Goal: Task Accomplishment & Management: Manage account settings

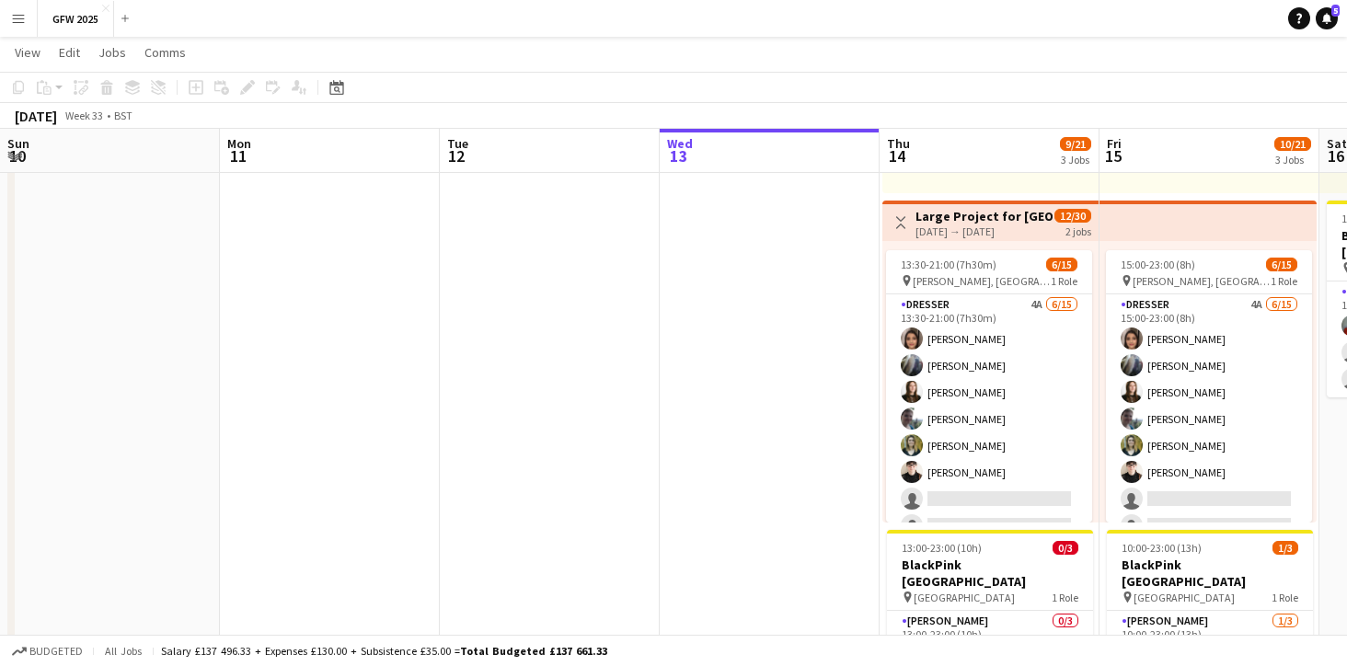
scroll to position [0, 440]
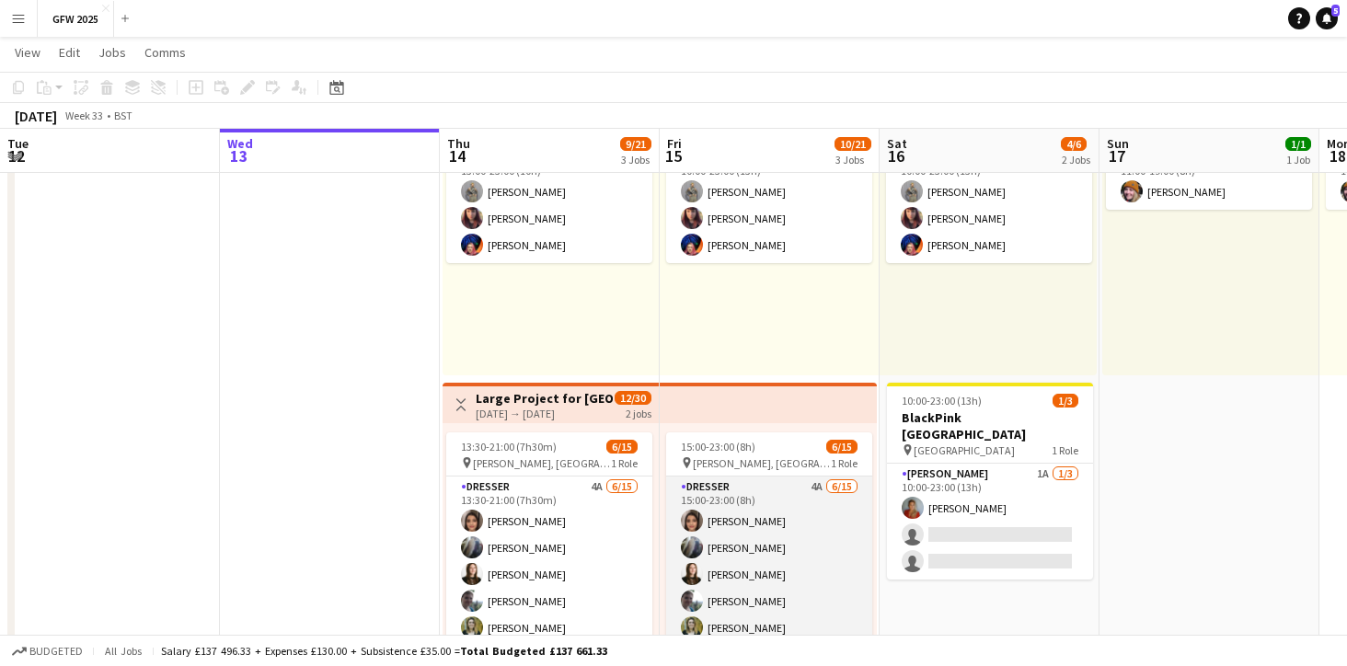
scroll to position [155, 0]
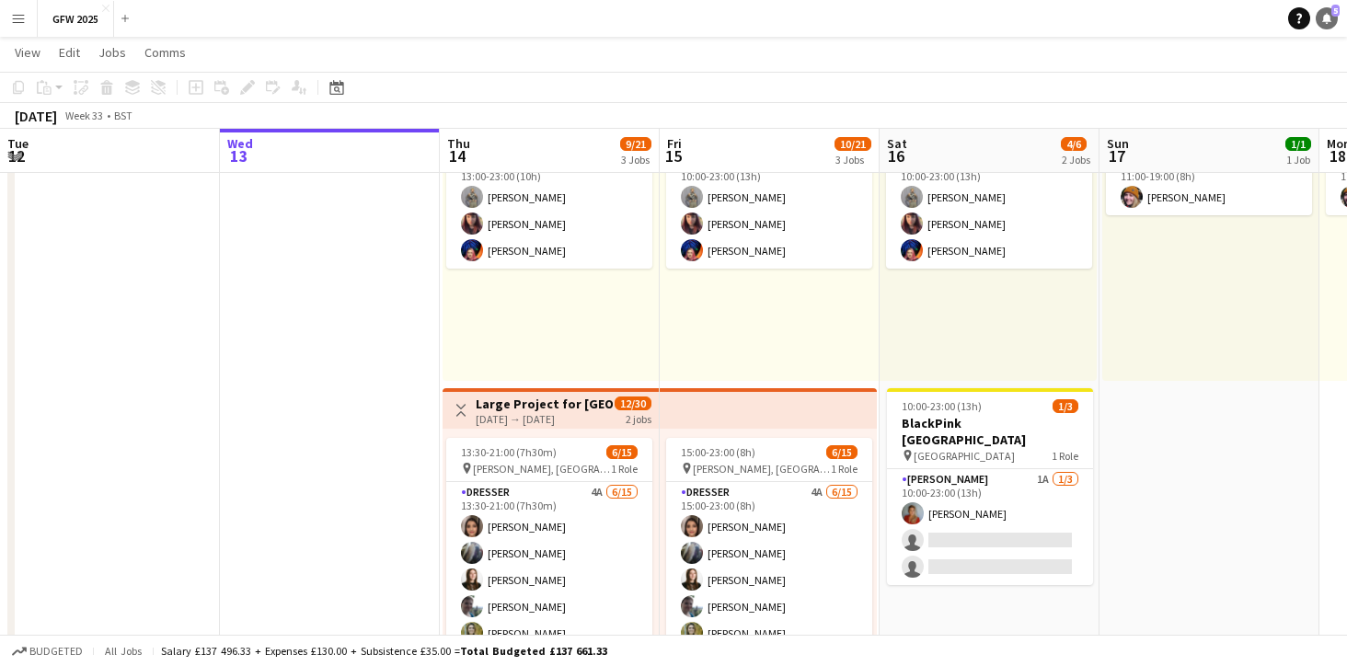
click at [1326, 19] on icon at bounding box center [1326, 17] width 9 height 9
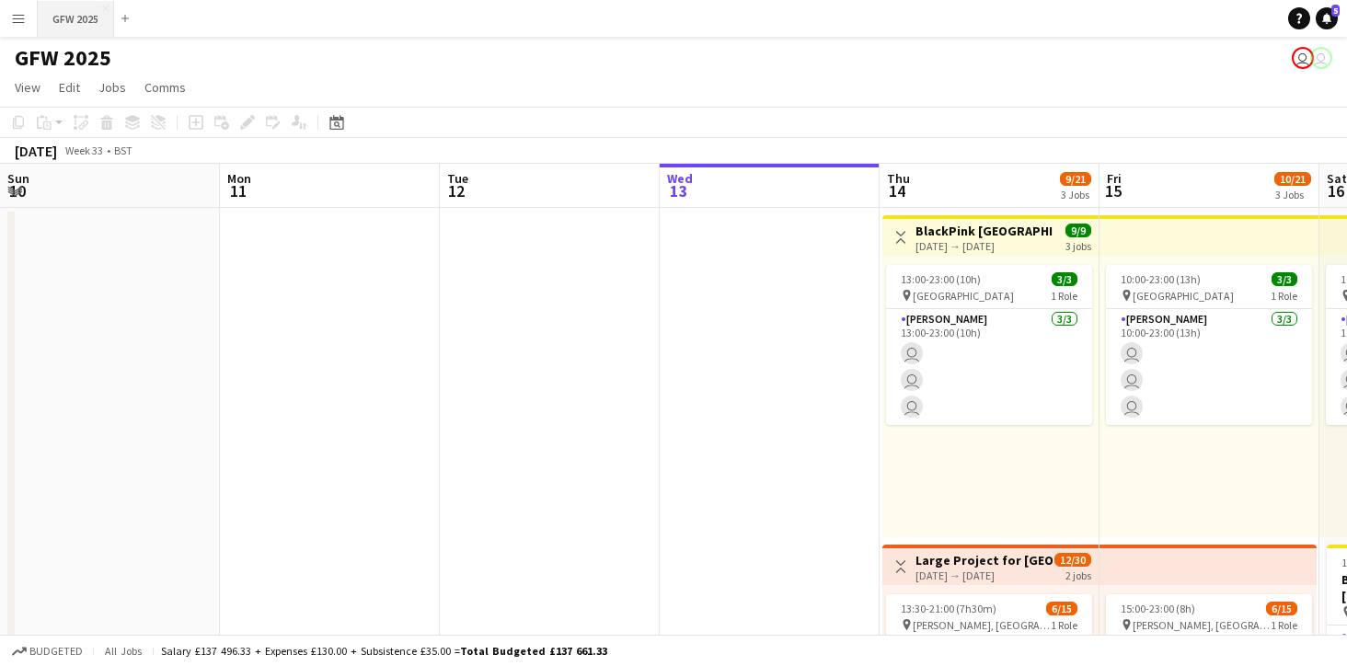
scroll to position [0, 440]
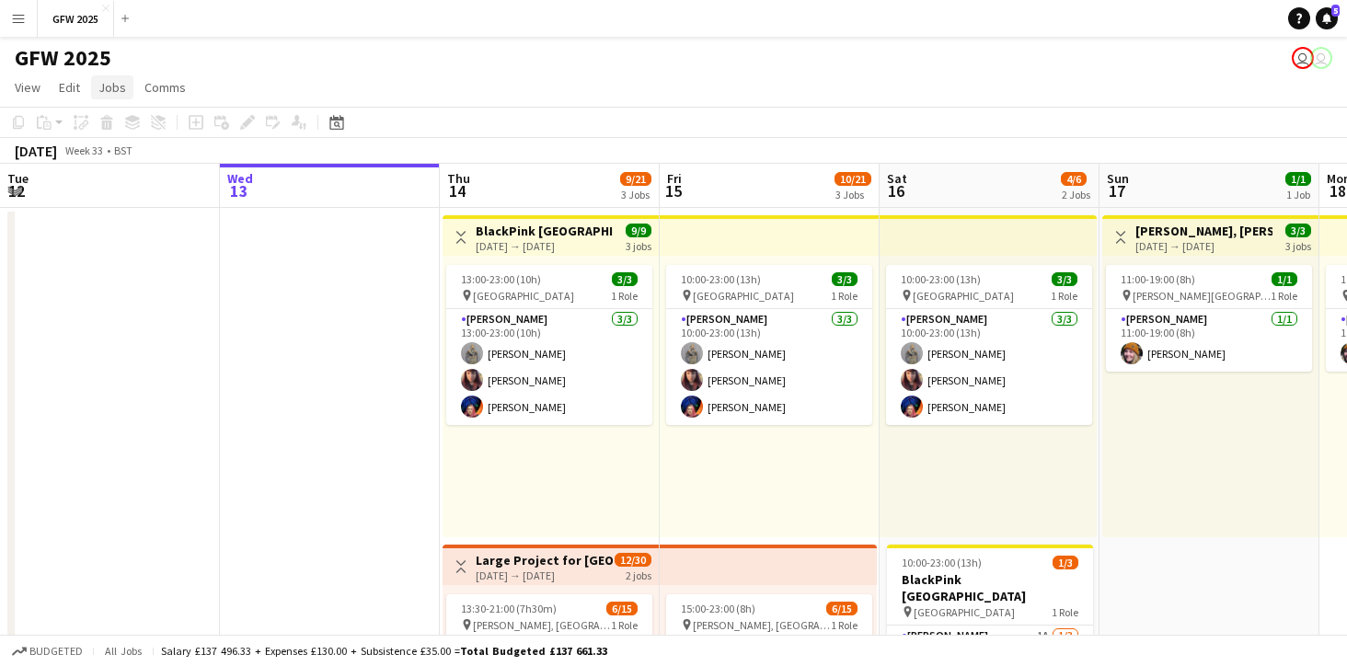
click at [121, 86] on span "Jobs" at bounding box center [112, 87] width 28 height 17
click at [150, 87] on span "Comms" at bounding box center [164, 87] width 41 height 17
click at [83, 85] on link "Edit" at bounding box center [70, 87] width 36 height 24
click at [38, 86] on span "View" at bounding box center [28, 87] width 26 height 17
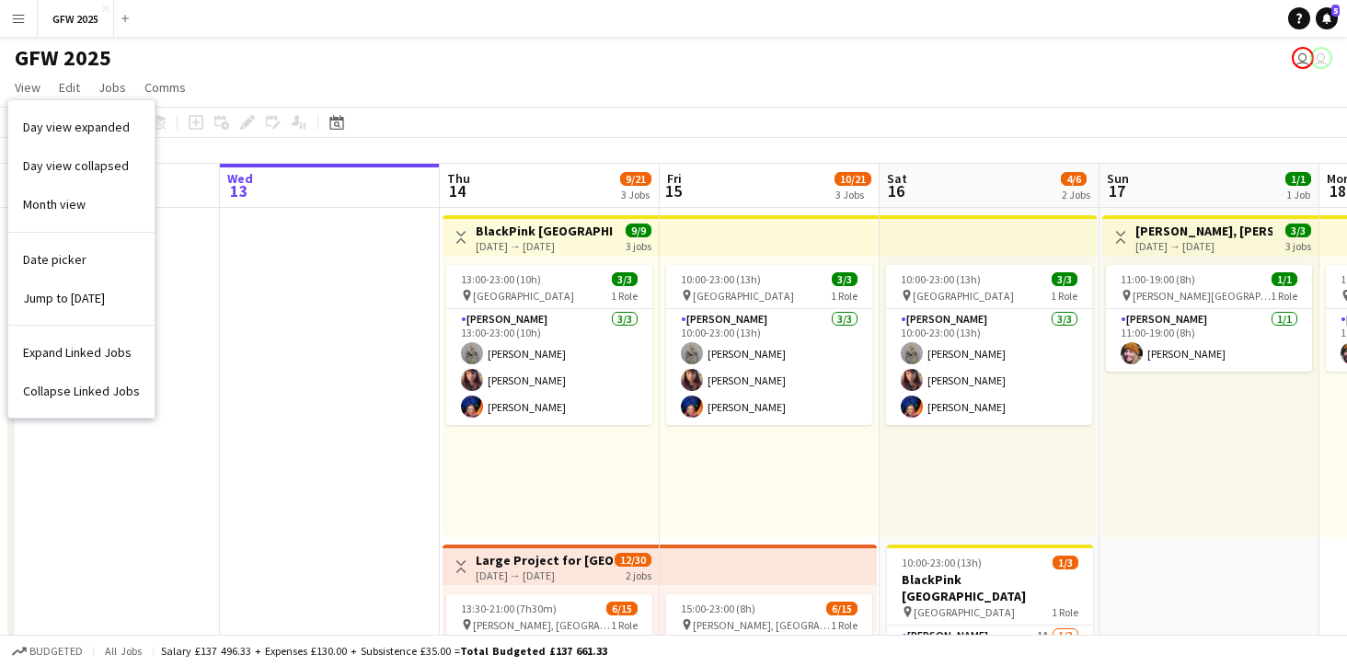
click at [250, 61] on div "GFW 2025 user user" at bounding box center [673, 54] width 1347 height 35
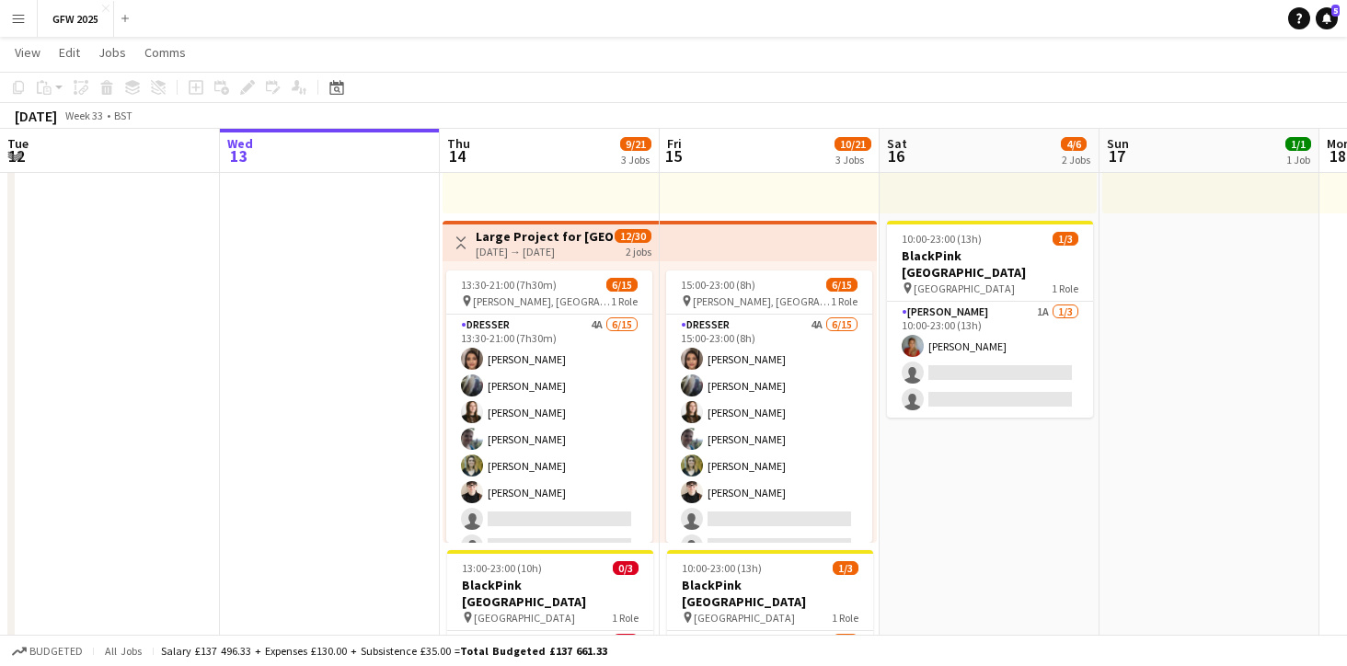
scroll to position [0, 0]
click at [26, 57] on span "View" at bounding box center [28, 52] width 26 height 17
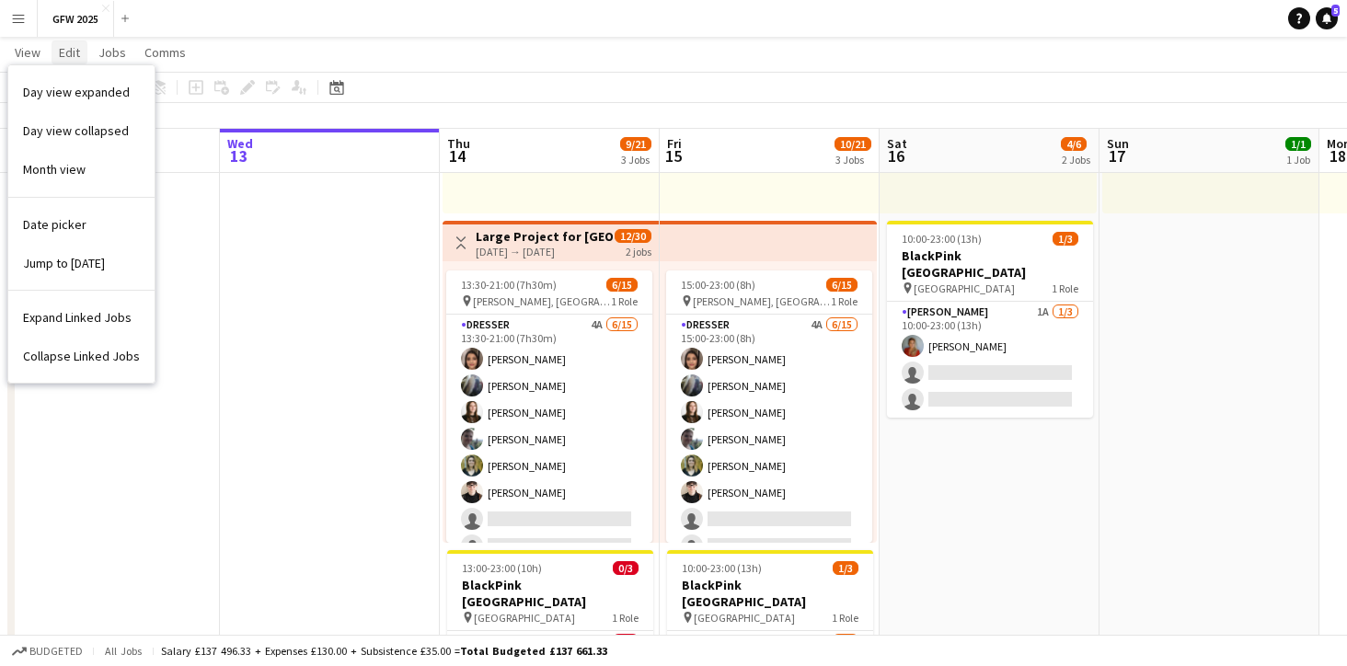
click at [71, 53] on span "Edit" at bounding box center [69, 52] width 21 height 17
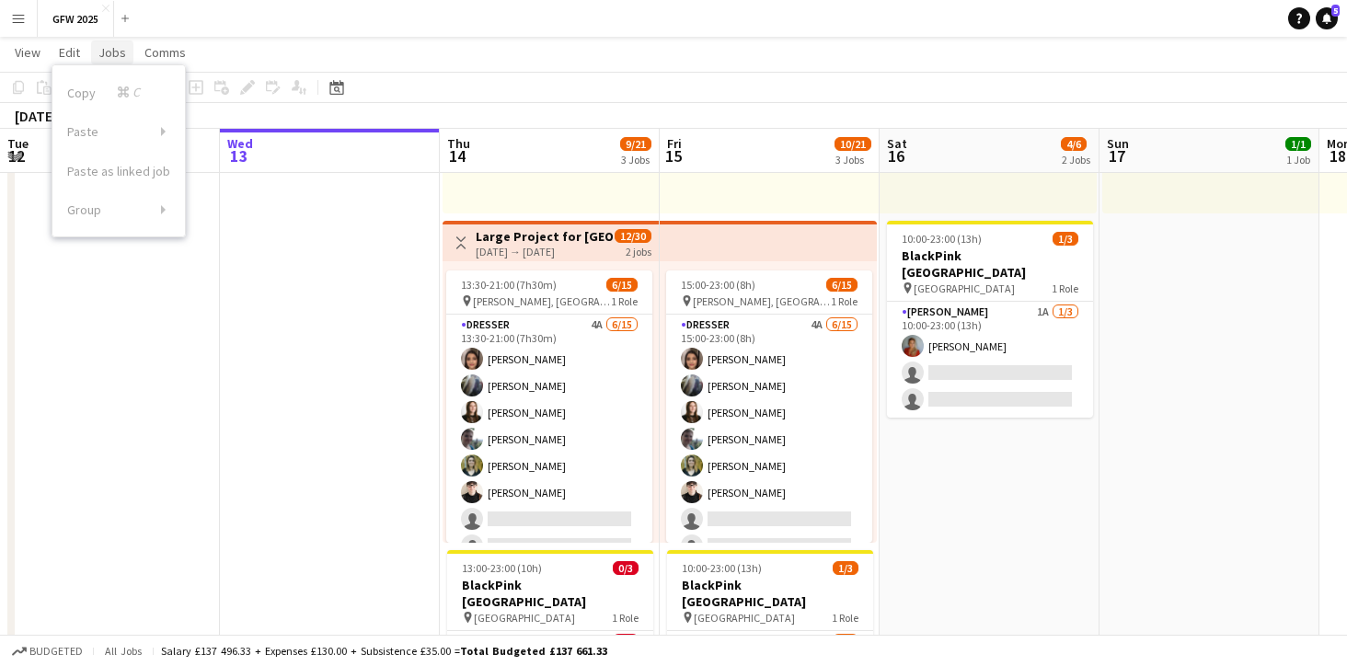
click at [108, 48] on span "Jobs" at bounding box center [112, 52] width 28 height 17
click at [152, 50] on span "Comms" at bounding box center [164, 52] width 41 height 17
click at [698, 243] on app-top-bar at bounding box center [767, 241] width 217 height 40
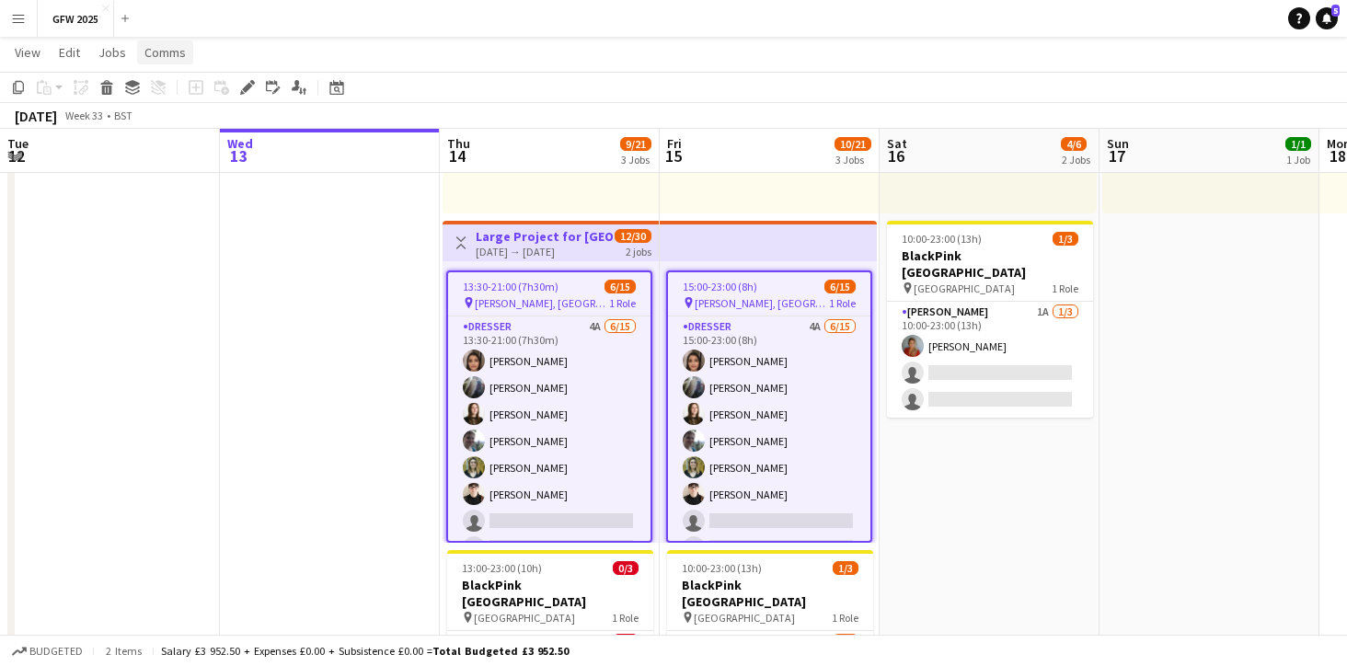
click at [151, 56] on span "Comms" at bounding box center [164, 52] width 41 height 17
click at [116, 53] on span "Jobs" at bounding box center [112, 52] width 28 height 17
click at [12, 20] on app-icon "Menu" at bounding box center [18, 18] width 15 height 15
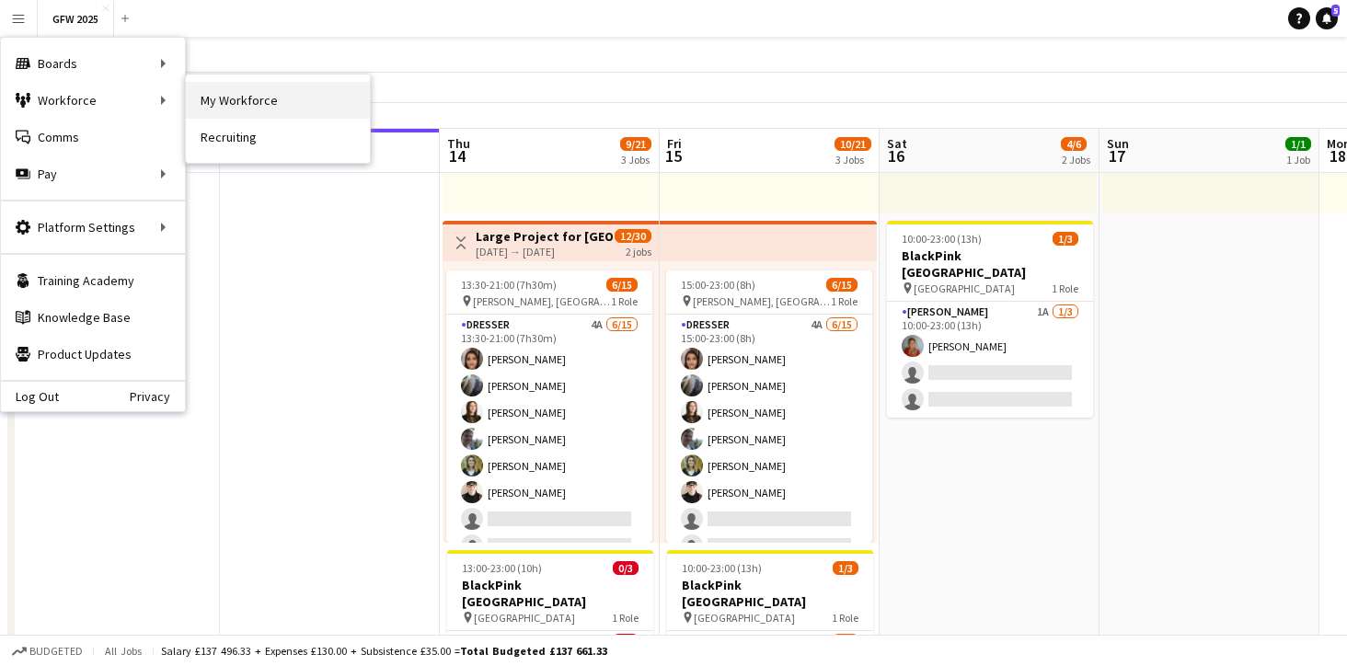
click at [222, 98] on link "My Workforce" at bounding box center [278, 100] width 184 height 37
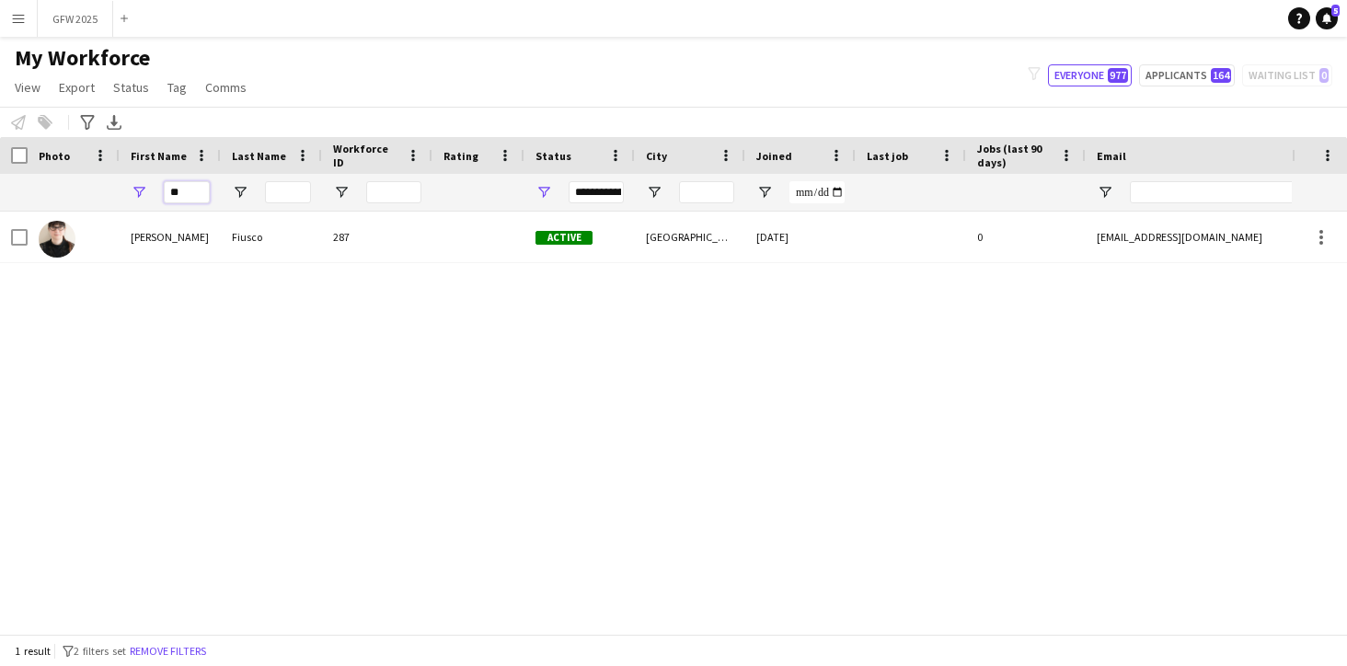
click at [202, 192] on input "**" at bounding box center [187, 192] width 46 height 22
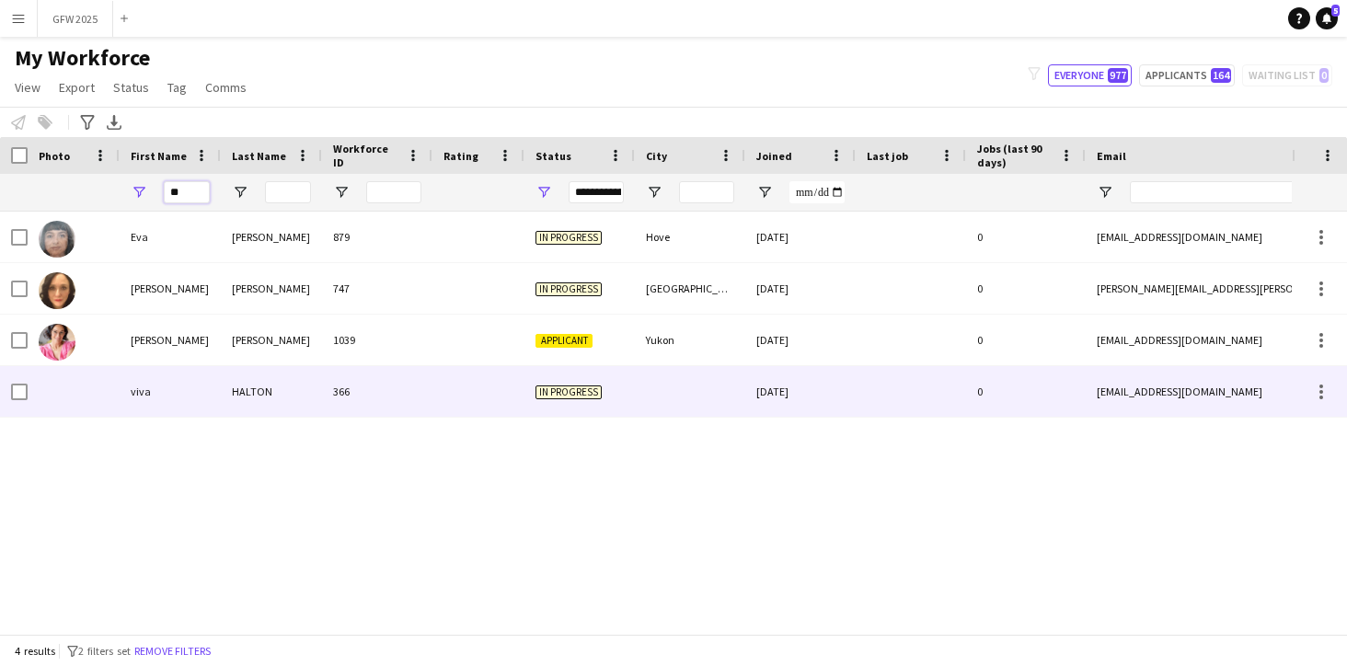
type input "*"
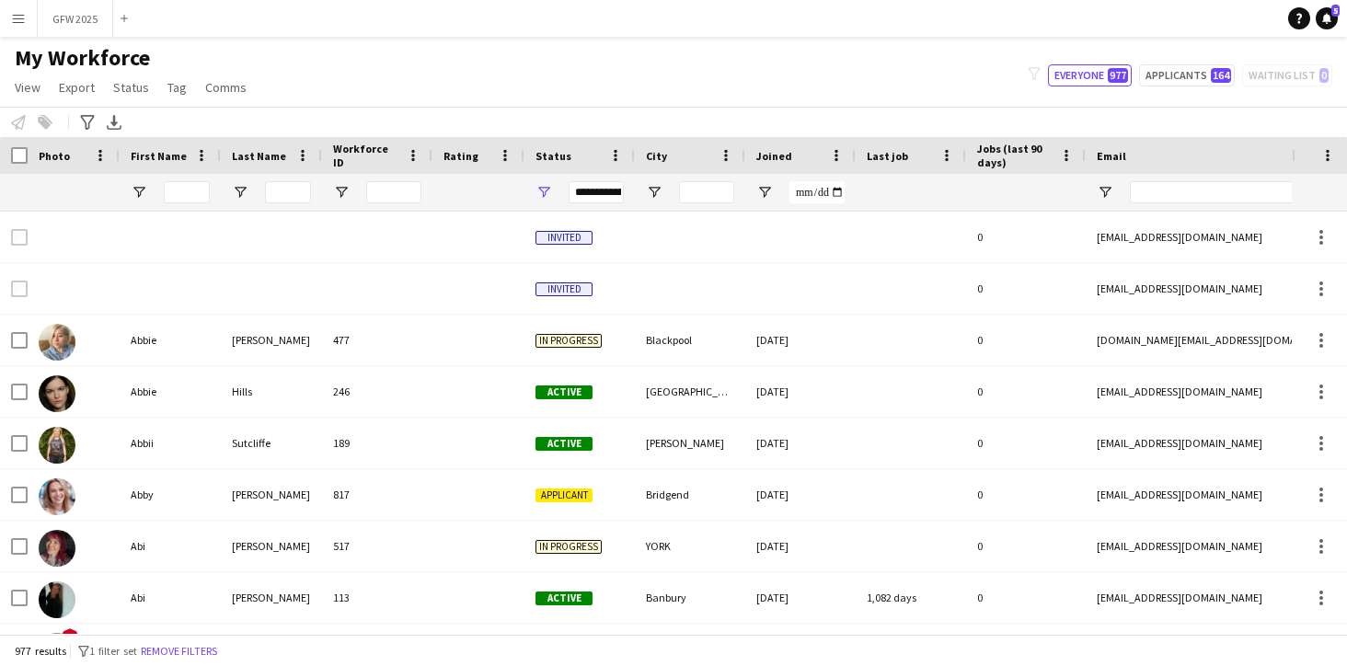
click at [448, 112] on div "Notify workforce Add to tag Select at least one crew to tag him or her. Advance…" at bounding box center [673, 122] width 1347 height 30
click at [1186, 78] on button "Applicants 164" at bounding box center [1187, 75] width 96 height 22
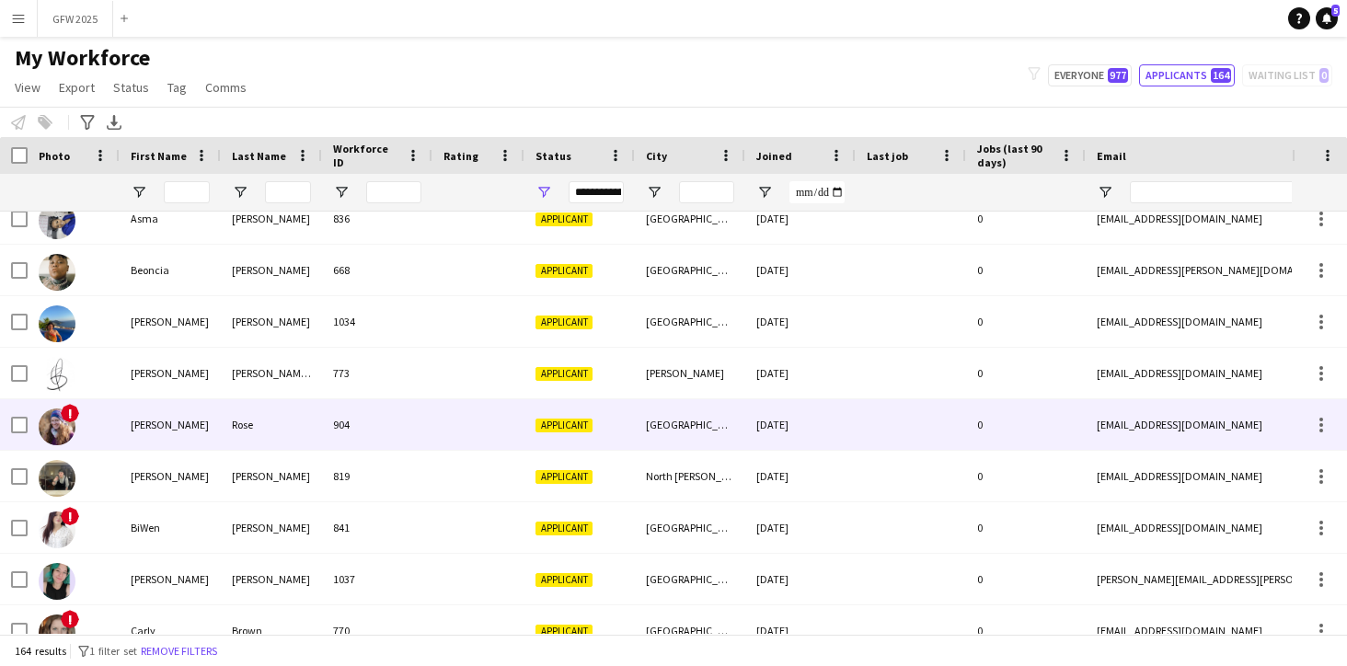
click at [109, 421] on div "!" at bounding box center [74, 424] width 92 height 51
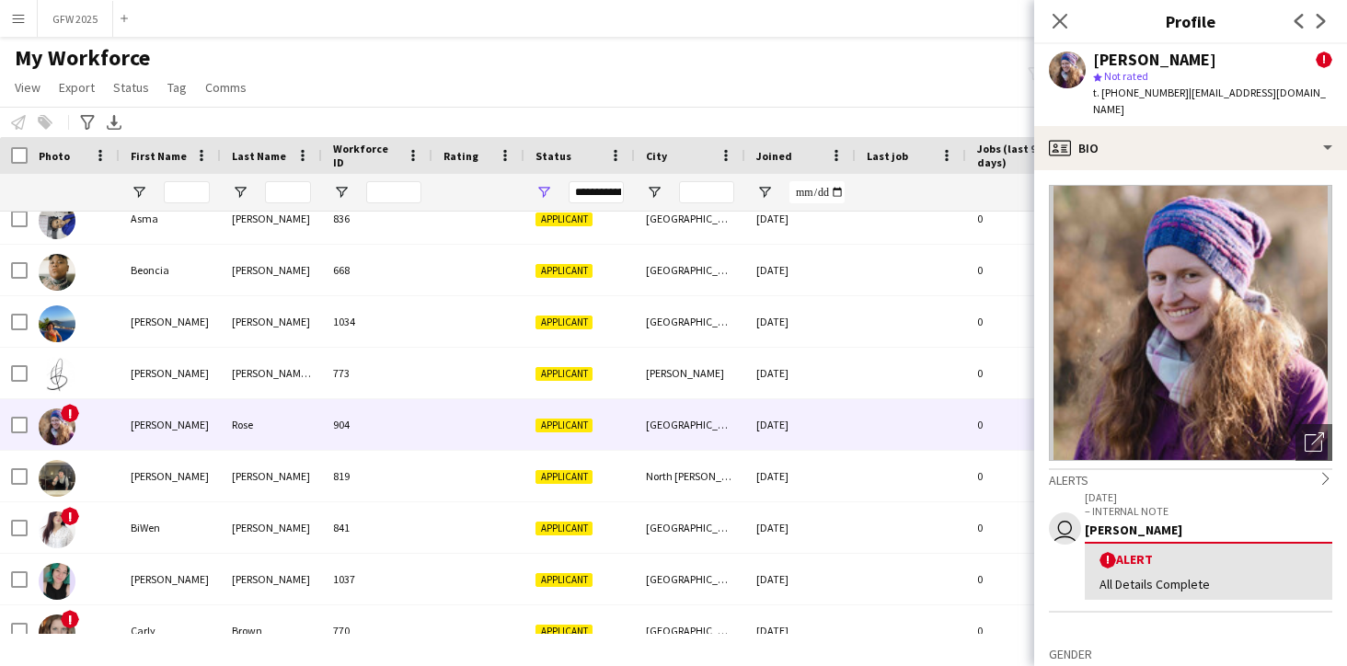
click at [1316, 59] on span "!" at bounding box center [1323, 60] width 17 height 17
click at [1057, 19] on icon at bounding box center [1058, 20] width 17 height 17
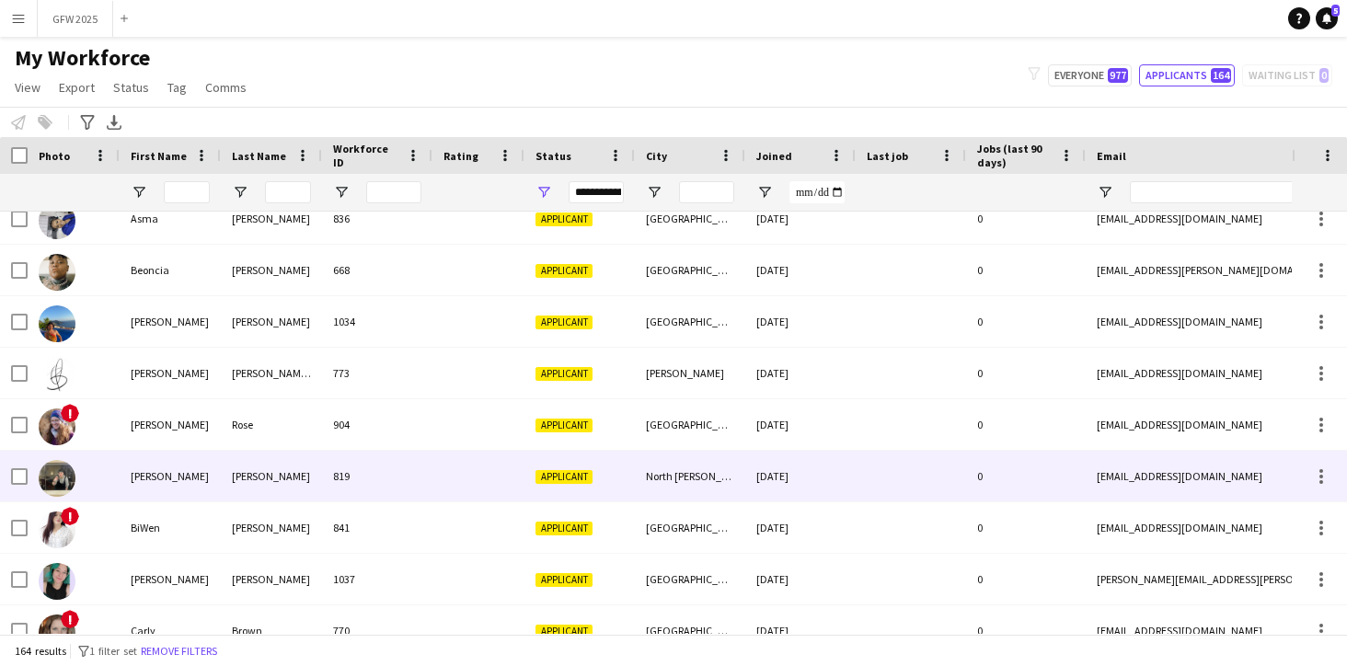
click at [201, 487] on div "[PERSON_NAME]" at bounding box center [170, 476] width 101 height 51
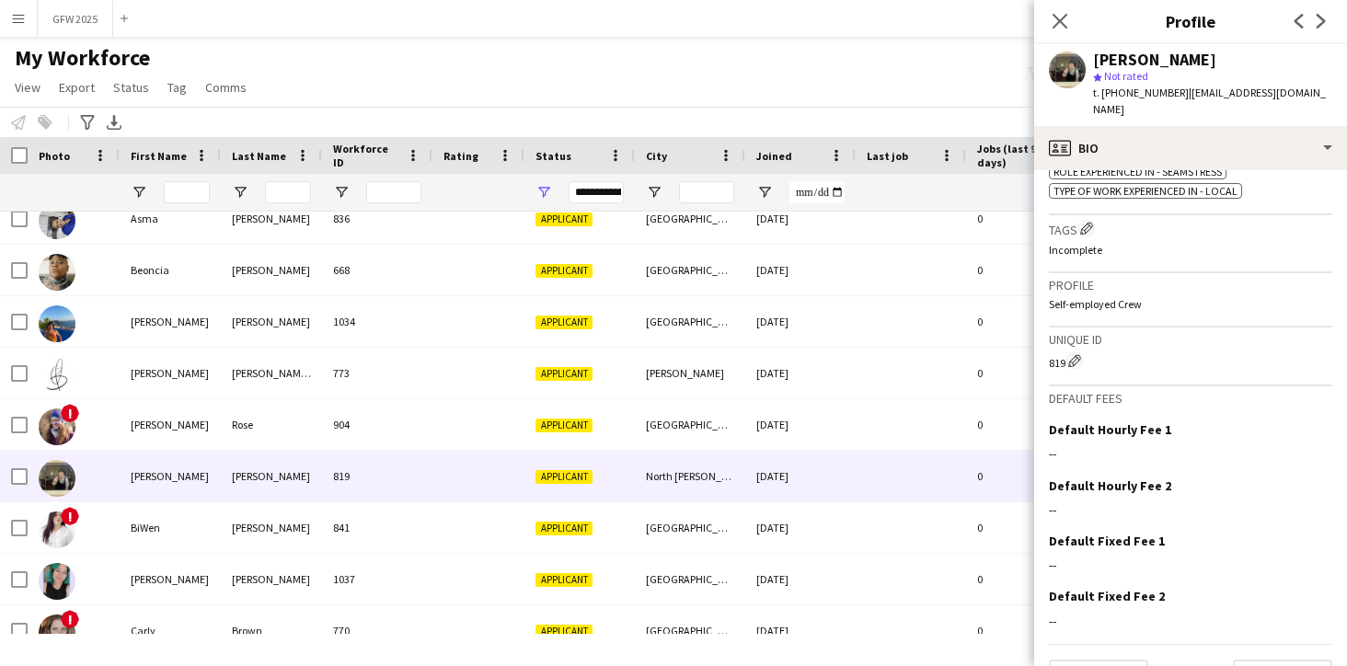
scroll to position [785, 0]
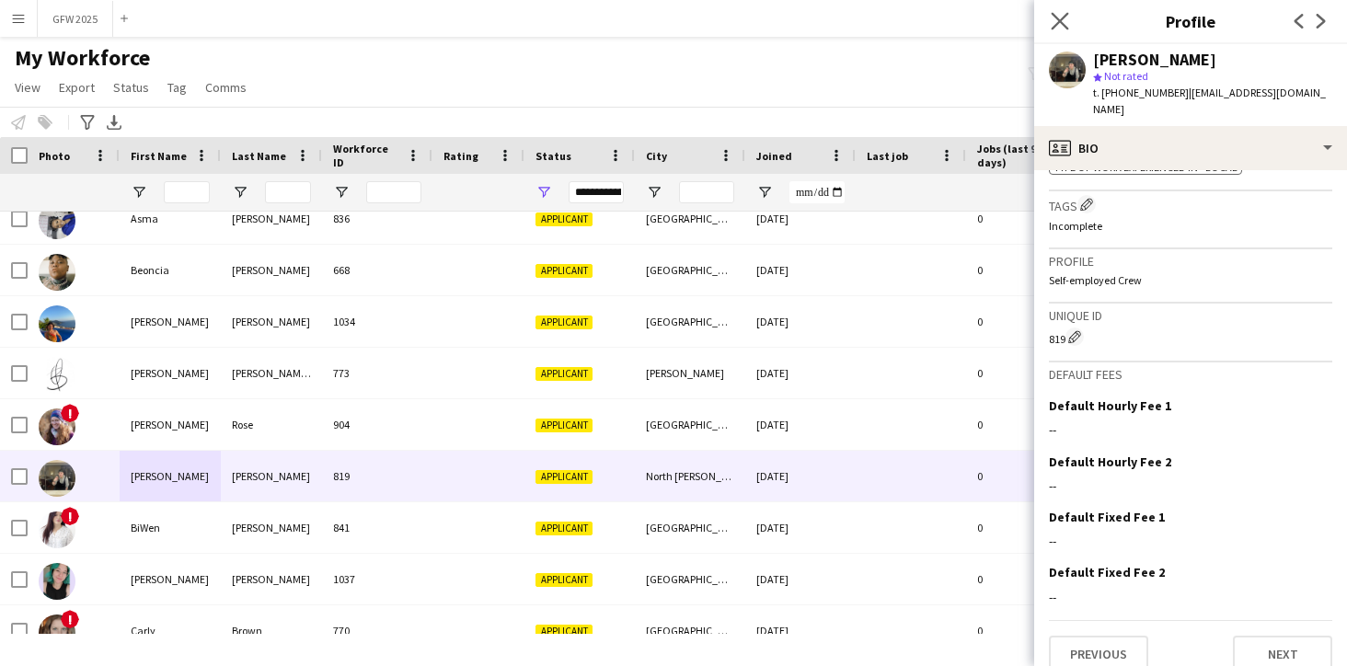
click at [1065, 11] on app-icon "Close pop-in" at bounding box center [1060, 21] width 27 height 27
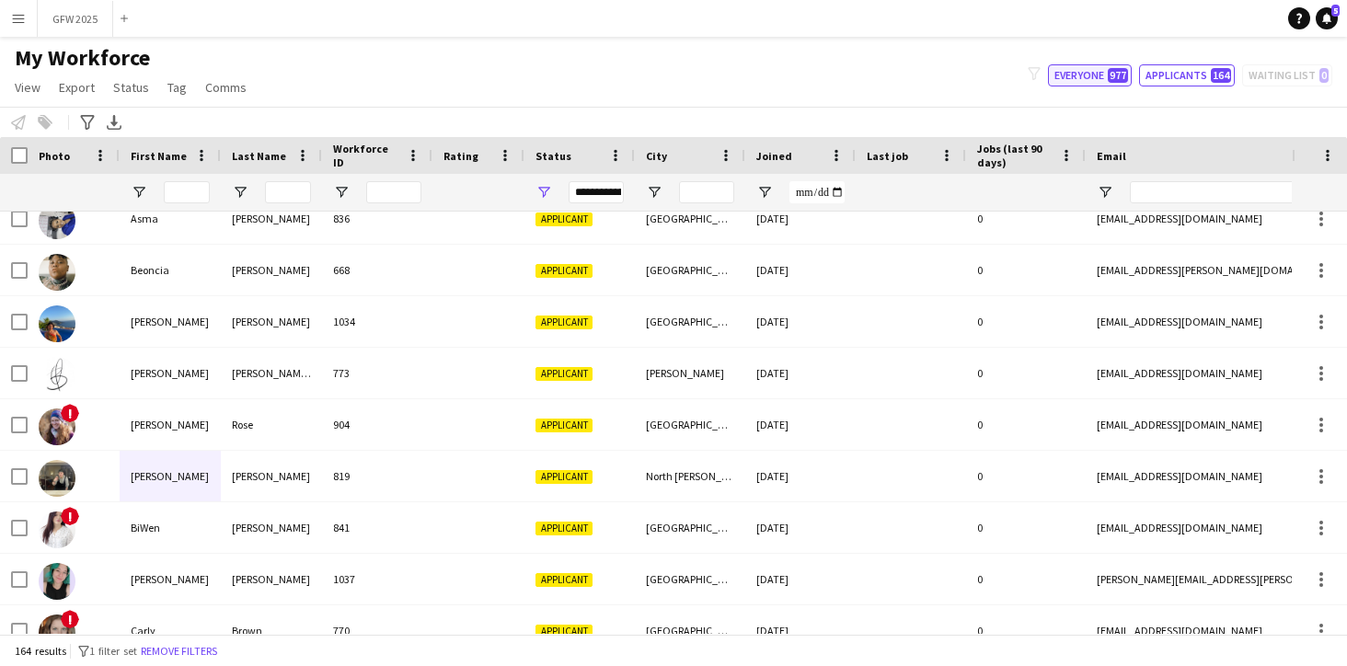
click at [1101, 73] on button "Everyone 977" at bounding box center [1090, 75] width 84 height 22
type input "**********"
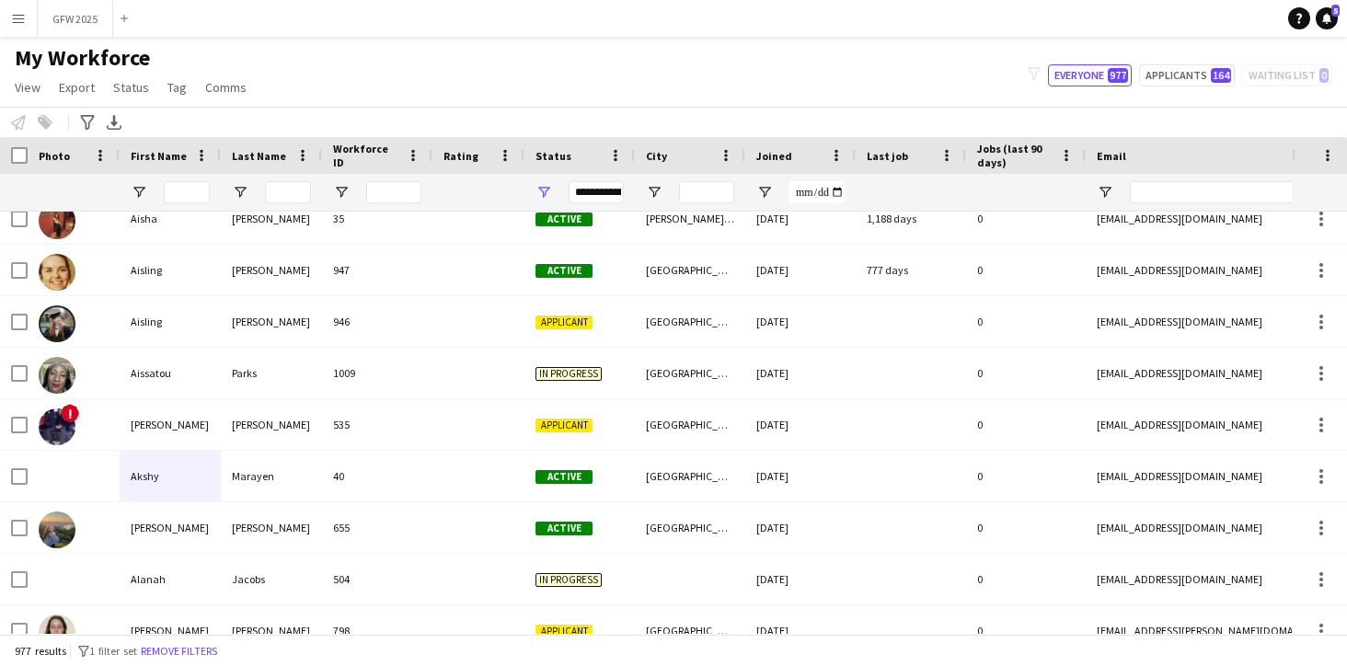
click at [1036, 71] on icon "filter-1" at bounding box center [1033, 73] width 13 height 13
click at [542, 189] on span "Open Filter Menu" at bounding box center [543, 192] width 17 height 17
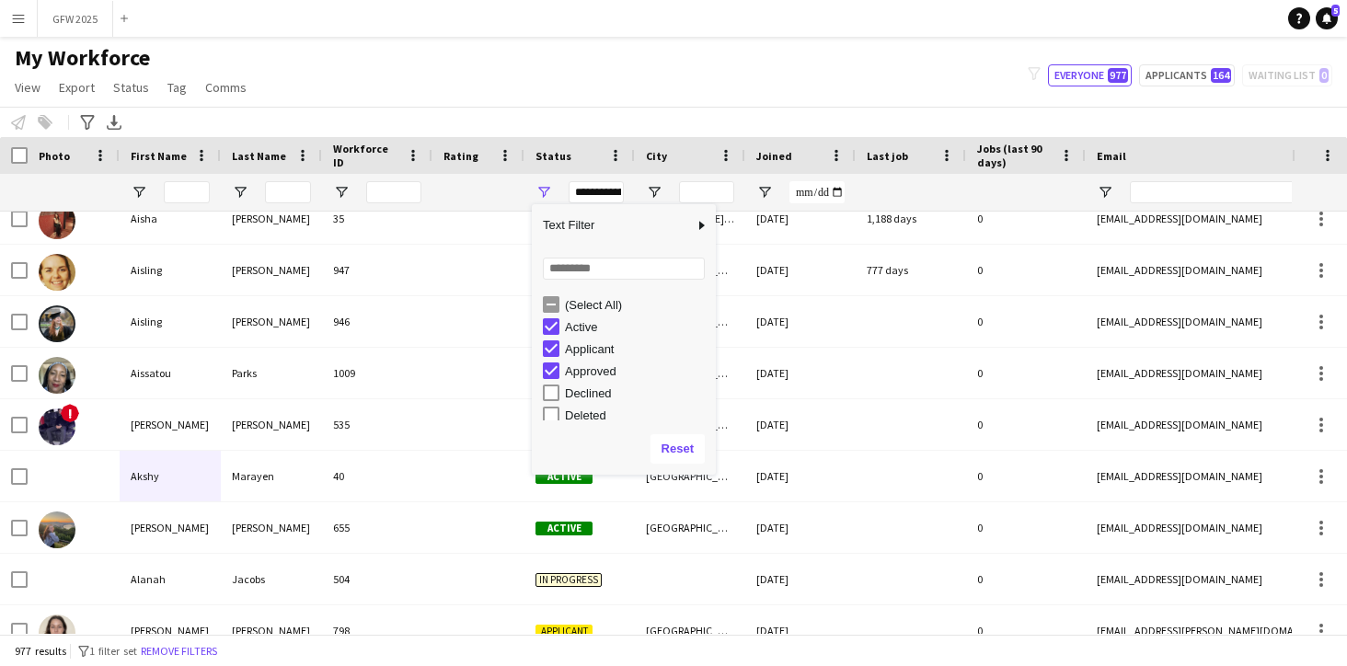
scroll to position [0, 0]
click at [600, 111] on div "Notify workforce Add to tag Select at least one crew to tag him or her. Advance…" at bounding box center [673, 122] width 1347 height 30
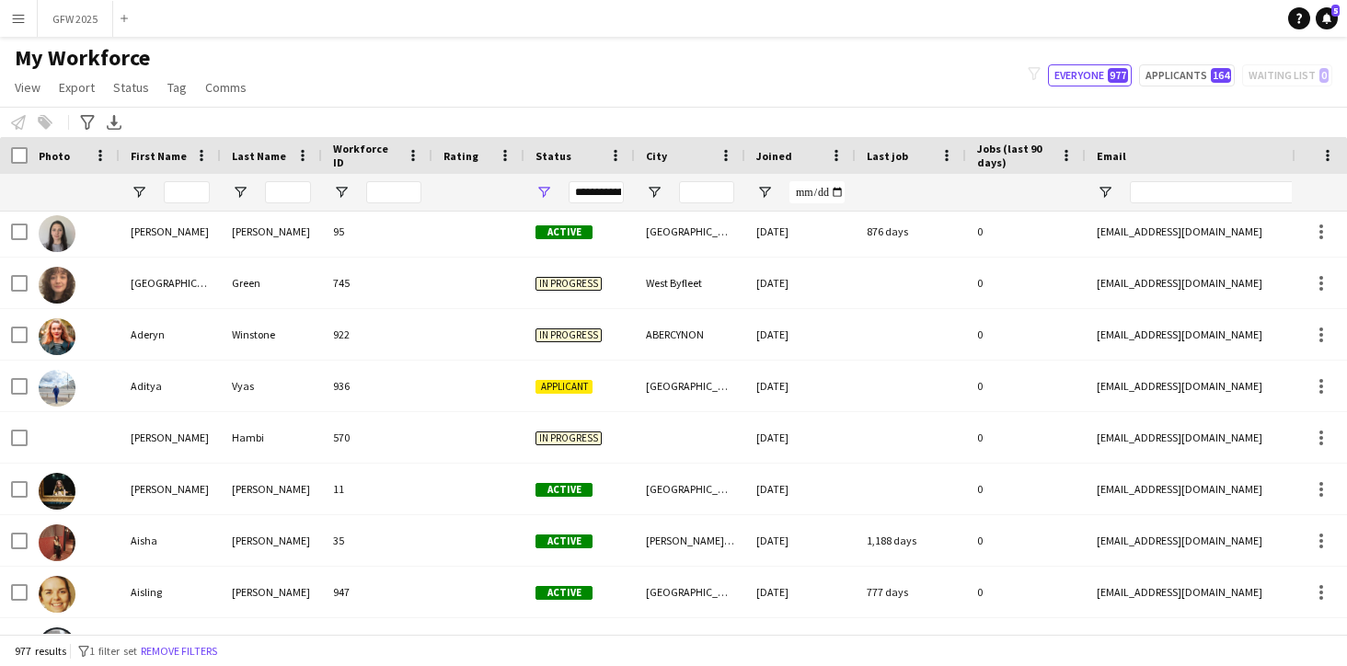
scroll to position [739, 0]
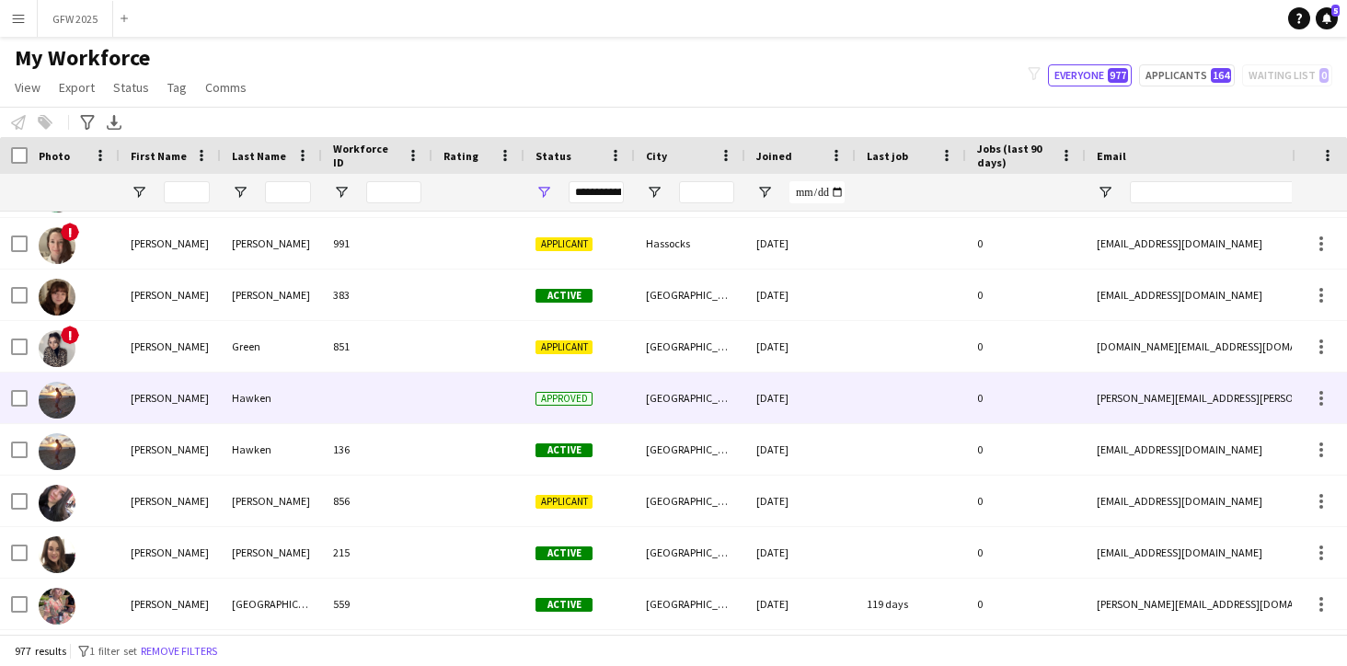
click at [490, 403] on div at bounding box center [478, 398] width 92 height 51
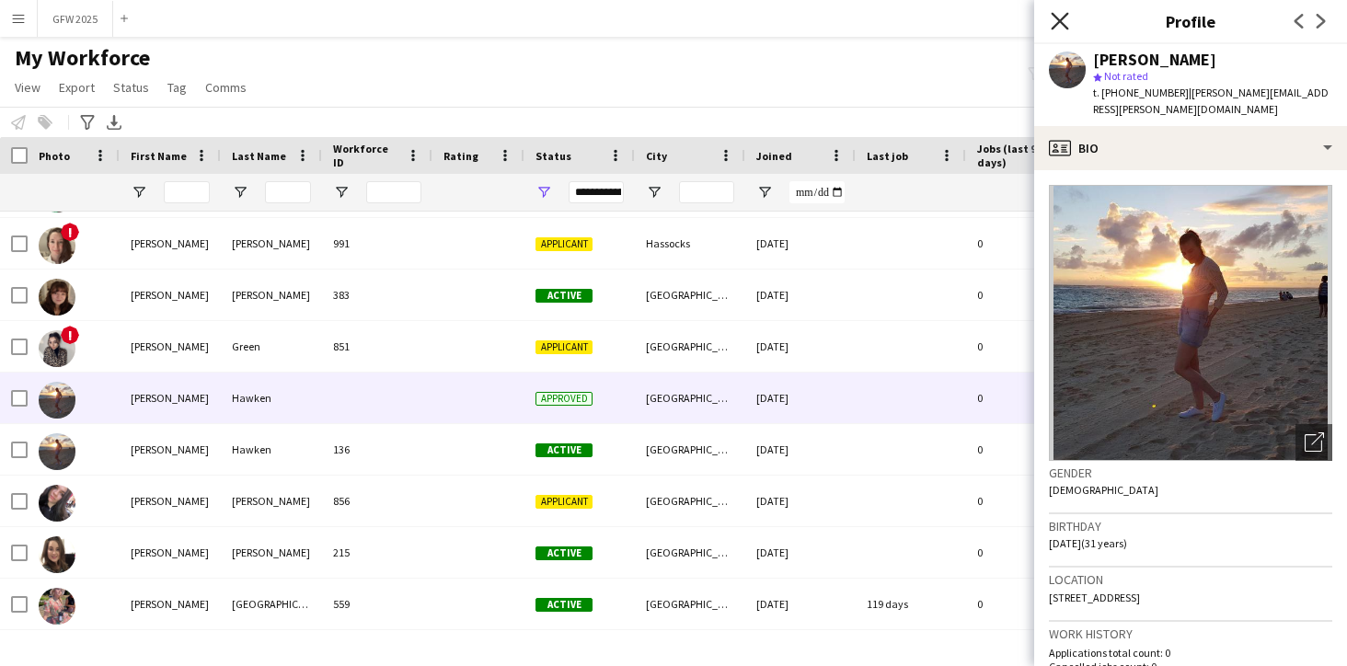
click at [1057, 16] on icon "Close pop-in" at bounding box center [1058, 20] width 17 height 17
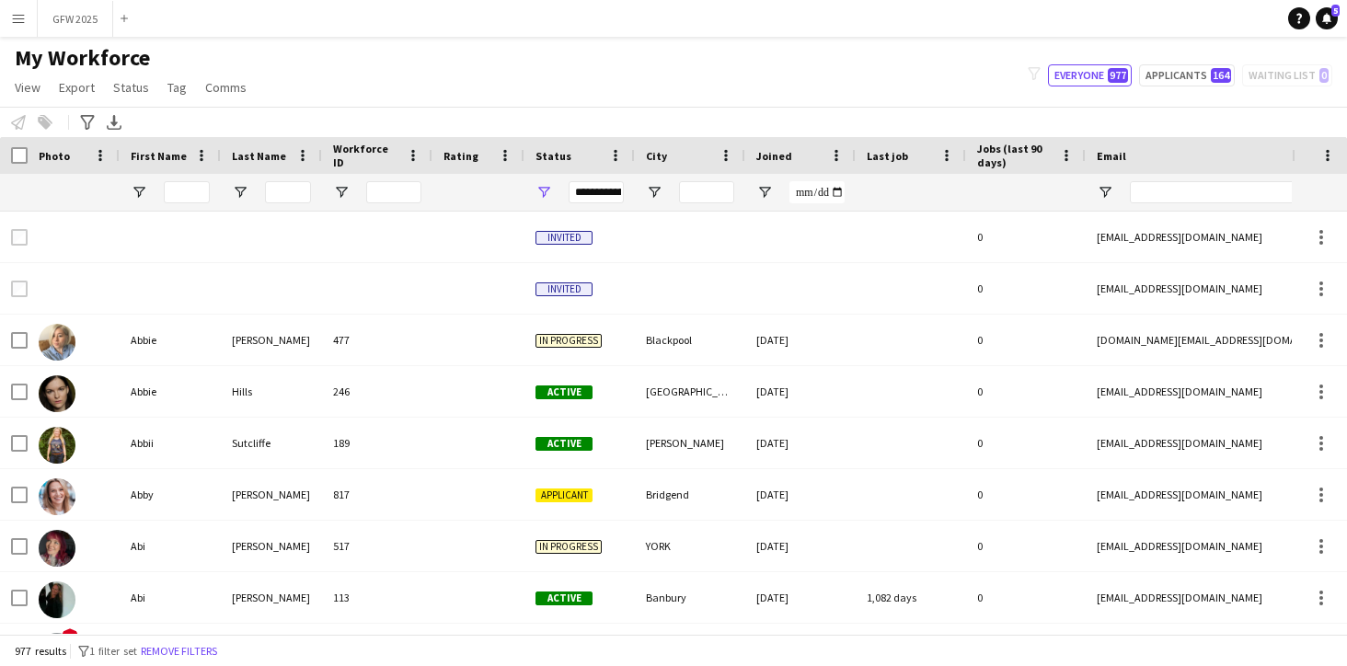
click at [19, 21] on app-icon "Menu" at bounding box center [18, 18] width 15 height 15
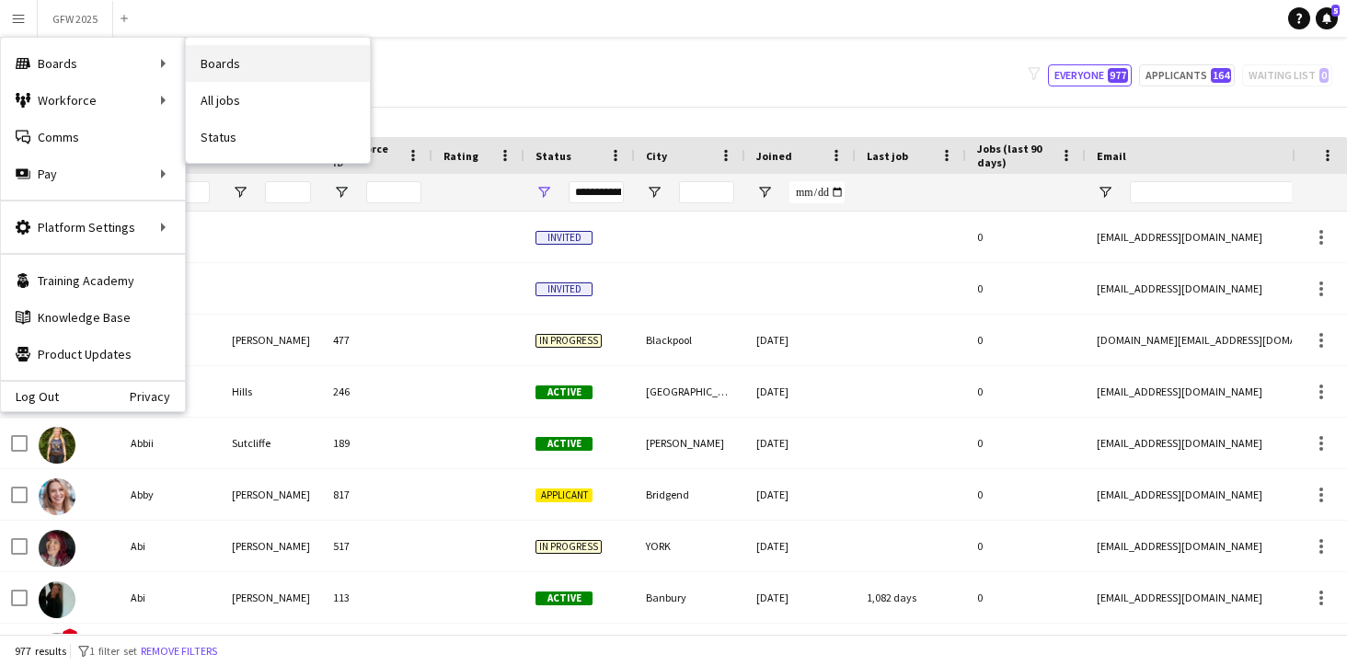
click at [211, 65] on link "Boards" at bounding box center [278, 63] width 184 height 37
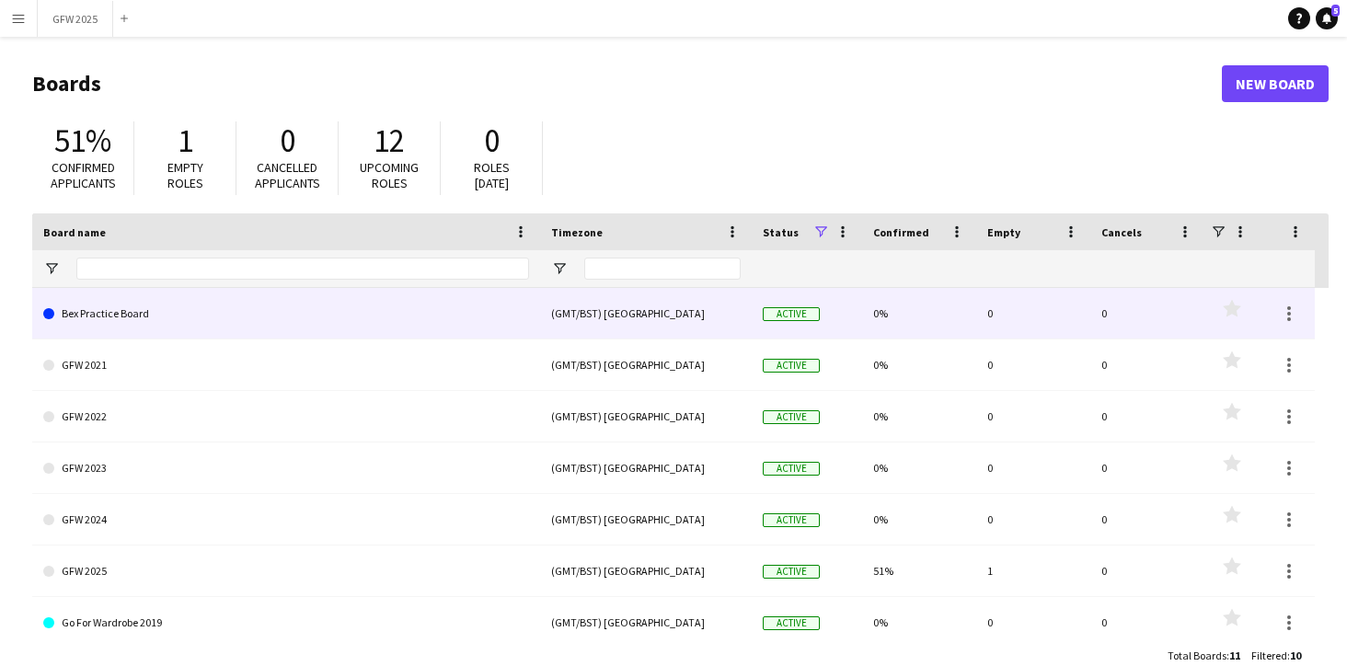
scroll to position [103, 0]
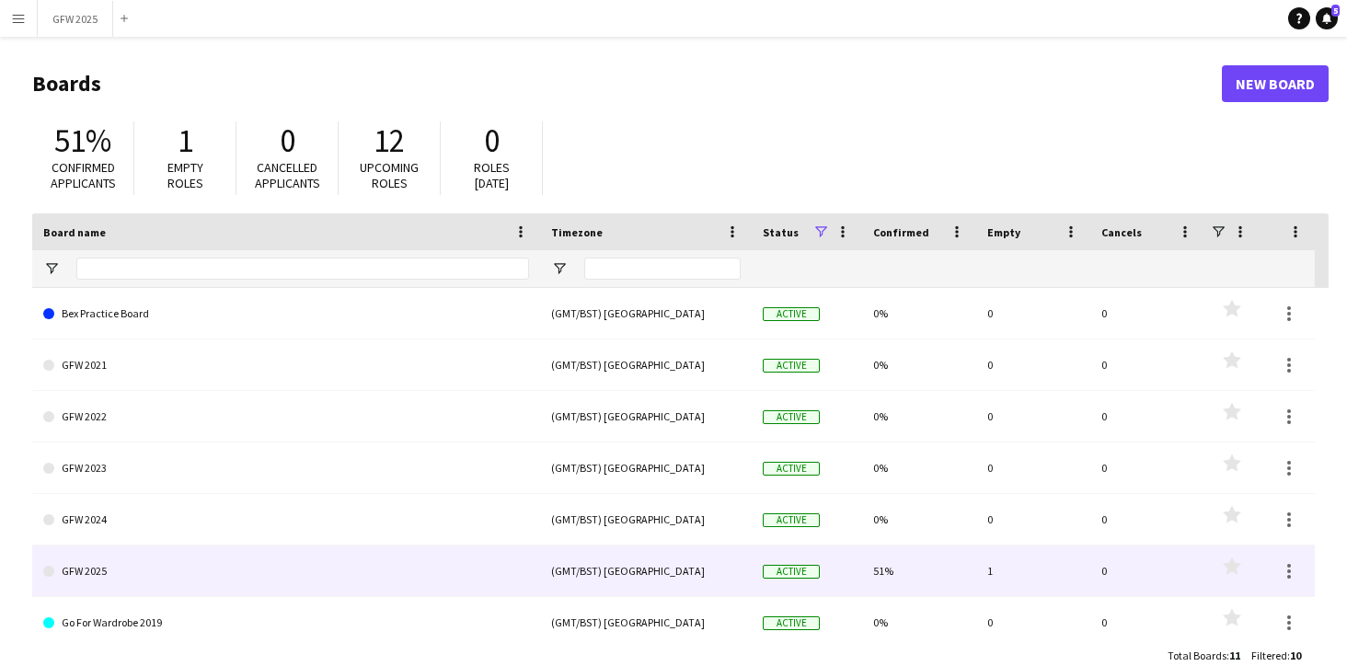
click at [338, 580] on link "GFW 2025" at bounding box center [286, 571] width 486 height 52
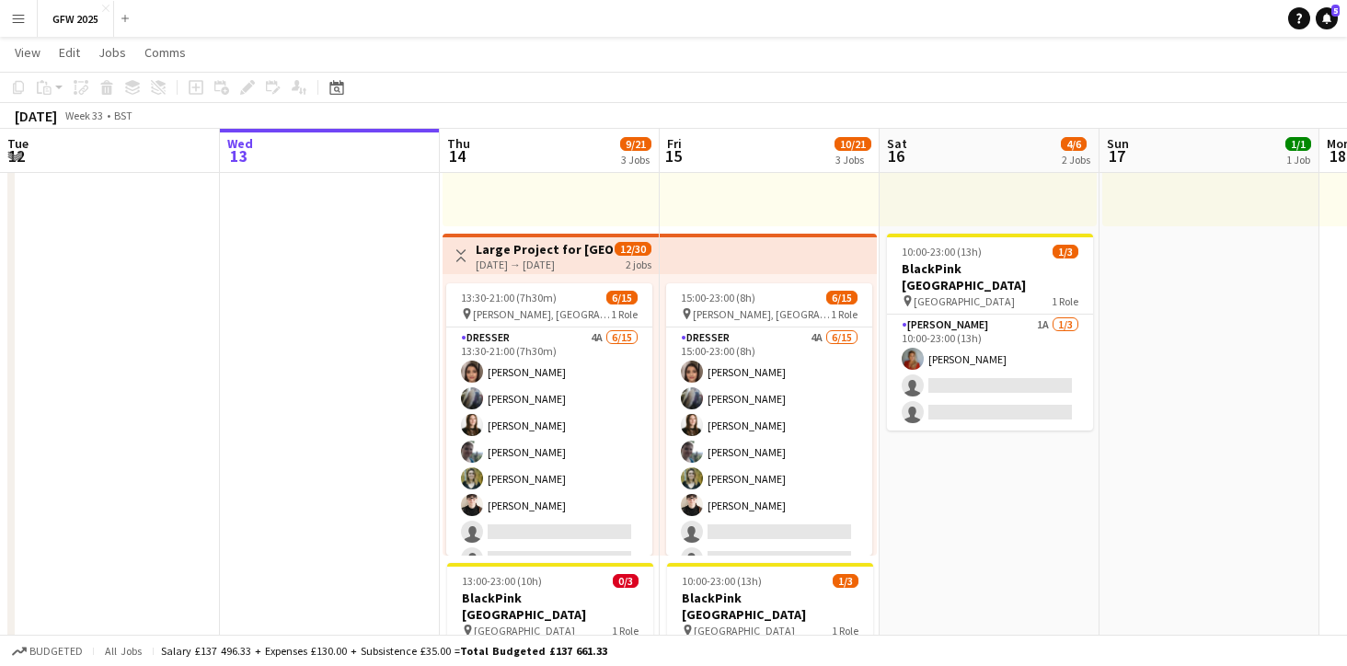
scroll to position [310, 0]
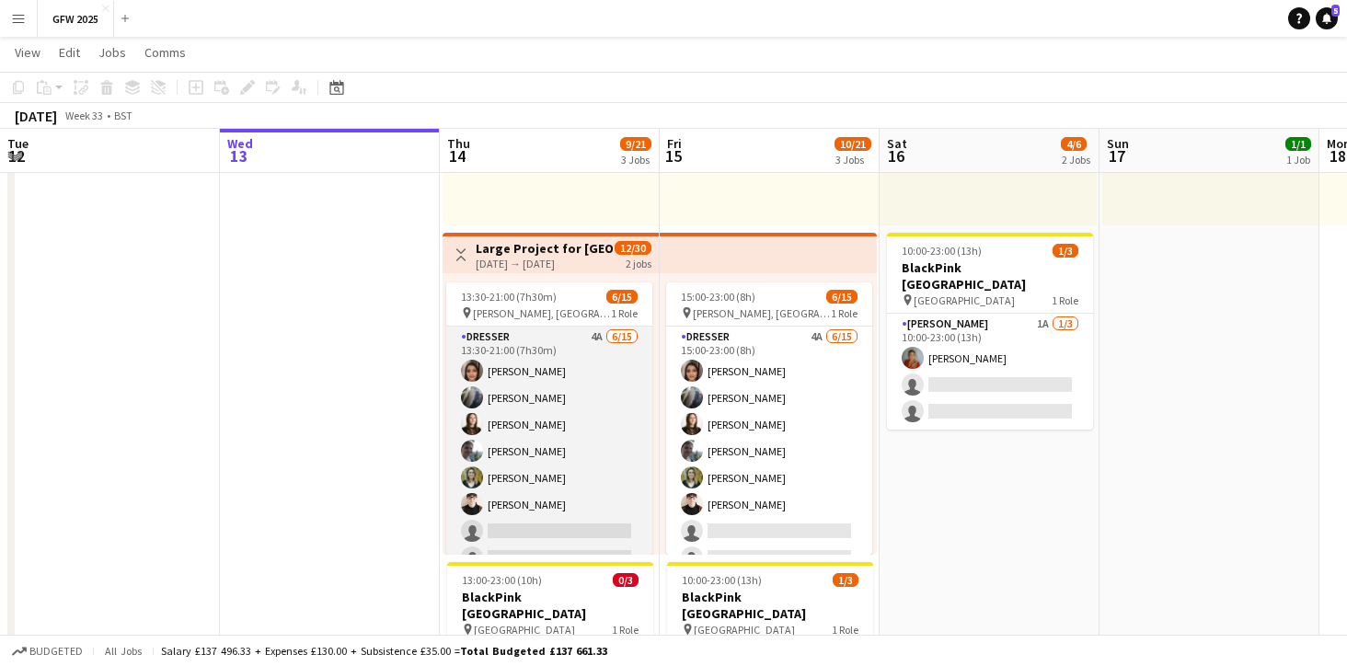
click at [605, 421] on app-card-role "Dresser 4A [DATE] 13:30-21:00 (7h30m) [PERSON_NAME] [PERSON_NAME] [PERSON_NAME]…" at bounding box center [549, 545] width 206 height 436
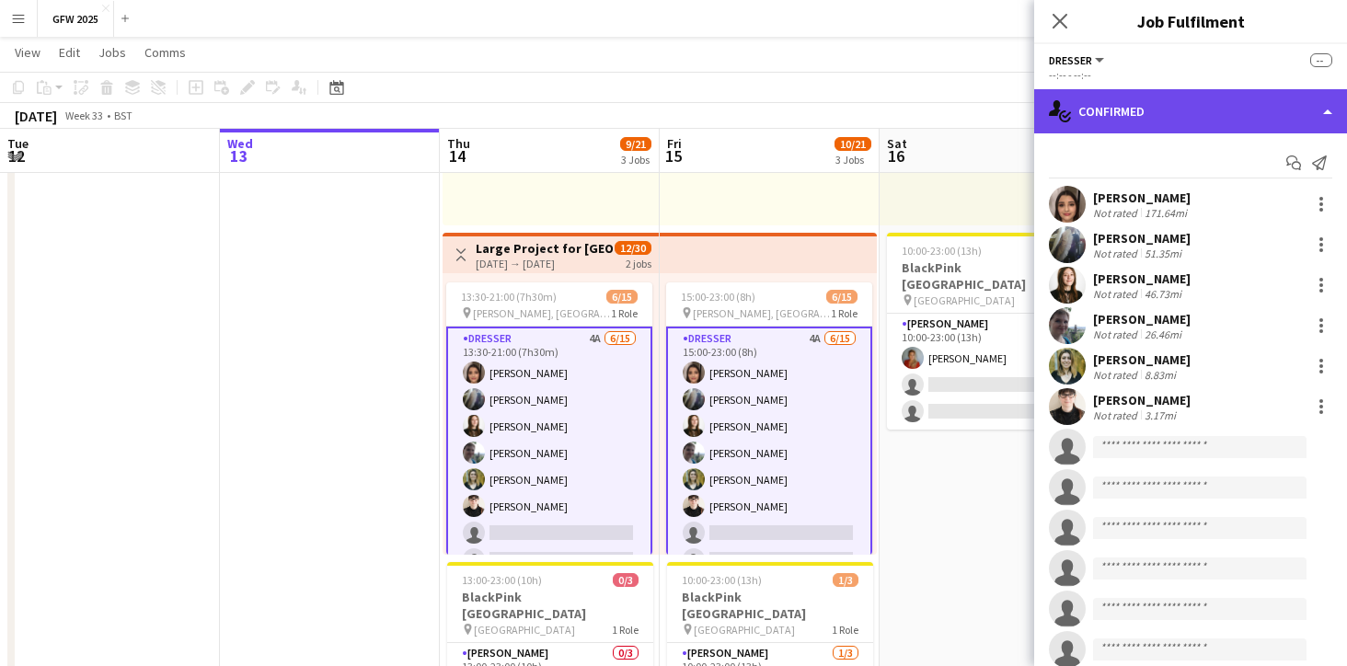
click at [1326, 103] on div "single-neutral-actions-check-2 Confirmed" at bounding box center [1190, 111] width 313 height 44
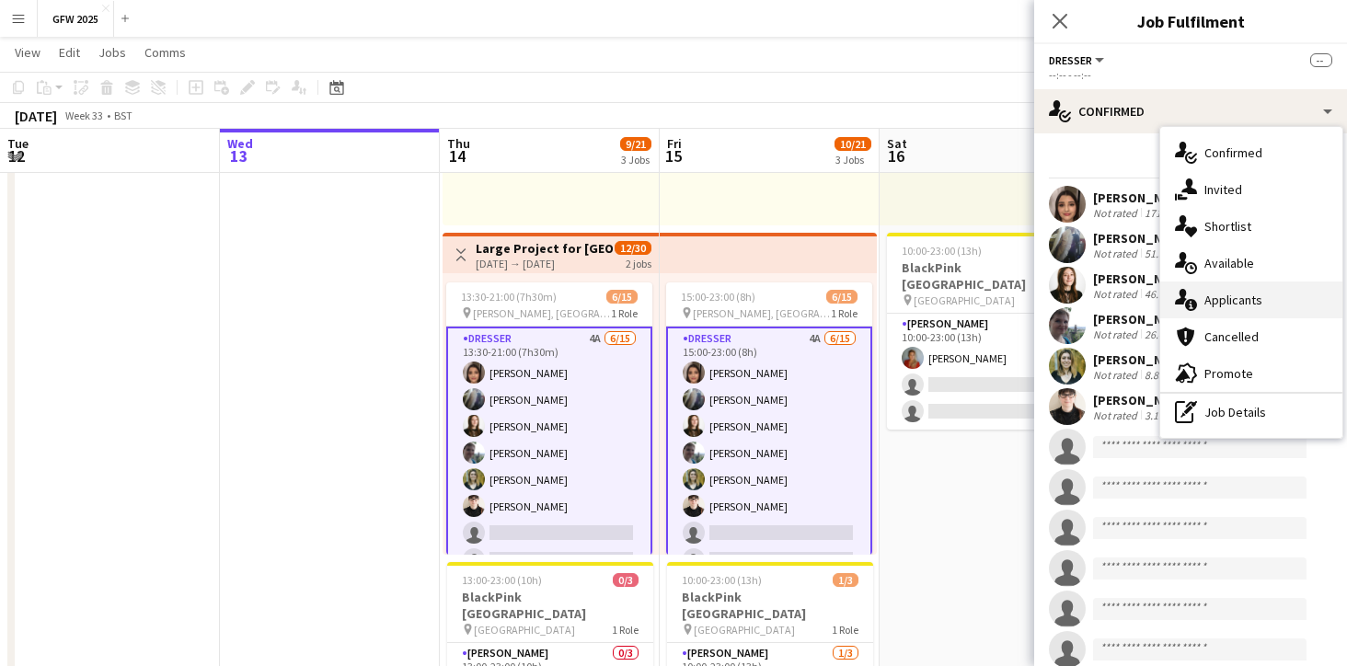
click at [1248, 302] on div "single-neutral-actions-information Applicants" at bounding box center [1251, 299] width 182 height 37
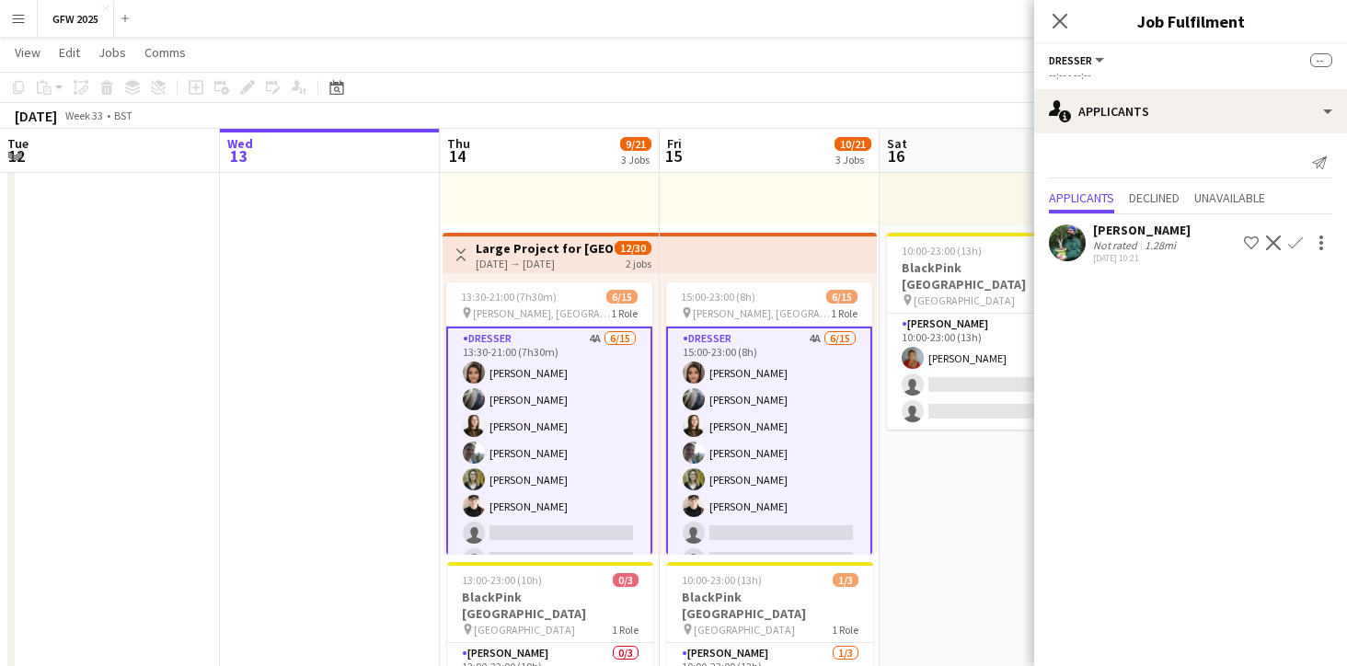
click at [1180, 241] on div "[PERSON_NAME] Not rated 1.28mi [DATE] 10:21 Shortlist crew Decline Confirm" at bounding box center [1190, 243] width 313 height 42
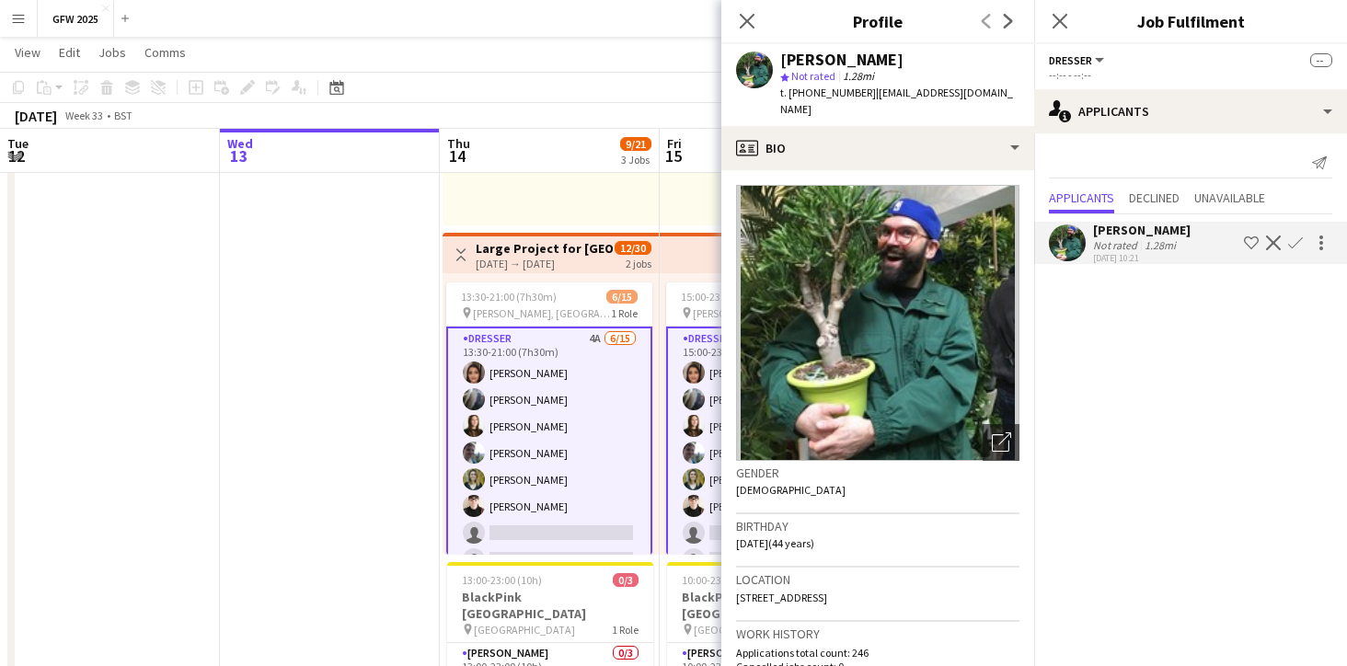
scroll to position [0, 0]
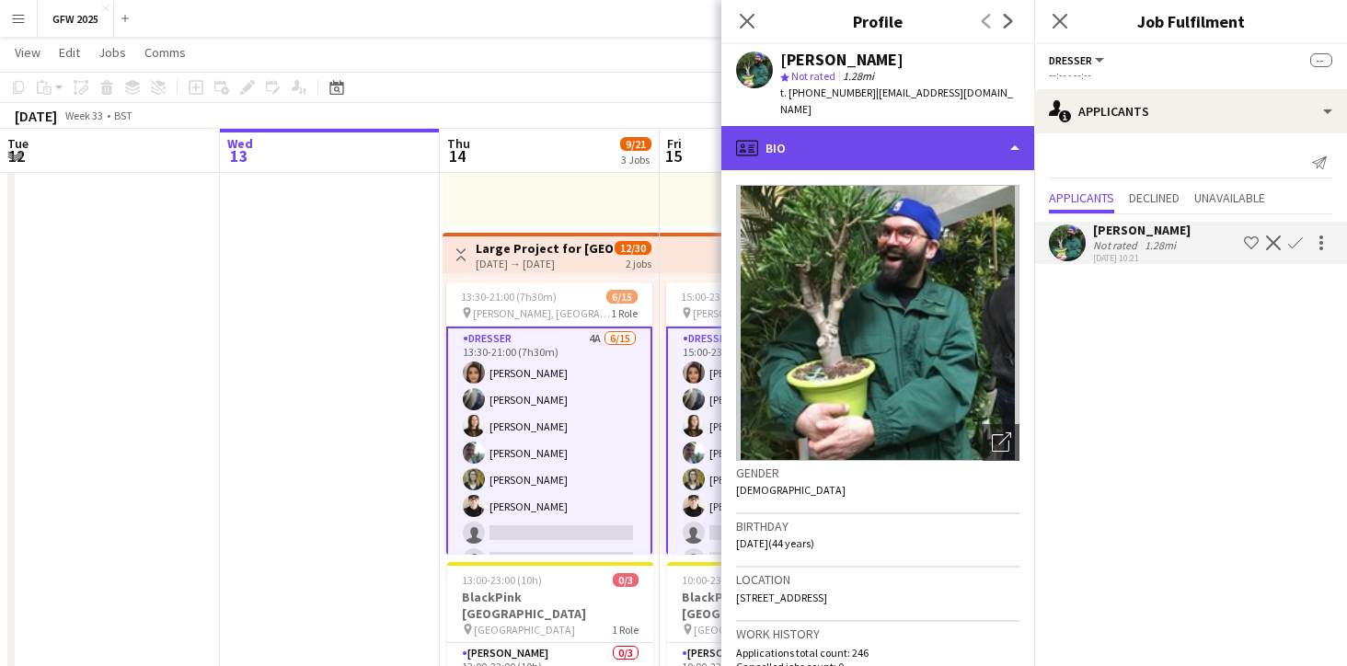
click at [1011, 133] on div "profile Bio" at bounding box center [877, 148] width 313 height 44
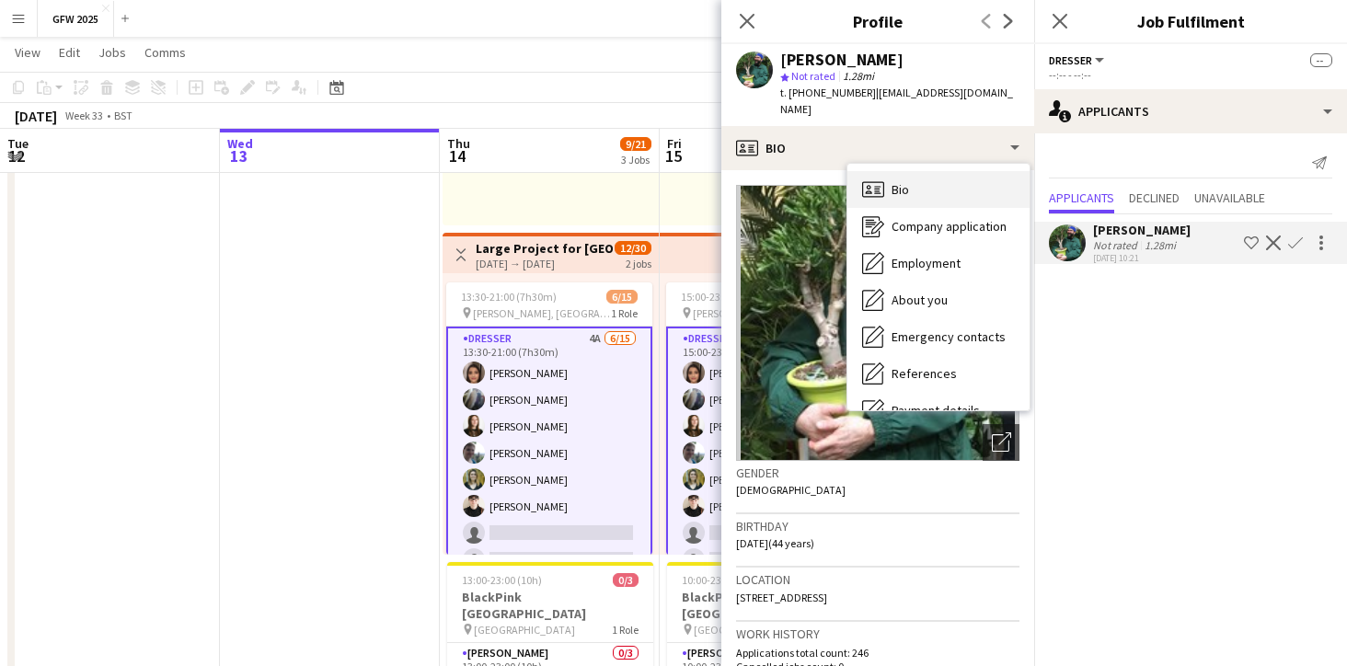
click at [969, 171] on div "Bio Bio" at bounding box center [938, 189] width 182 height 37
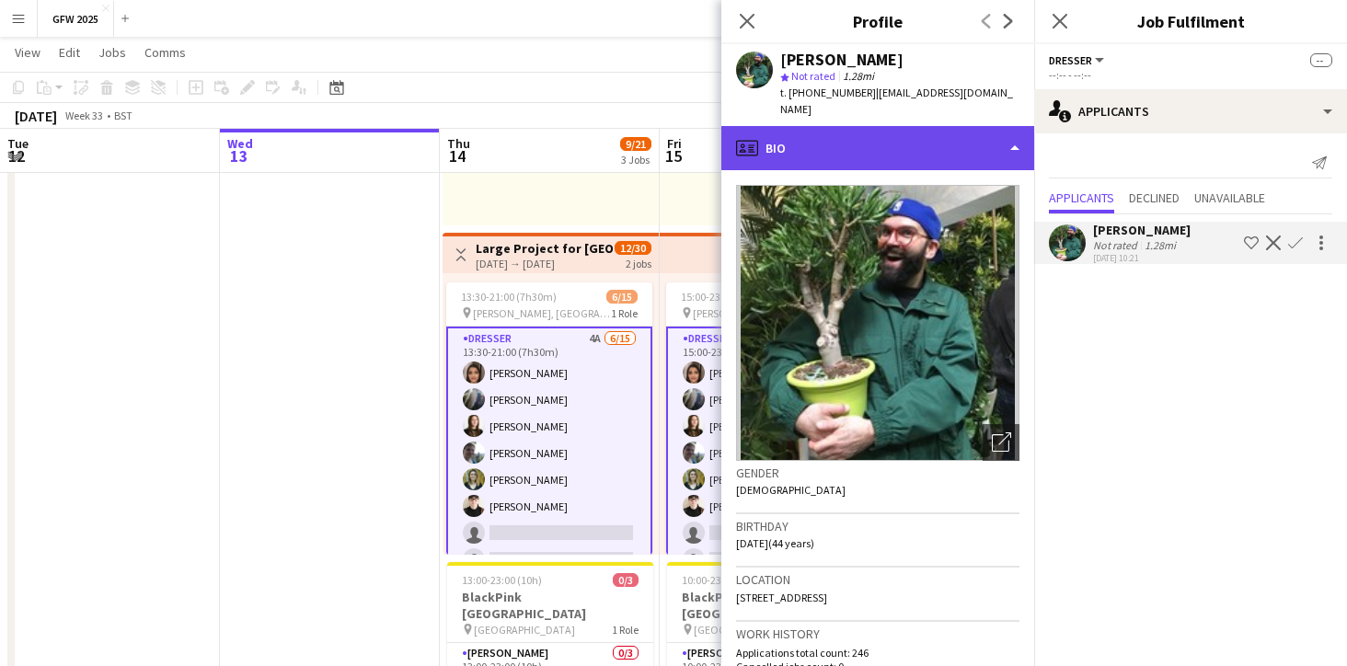
click at [1018, 126] on div "profile Bio" at bounding box center [877, 148] width 313 height 44
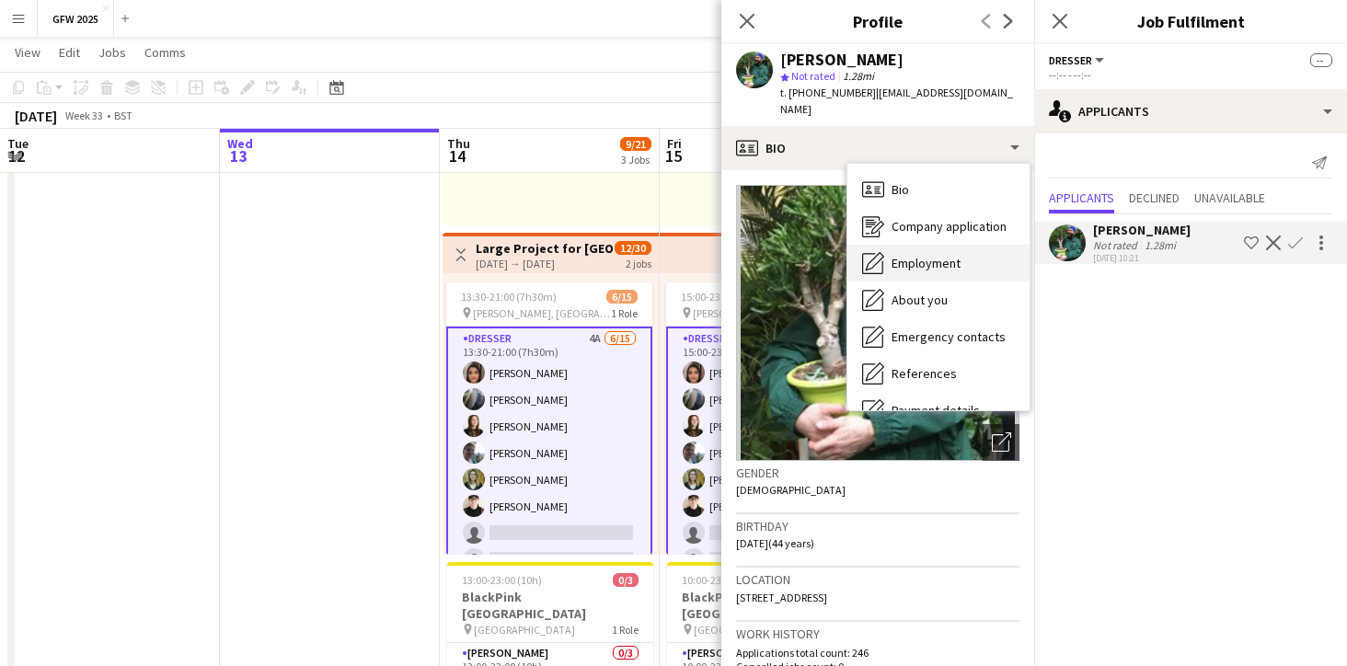
click at [956, 255] on span "Employment" at bounding box center [925, 263] width 69 height 17
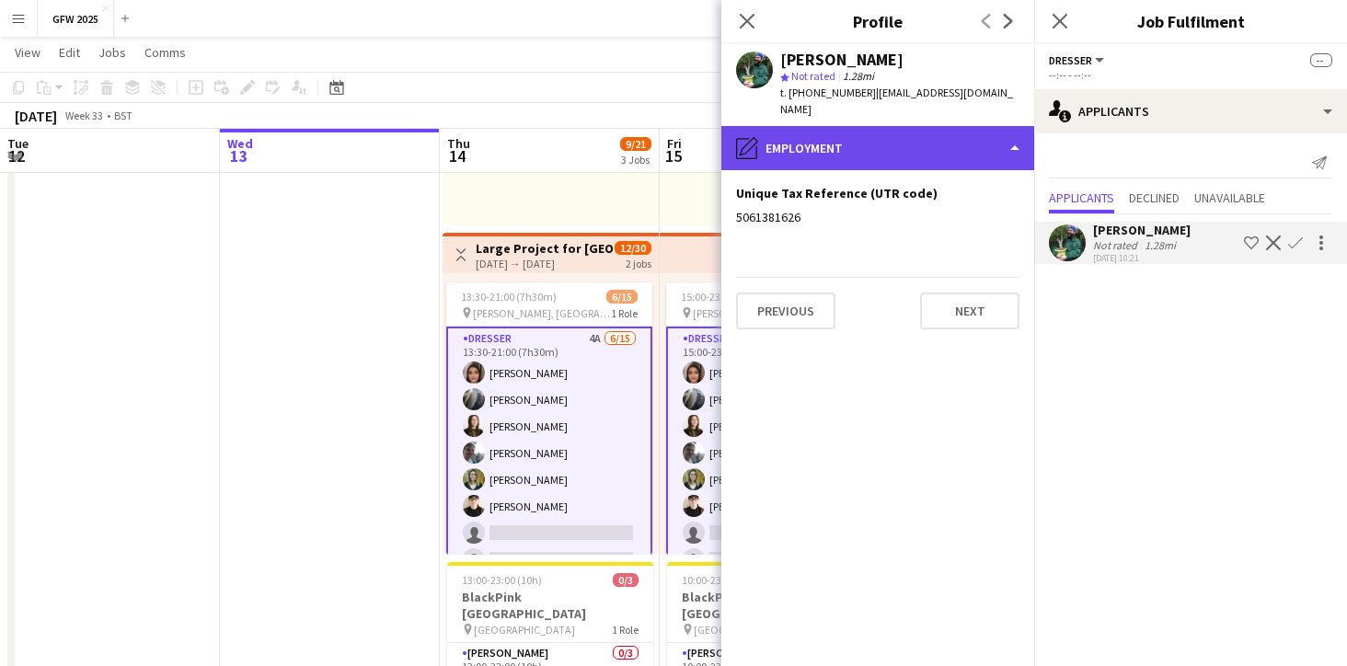
click at [1003, 130] on div "pencil4 Employment" at bounding box center [877, 148] width 313 height 44
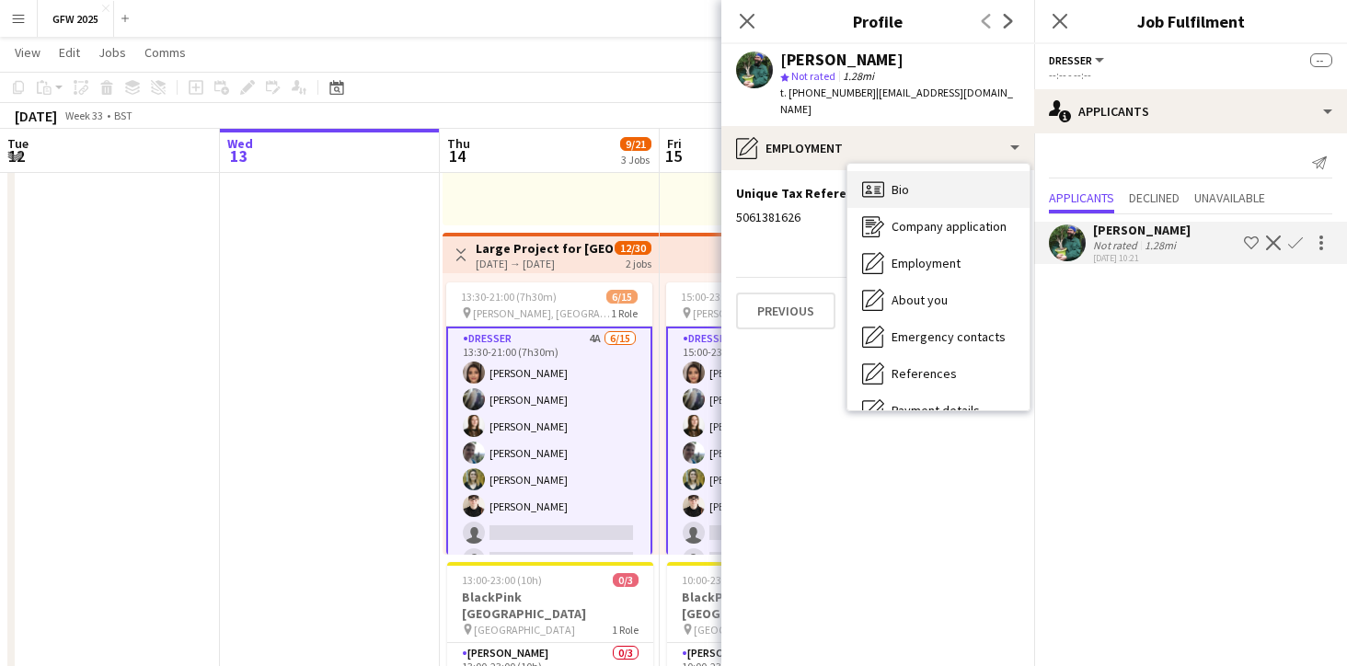
click at [946, 175] on div "Bio Bio" at bounding box center [938, 189] width 182 height 37
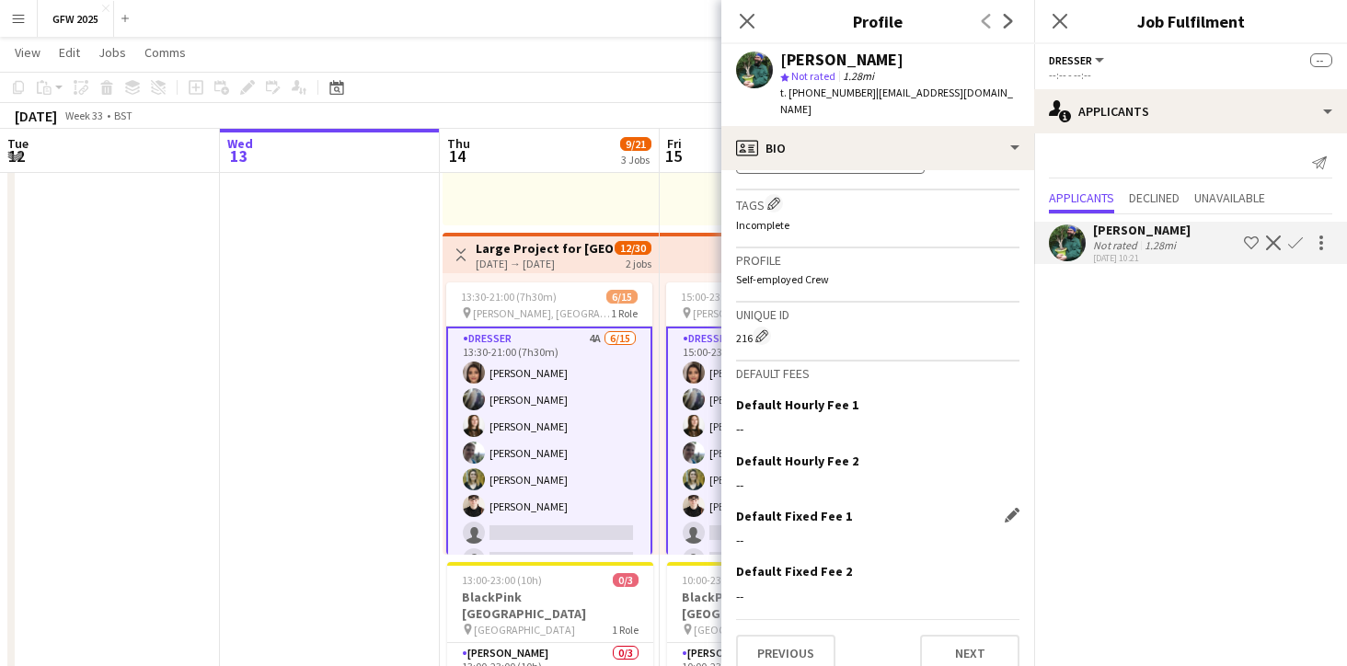
scroll to position [785, 0]
click at [744, 19] on icon at bounding box center [746, 20] width 17 height 17
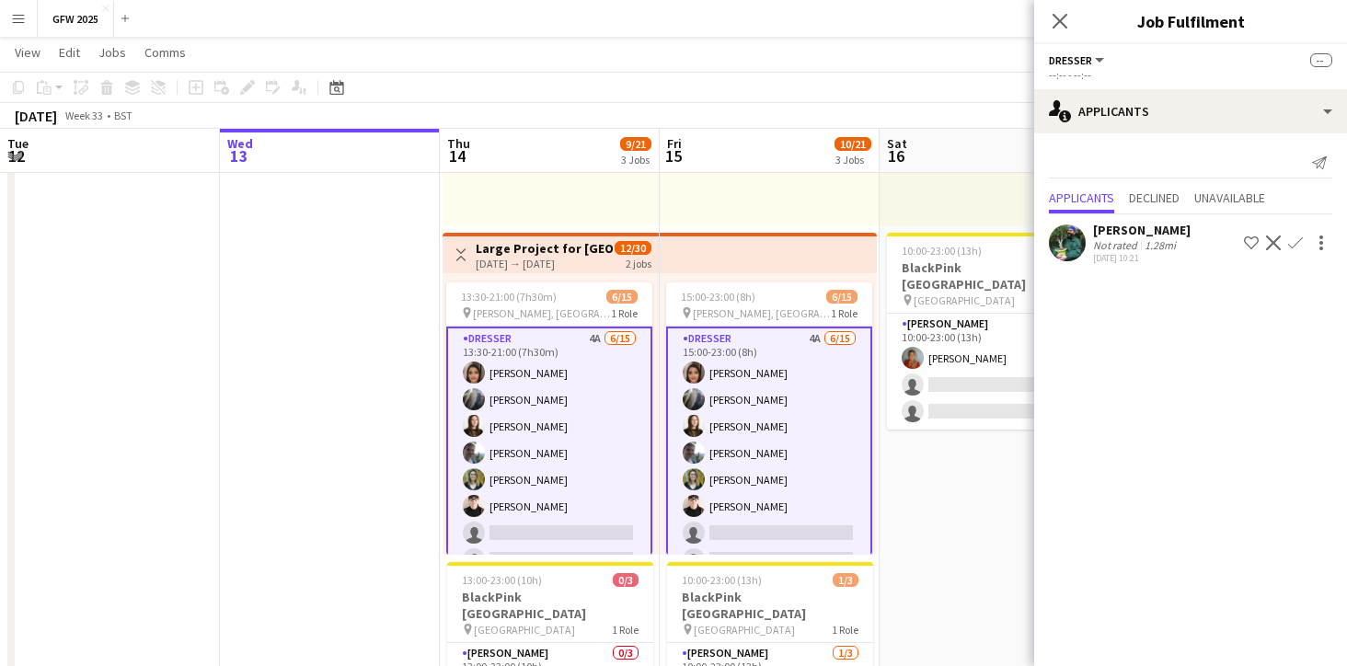
click at [826, 428] on app-card-role "Dresser 4A [DATE] 15:00-23:00 (8h) [PERSON_NAME] [PERSON_NAME] [PERSON_NAME] [P…" at bounding box center [769, 547] width 206 height 440
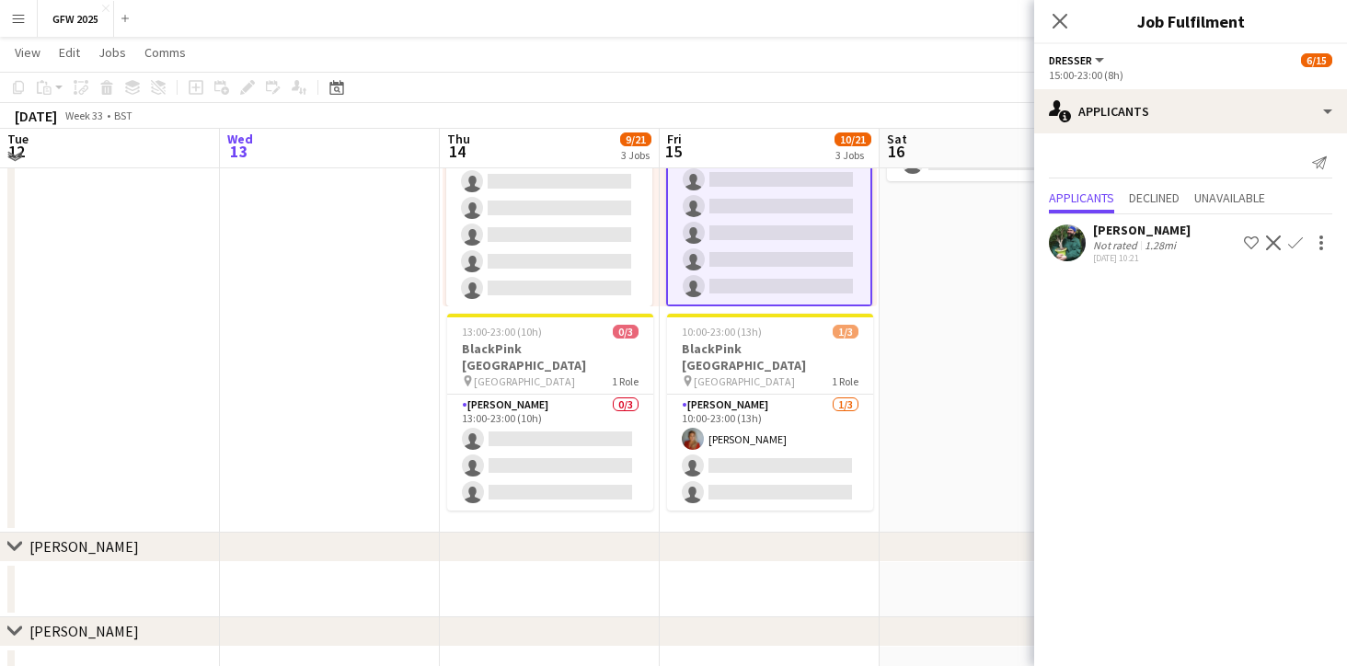
scroll to position [590, 0]
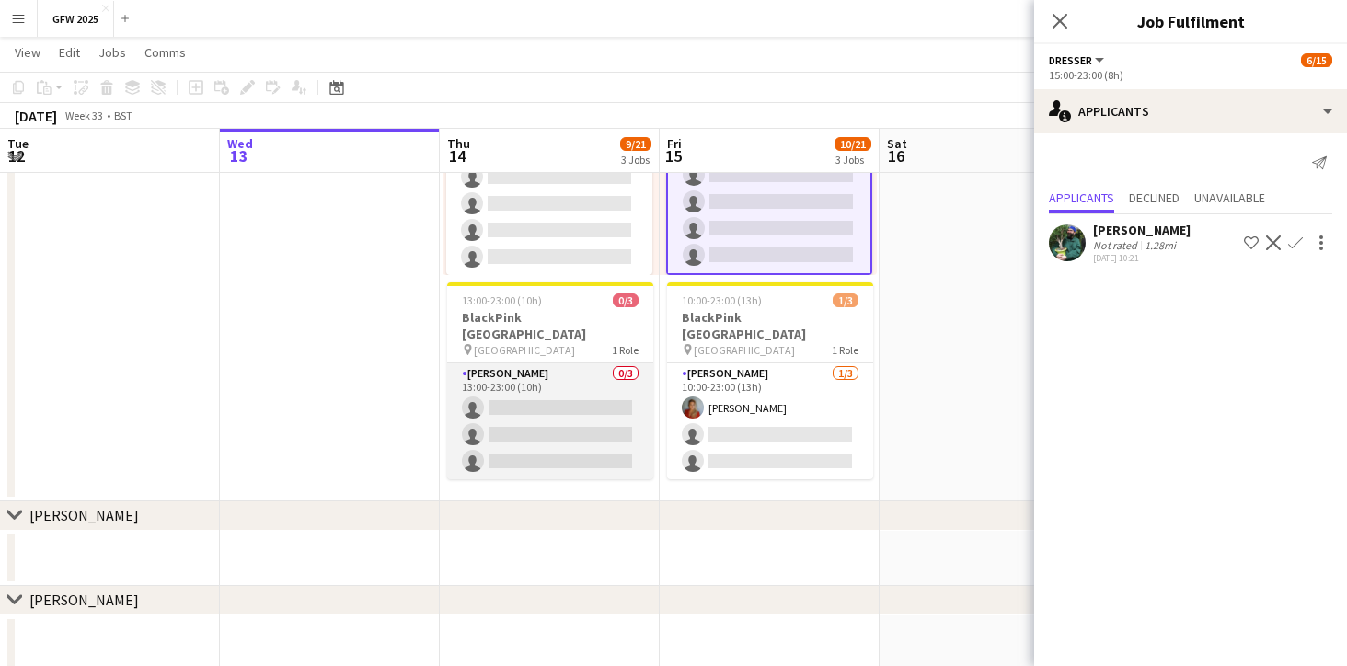
click at [559, 391] on app-card-role "[PERSON_NAME] 0/3 13:00-23:00 (10h) single-neutral-actions single-neutral-actio…" at bounding box center [550, 421] width 206 height 116
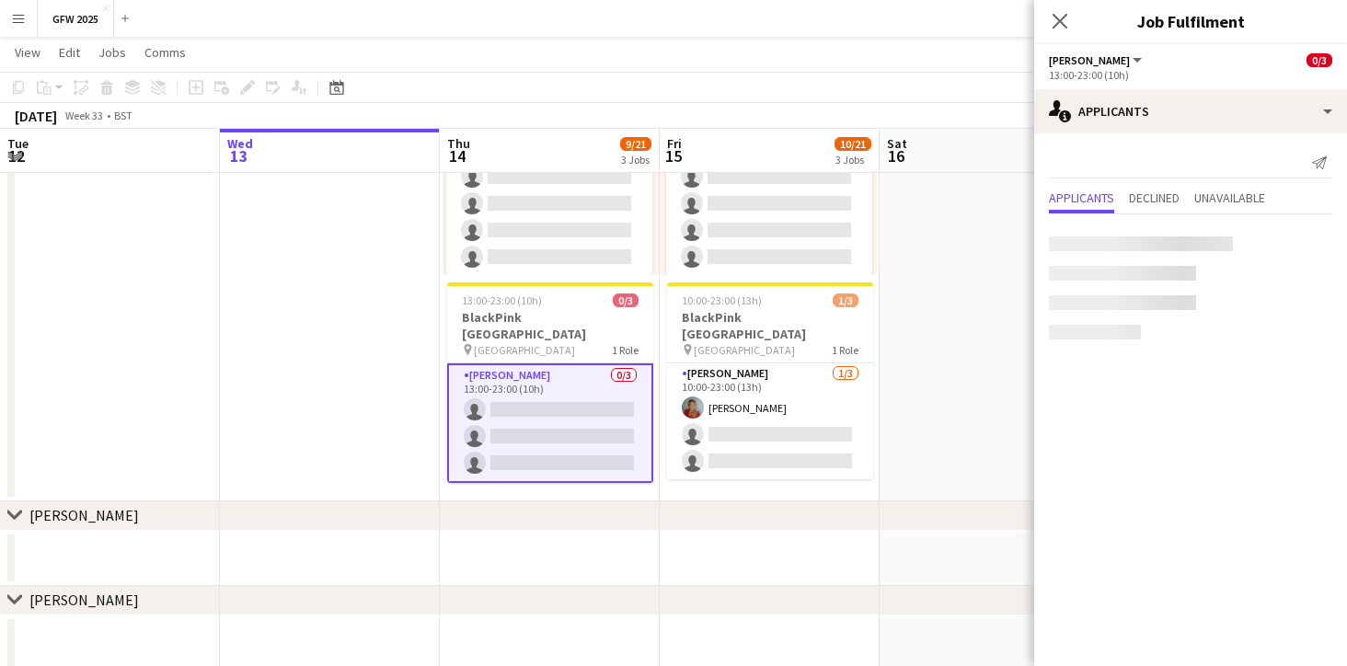
scroll to position [208, 0]
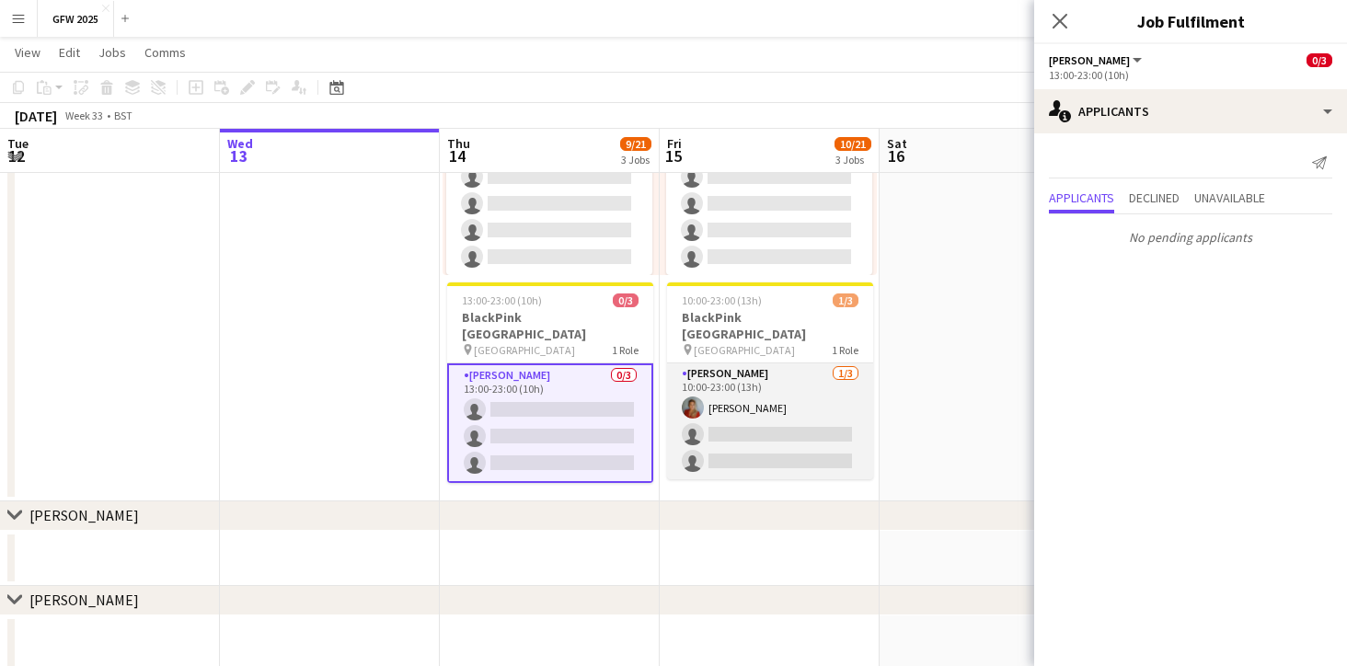
click at [765, 429] on app-card-role "[PERSON_NAME] [DATE] 10:00-23:00 (13h) [PERSON_NAME] single-neutral-actions sin…" at bounding box center [770, 421] width 206 height 116
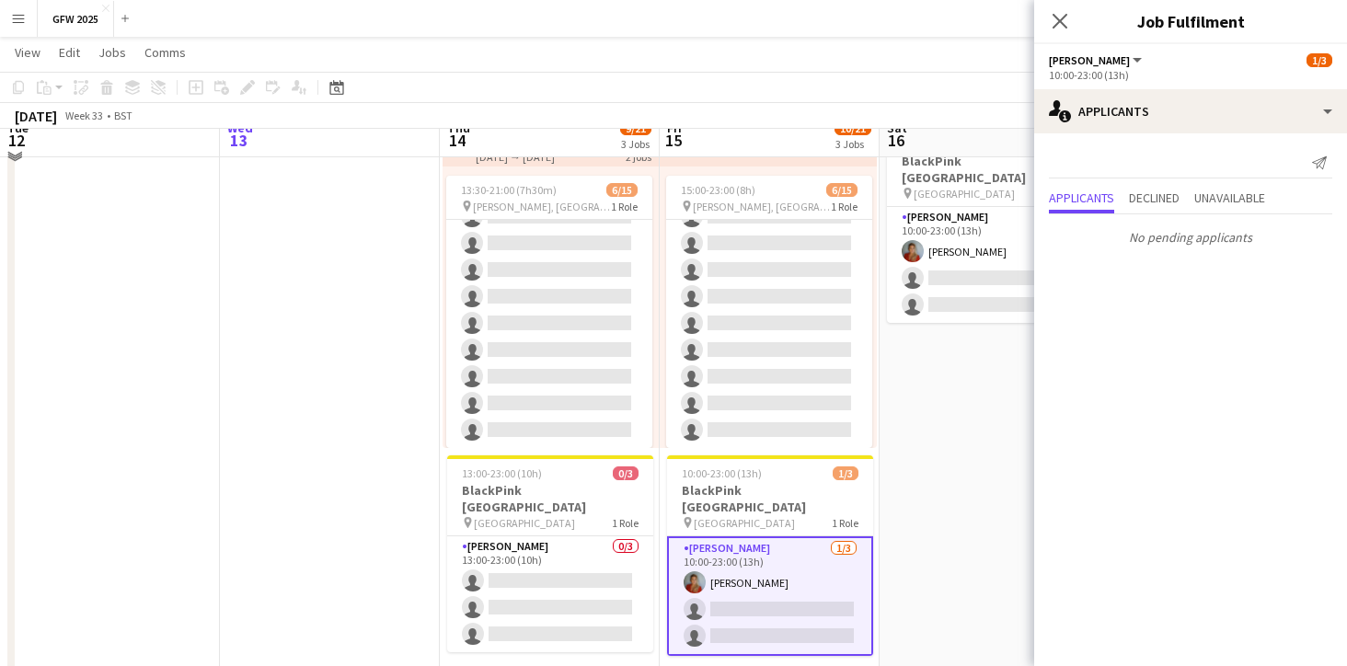
scroll to position [394, 0]
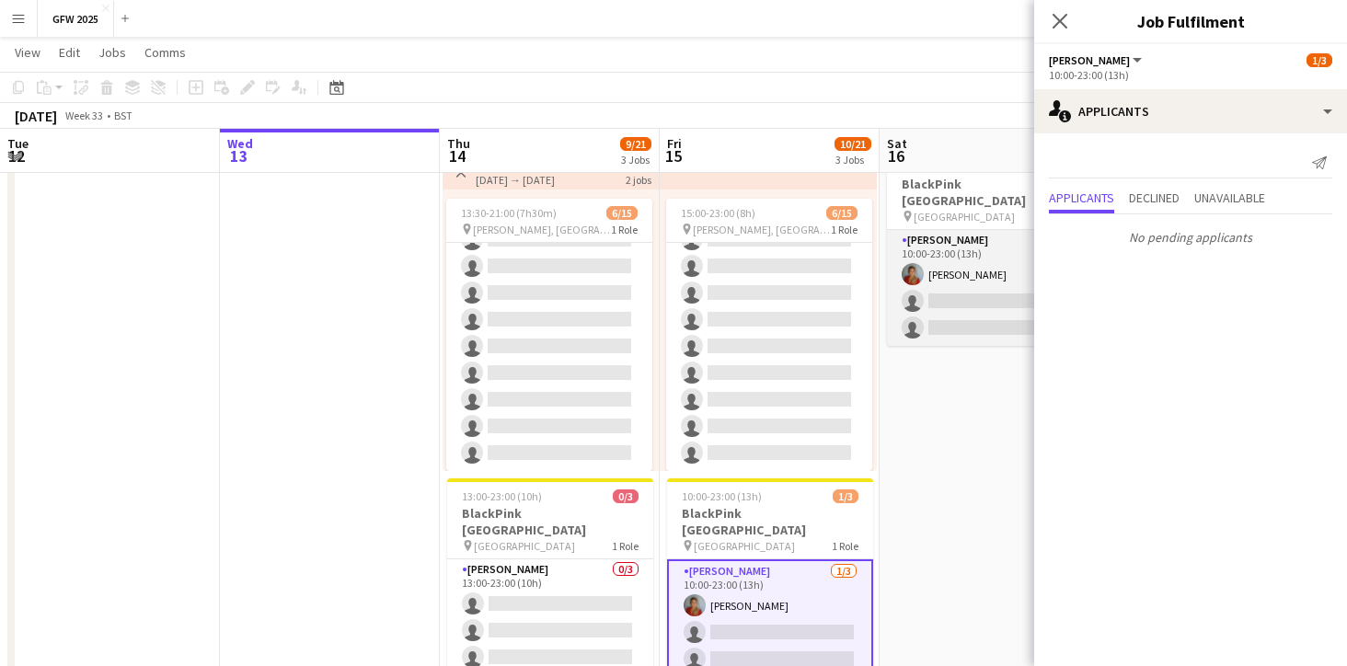
click at [969, 303] on app-card-role "[PERSON_NAME] 1A [DATE] 10:00-23:00 (13h) [PERSON_NAME] single-neutral-actions …" at bounding box center [990, 288] width 206 height 116
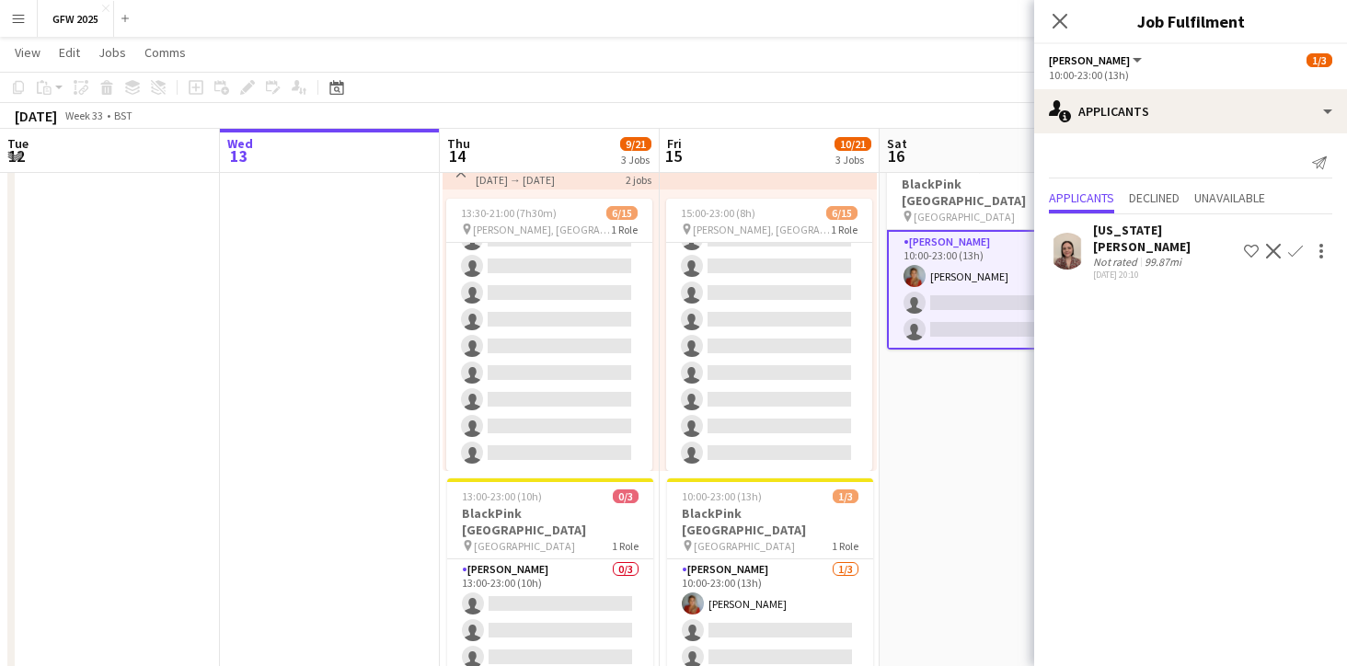
click at [1149, 255] on div "99.87mi" at bounding box center [1163, 262] width 44 height 14
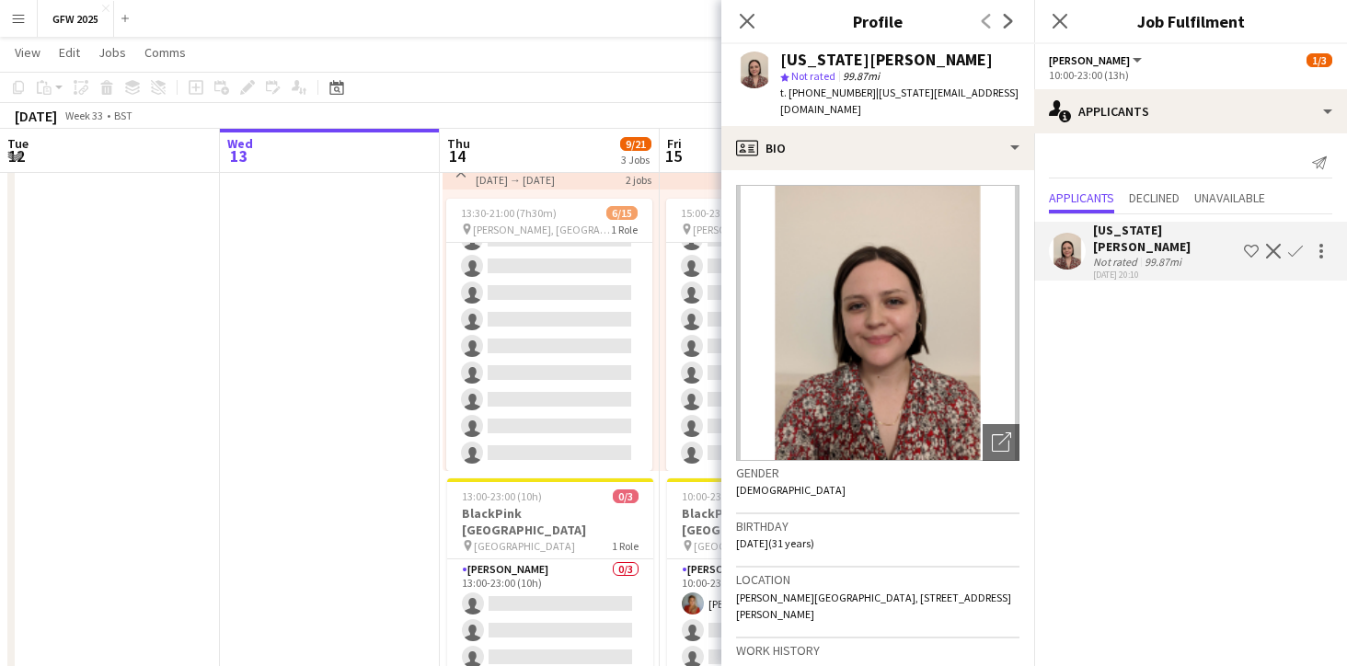
scroll to position [0, 0]
click at [666, 94] on app-toolbar "Copy Paste Paste Command V Paste with crew Command Shift V Paste linked Job [GE…" at bounding box center [673, 87] width 1347 height 31
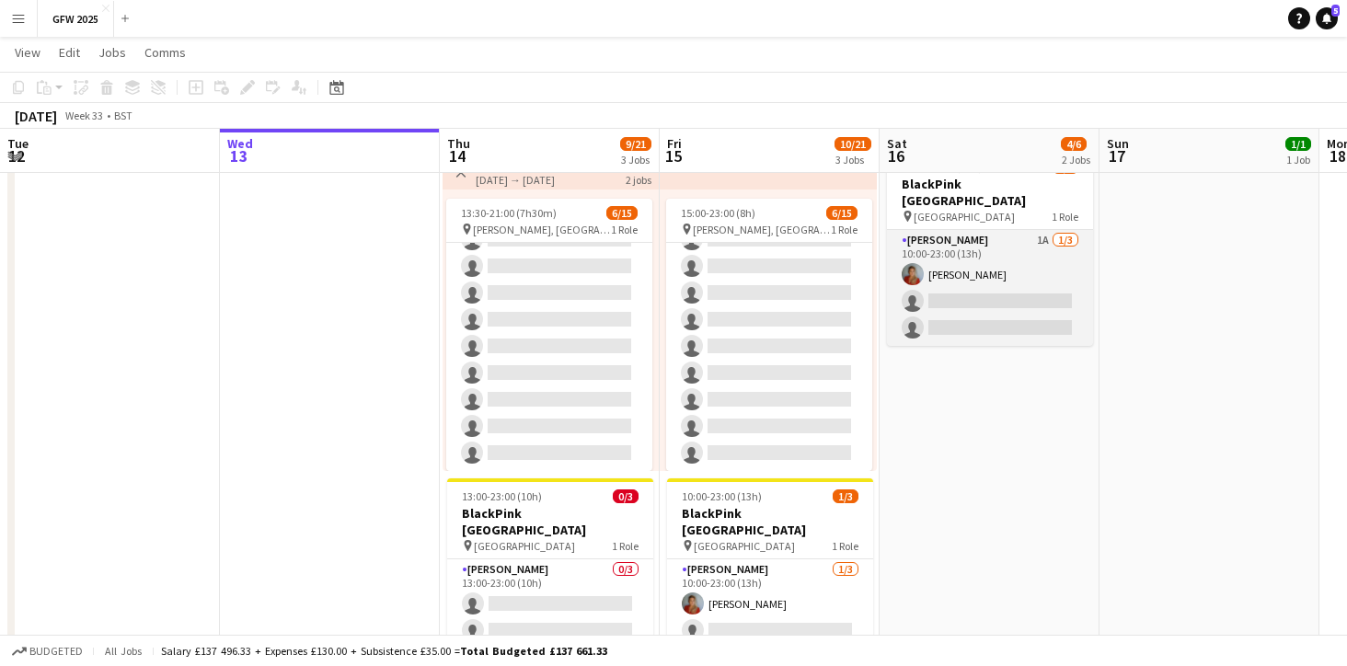
click at [1036, 290] on app-card-role "[PERSON_NAME] 1A [DATE] 10:00-23:00 (13h) [PERSON_NAME] single-neutral-actions …" at bounding box center [990, 288] width 206 height 116
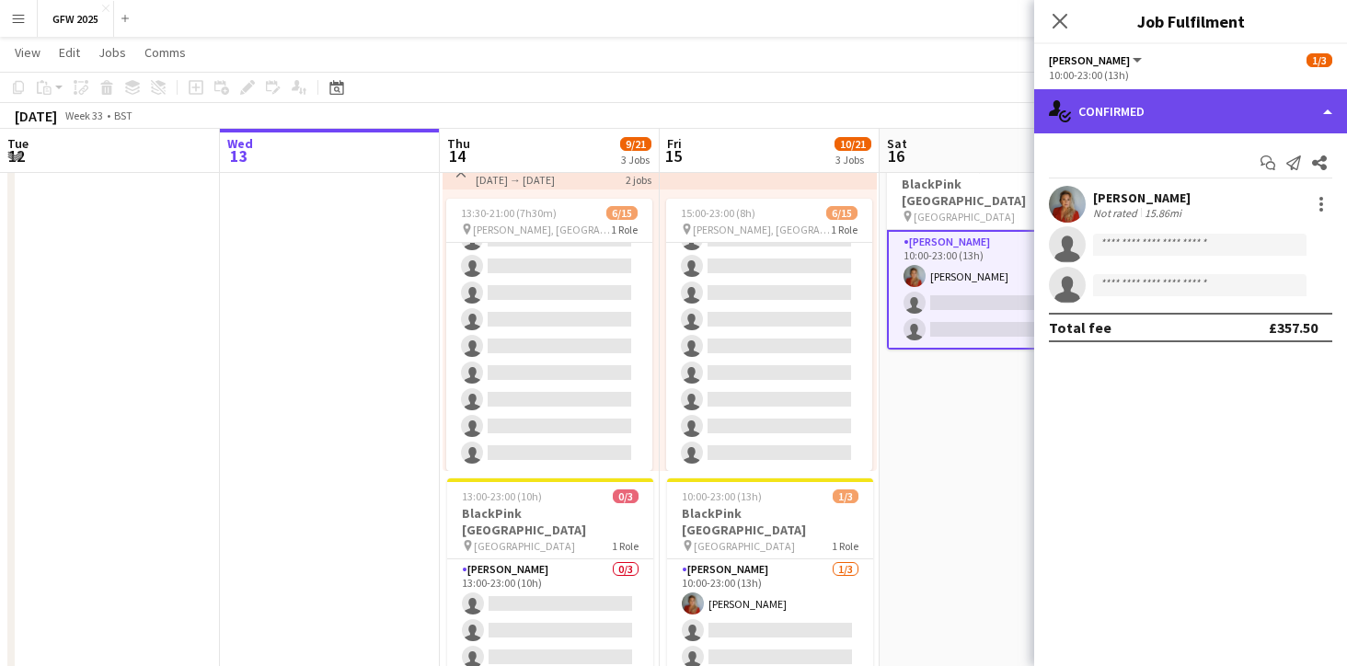
click at [1324, 111] on div "single-neutral-actions-check-2 Confirmed" at bounding box center [1190, 111] width 313 height 44
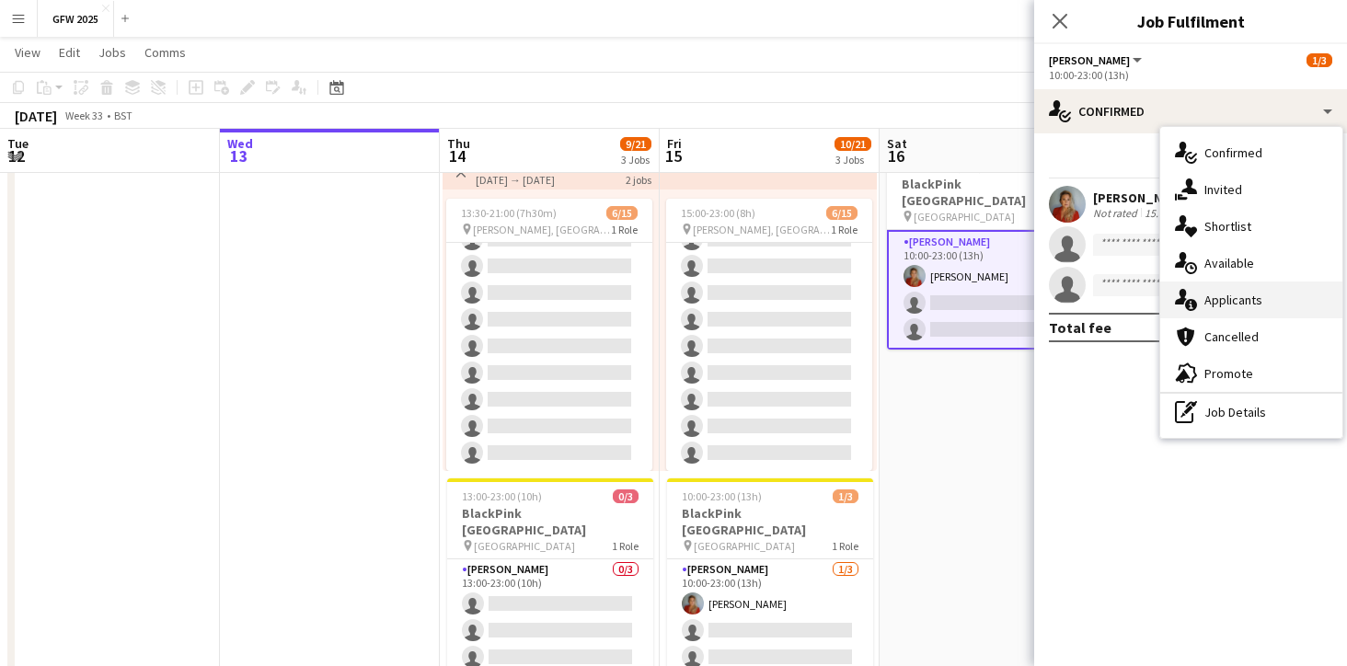
click at [1243, 298] on div "single-neutral-actions-information Applicants" at bounding box center [1251, 299] width 182 height 37
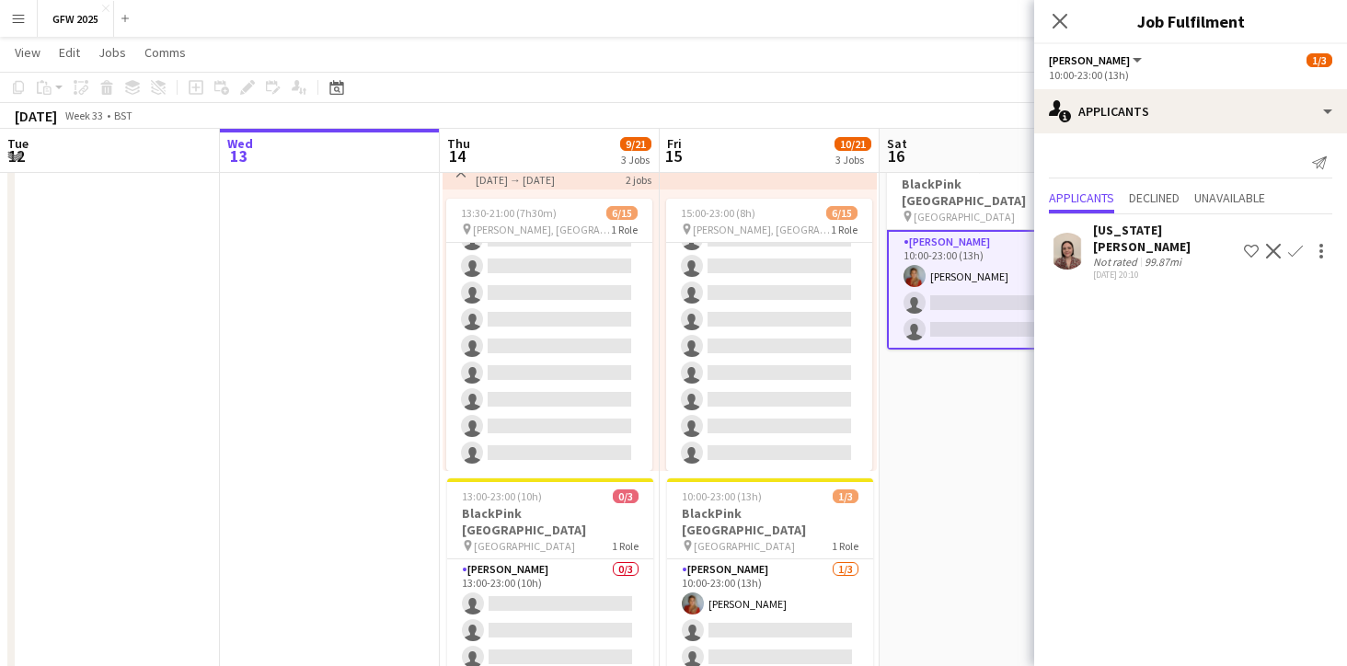
click at [1159, 255] on div "99.87mi" at bounding box center [1163, 262] width 44 height 14
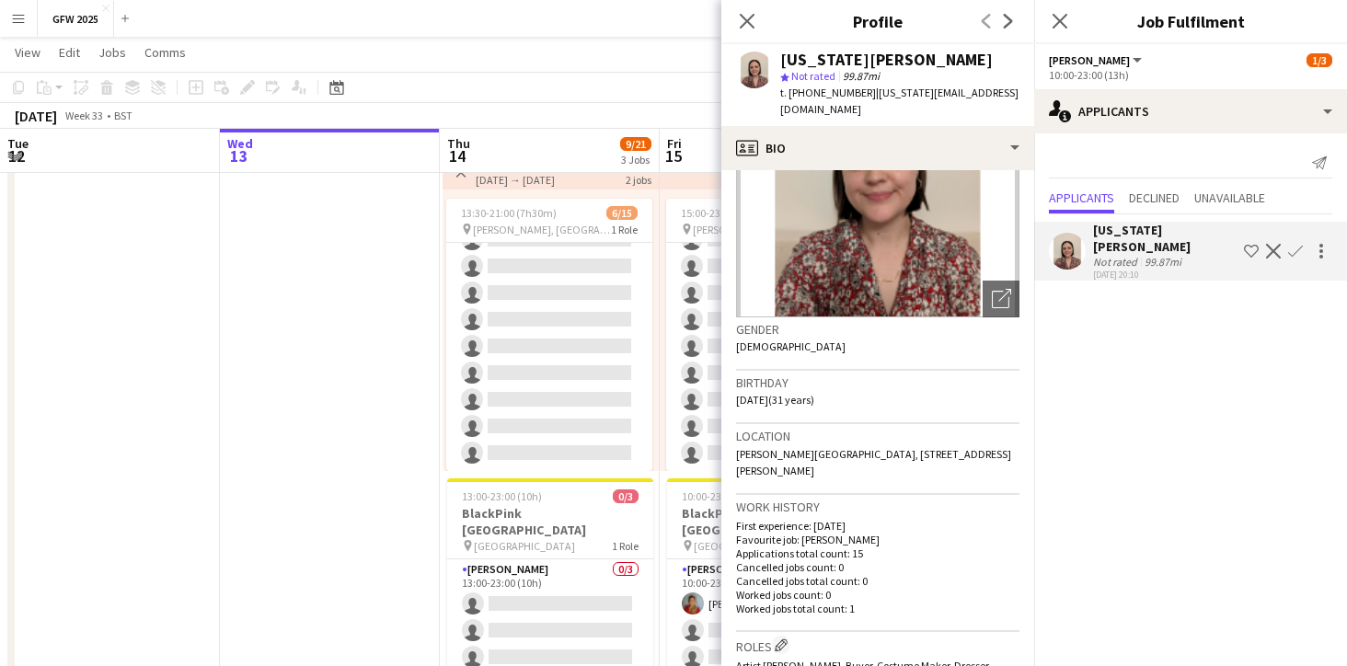
scroll to position [144, 0]
click at [1324, 240] on div at bounding box center [1321, 251] width 22 height 22
click at [1137, 331] on div at bounding box center [673, 333] width 1347 height 666
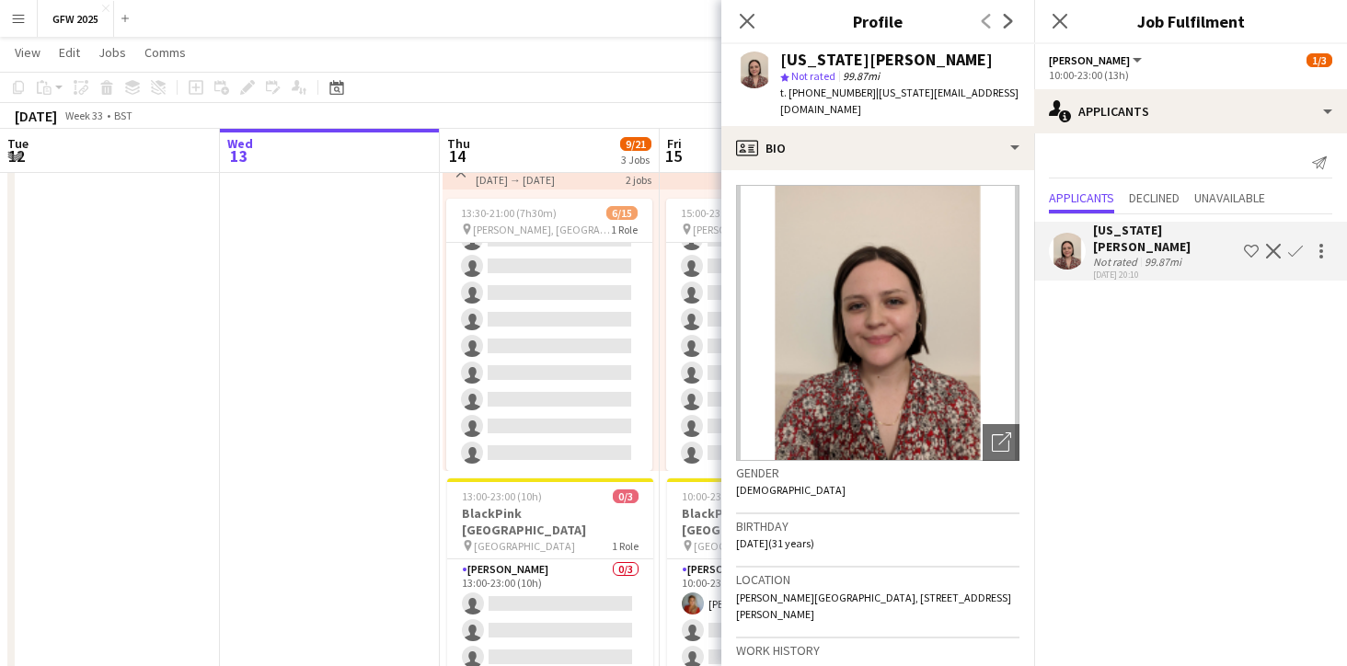
scroll to position [0, 0]
click at [307, 499] on app-date-cell at bounding box center [330, 254] width 220 height 885
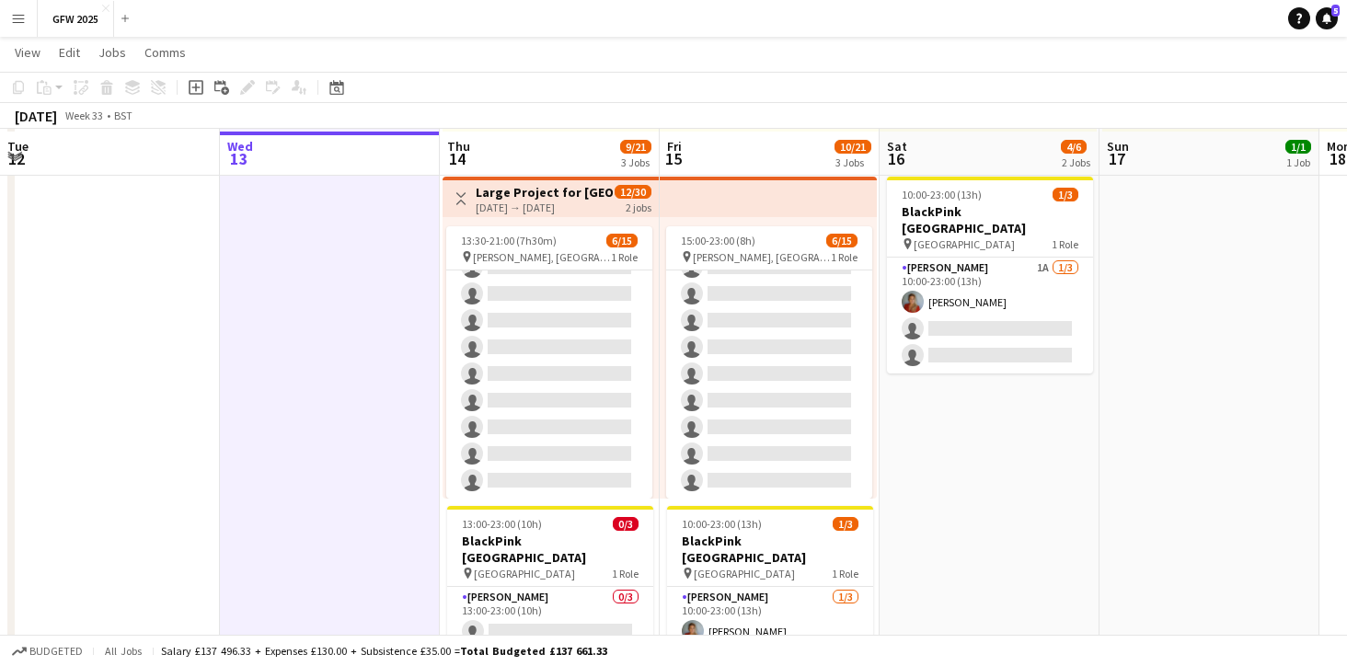
scroll to position [361, 0]
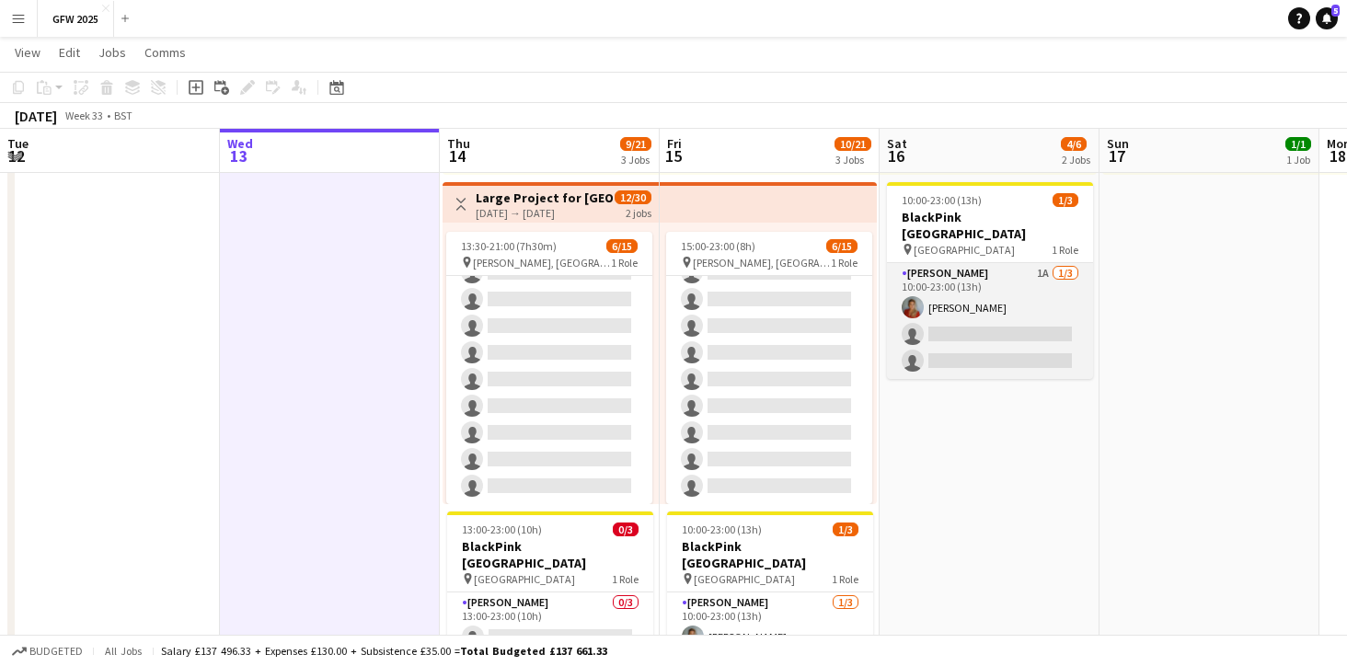
click at [1029, 307] on app-card-role "[PERSON_NAME] 1A [DATE] 10:00-23:00 (13h) [PERSON_NAME] single-neutral-actions …" at bounding box center [990, 321] width 206 height 116
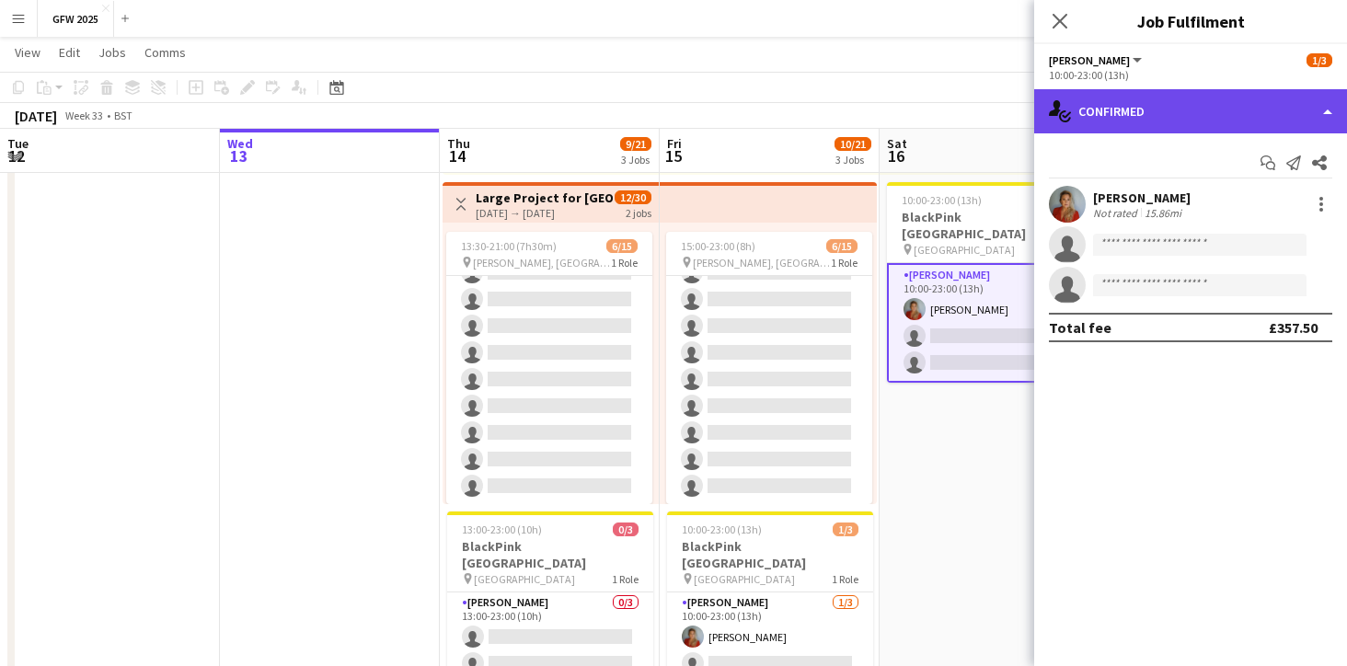
click at [1326, 109] on div "single-neutral-actions-check-2 Confirmed" at bounding box center [1190, 111] width 313 height 44
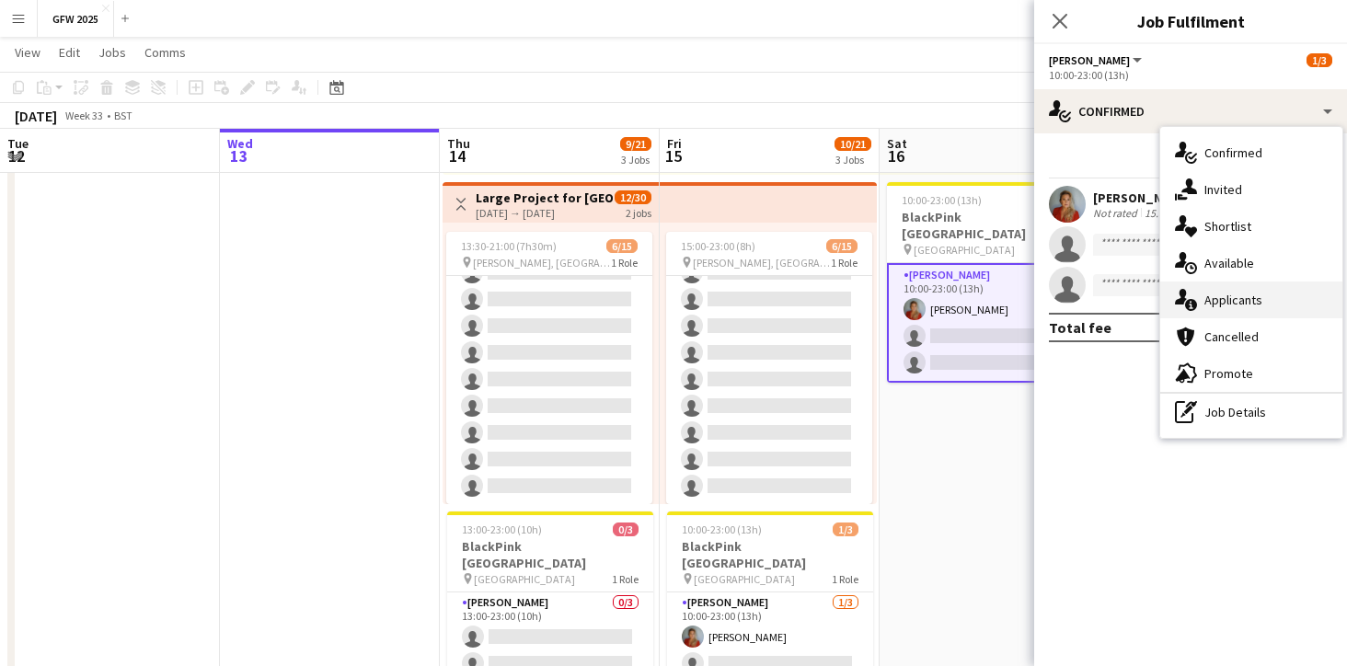
click at [1267, 283] on div "single-neutral-actions-information Applicants" at bounding box center [1251, 299] width 182 height 37
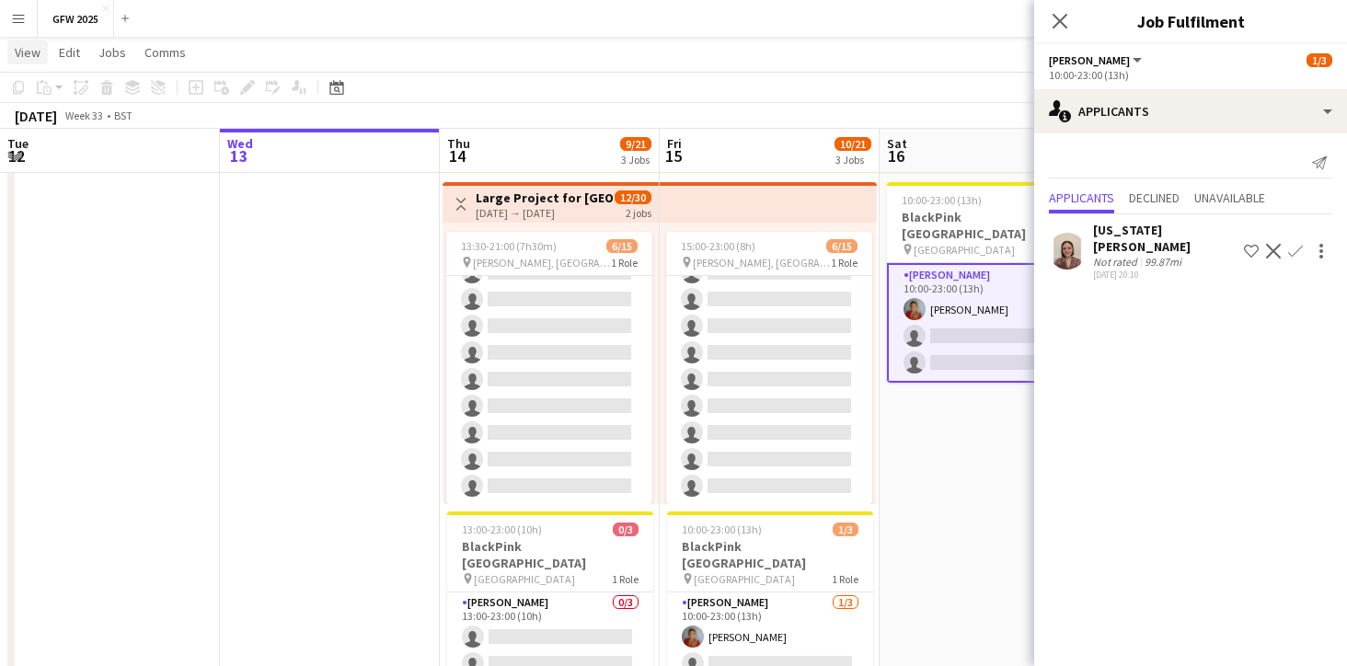
click at [24, 53] on span "View" at bounding box center [28, 52] width 26 height 17
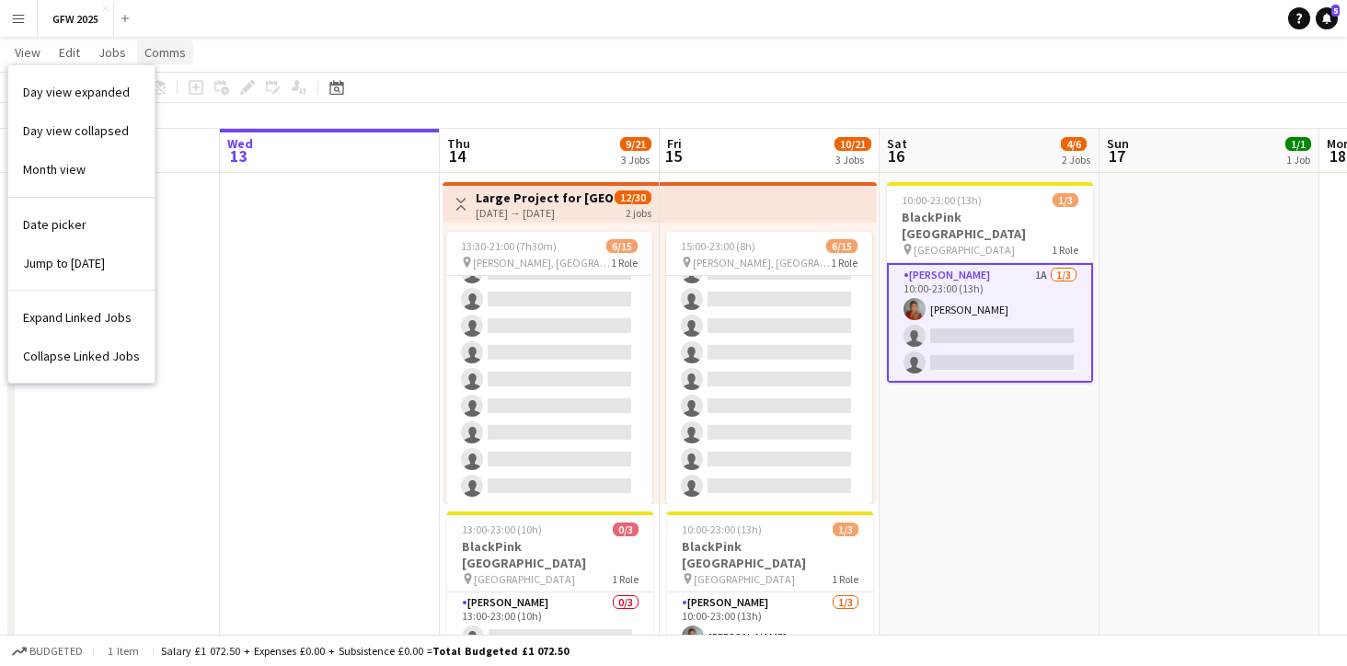
click at [154, 44] on span "Comms" at bounding box center [164, 52] width 41 height 17
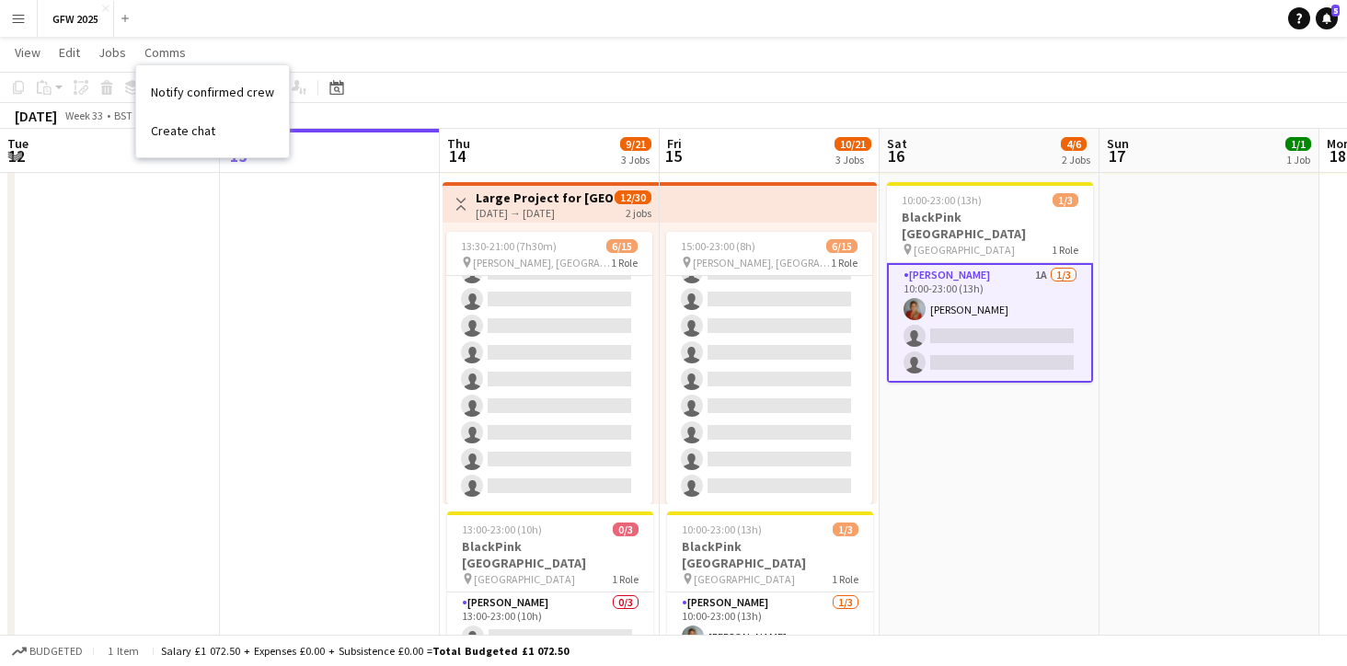
click at [29, 28] on button "Menu" at bounding box center [18, 18] width 37 height 37
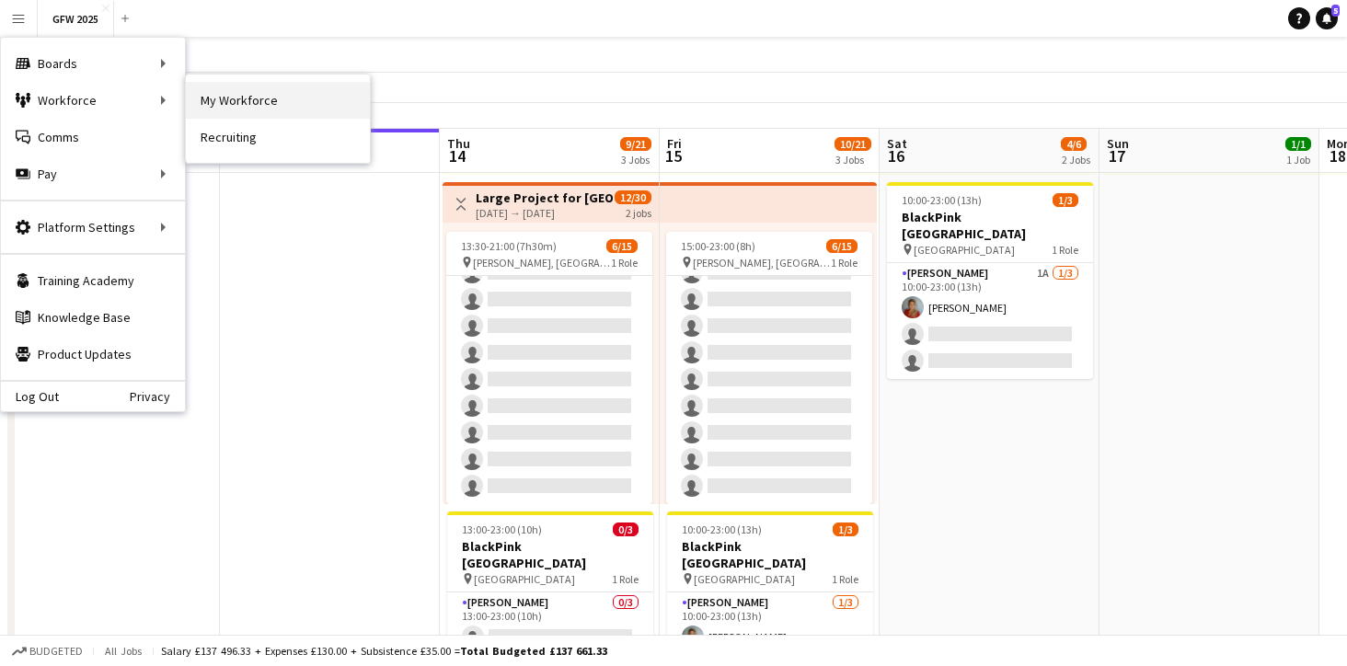
click at [255, 95] on link "My Workforce" at bounding box center [278, 100] width 184 height 37
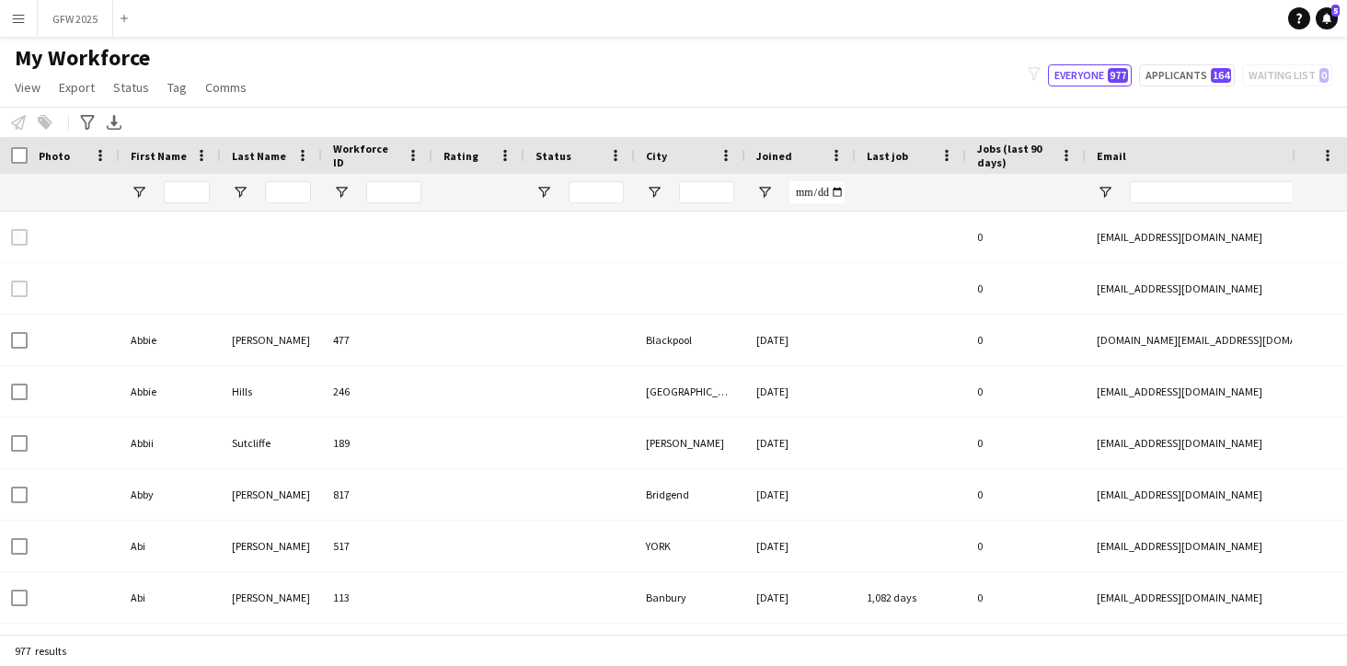
type input "**********"
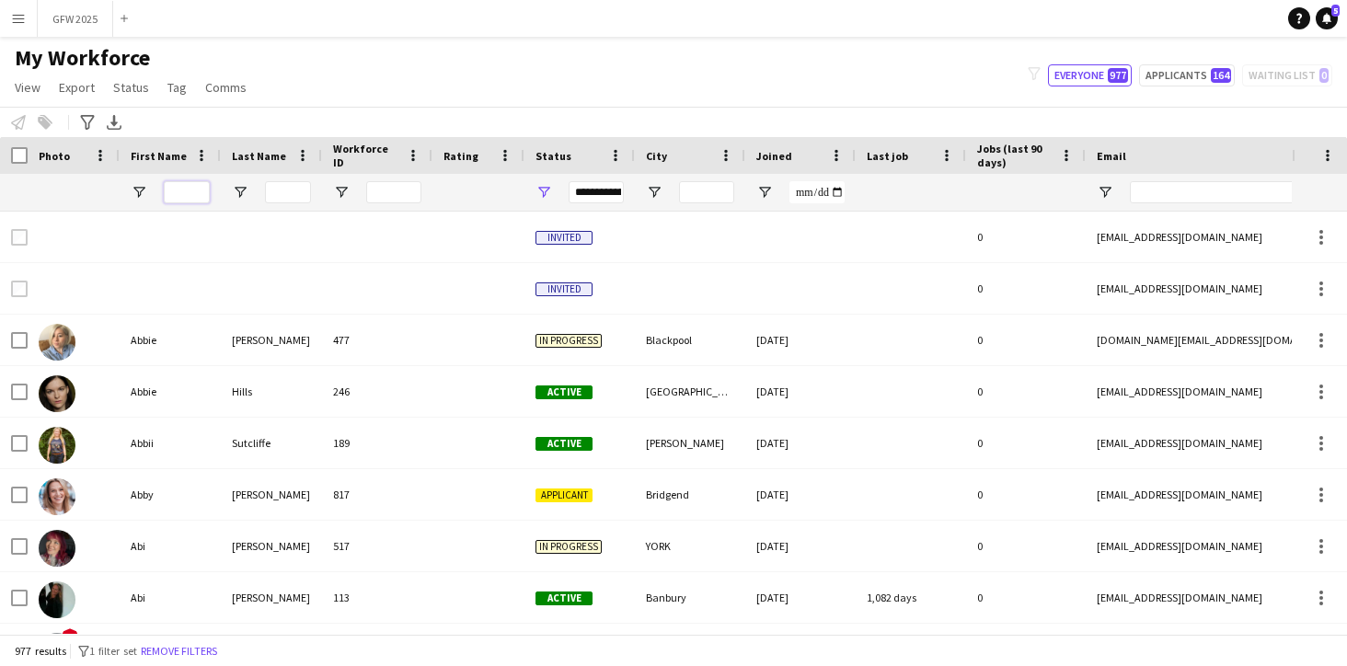
click at [192, 187] on input "First Name Filter Input" at bounding box center [187, 192] width 46 height 22
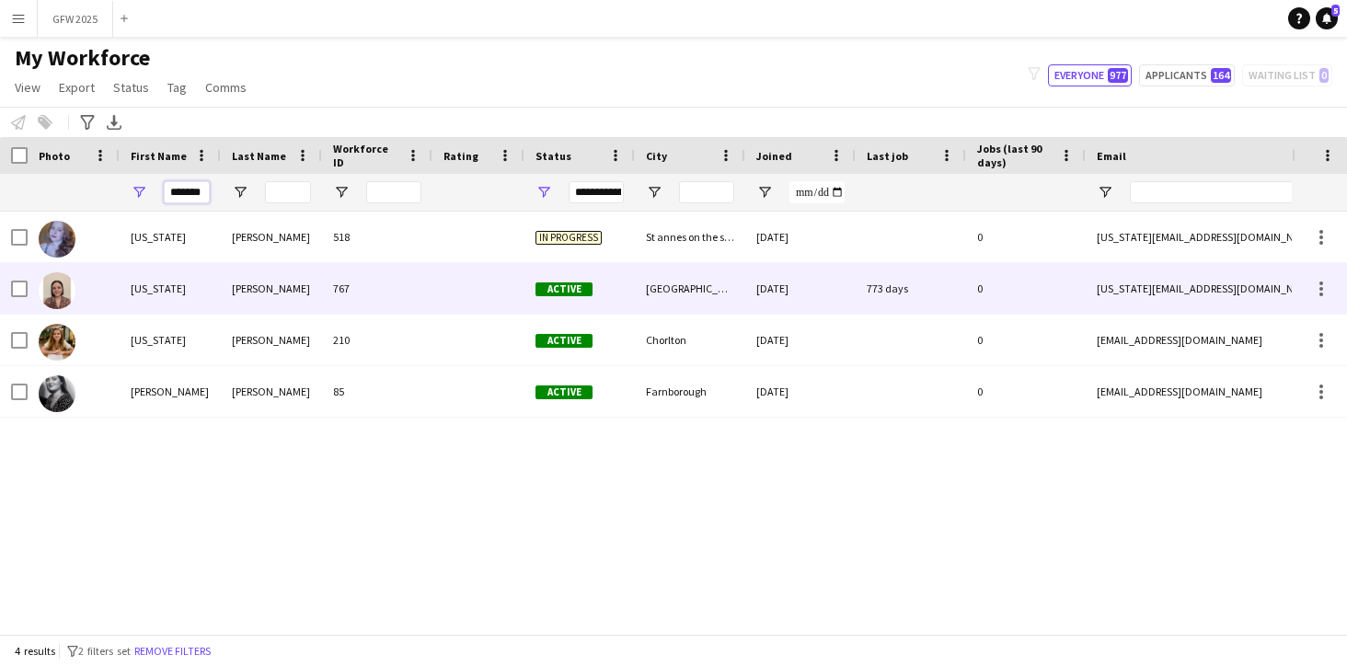
type input "*******"
click at [418, 290] on div "767" at bounding box center [377, 288] width 110 height 51
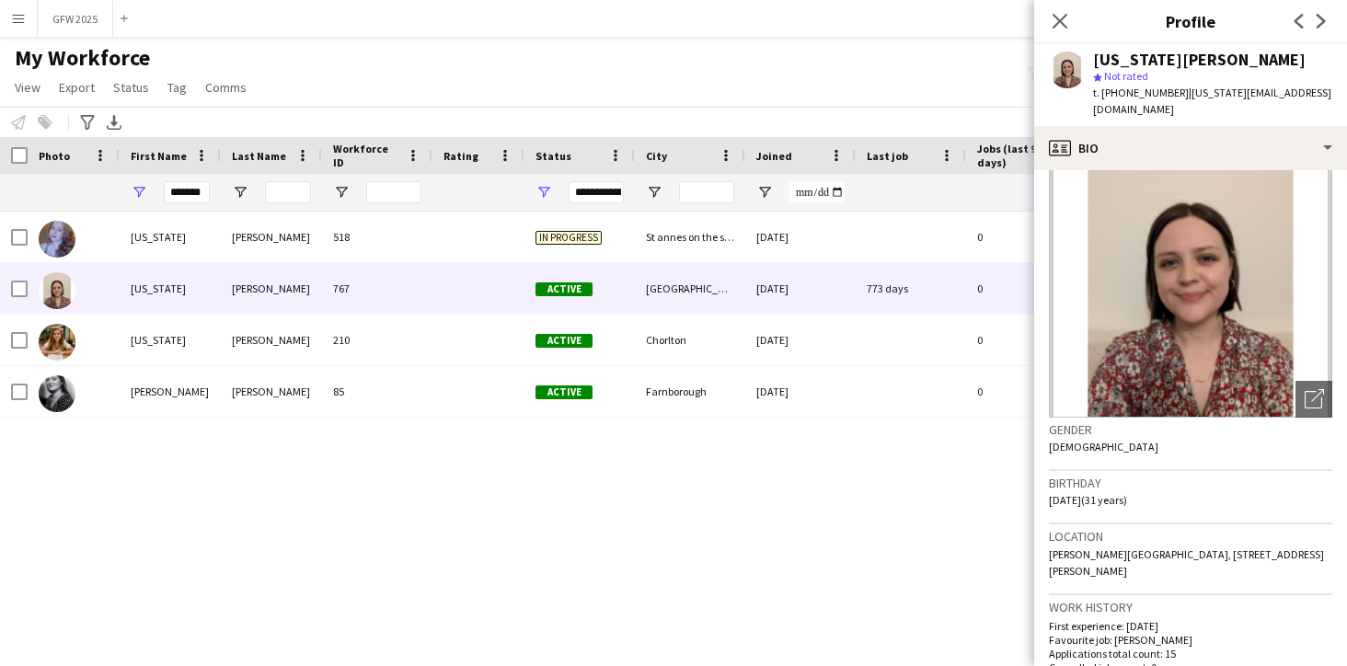
scroll to position [49, 0]
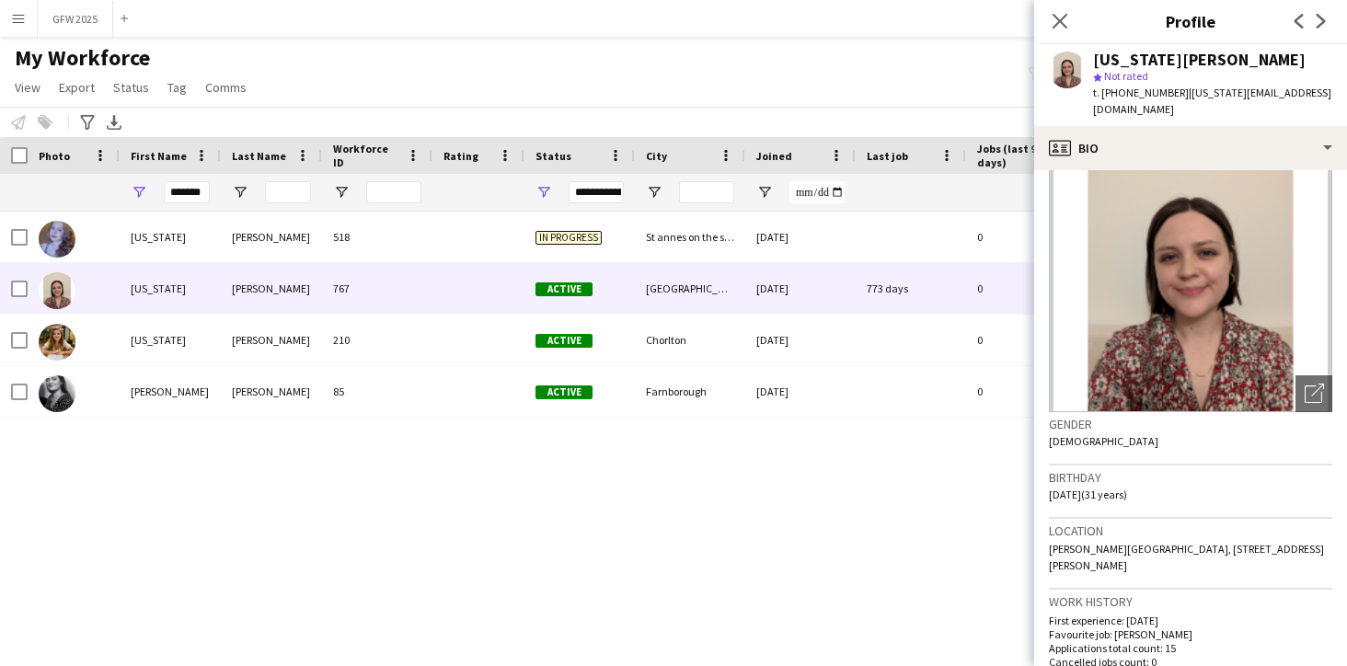
click at [947, 512] on div "[US_STATE][PERSON_NAME] 518 In progress St annes on the sea [DATE] 0 [US_STATE]…" at bounding box center [645, 423] width 1291 height 422
click at [1061, 20] on icon at bounding box center [1058, 20] width 17 height 17
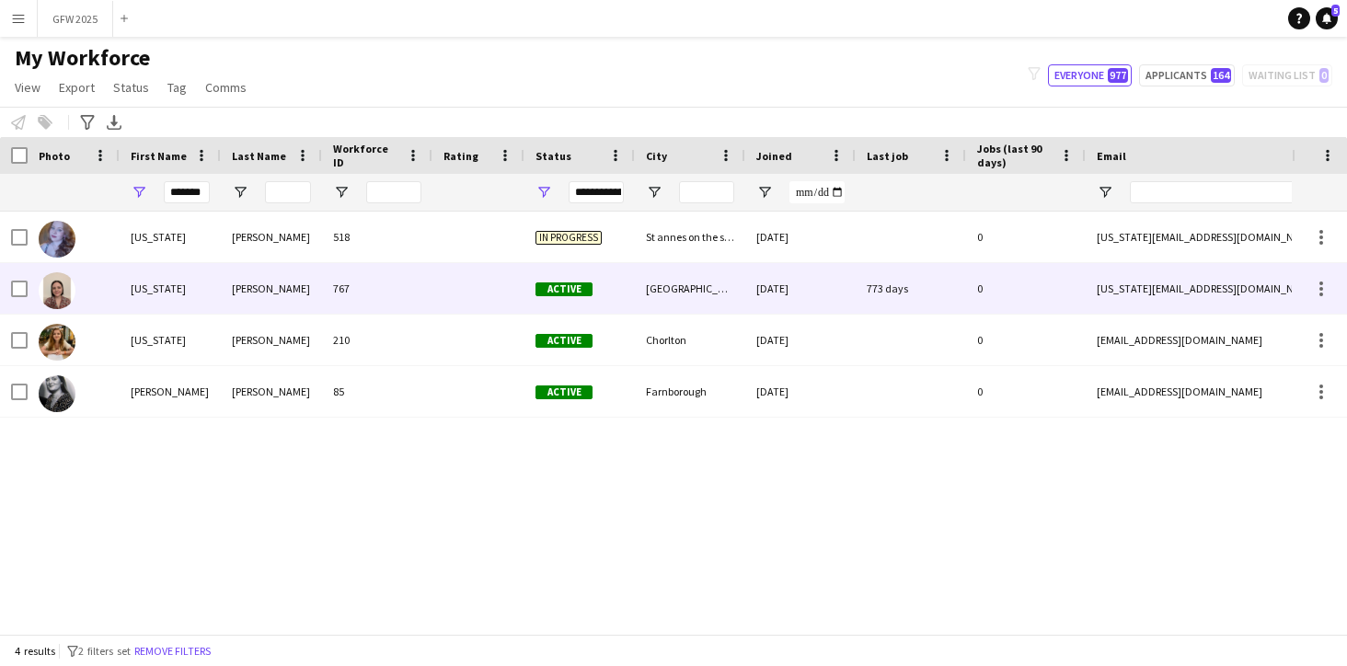
click at [885, 288] on div "773 days" at bounding box center [910, 288] width 110 height 51
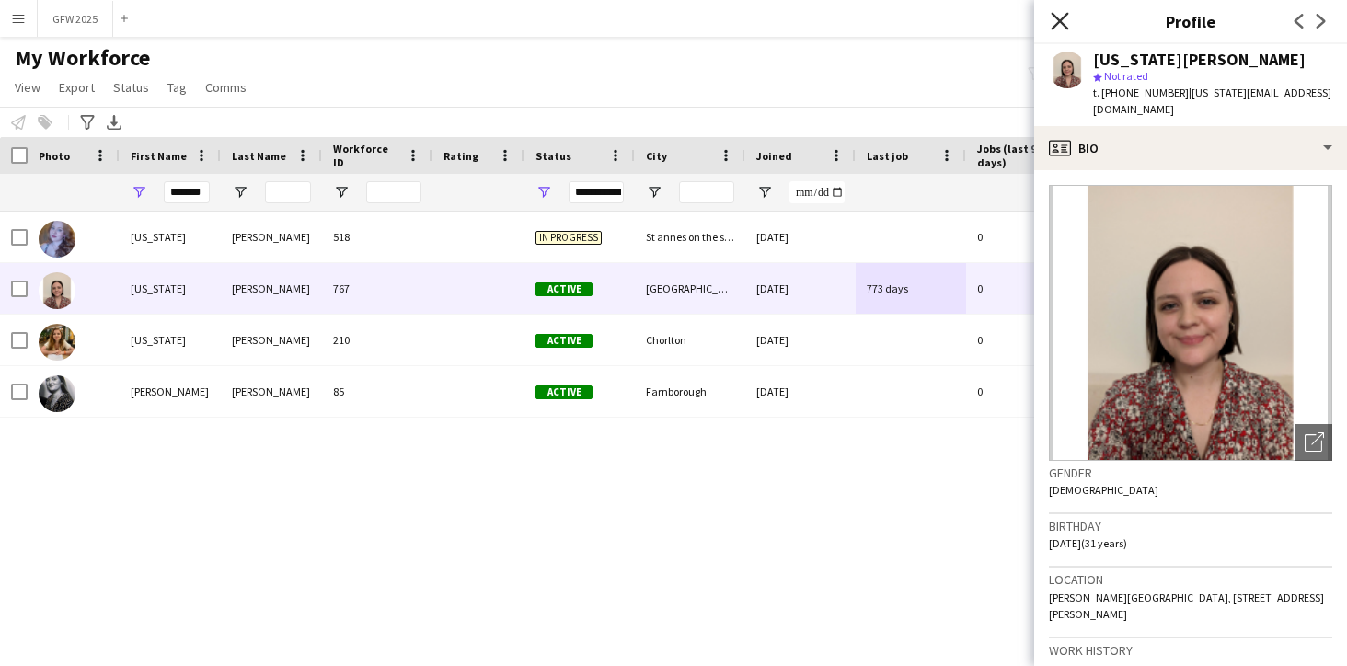
click at [1060, 19] on icon at bounding box center [1058, 20] width 17 height 17
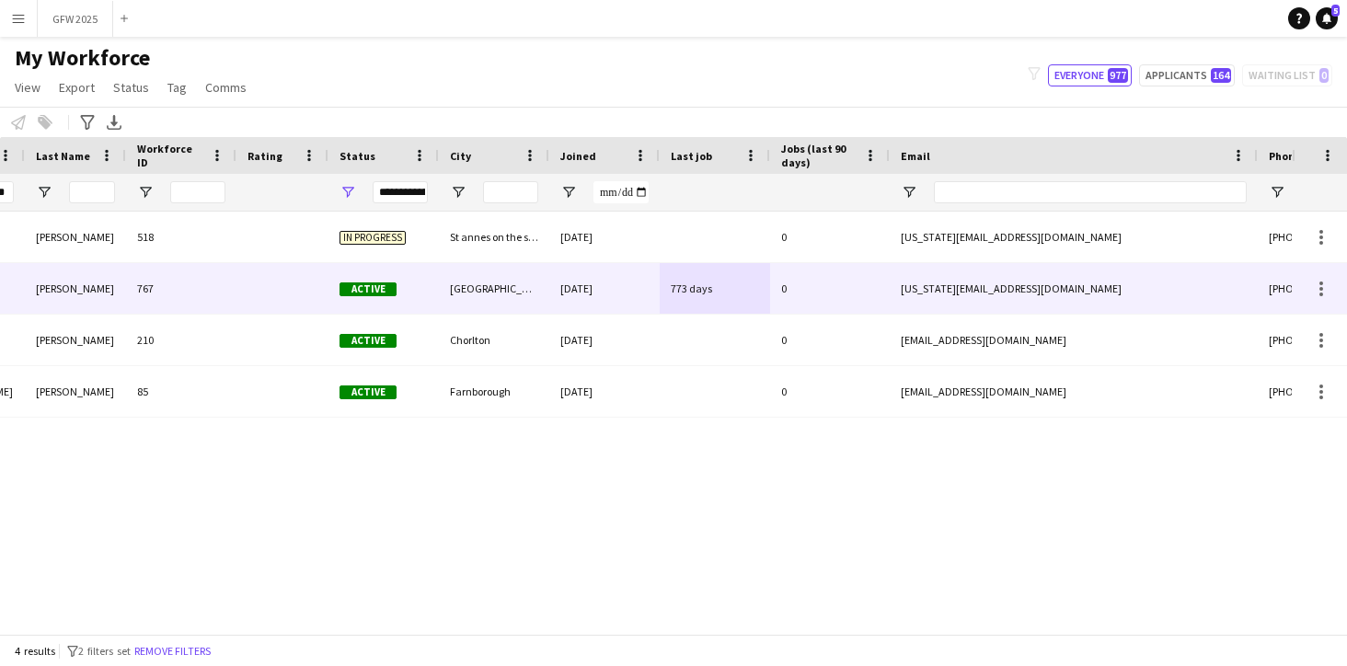
scroll to position [0, 348]
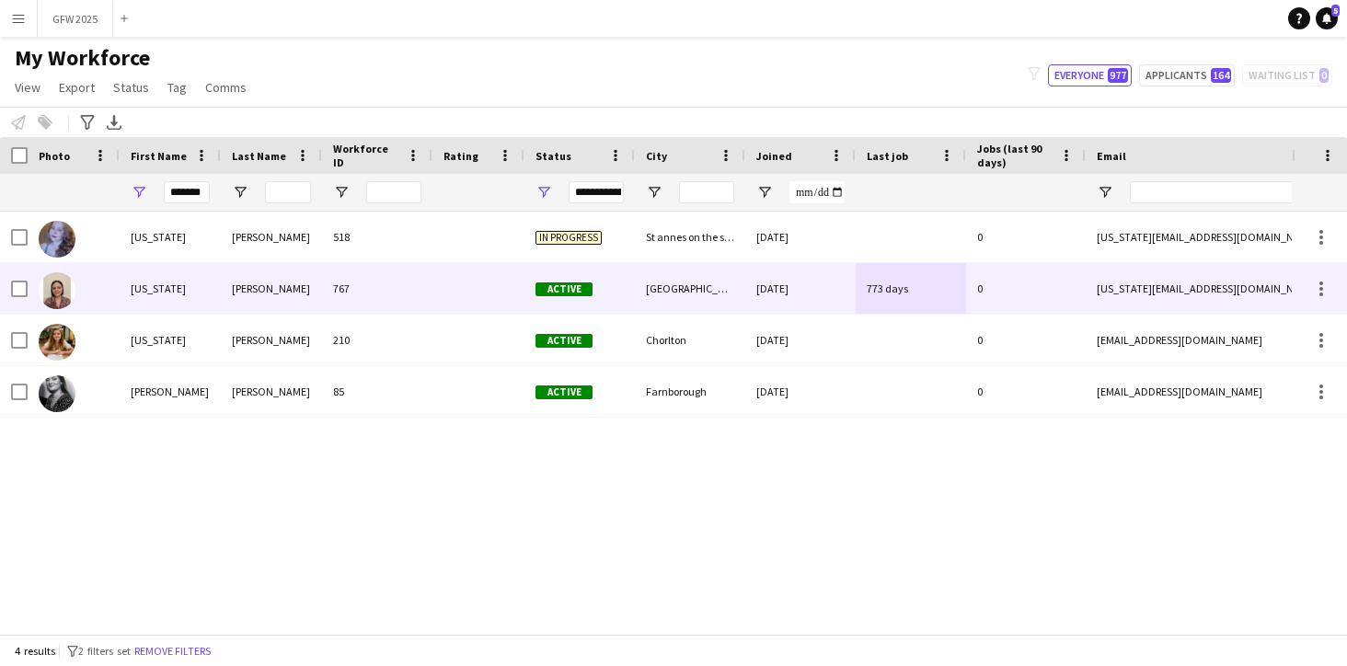
click at [701, 294] on div "[GEOGRAPHIC_DATA]" at bounding box center [690, 288] width 110 height 51
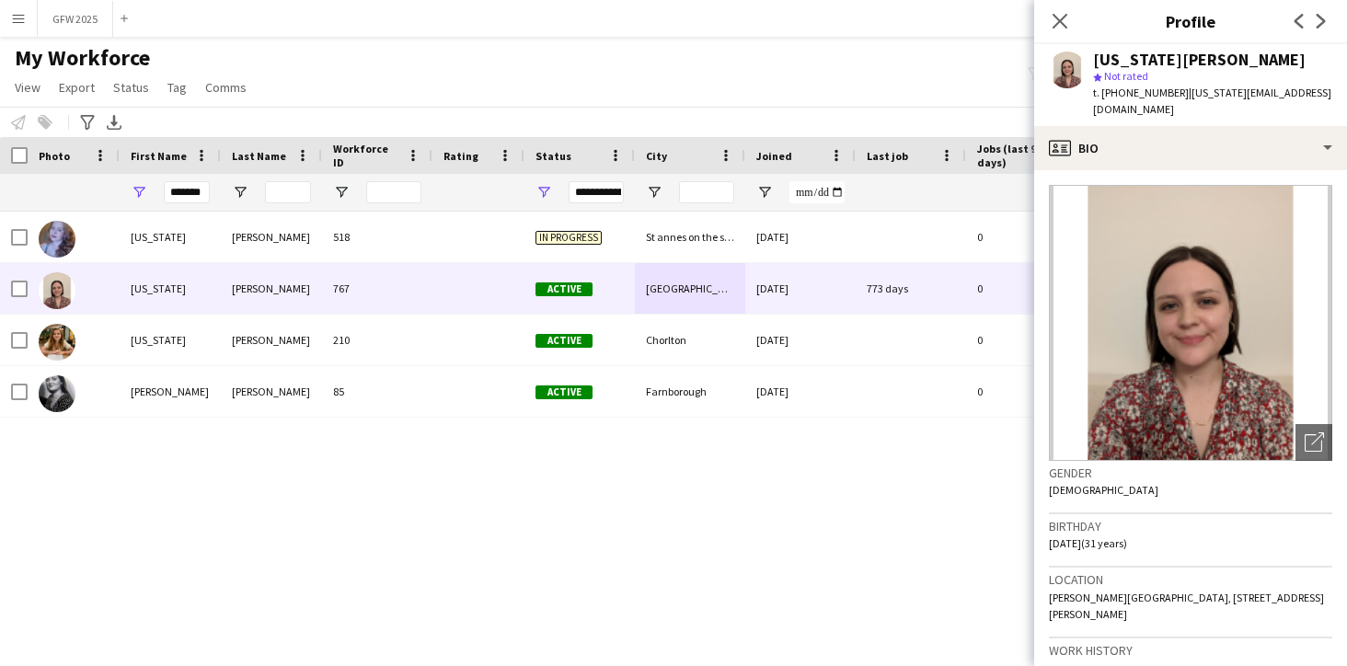
click at [972, 492] on div "In progress St annes on the sea [DATE] 0 [US_STATE][EMAIL_ADDRESS][DOMAIN_NAME]…" at bounding box center [645, 423] width 1291 height 422
click at [1063, 15] on icon "Close pop-in" at bounding box center [1058, 20] width 17 height 17
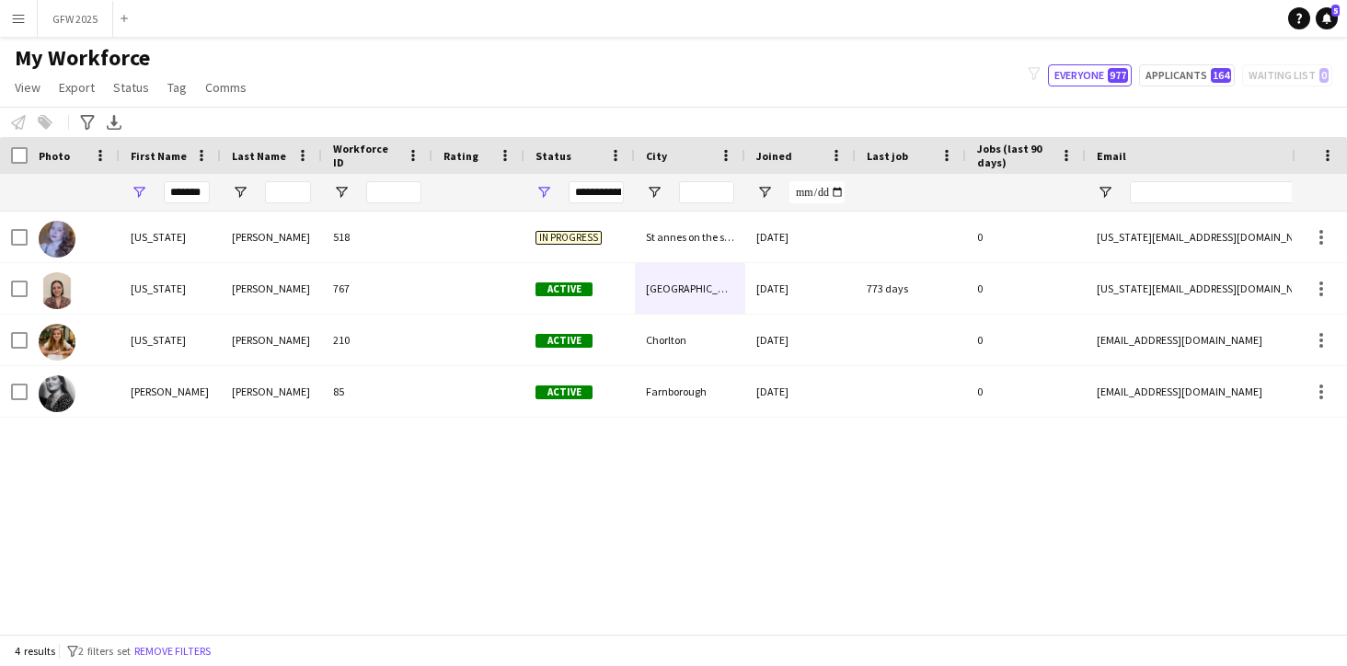
click at [17, 8] on button "Menu" at bounding box center [18, 18] width 37 height 37
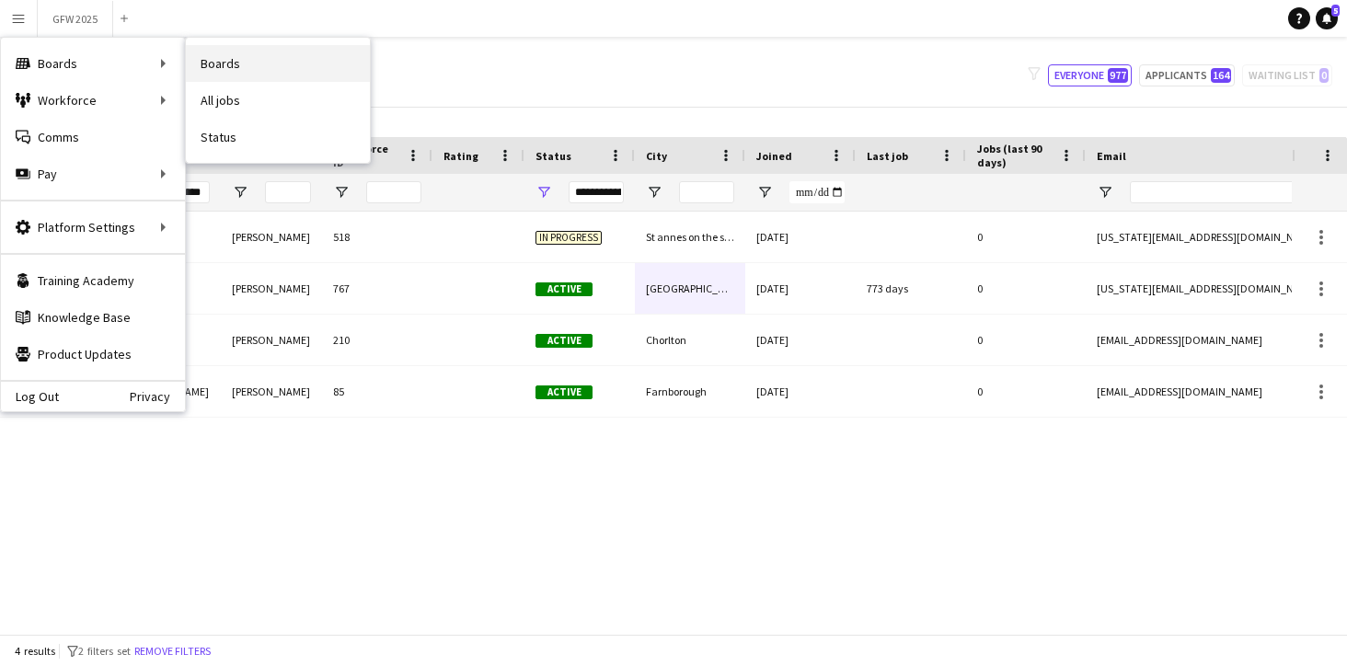
click at [233, 63] on link "Boards" at bounding box center [278, 63] width 184 height 37
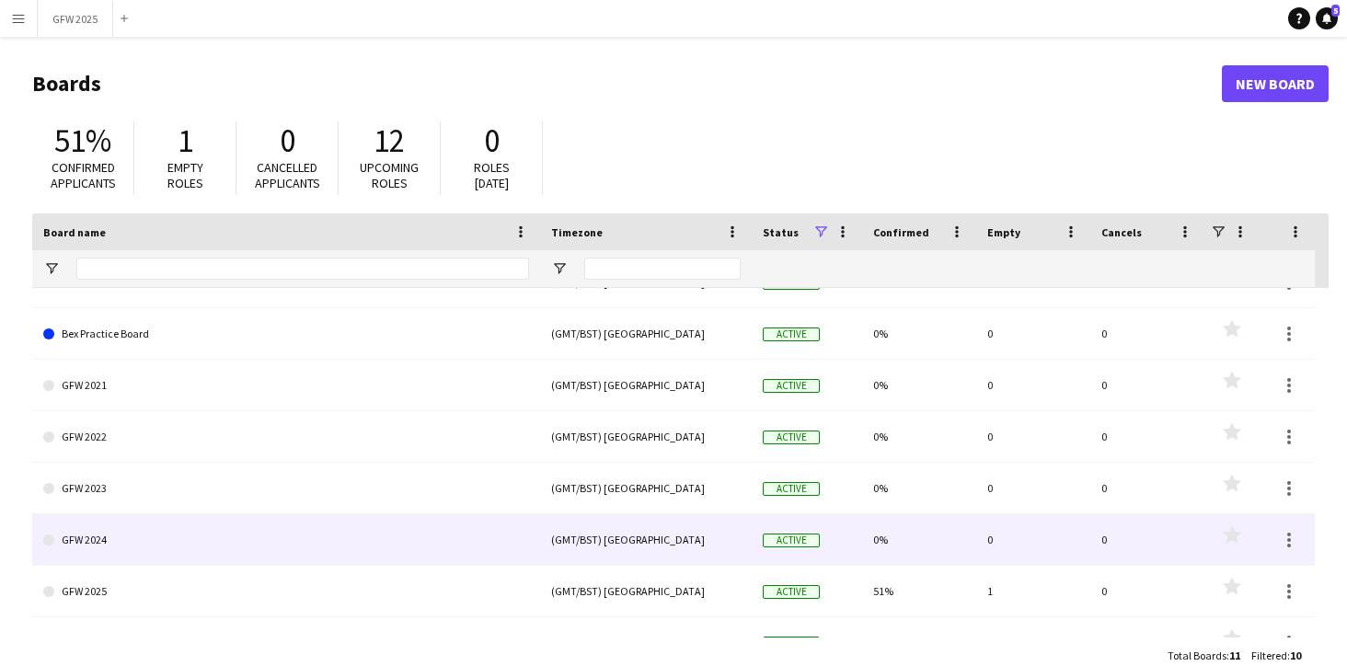
scroll to position [82, 0]
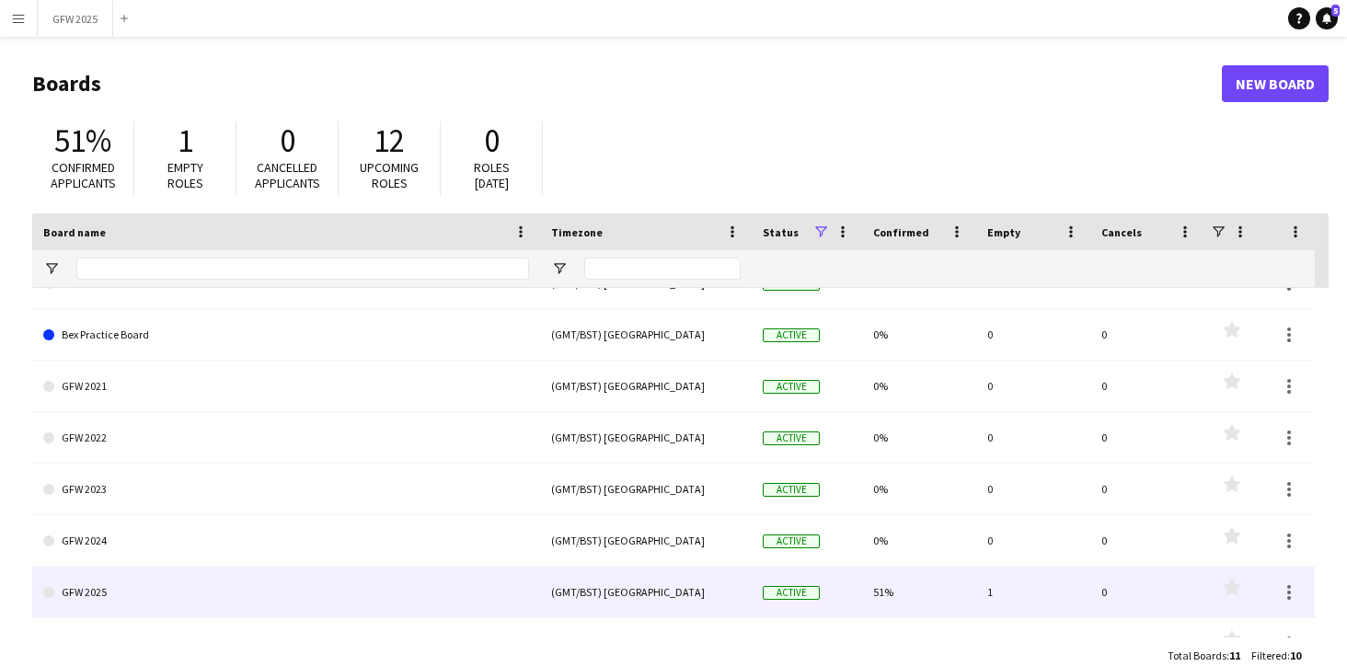
click at [414, 593] on link "GFW 2025" at bounding box center [286, 593] width 486 height 52
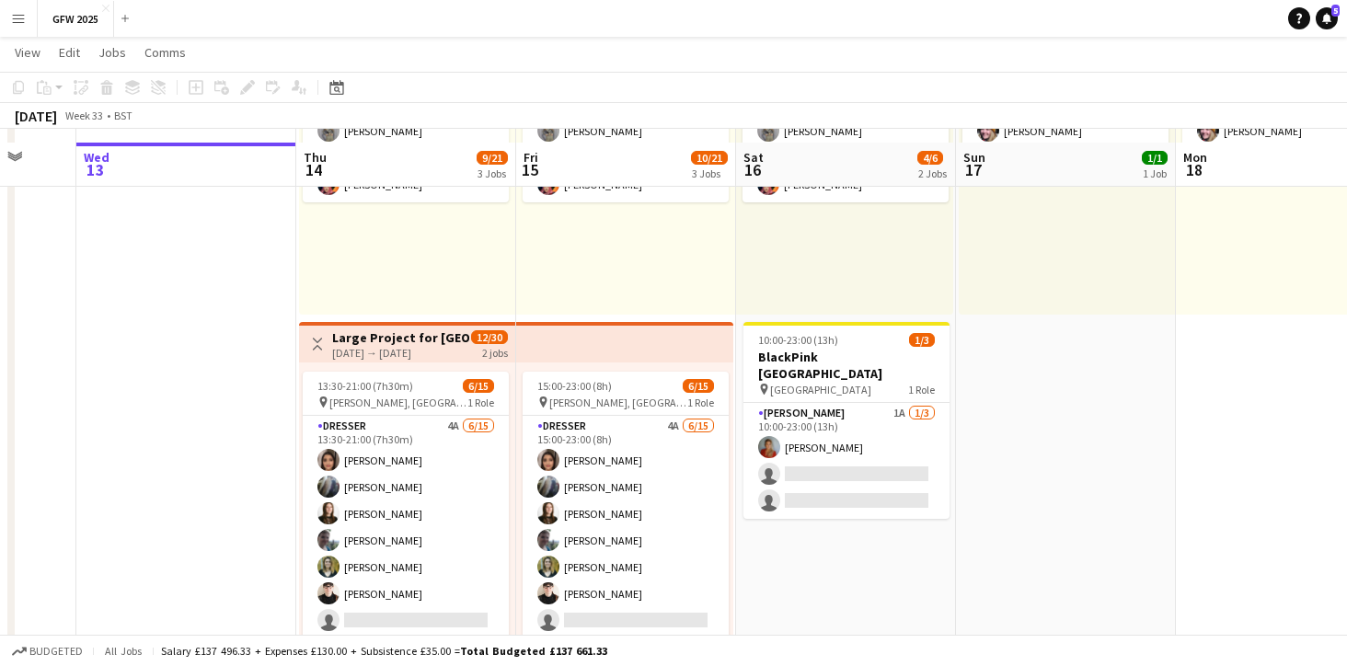
scroll to position [235, 0]
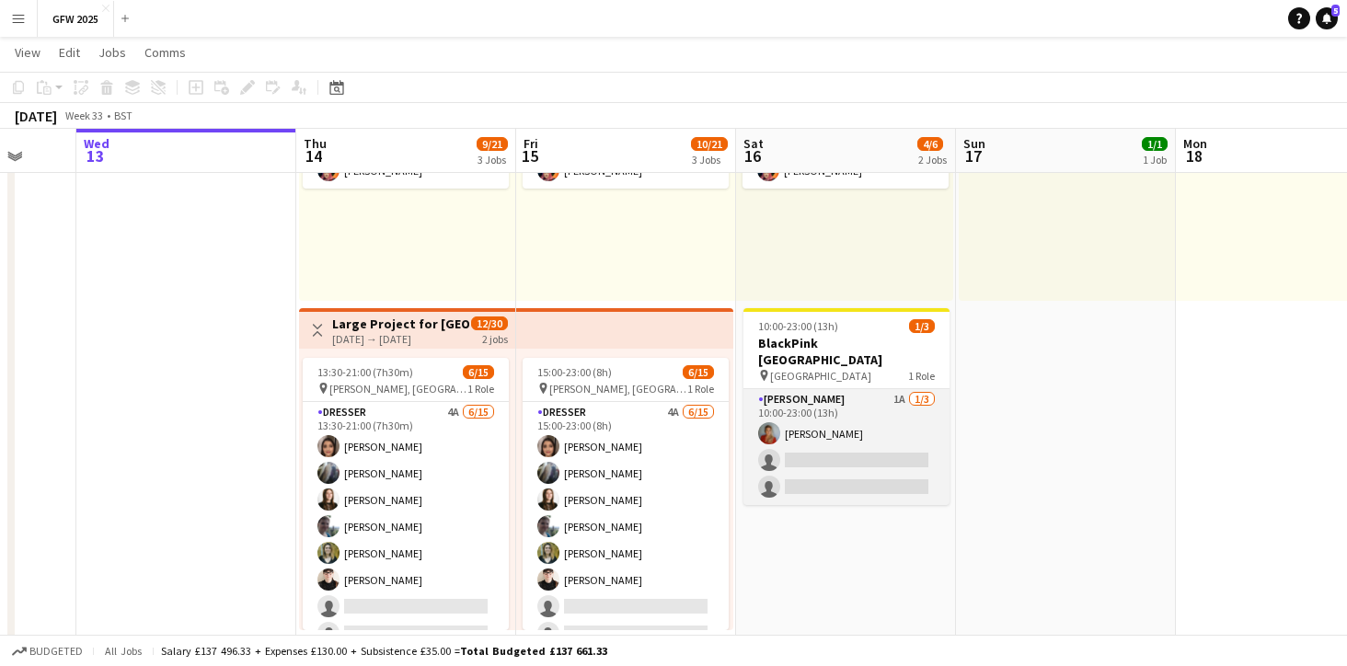
click at [881, 463] on app-card-role "[PERSON_NAME] 1A [DATE] 10:00-23:00 (13h) [PERSON_NAME] single-neutral-actions …" at bounding box center [846, 447] width 206 height 116
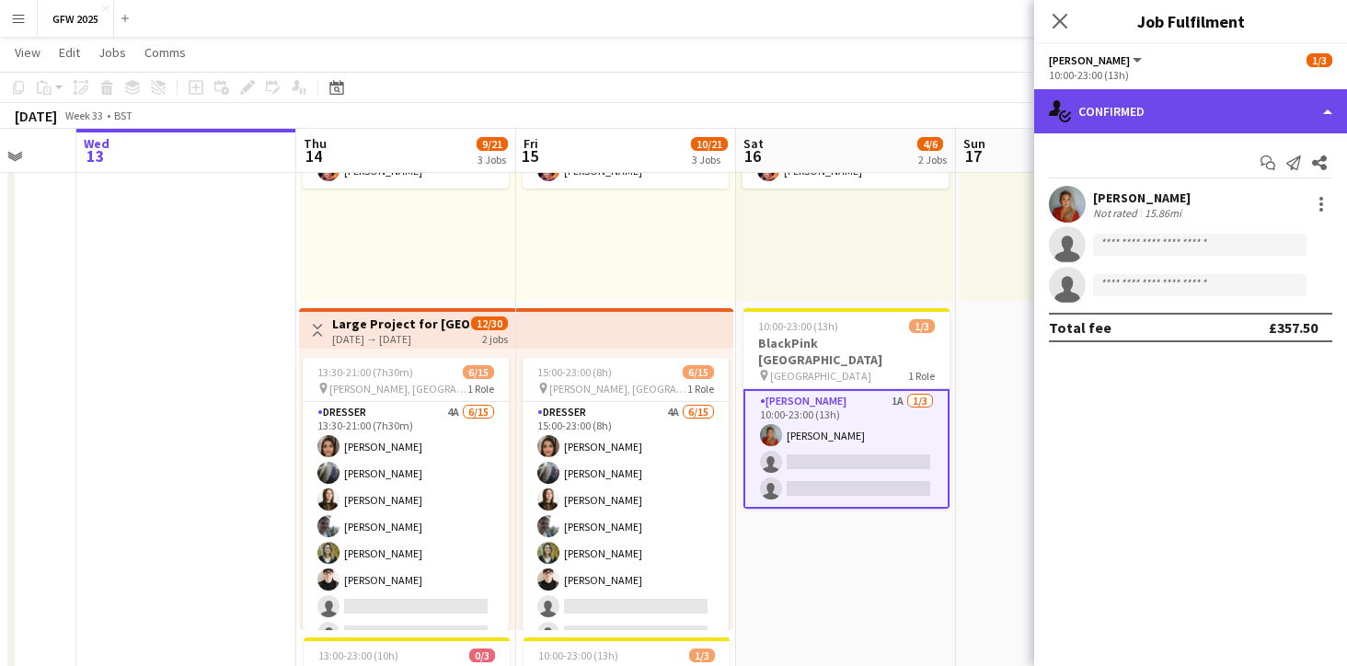
click at [1273, 108] on div "single-neutral-actions-check-2 Confirmed" at bounding box center [1190, 111] width 313 height 44
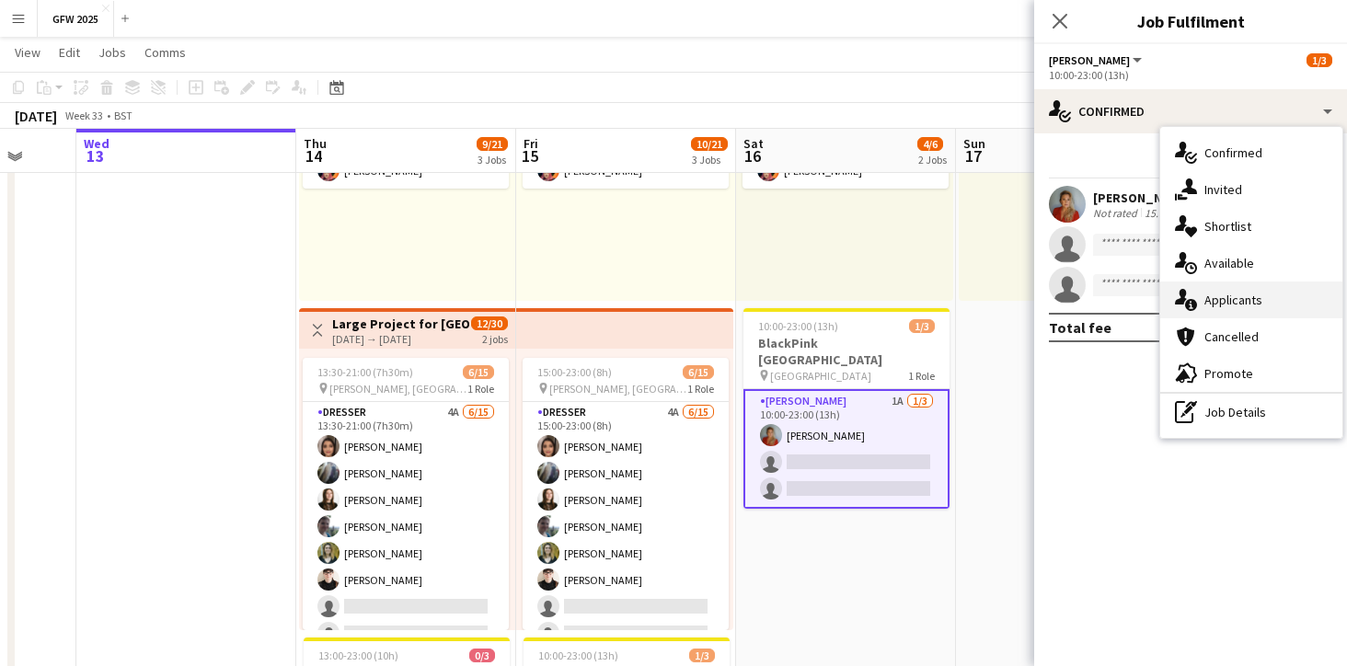
click at [1258, 309] on div "single-neutral-actions-information Applicants" at bounding box center [1251, 299] width 182 height 37
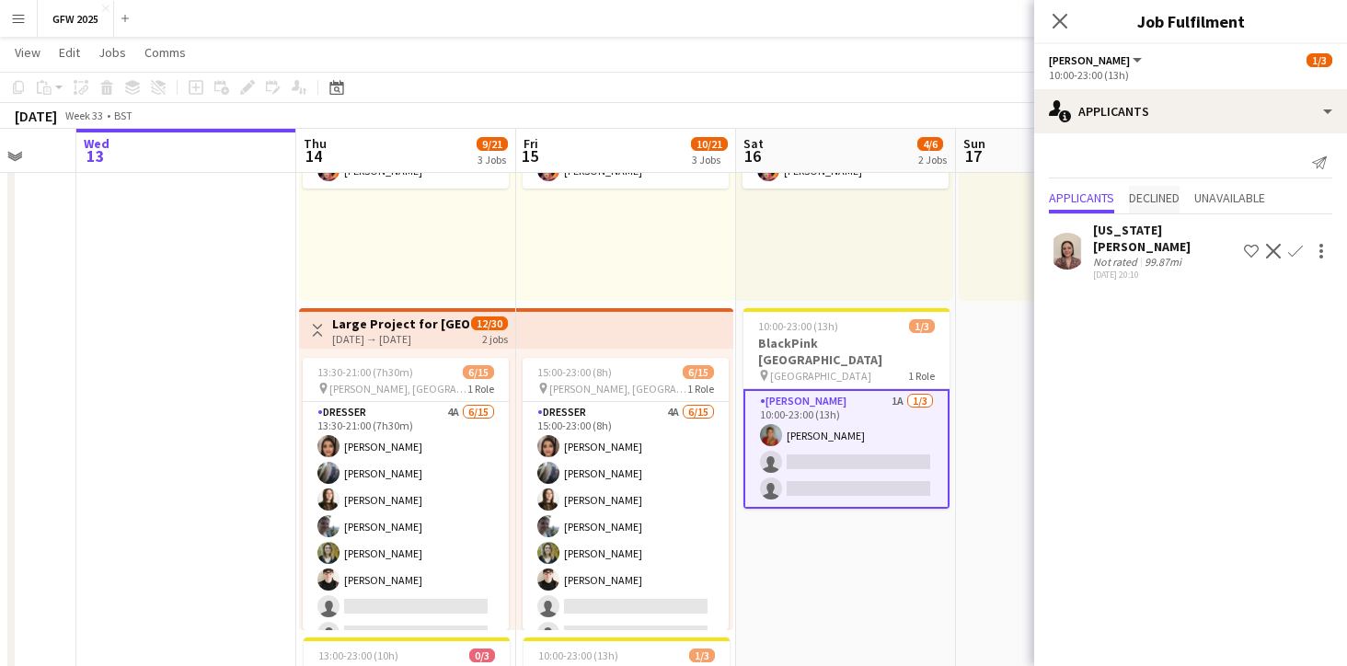
click at [1164, 203] on span "Declined" at bounding box center [1154, 197] width 51 height 13
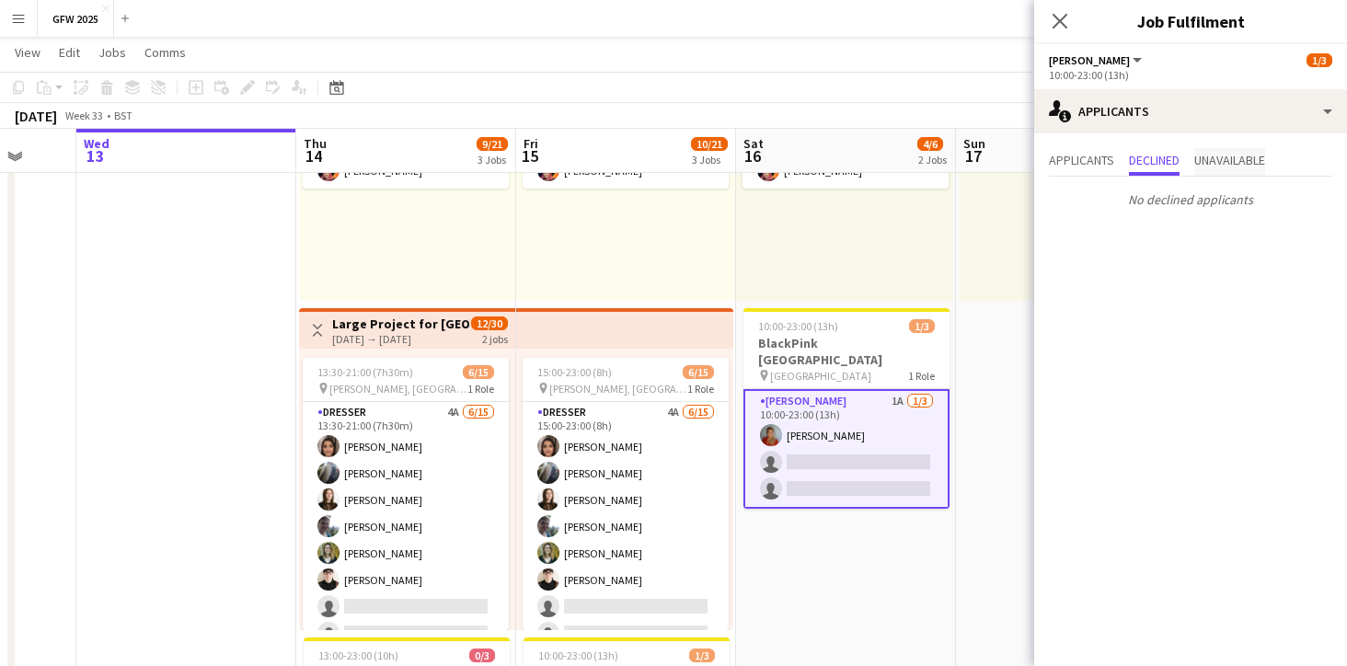
click at [1219, 160] on span "Unavailable" at bounding box center [1229, 160] width 71 height 13
click at [1073, 166] on span "Applicants" at bounding box center [1081, 160] width 65 height 13
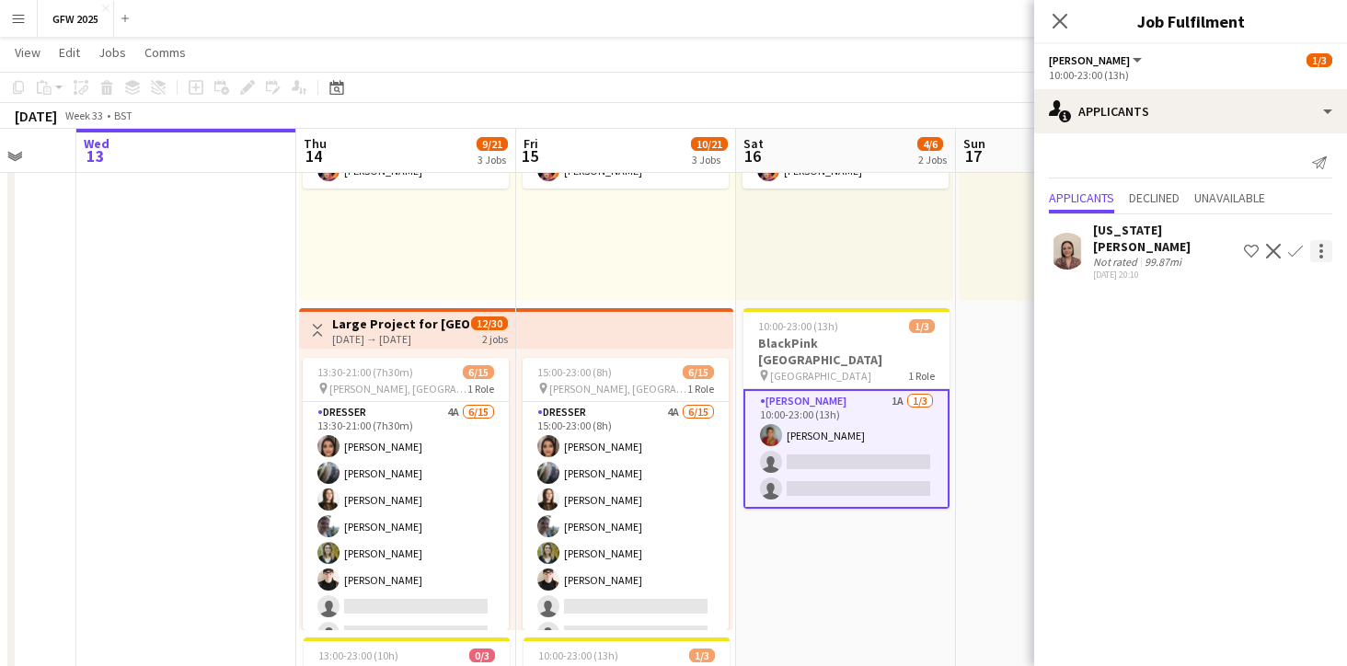
click at [1319, 249] on div at bounding box center [1321, 251] width 4 height 4
click at [1154, 286] on div at bounding box center [673, 333] width 1347 height 666
click at [1326, 240] on div at bounding box center [1321, 251] width 22 height 22
click at [1126, 230] on div at bounding box center [673, 333] width 1347 height 666
click at [1138, 255] on div "Not rated" at bounding box center [1117, 262] width 48 height 14
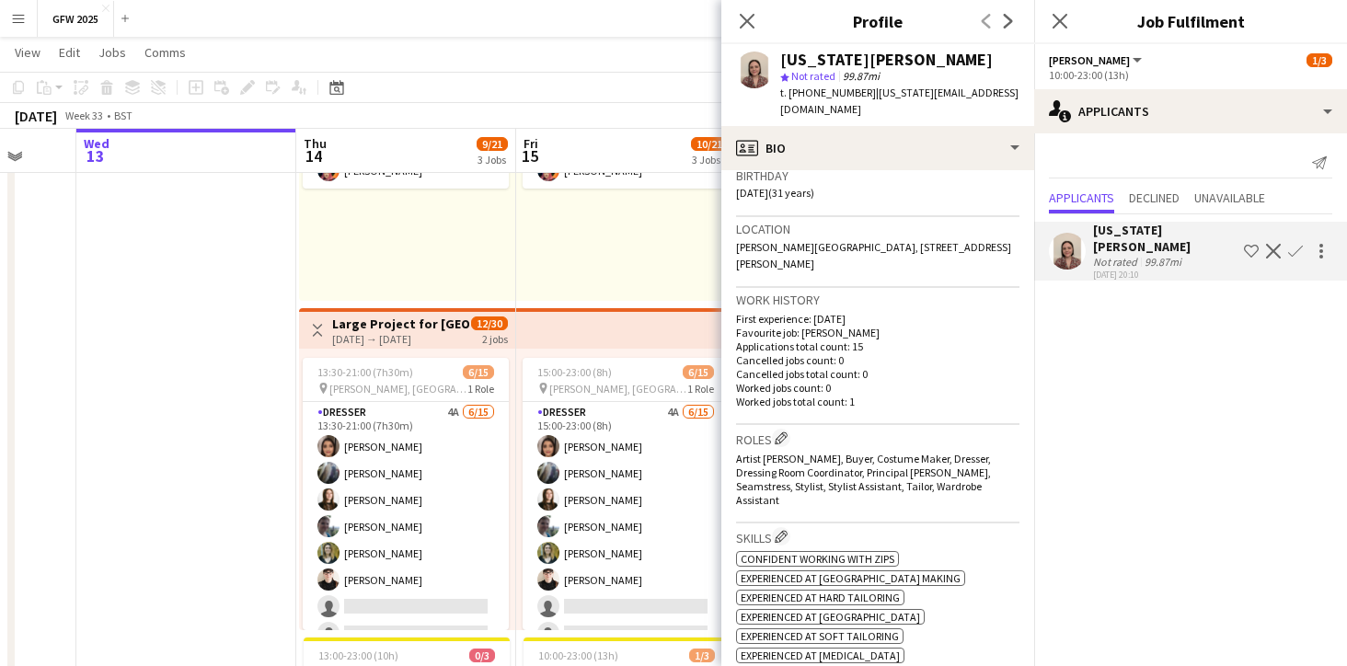
scroll to position [354, 0]
click at [1006, 22] on icon "Next" at bounding box center [1008, 21] width 15 height 15
click at [1005, 20] on icon "Next" at bounding box center [1008, 21] width 15 height 15
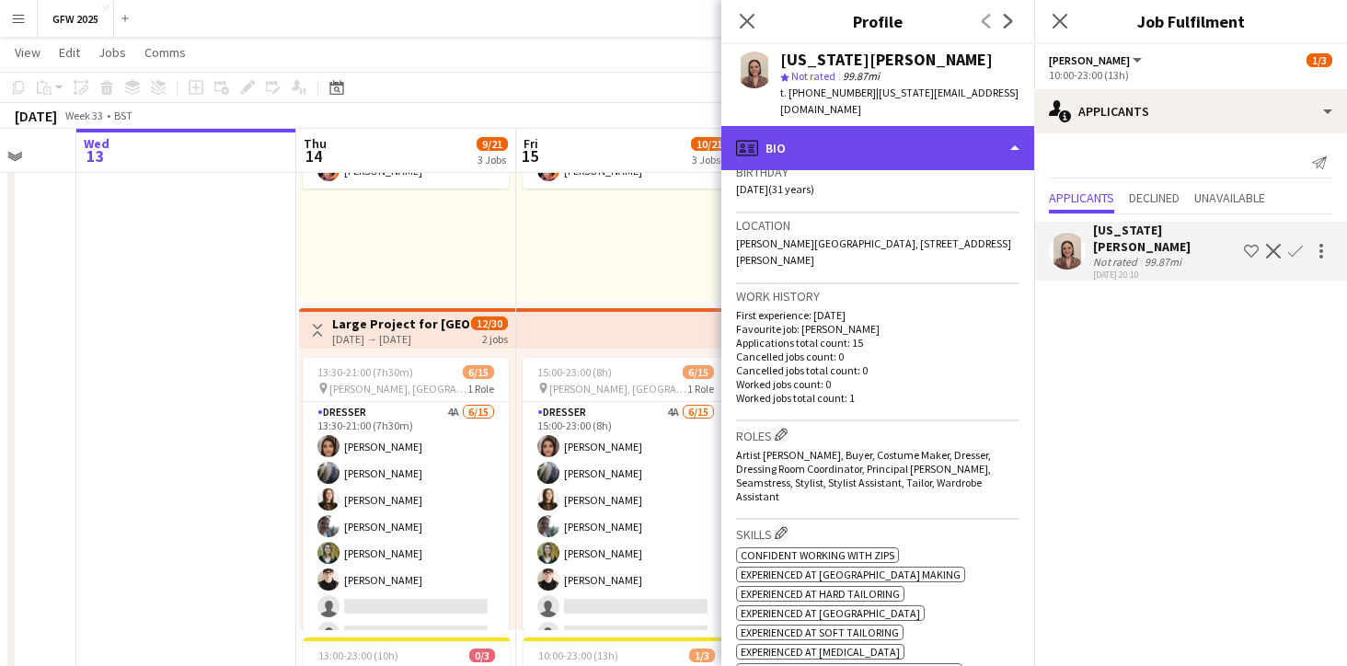
click at [1015, 135] on div "profile Bio" at bounding box center [877, 148] width 313 height 44
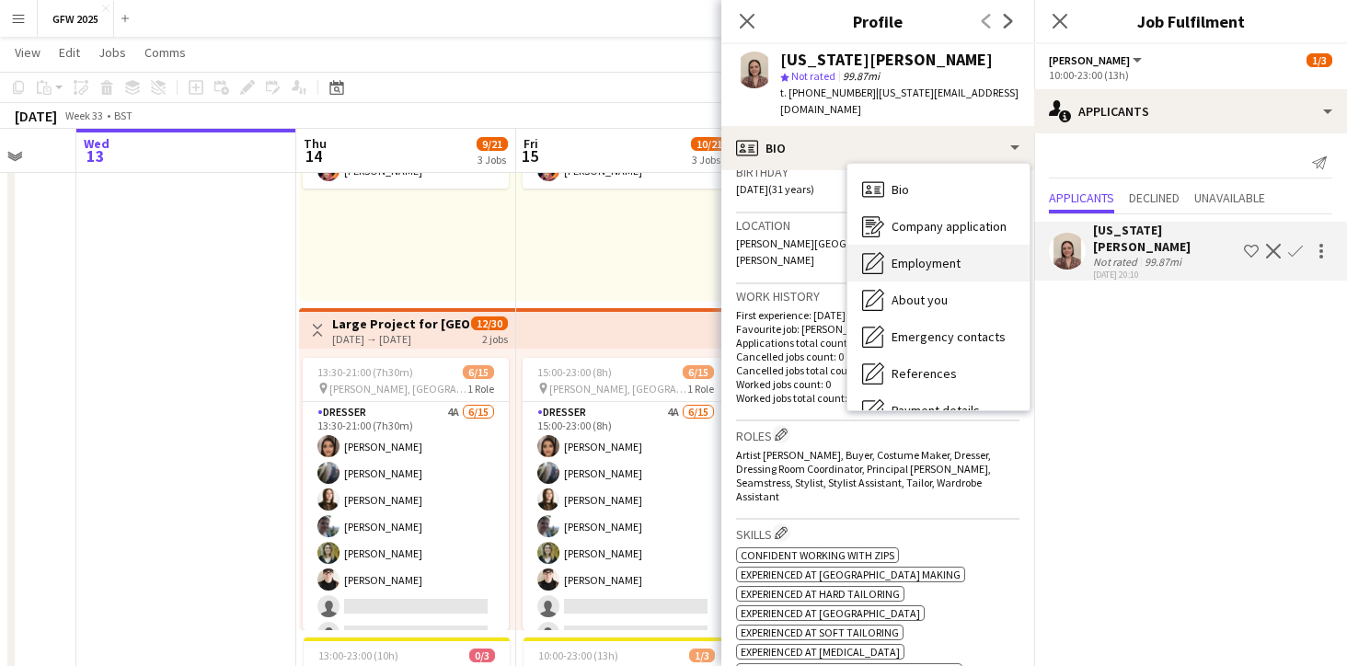
click at [964, 248] on div "Employment Employment" at bounding box center [938, 263] width 182 height 37
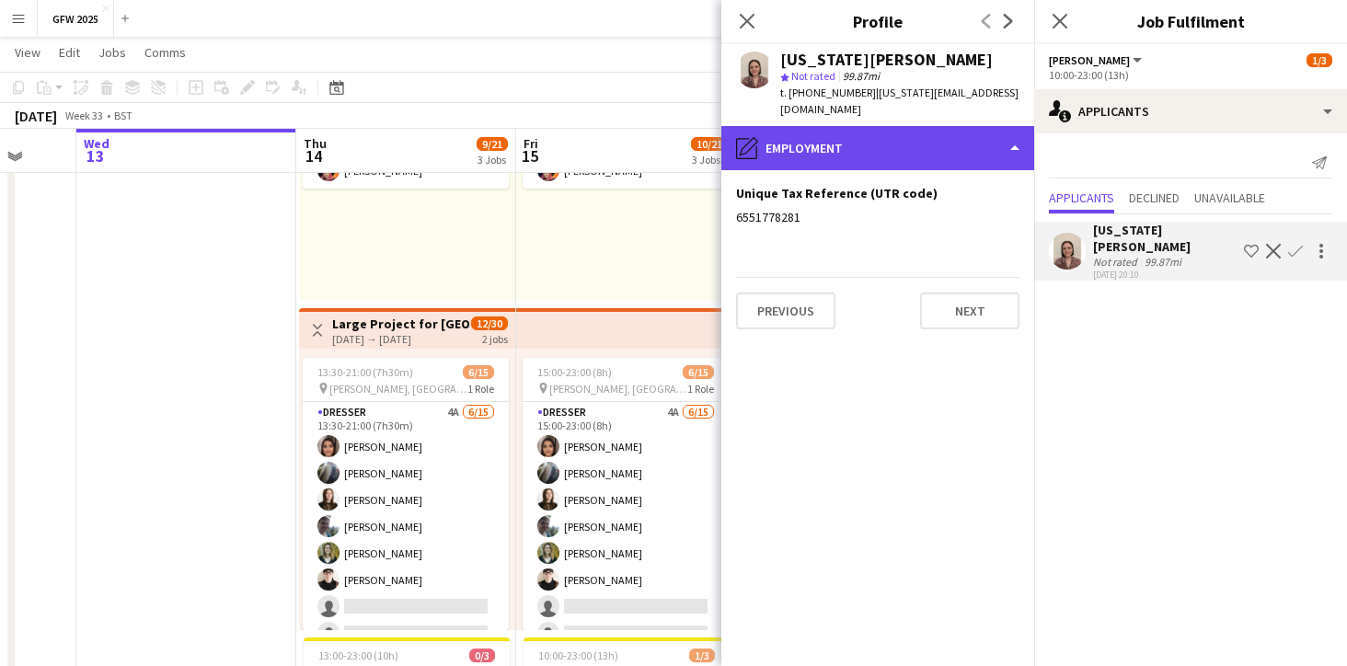
click at [1007, 126] on div "pencil4 Employment" at bounding box center [877, 148] width 313 height 44
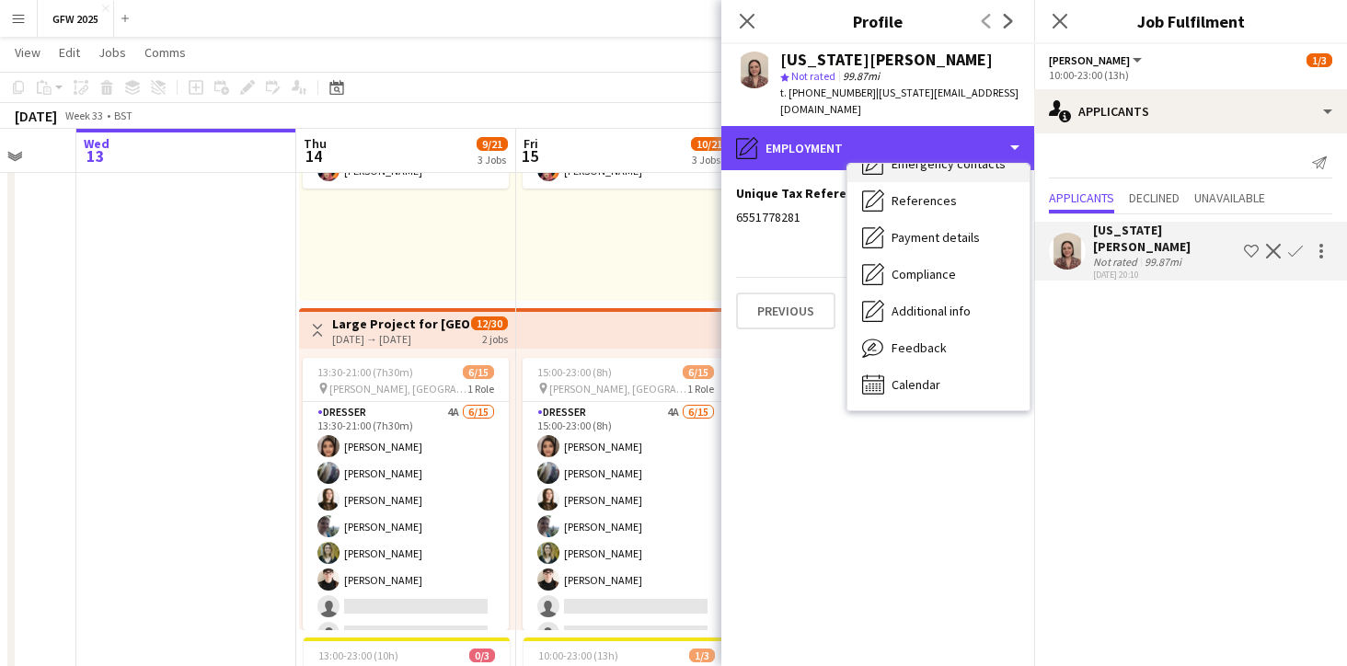
scroll to position [173, 0]
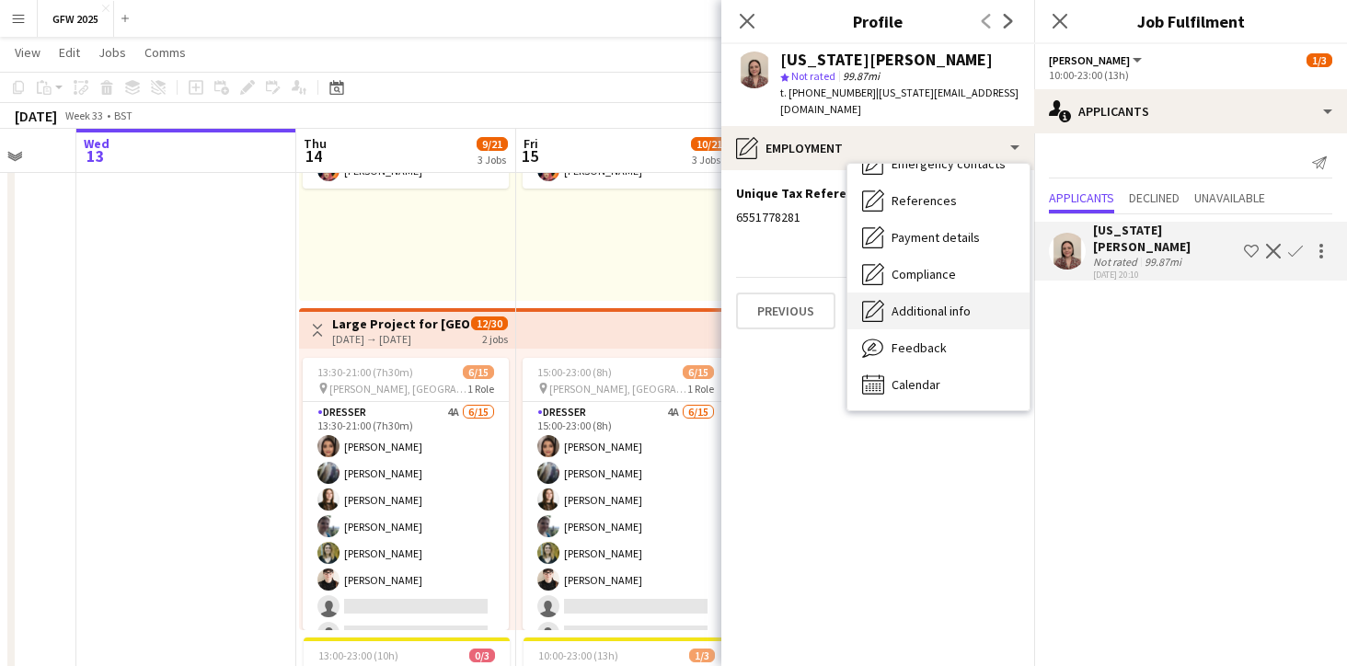
click at [971, 302] on div "Additional info Additional info" at bounding box center [938, 310] width 182 height 37
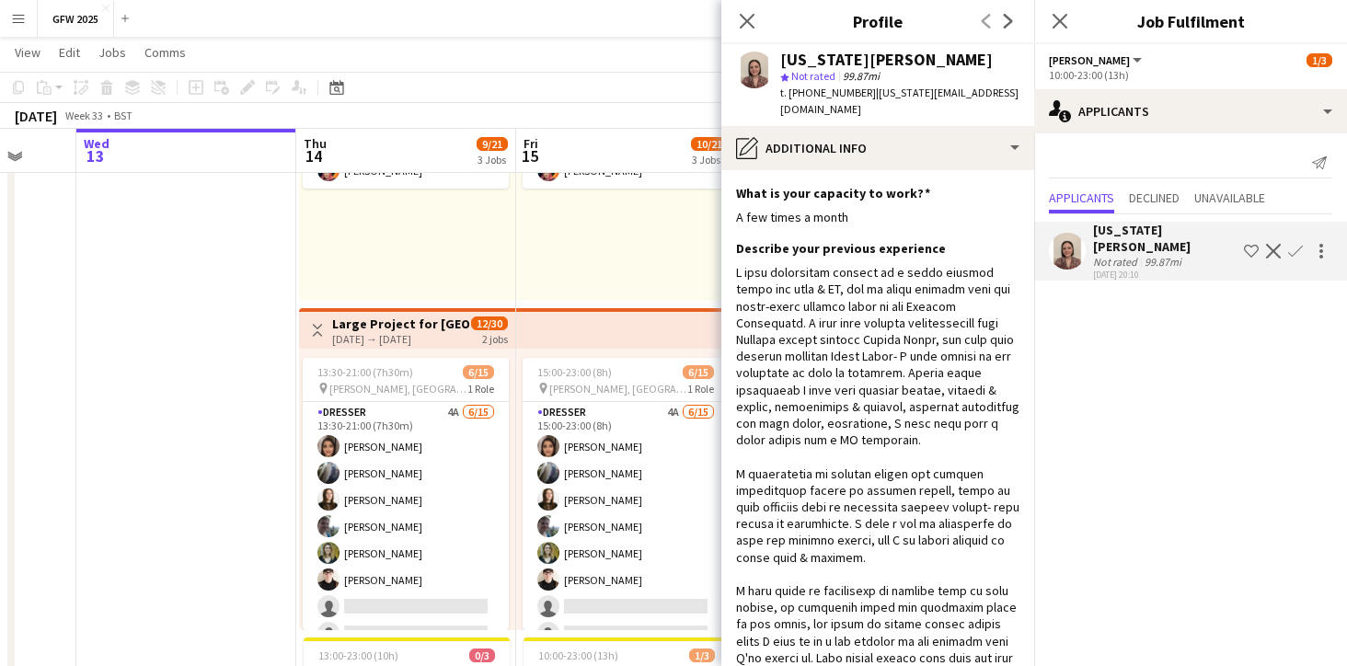
scroll to position [0, 0]
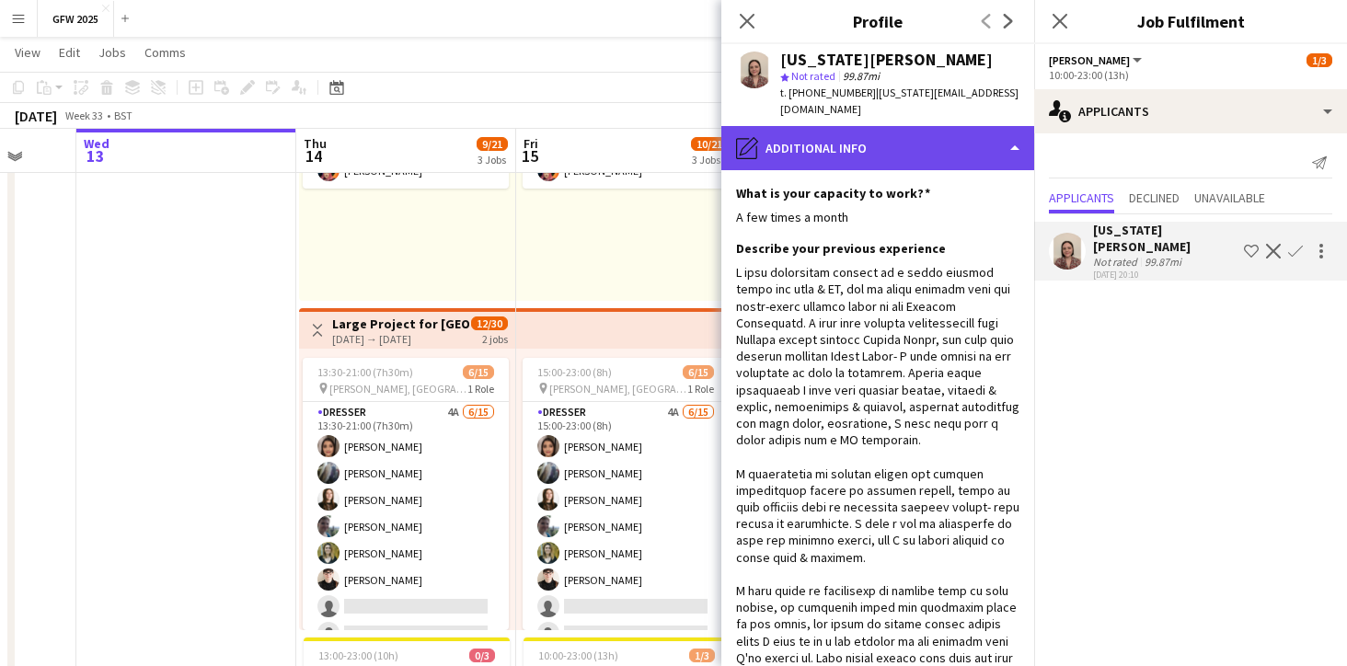
click at [1007, 129] on div "pencil4 Additional info" at bounding box center [877, 148] width 313 height 44
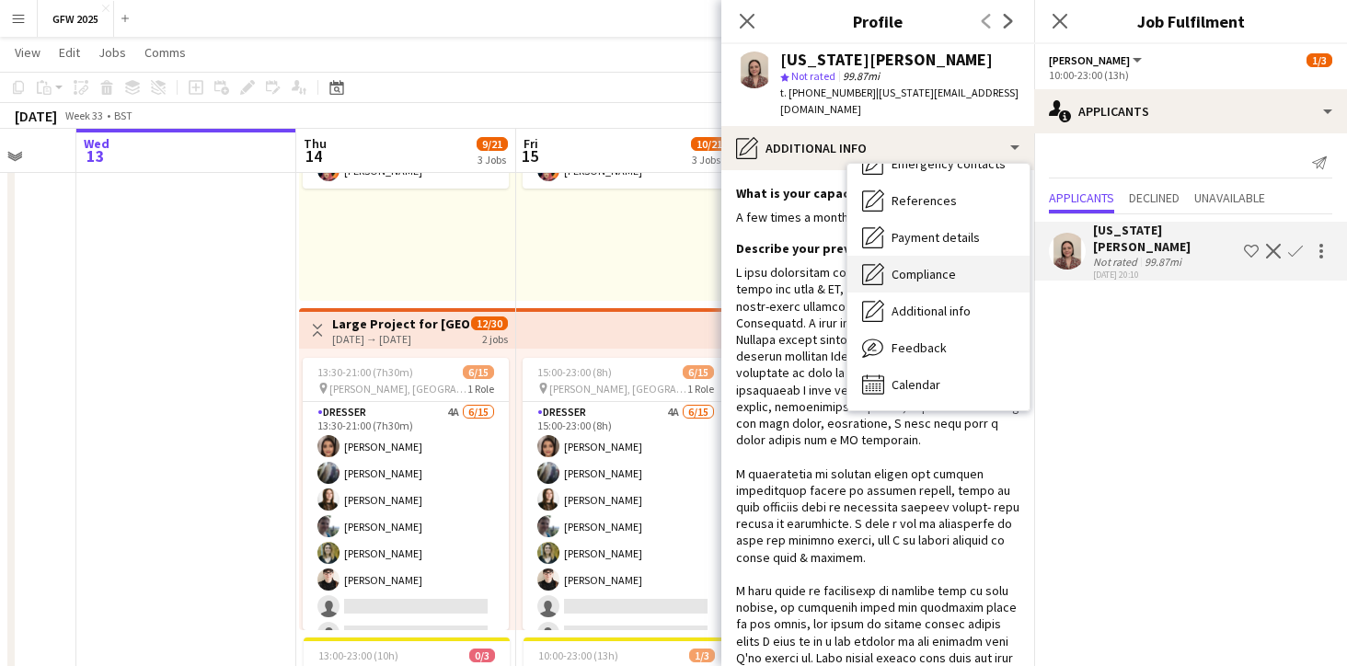
click at [970, 256] on div "Compliance Compliance" at bounding box center [938, 274] width 182 height 37
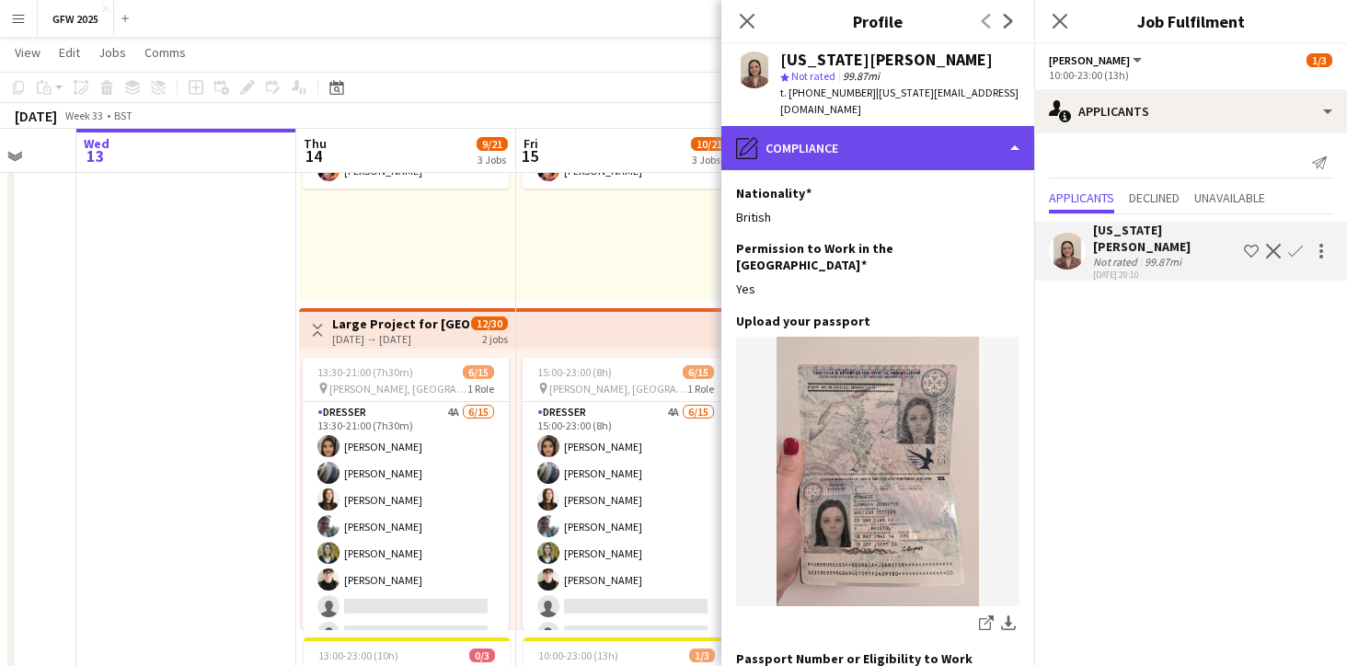
click at [1008, 126] on div "pencil4 Compliance" at bounding box center [877, 148] width 313 height 44
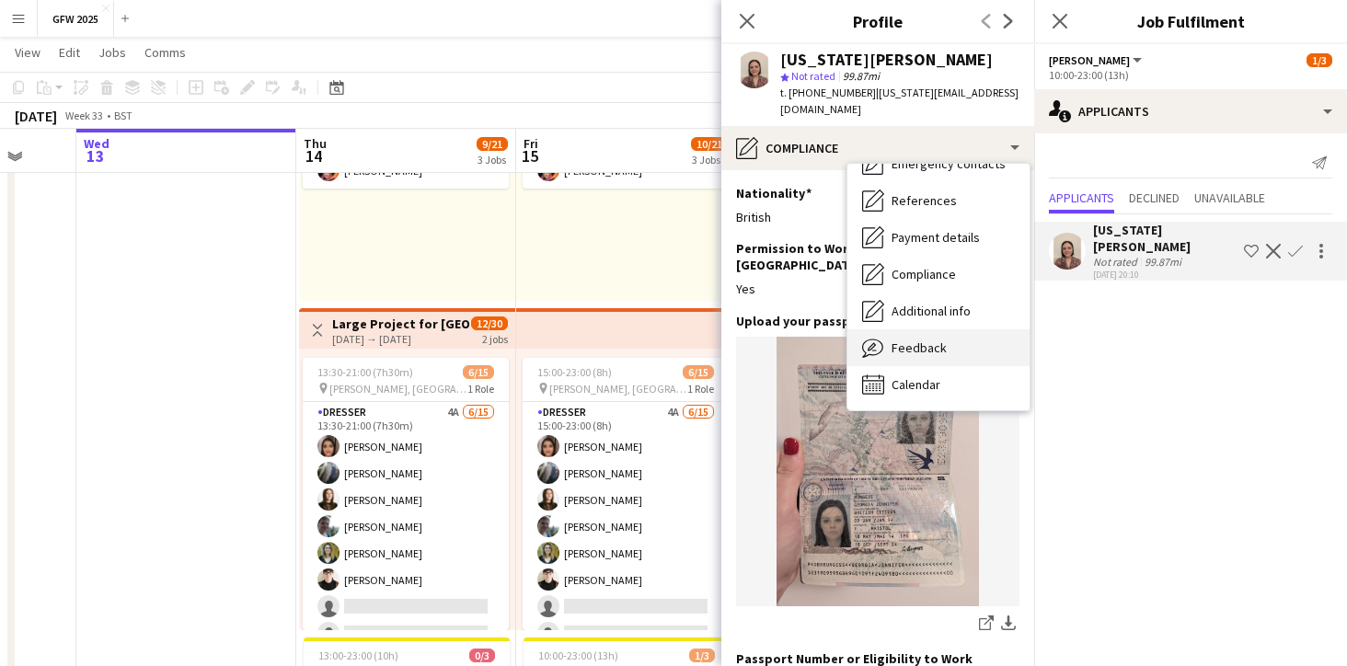
click at [969, 329] on div "Feedback Feedback" at bounding box center [938, 347] width 182 height 37
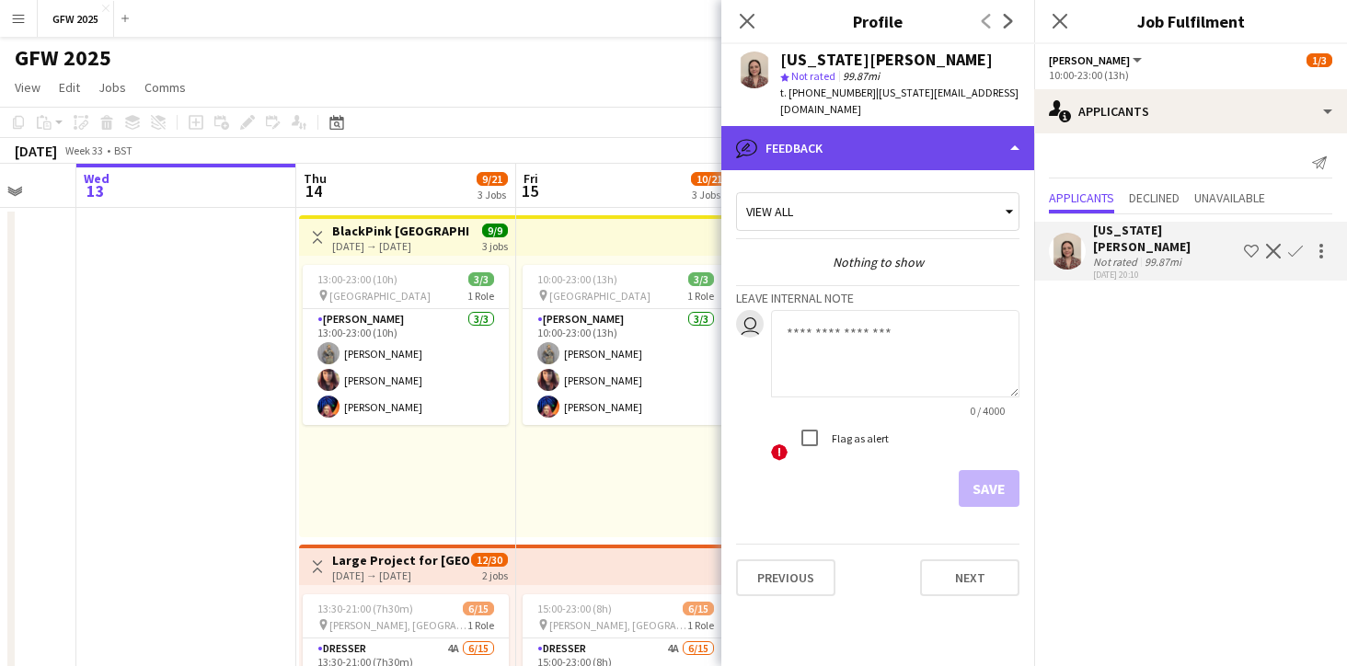
click at [1005, 131] on div "bubble-pencil Feedback" at bounding box center [877, 148] width 313 height 44
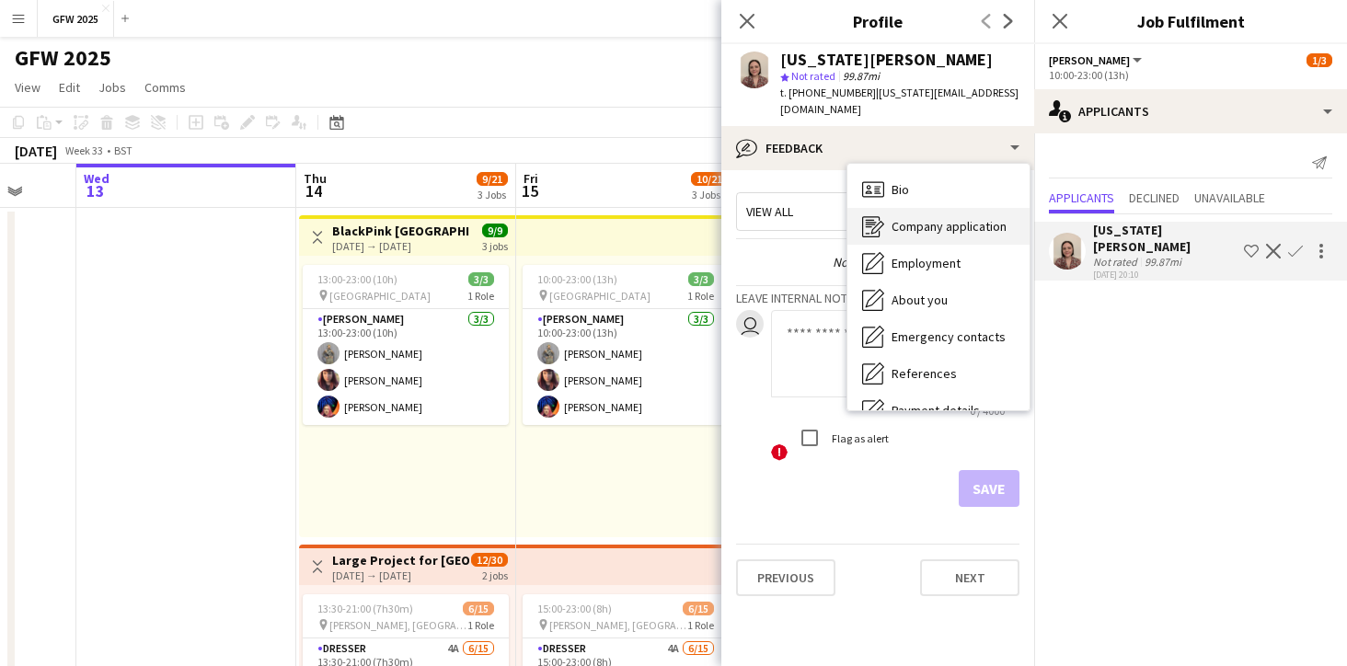
click at [960, 218] on span "Company application" at bounding box center [948, 226] width 115 height 17
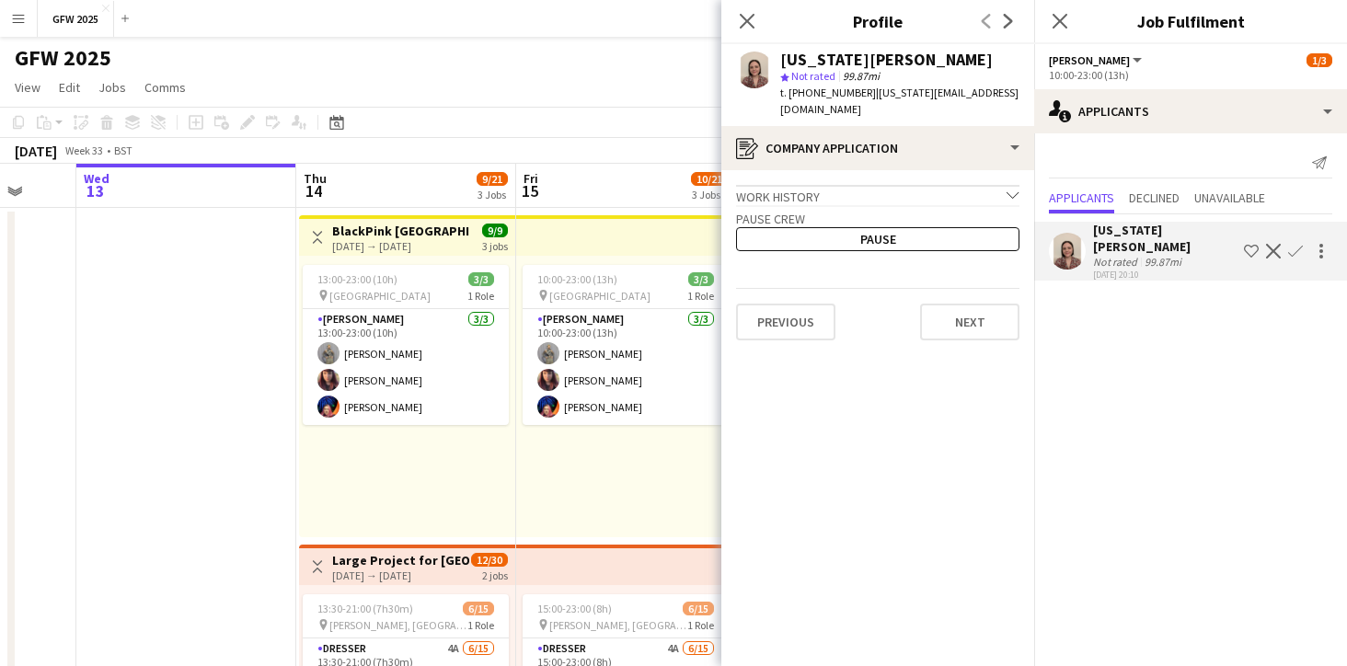
click at [1009, 189] on icon "chevron-down" at bounding box center [1012, 195] width 13 height 13
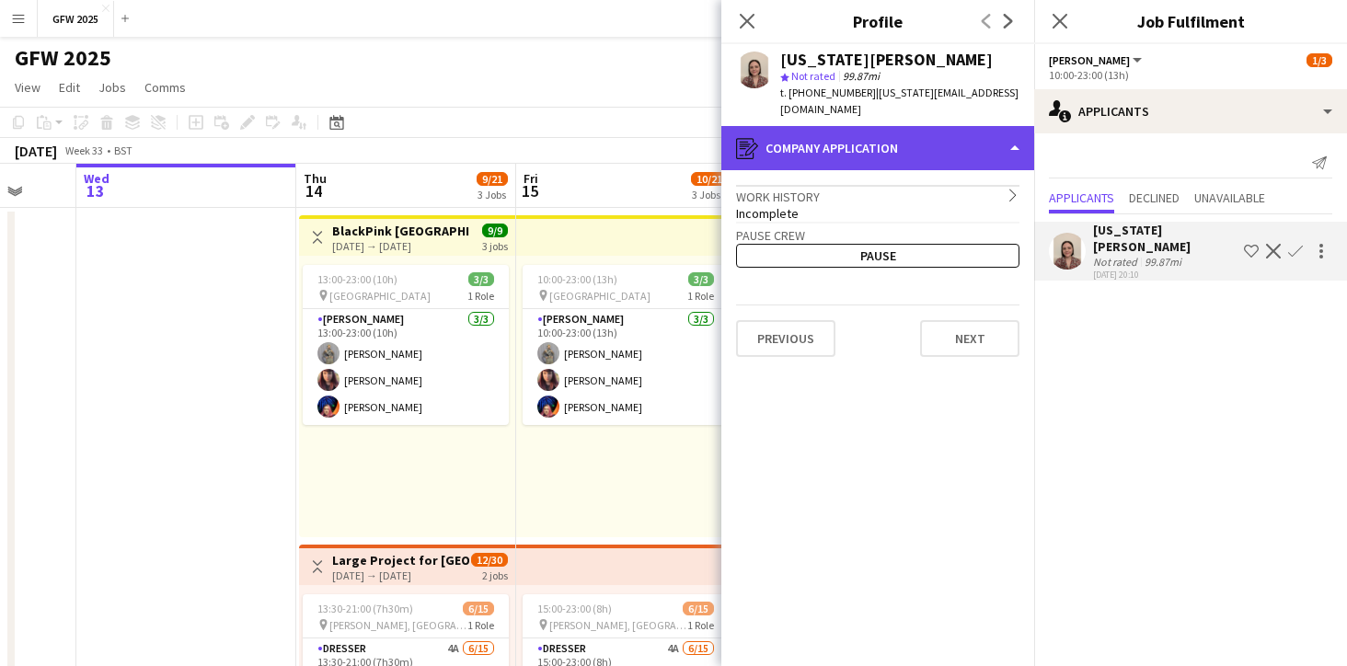
click at [1020, 126] on div "register Company application" at bounding box center [877, 148] width 313 height 44
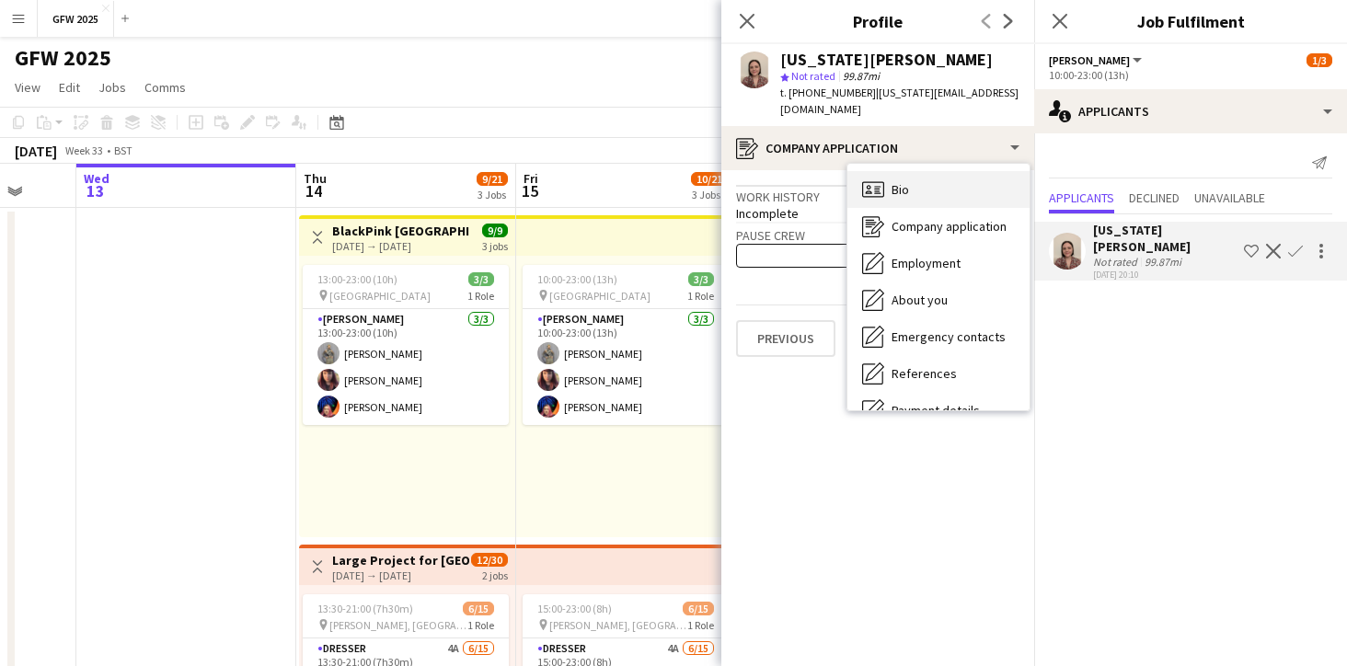
click at [985, 176] on div "Bio Bio" at bounding box center [938, 189] width 182 height 37
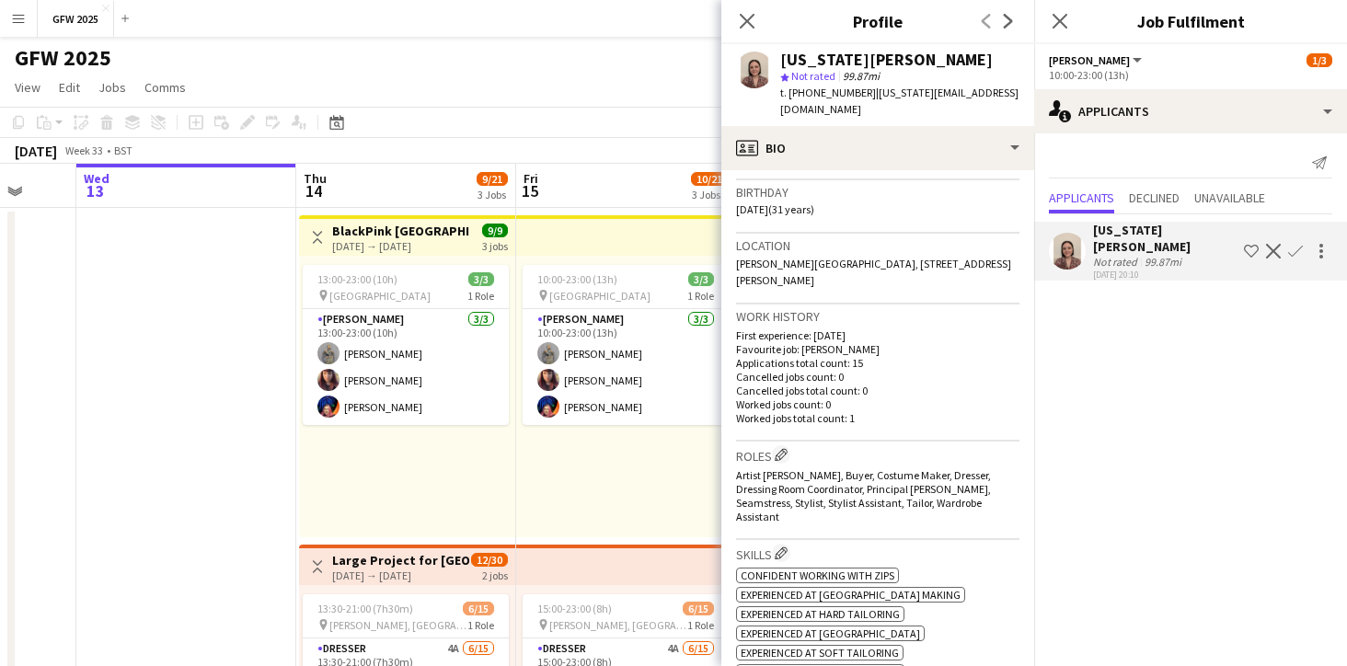
scroll to position [327, 0]
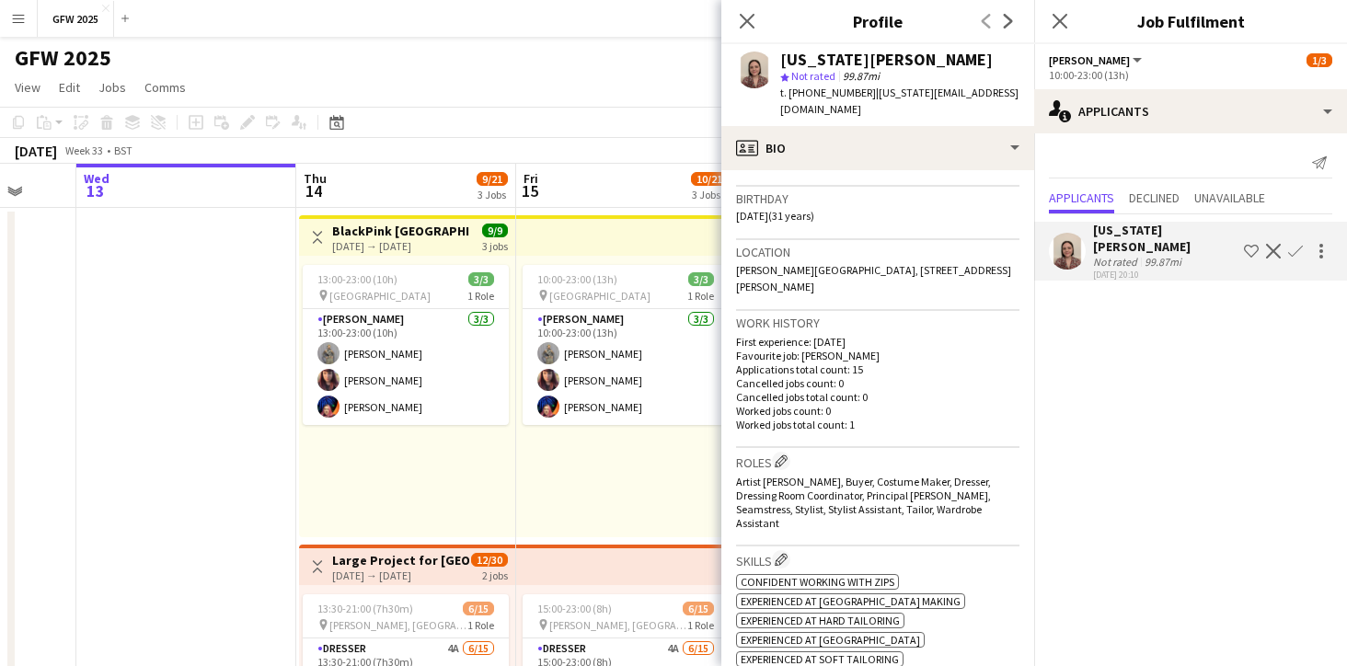
click at [1298, 244] on app-icon "Confirm" at bounding box center [1295, 251] width 15 height 15
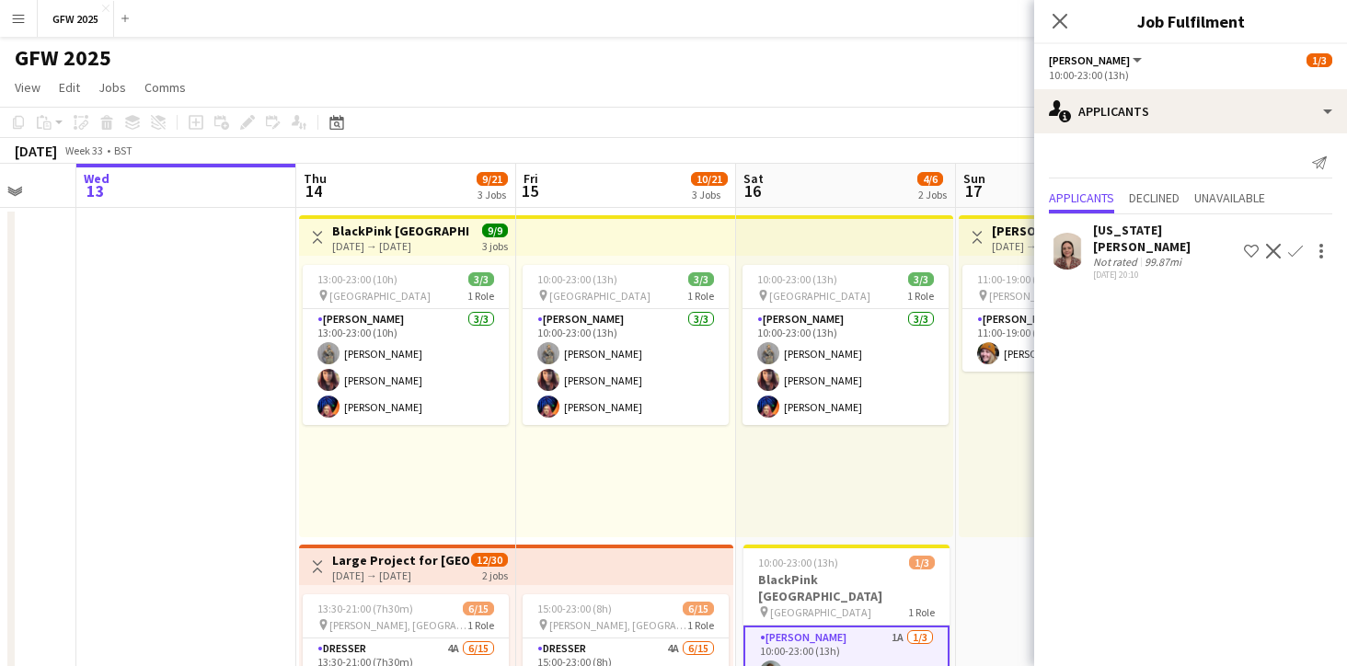
click at [1292, 244] on app-icon "Confirm" at bounding box center [1295, 251] width 15 height 15
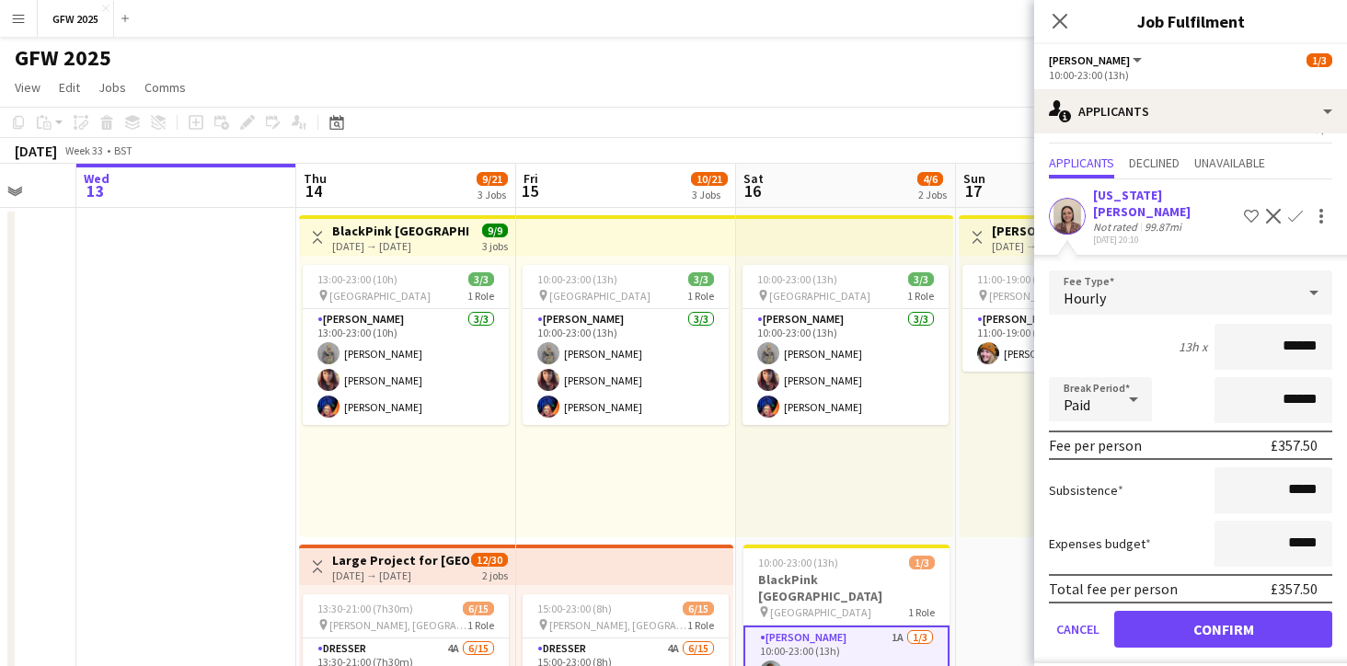
scroll to position [34, 0]
click at [1200, 614] on button "Confirm" at bounding box center [1223, 630] width 218 height 37
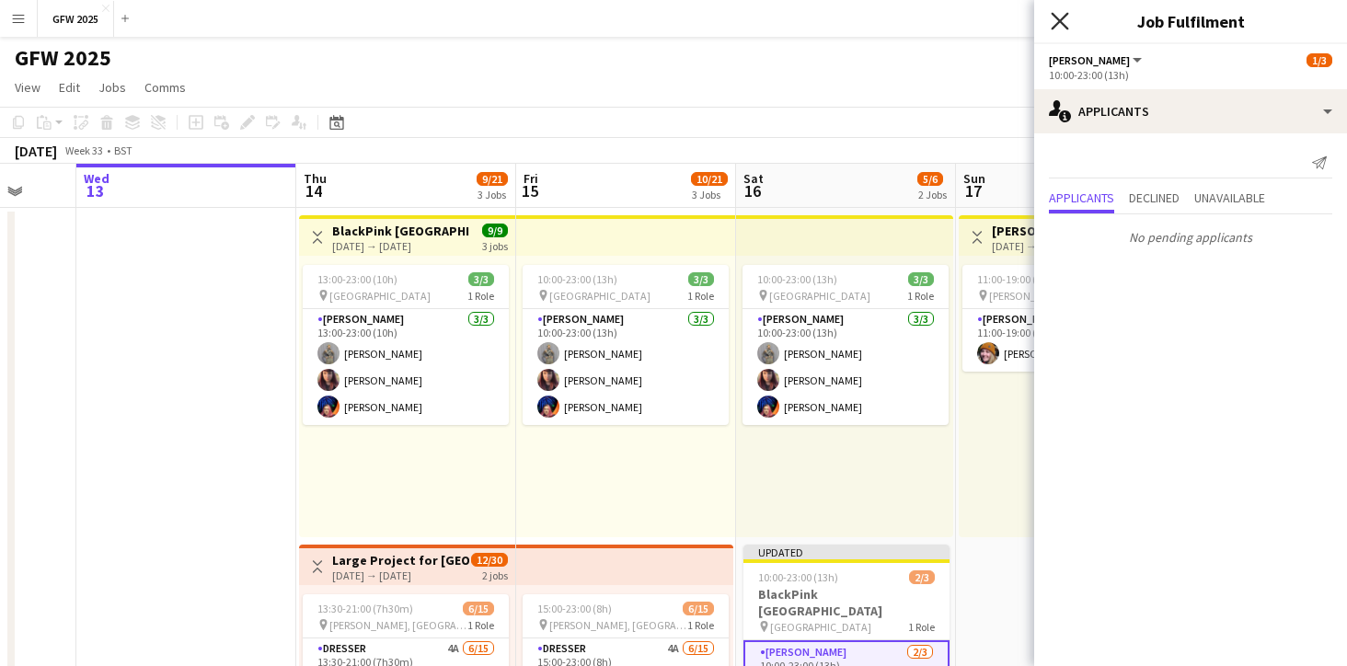
click at [1066, 23] on icon "Close pop-in" at bounding box center [1058, 20] width 17 height 17
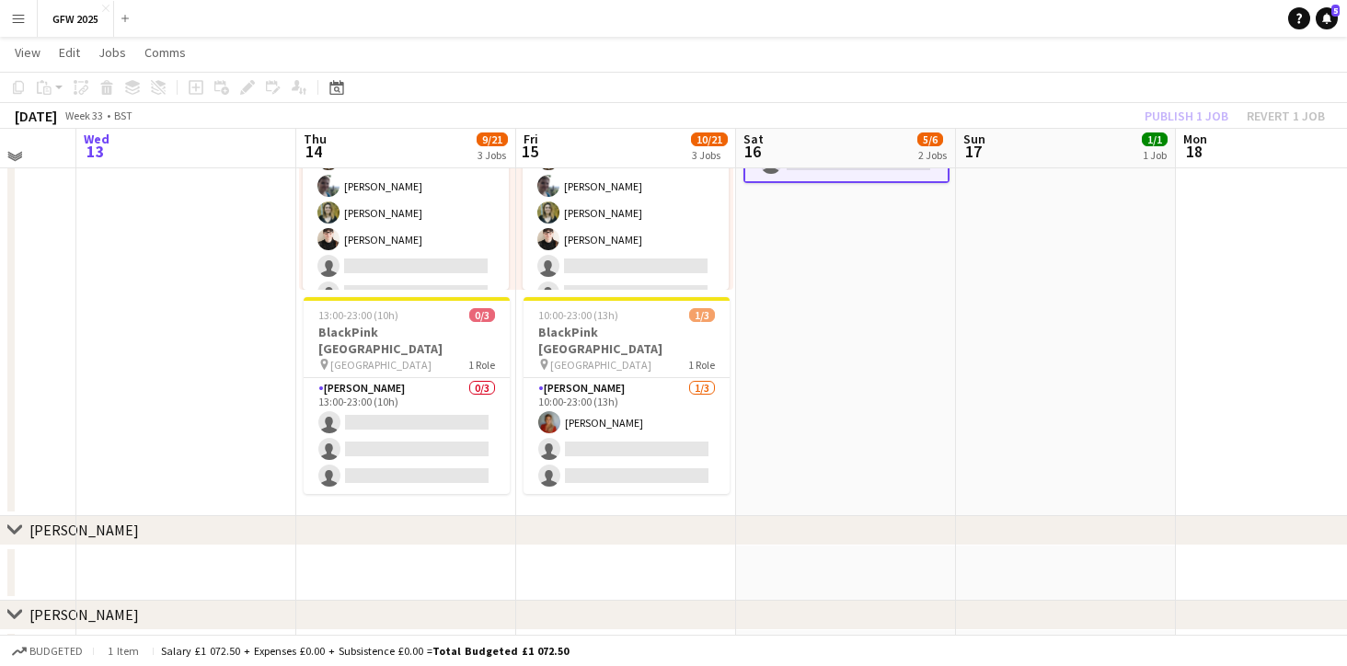
scroll to position [577, 0]
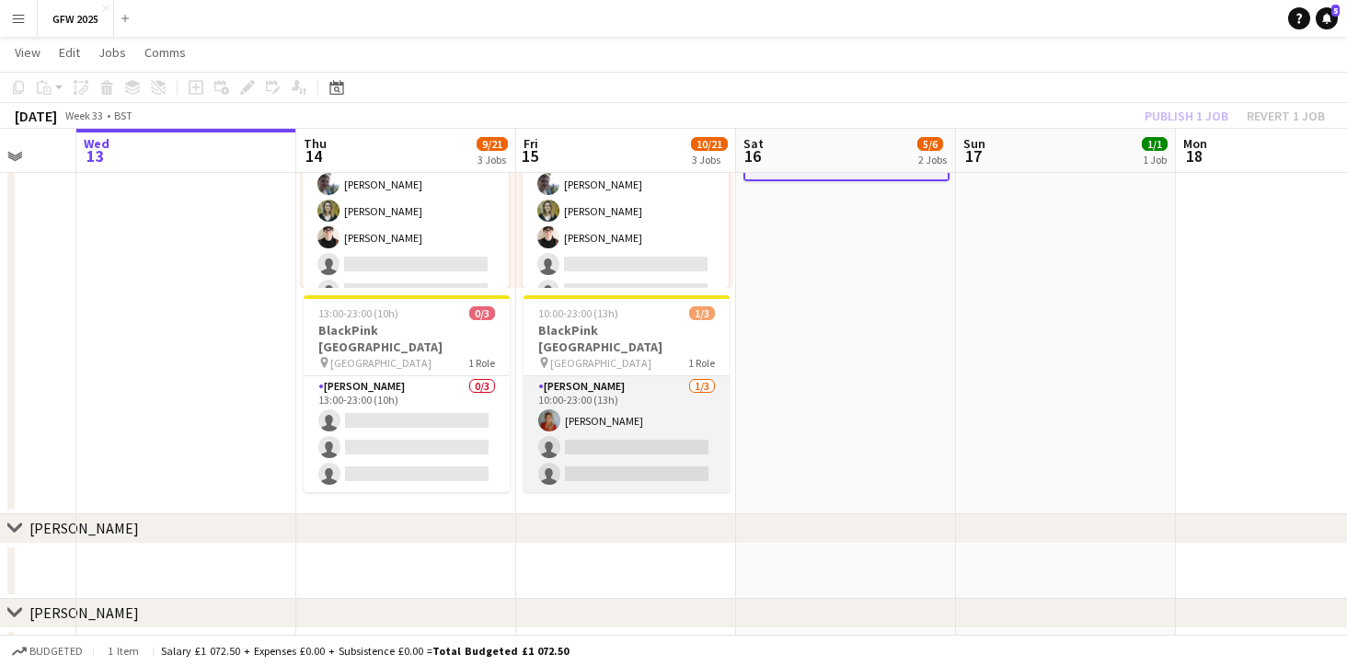
click at [632, 429] on app-card-role "[PERSON_NAME] [DATE] 10:00-23:00 (13h) [PERSON_NAME] single-neutral-actions sin…" at bounding box center [626, 434] width 206 height 116
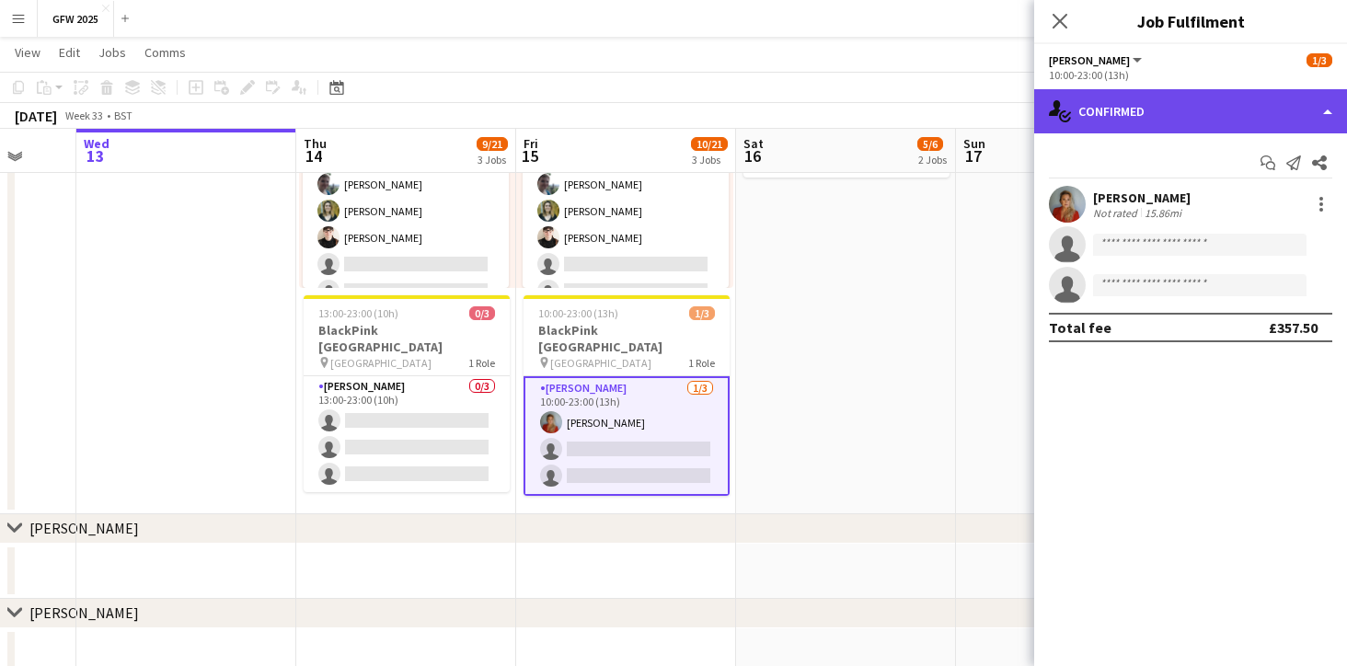
click at [1319, 118] on div "single-neutral-actions-check-2 Confirmed" at bounding box center [1190, 111] width 313 height 44
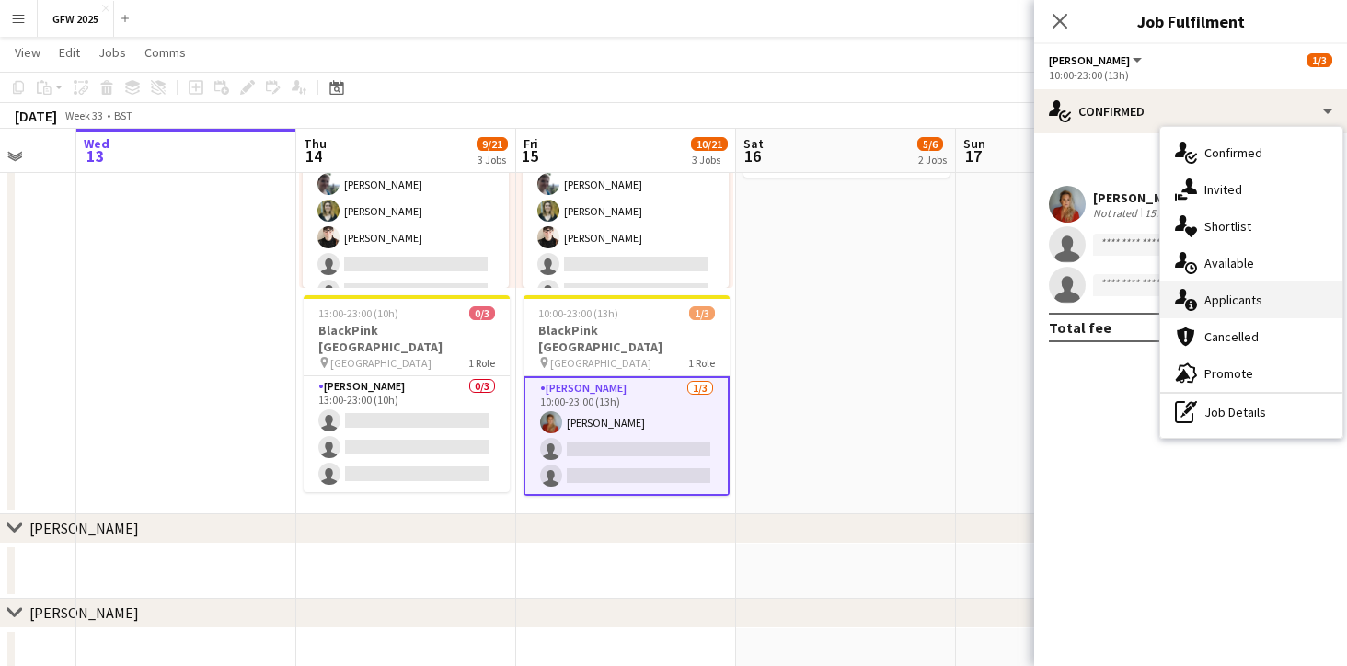
click at [1257, 301] on div "single-neutral-actions-information Applicants" at bounding box center [1251, 299] width 182 height 37
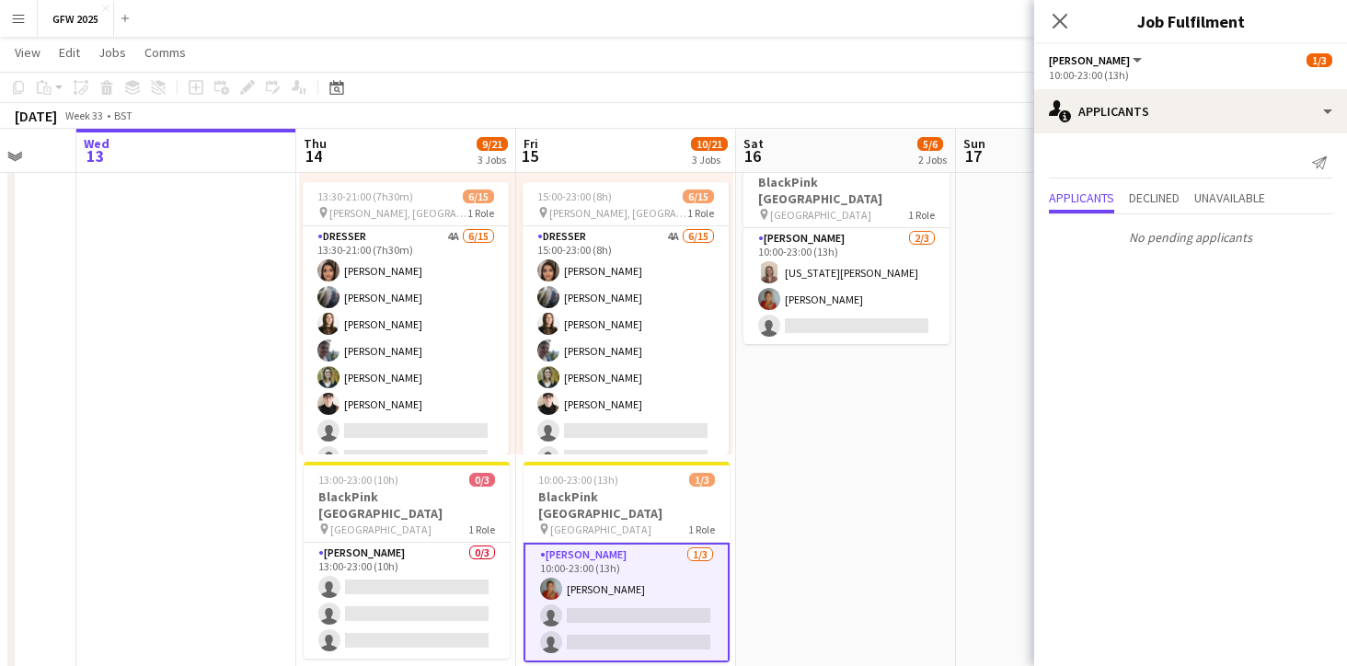
scroll to position [401, 0]
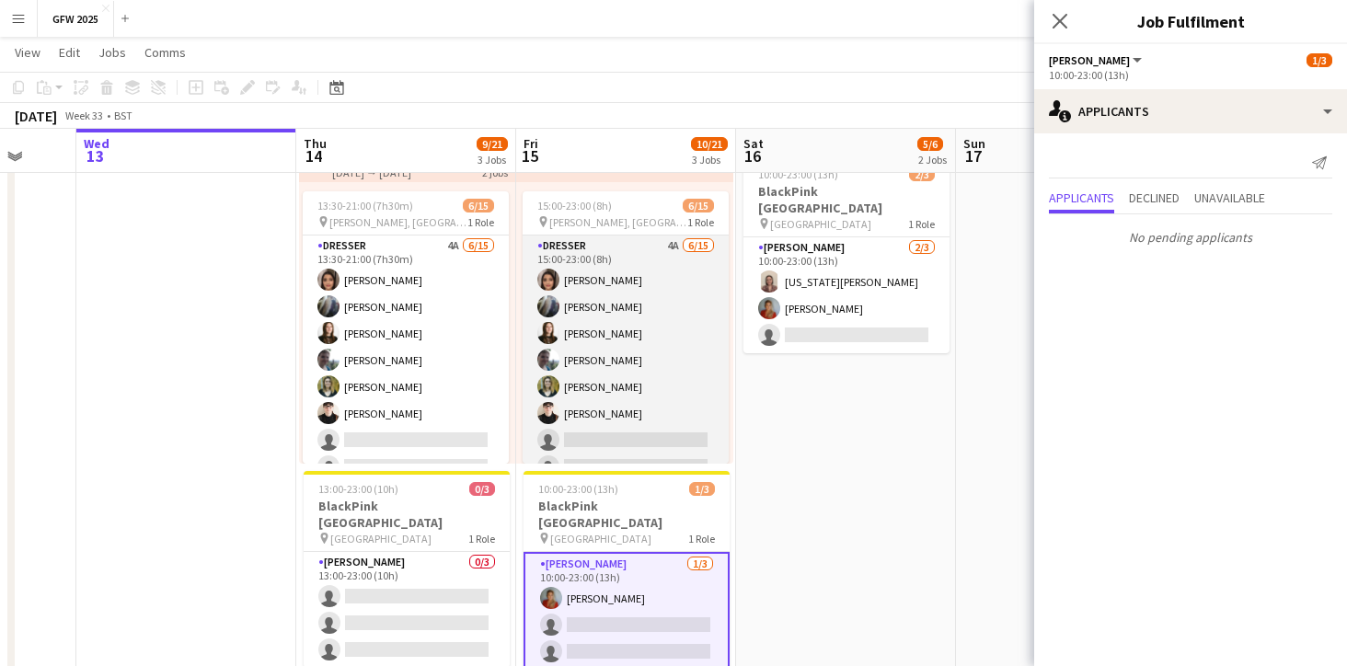
click at [678, 358] on app-card-role "Dresser 4A [DATE] 15:00-23:00 (8h) [PERSON_NAME] [PERSON_NAME] [PERSON_NAME] [P…" at bounding box center [625, 453] width 206 height 436
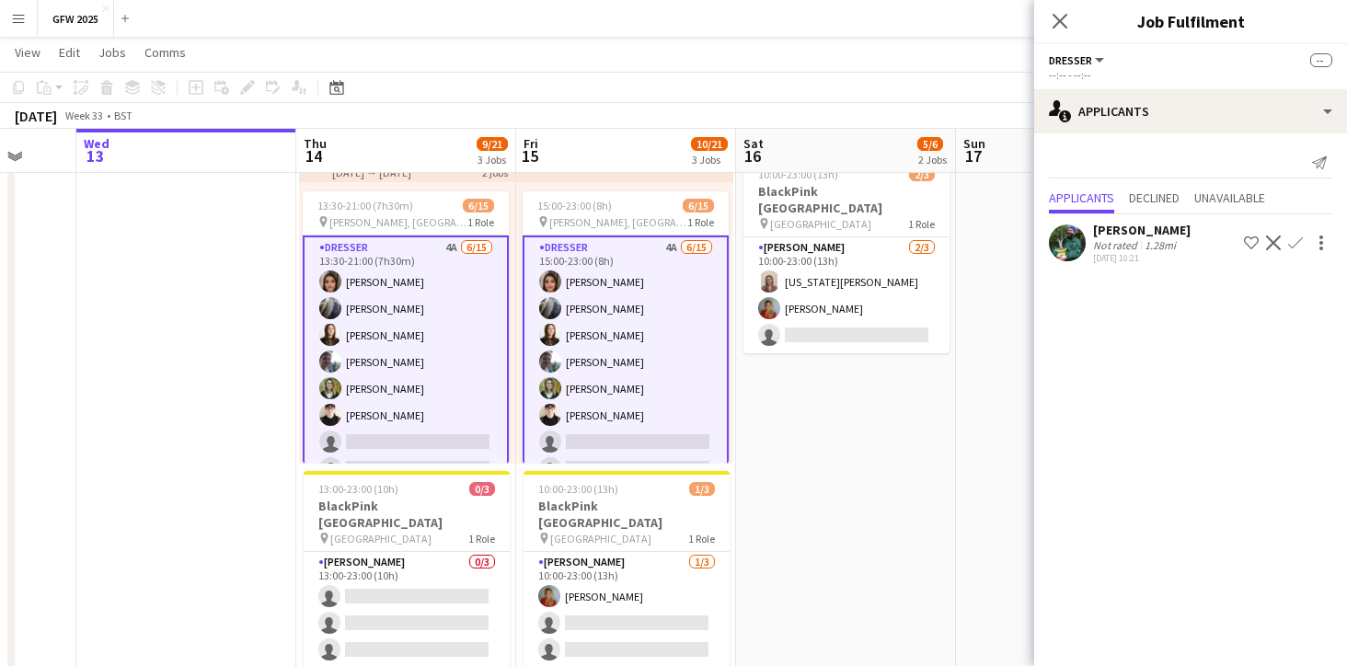
click at [1124, 241] on div "Not rated" at bounding box center [1117, 245] width 48 height 14
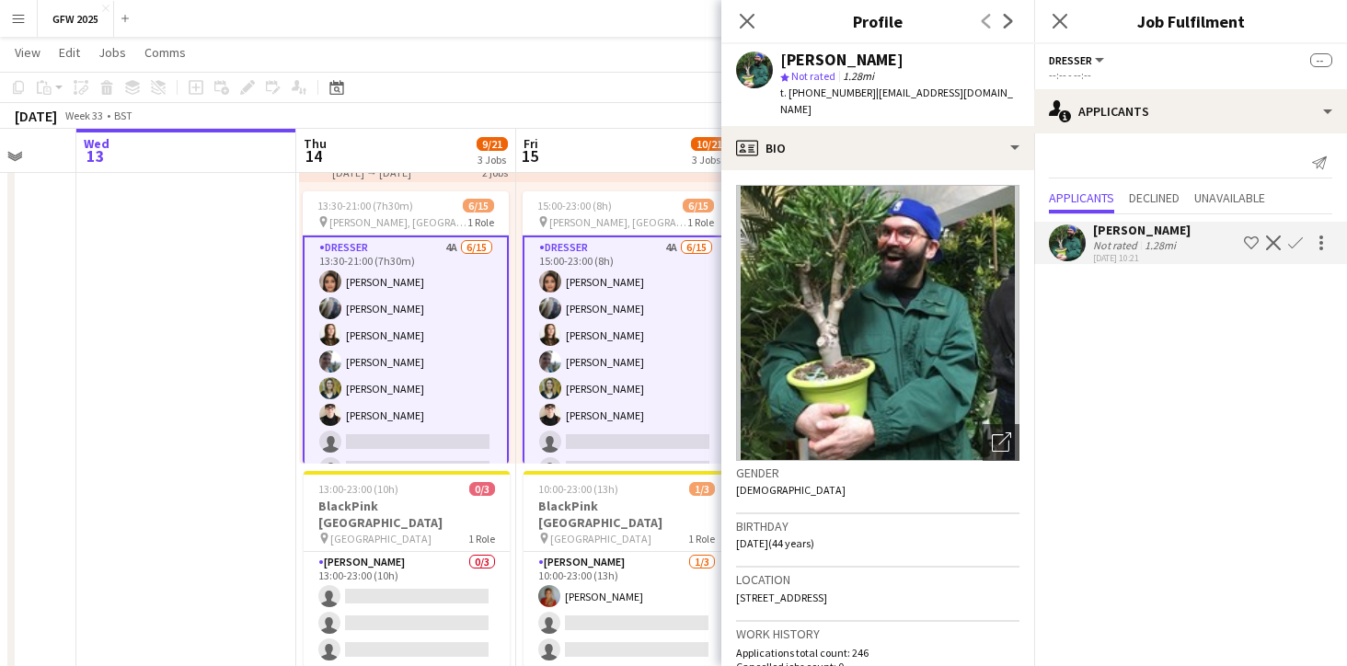
scroll to position [0, 0]
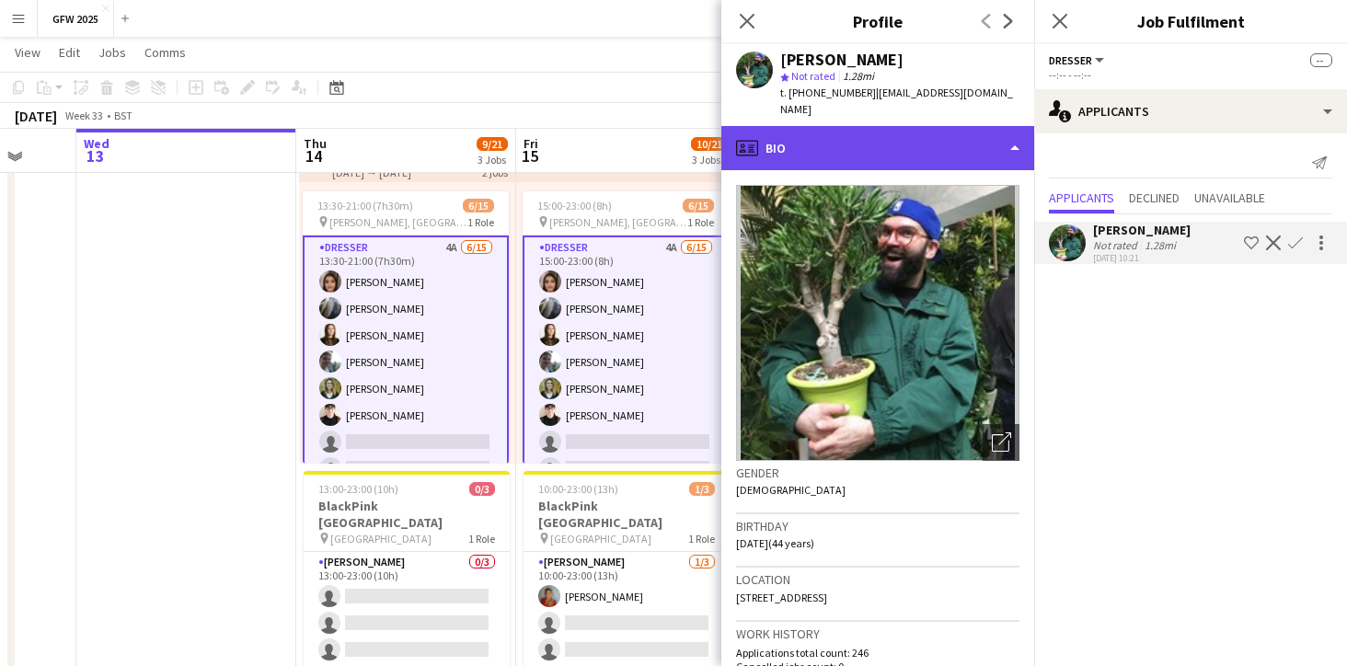
click at [1006, 134] on div "profile Bio" at bounding box center [877, 148] width 313 height 44
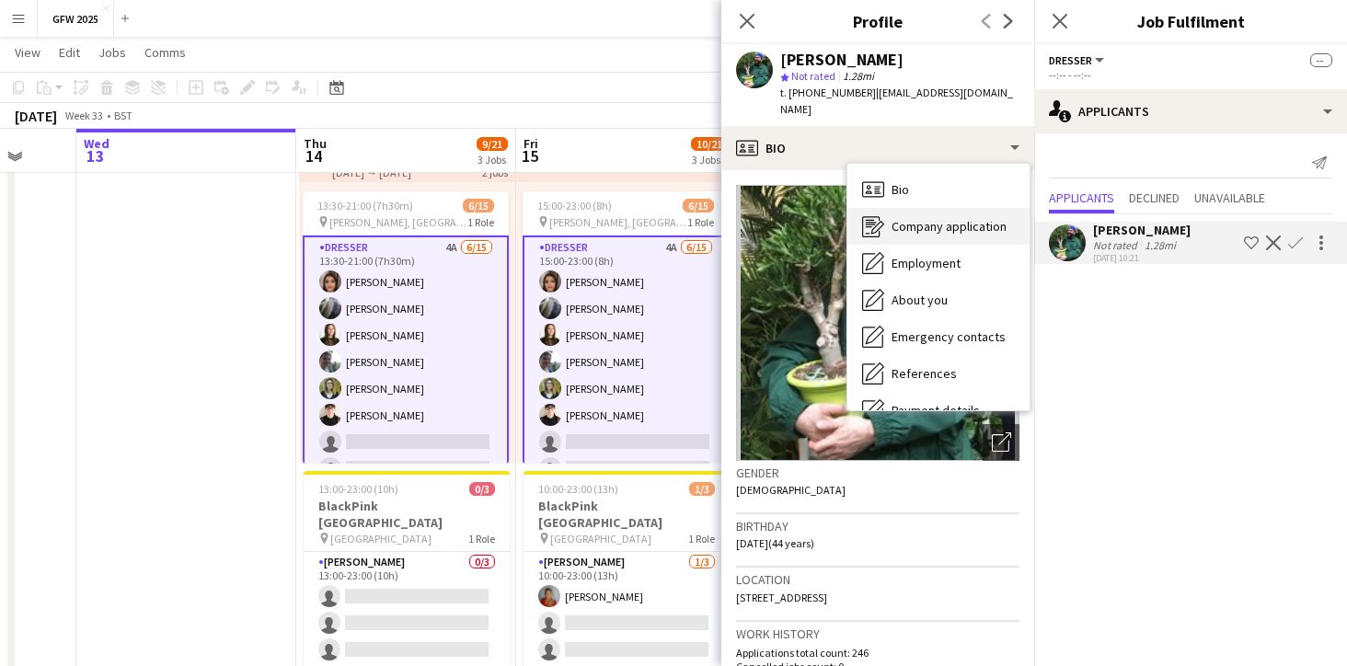
click at [967, 218] on span "Company application" at bounding box center [948, 226] width 115 height 17
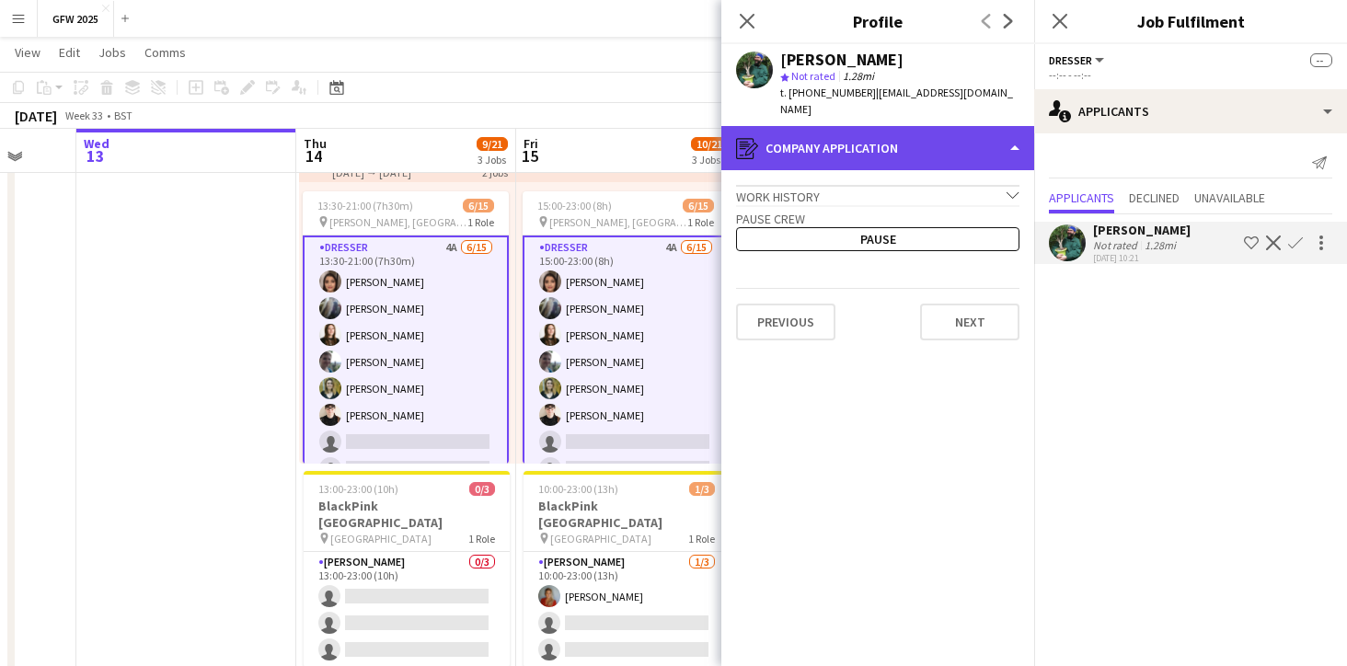
click at [992, 133] on div "register Company application" at bounding box center [877, 148] width 313 height 44
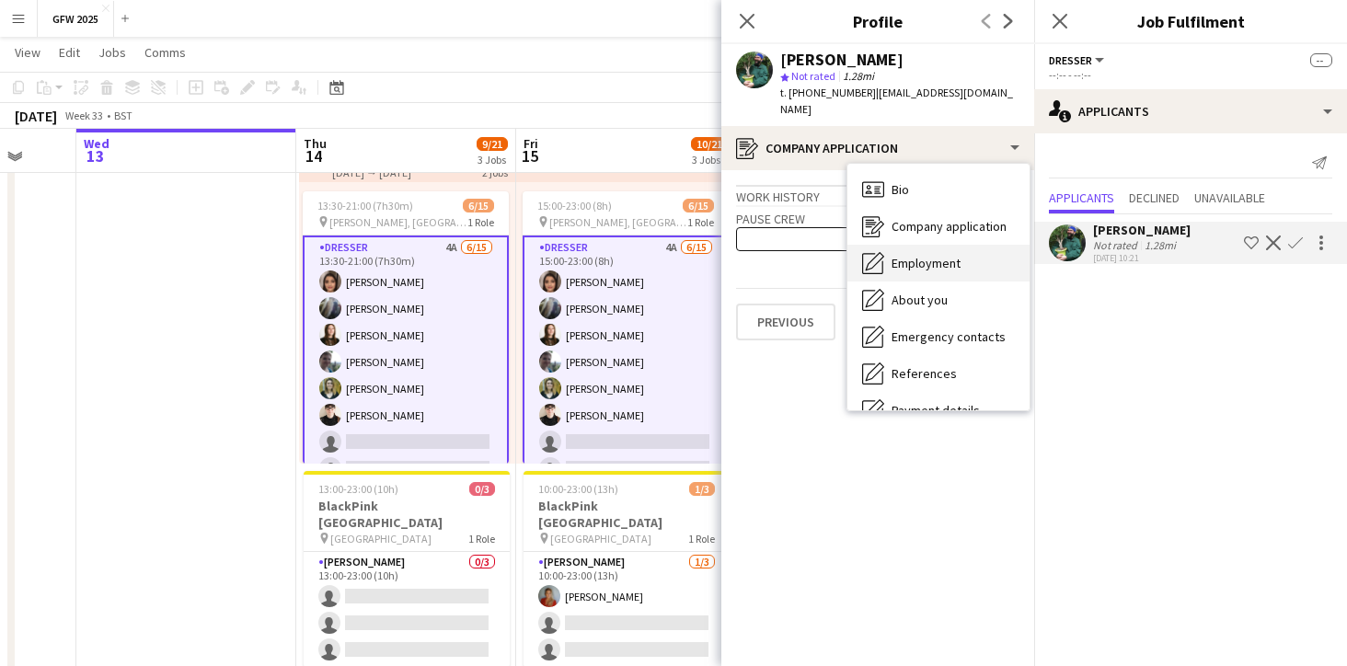
click at [959, 245] on div "Employment Employment" at bounding box center [938, 263] width 182 height 37
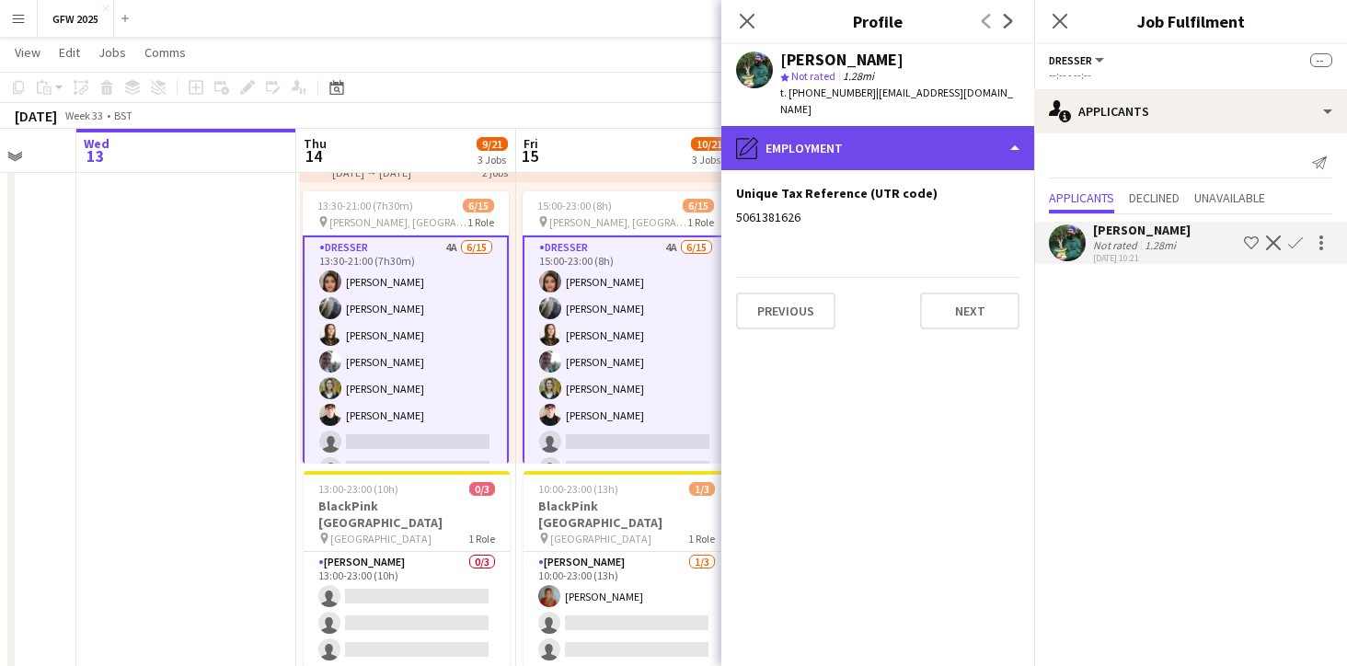
click at [993, 126] on div "pencil4 Employment" at bounding box center [877, 148] width 313 height 44
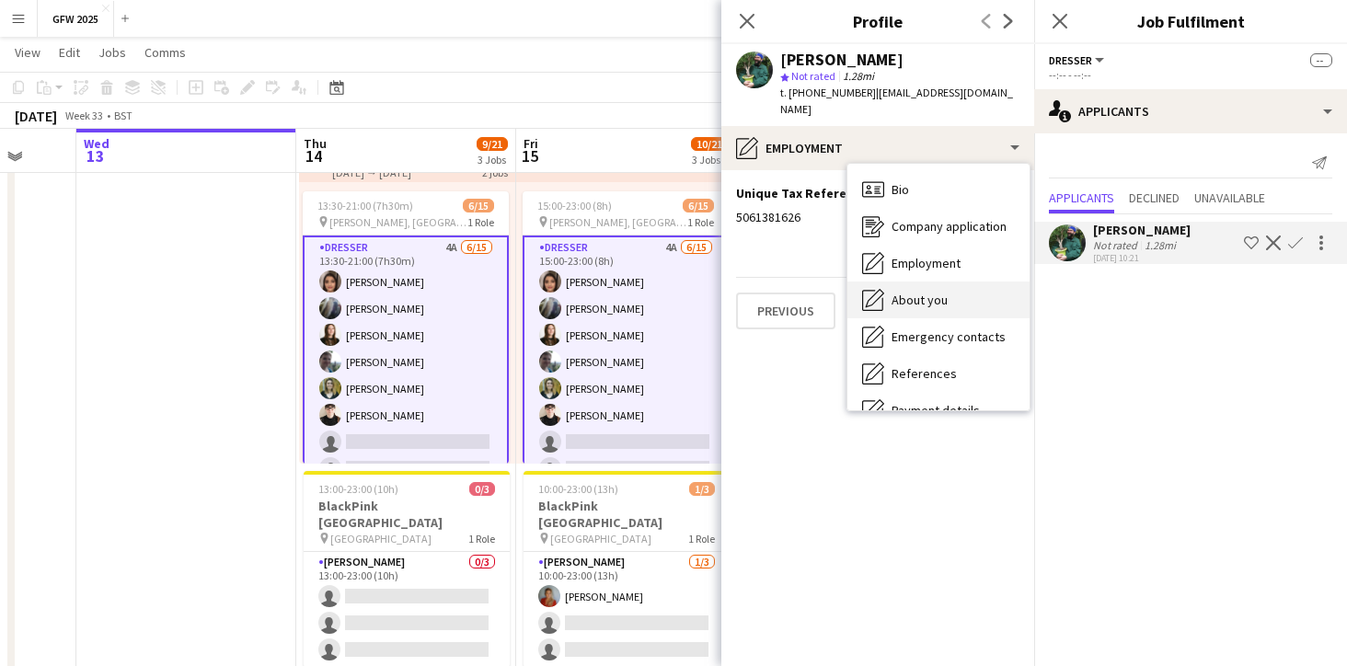
click at [956, 281] on div "About you About you" at bounding box center [938, 299] width 182 height 37
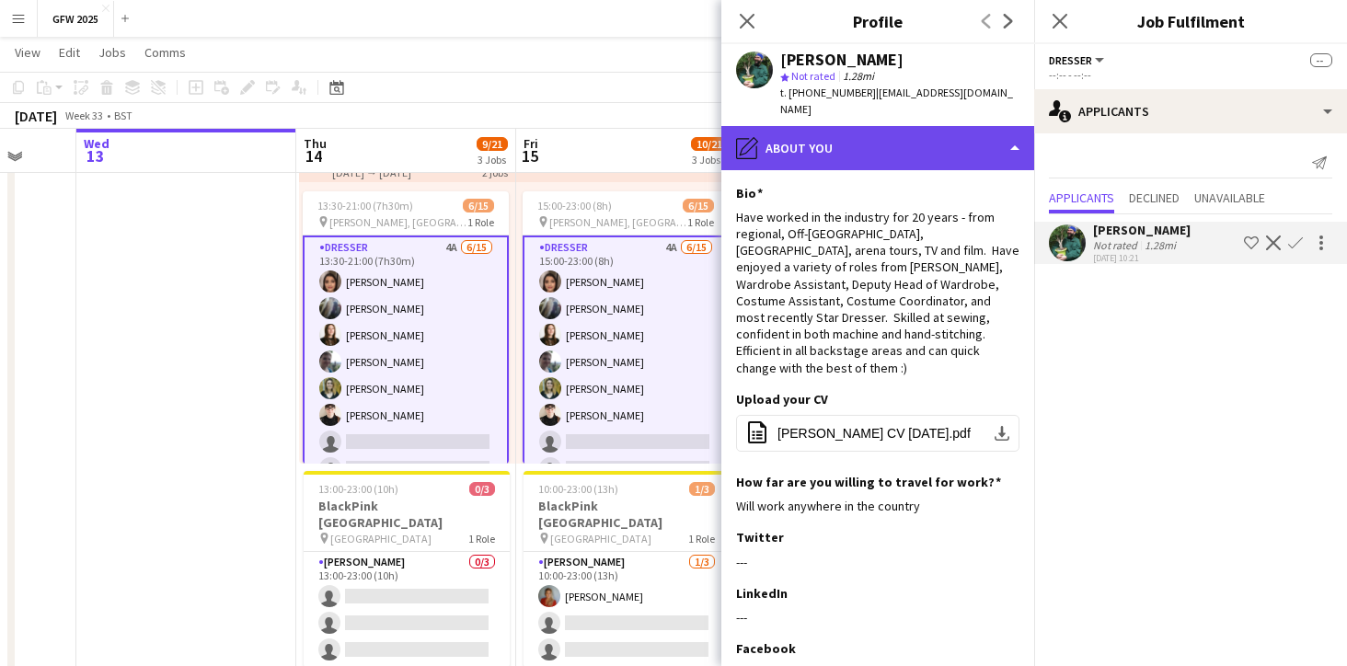
click at [994, 136] on div "pencil4 About you" at bounding box center [877, 148] width 313 height 44
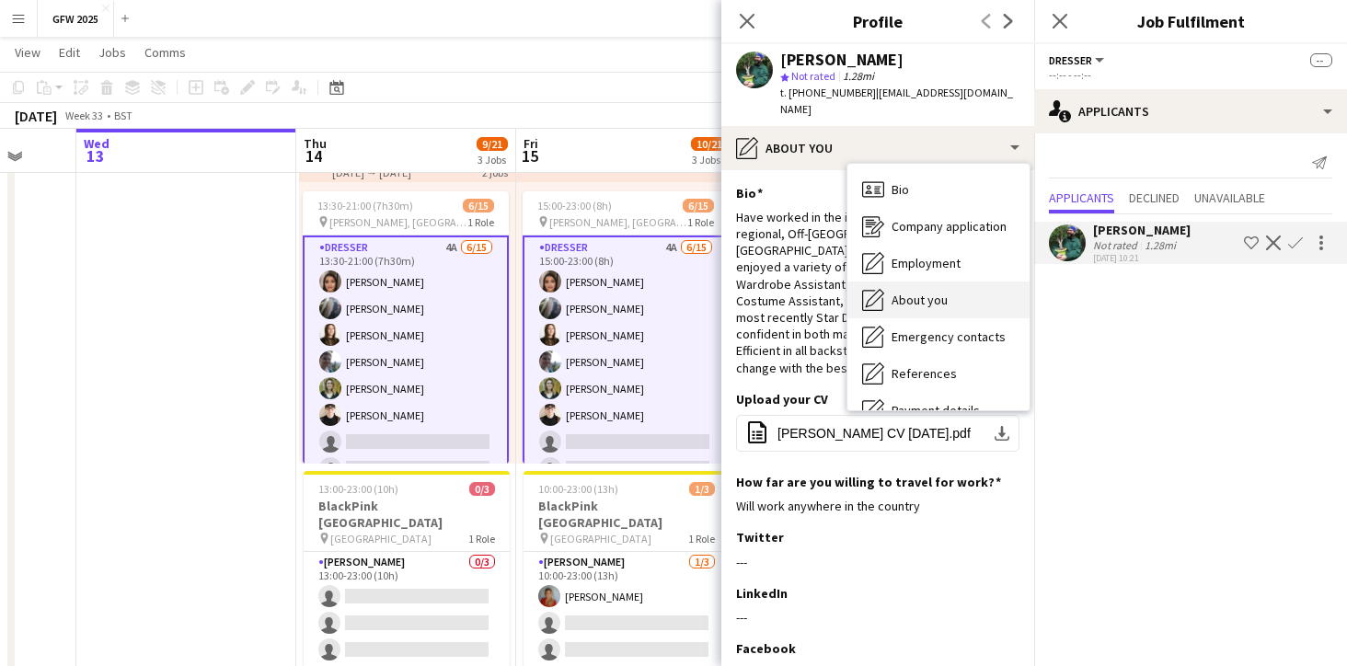
click at [926, 292] on span "About you" at bounding box center [919, 300] width 56 height 17
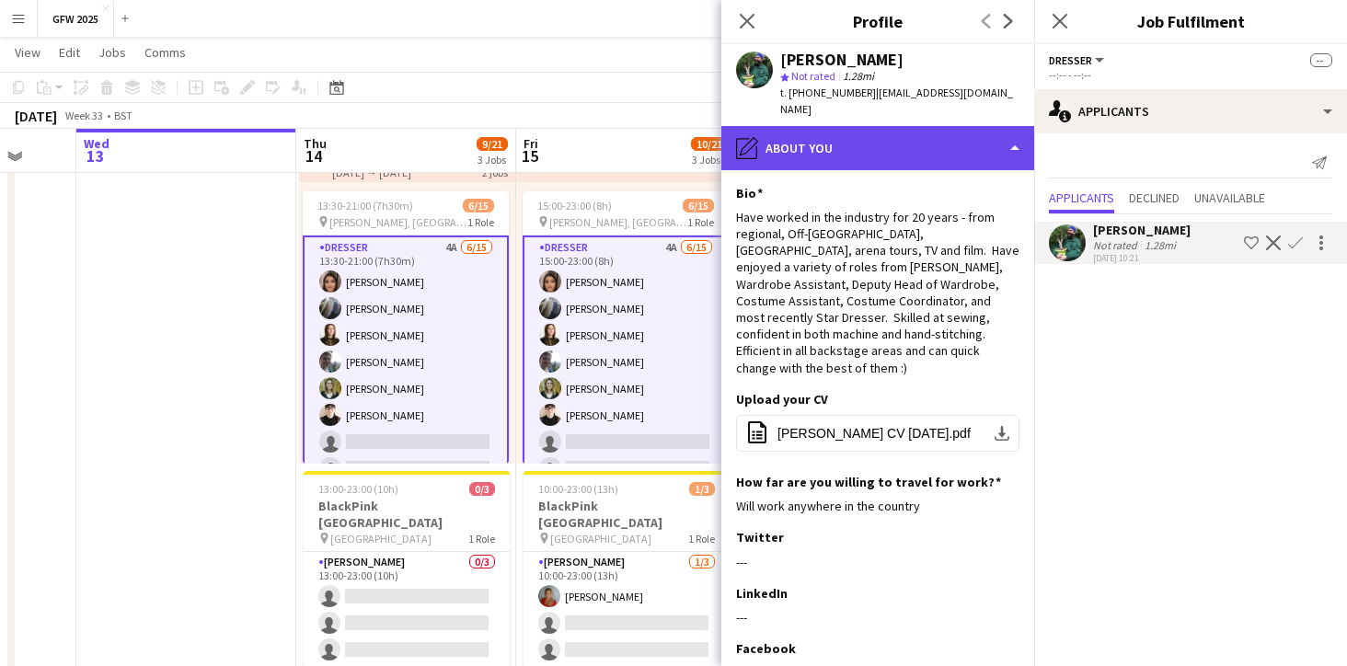
click at [1015, 130] on div "pencil4 About you" at bounding box center [877, 148] width 313 height 44
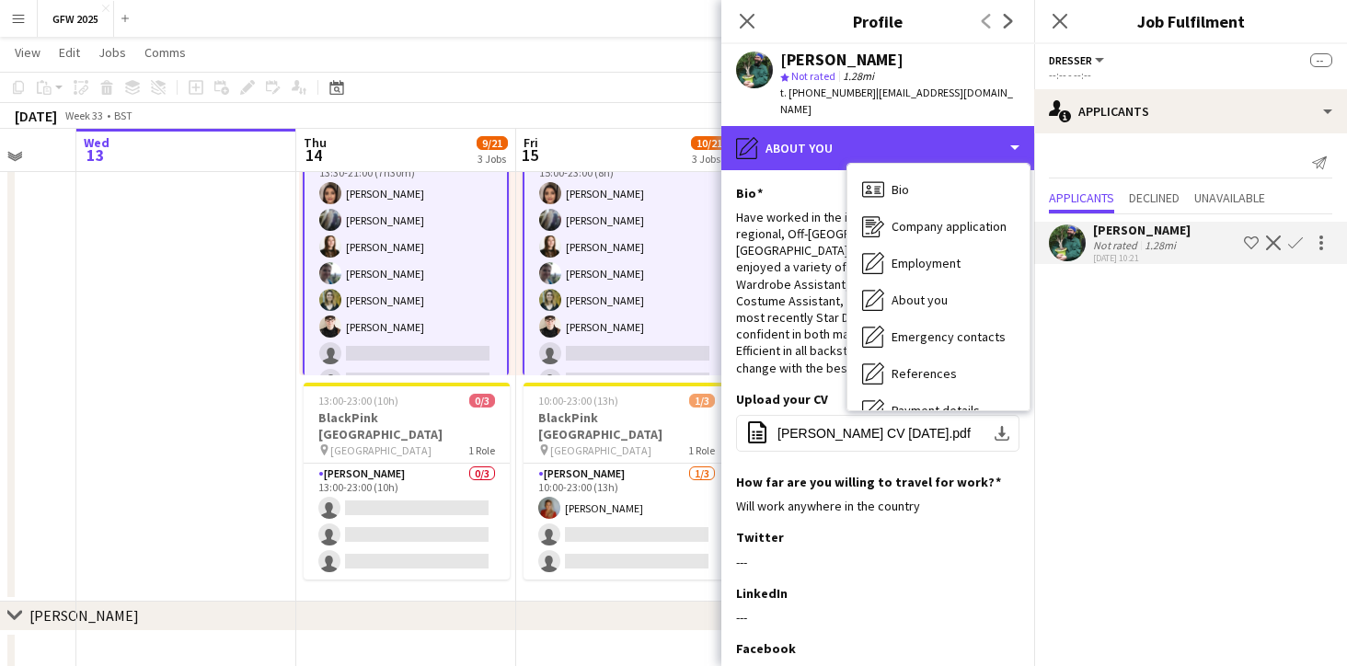
scroll to position [491, 0]
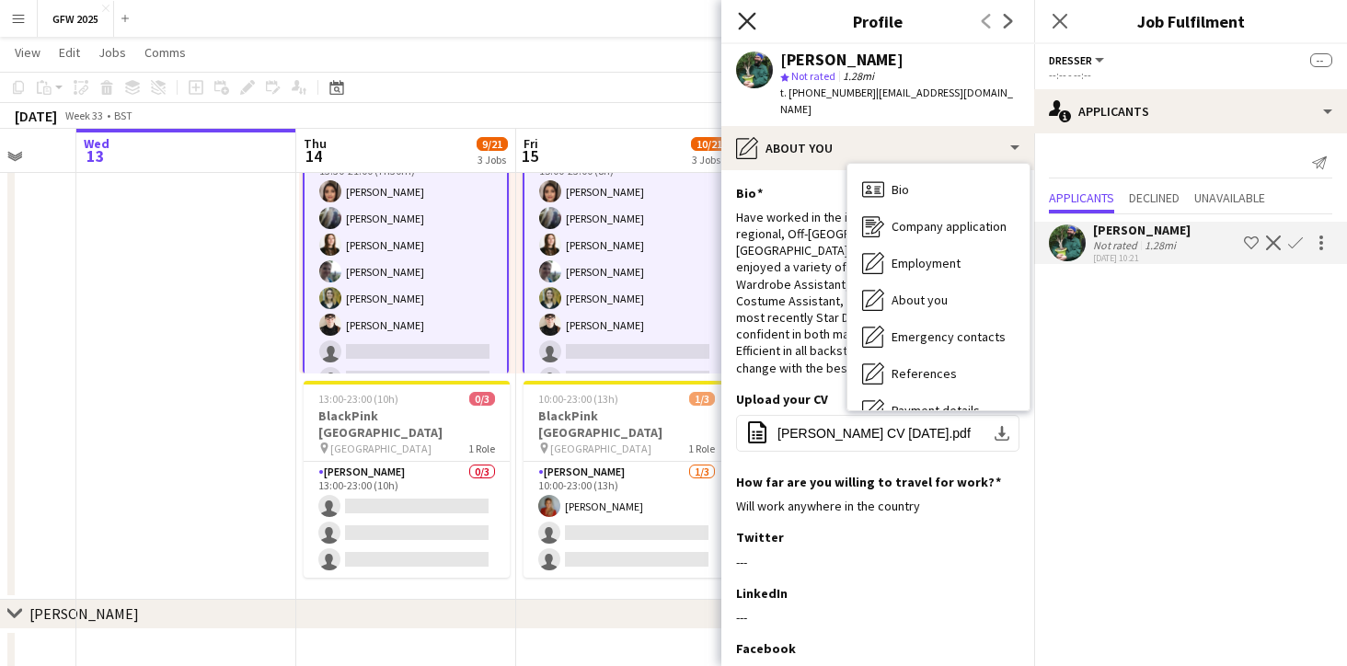
click at [746, 21] on icon at bounding box center [746, 20] width 17 height 17
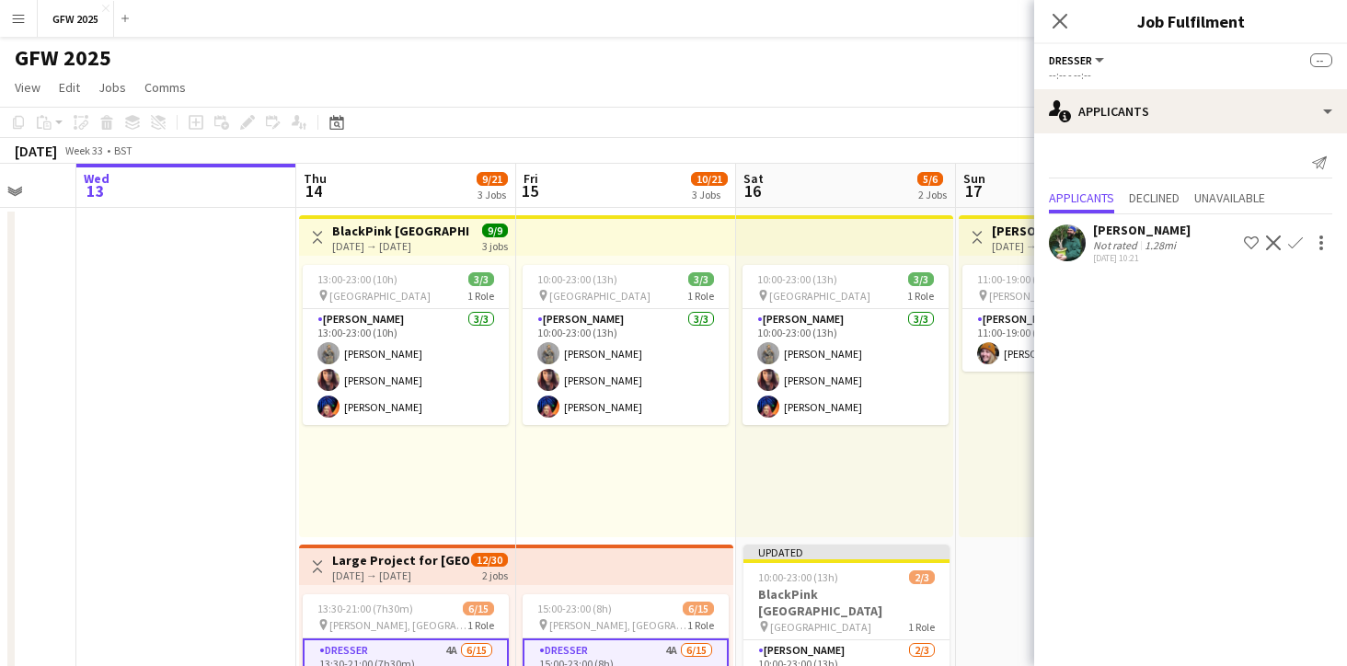
scroll to position [0, 0]
click at [1106, 241] on div "Not rated" at bounding box center [1117, 245] width 48 height 14
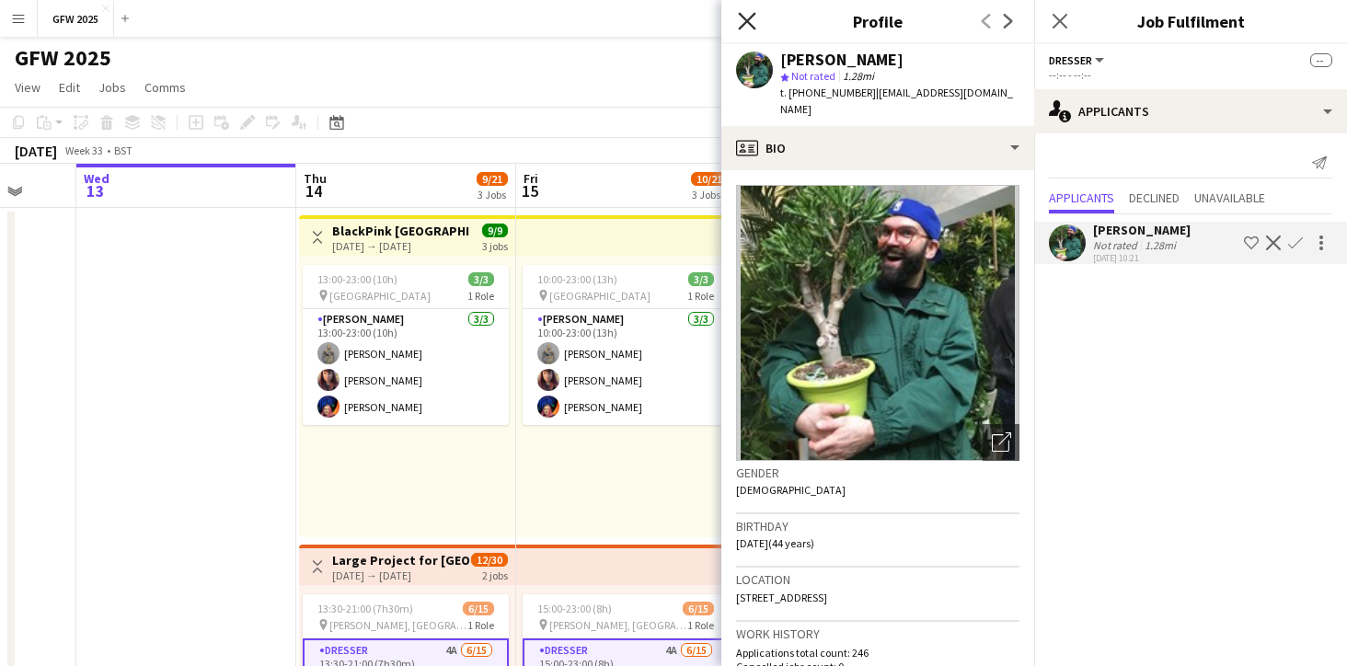
click at [742, 15] on icon "Close pop-in" at bounding box center [746, 20] width 17 height 17
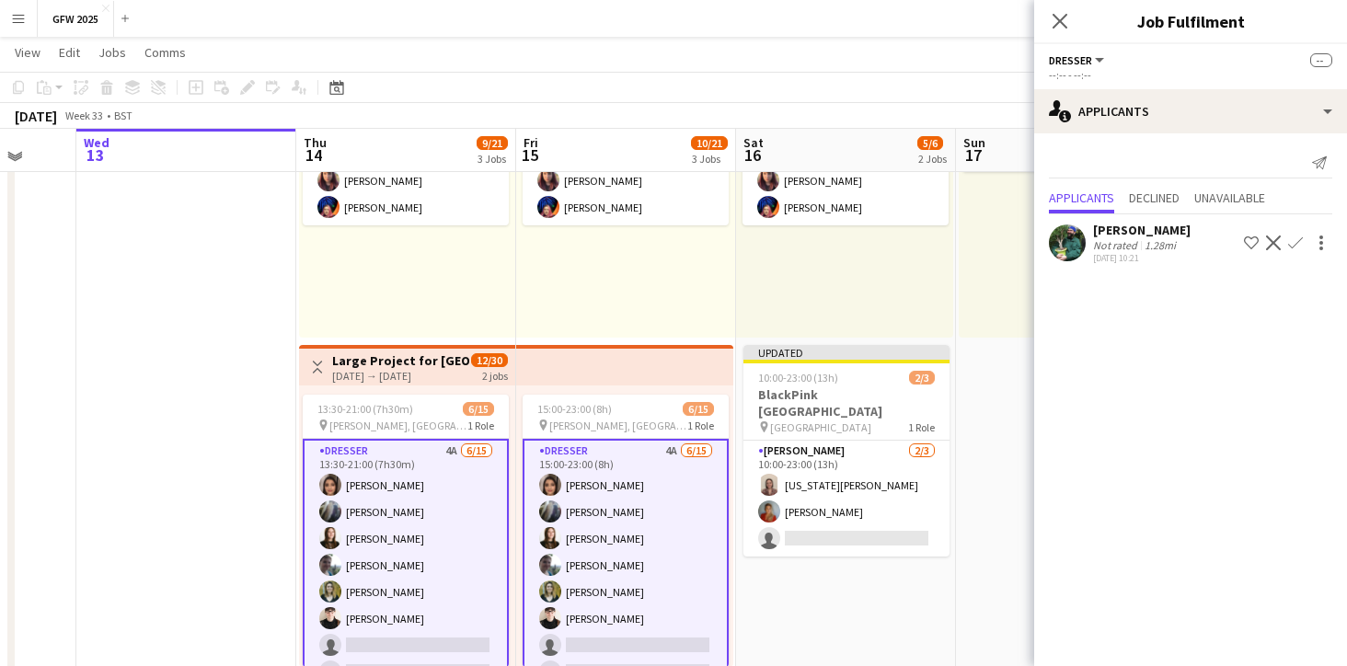
scroll to position [202, 0]
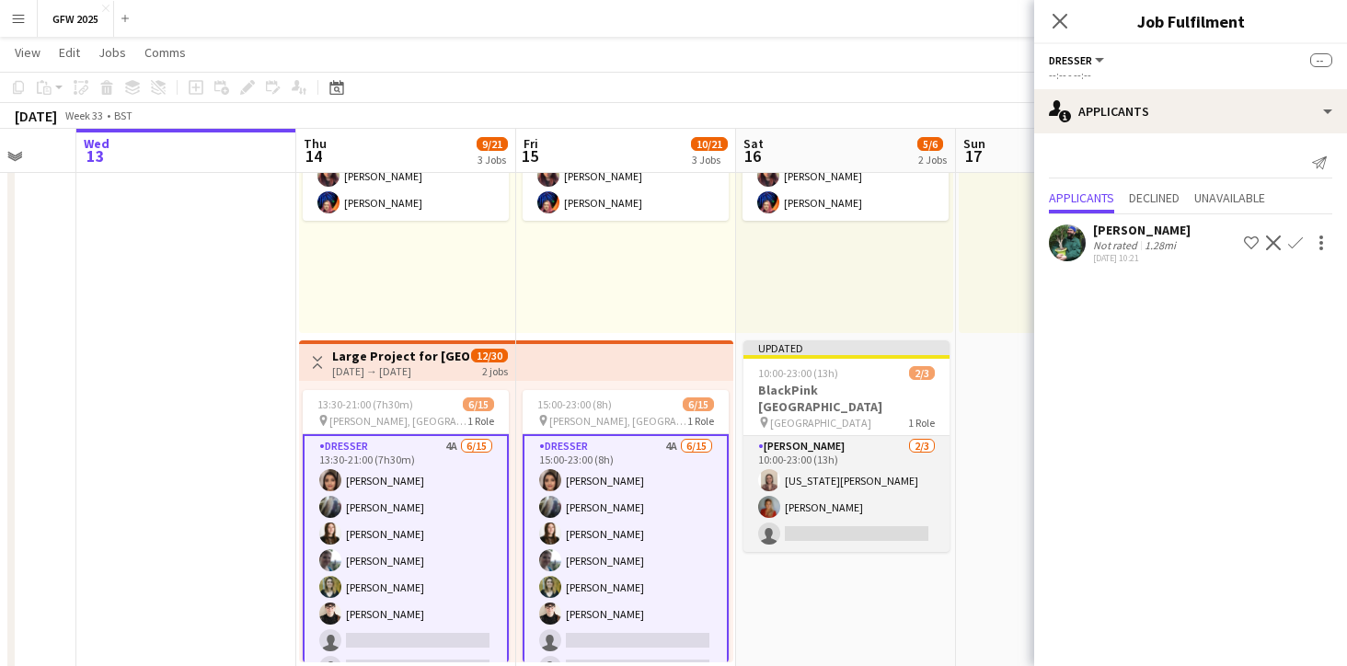
click at [873, 456] on app-card-role "[PERSON_NAME] [DATE] 10:00-23:00 (13h) [US_STATE][PERSON_NAME] [PERSON_NAME] si…" at bounding box center [846, 494] width 206 height 116
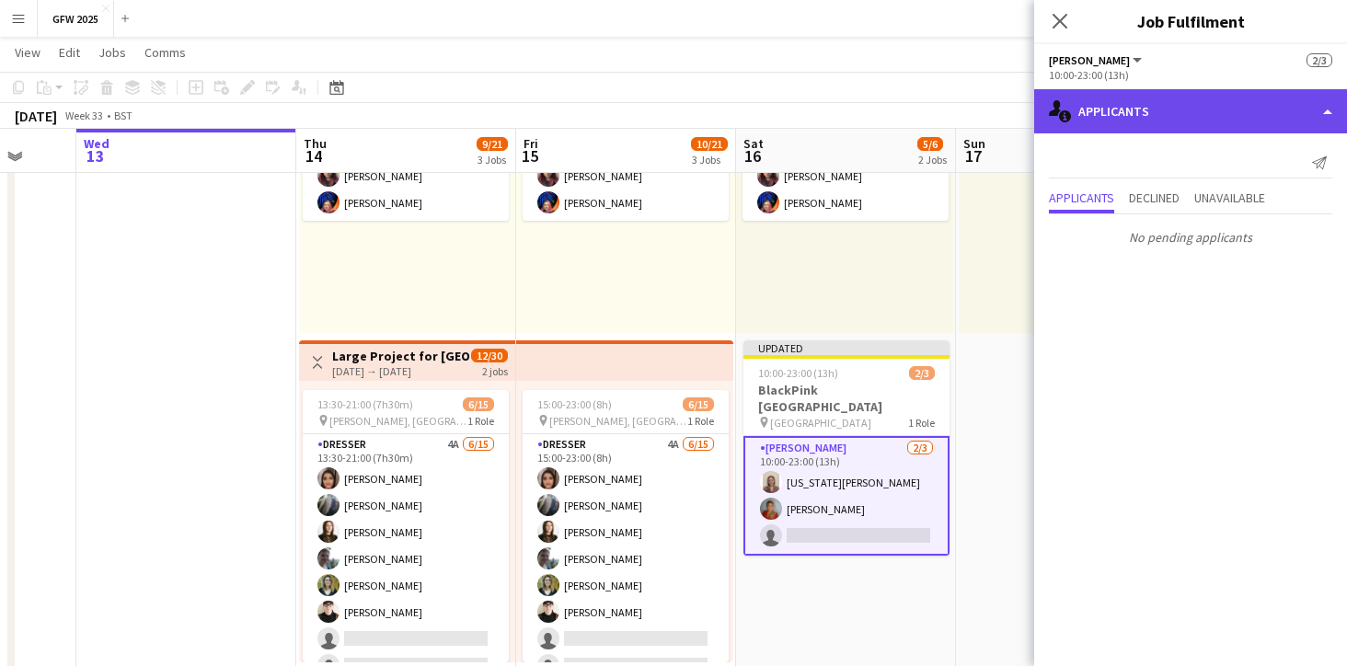
click at [1330, 98] on div "single-neutral-actions-information Applicants" at bounding box center [1190, 111] width 313 height 44
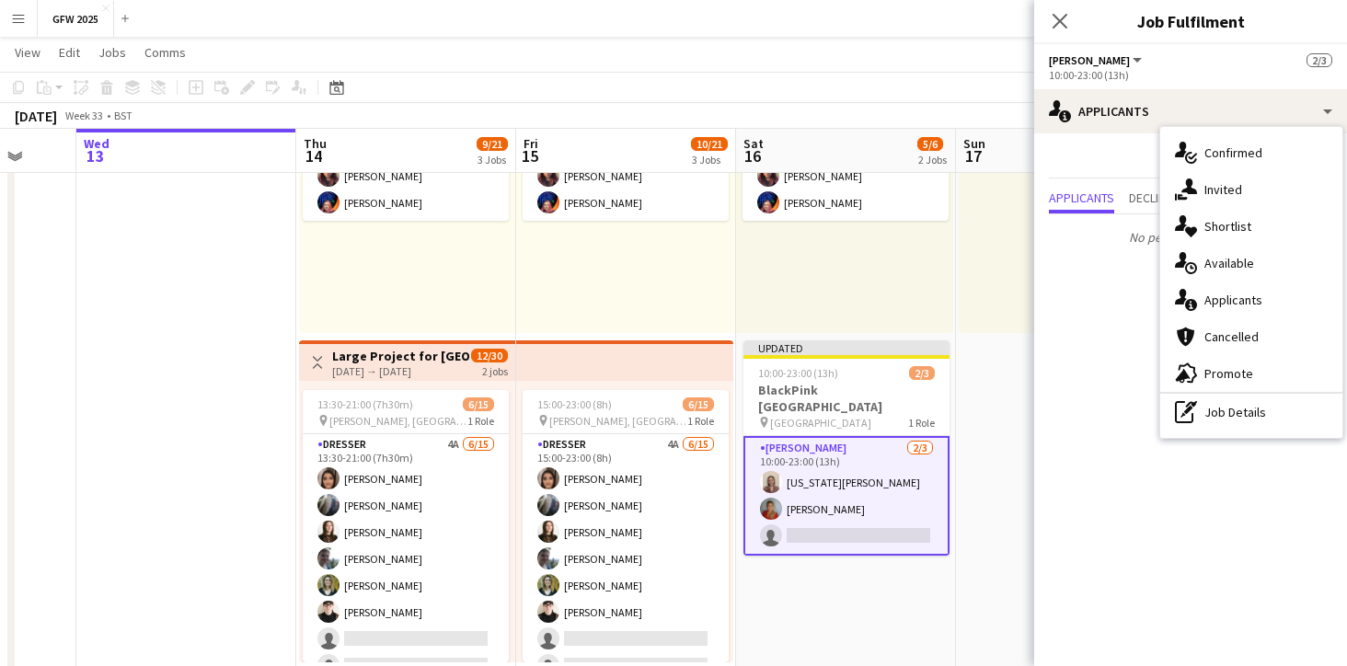
click at [1011, 413] on app-date-cell "Toggle View [PERSON_NAME], [PERSON_NAME] [DATE] → [DATE] 3/3 3 jobs 11:00-19:00…" at bounding box center [1066, 446] width 220 height 885
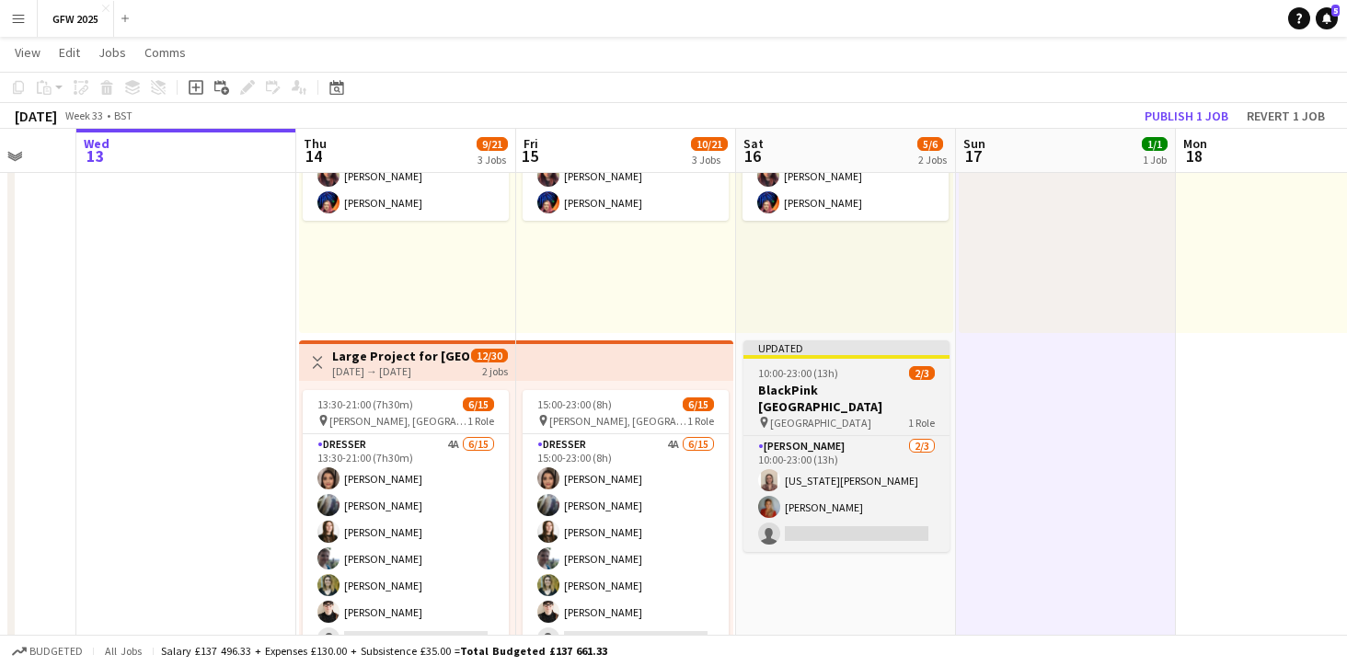
click at [872, 416] on app-job-card "Updated 10:00-23:00 (13h) 2/3 BlackPink [GEOGRAPHIC_DATA] pin [GEOGRAPHIC_DATA]…" at bounding box center [846, 446] width 206 height 212
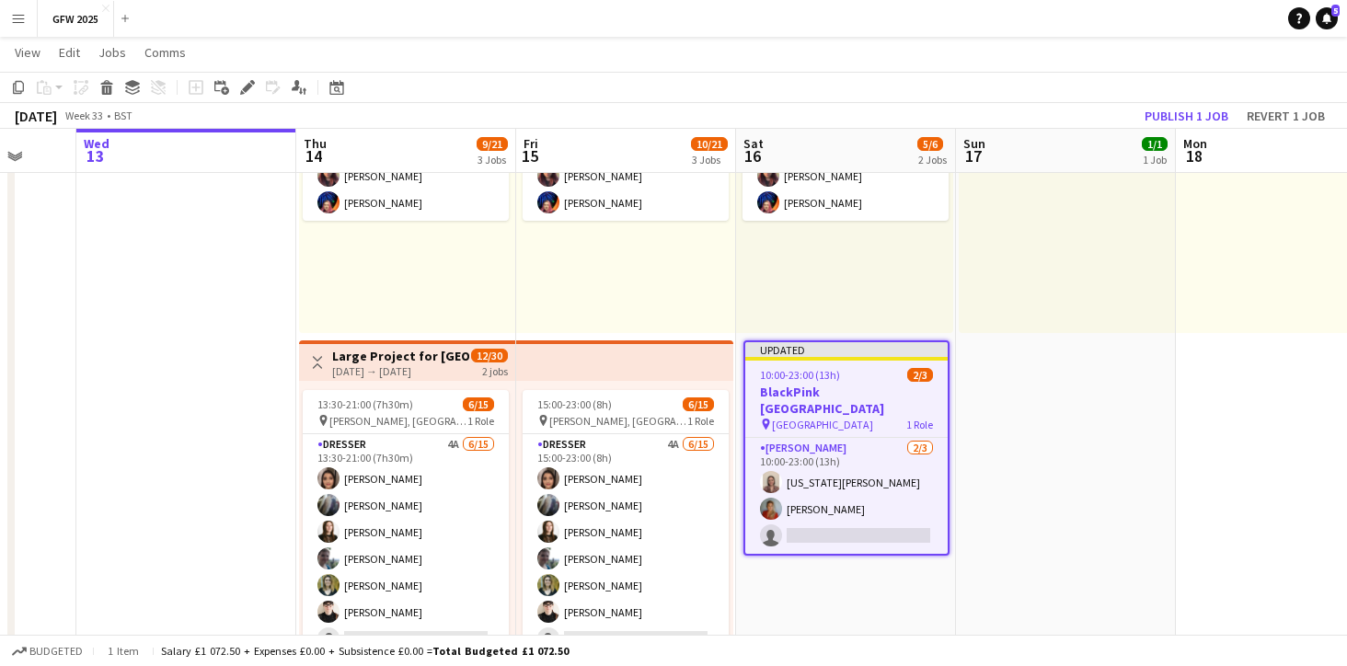
click at [1019, 396] on app-date-cell "Toggle View [PERSON_NAME], [PERSON_NAME] [DATE] → [DATE] 3/3 3 jobs 11:00-19:00…" at bounding box center [1066, 446] width 220 height 885
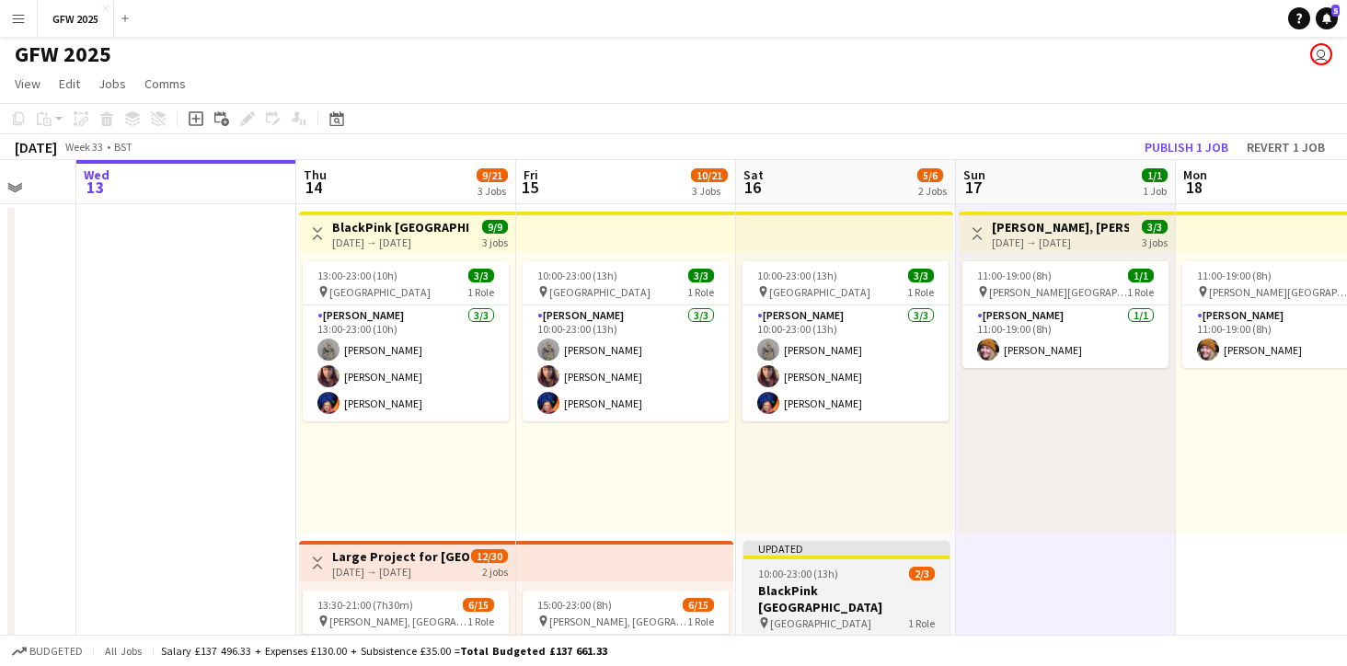
scroll to position [0, 0]
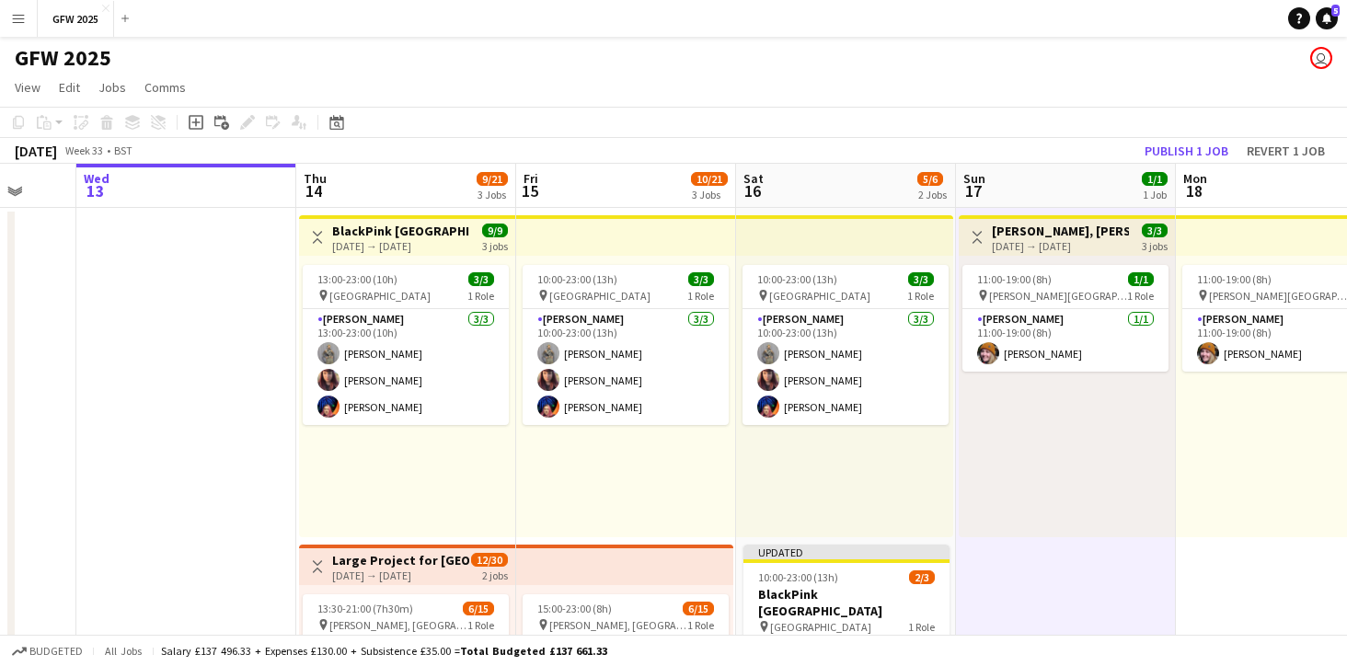
click at [671, 571] on app-top-bar at bounding box center [624, 565] width 217 height 40
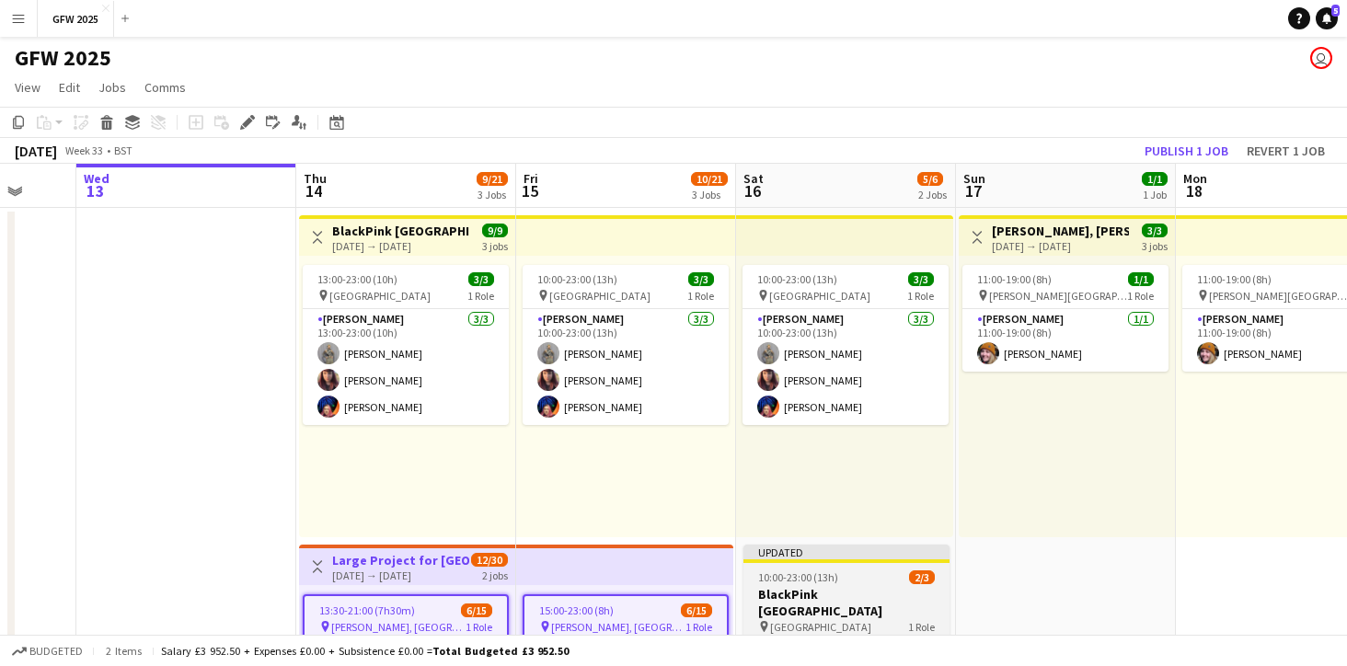
click at [815, 548] on div "Updated" at bounding box center [846, 552] width 206 height 15
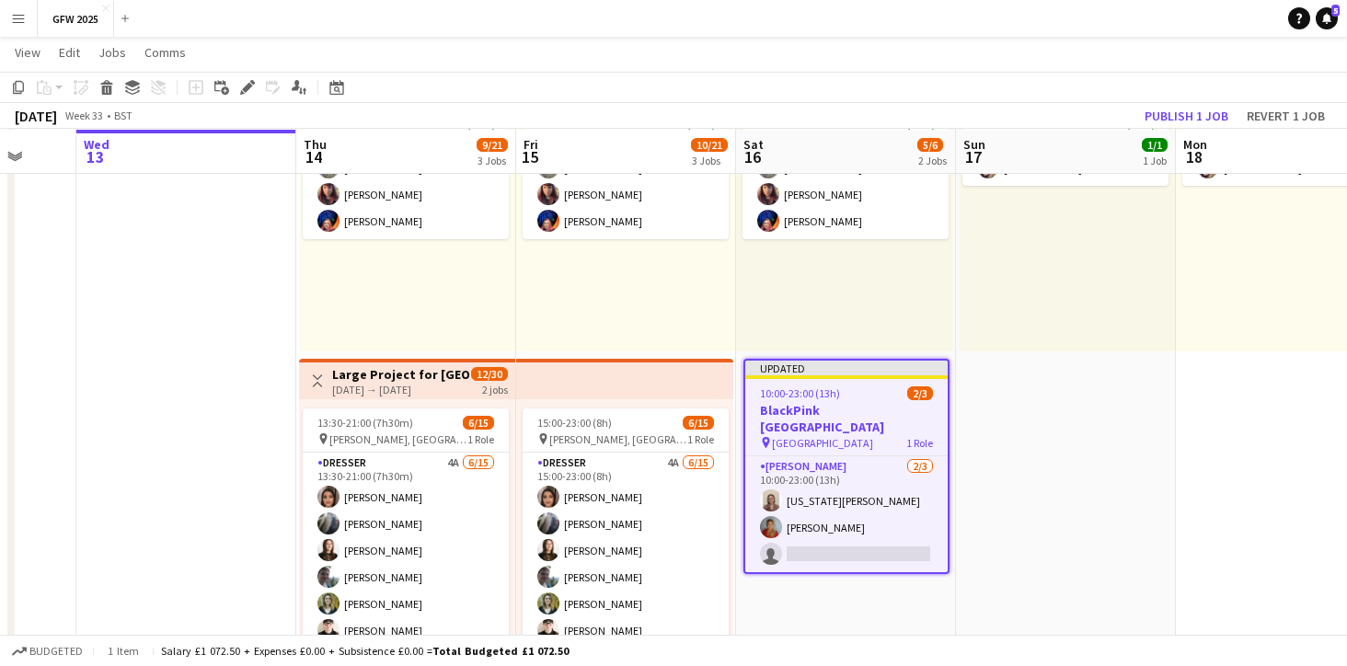
scroll to position [185, 0]
click at [1186, 111] on button "Publish 1 job" at bounding box center [1186, 116] width 98 height 24
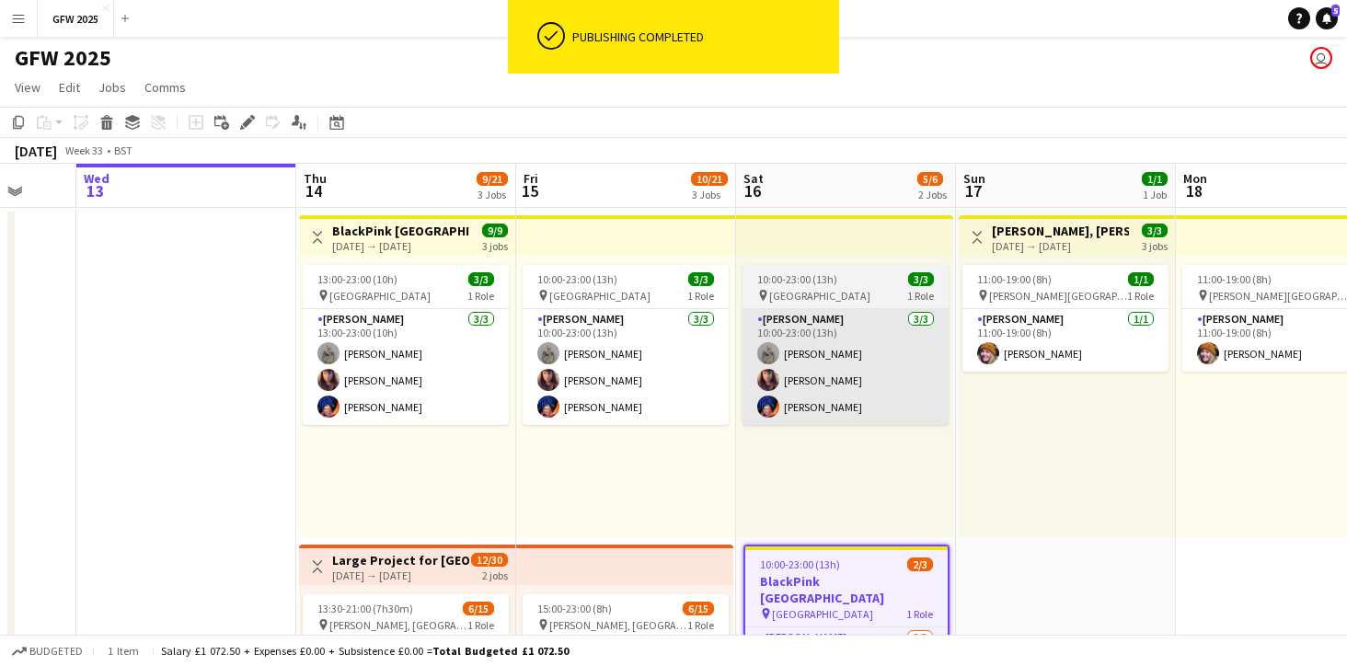
scroll to position [0, 0]
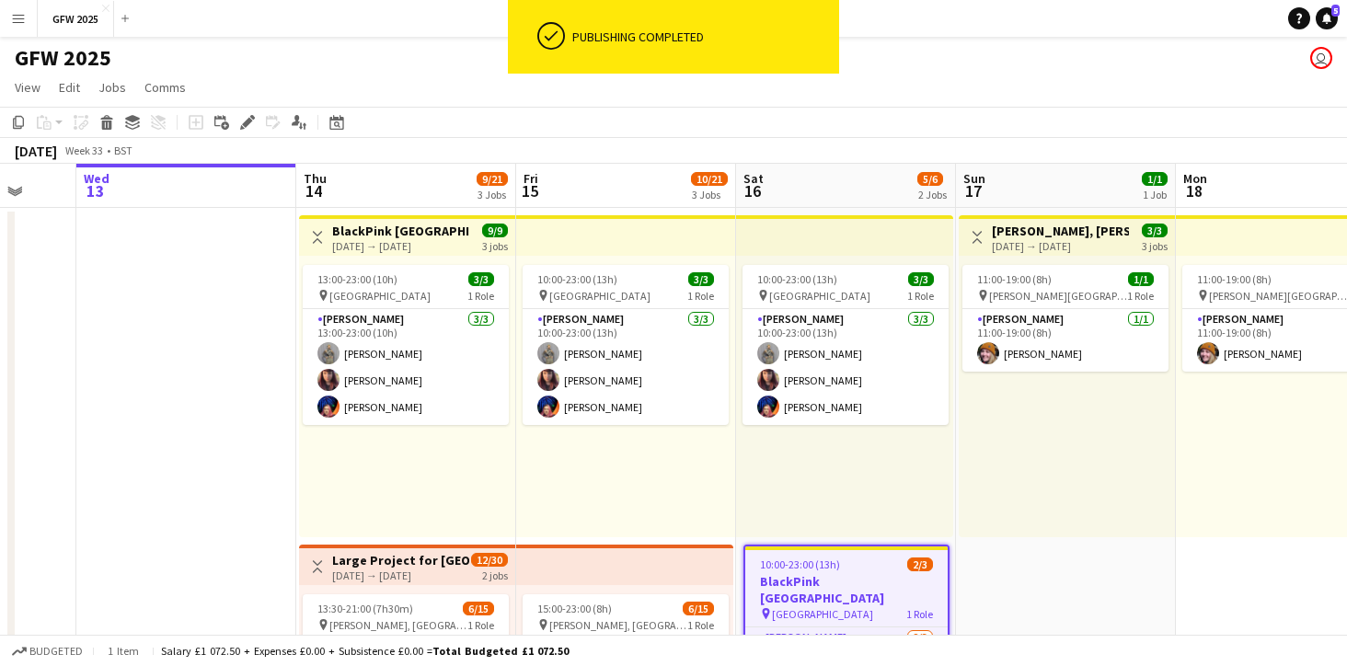
click at [854, 253] on app-top-bar at bounding box center [844, 235] width 217 height 40
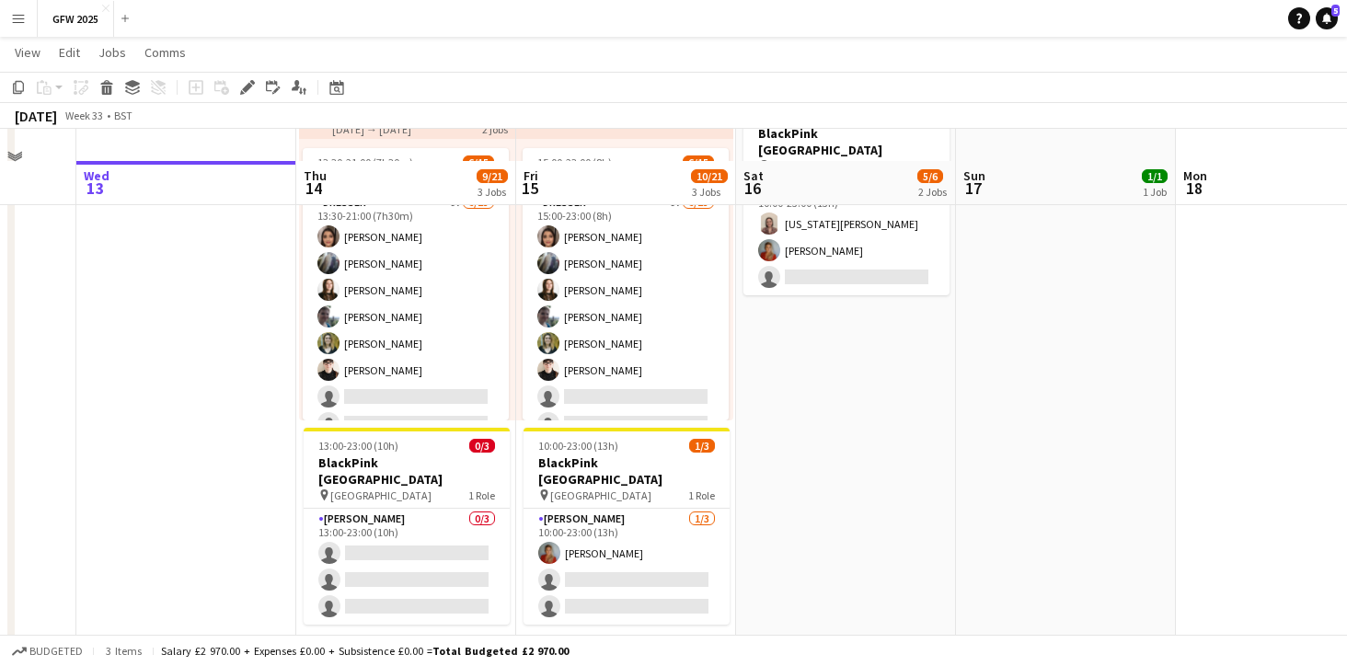
scroll to position [476, 0]
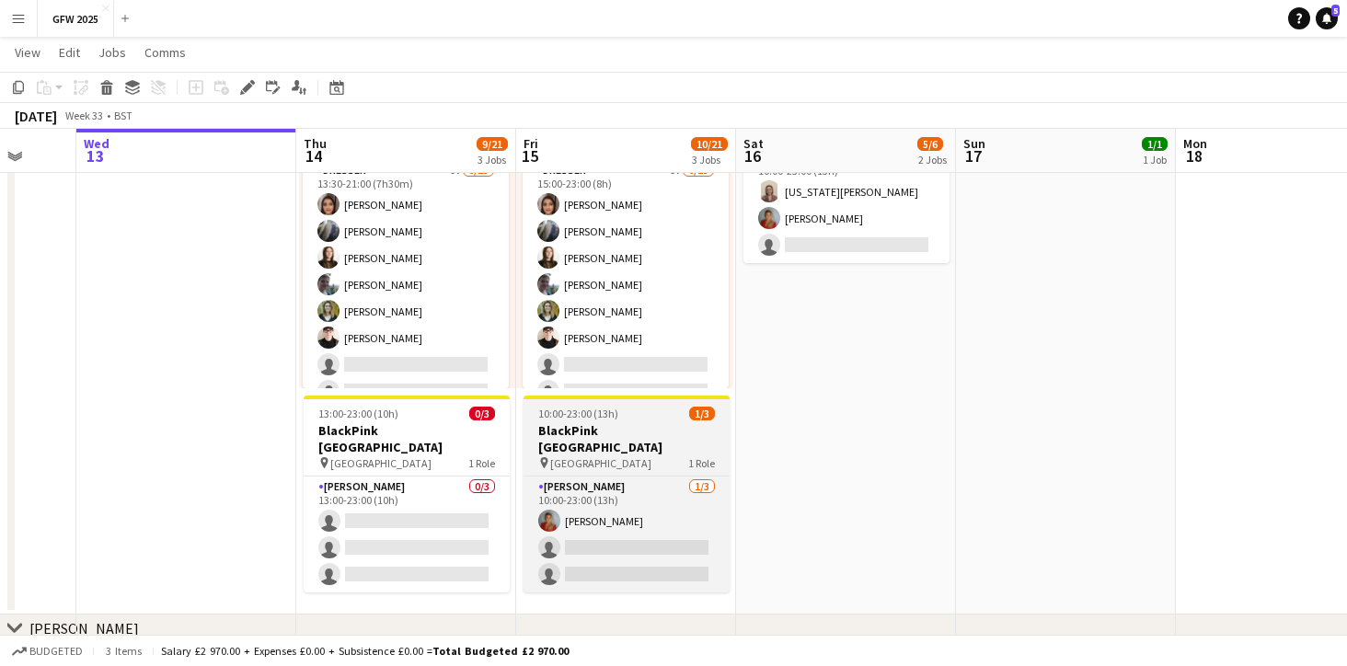
click at [632, 419] on div "10:00-23:00 (13h) 1/3" at bounding box center [626, 414] width 206 height 14
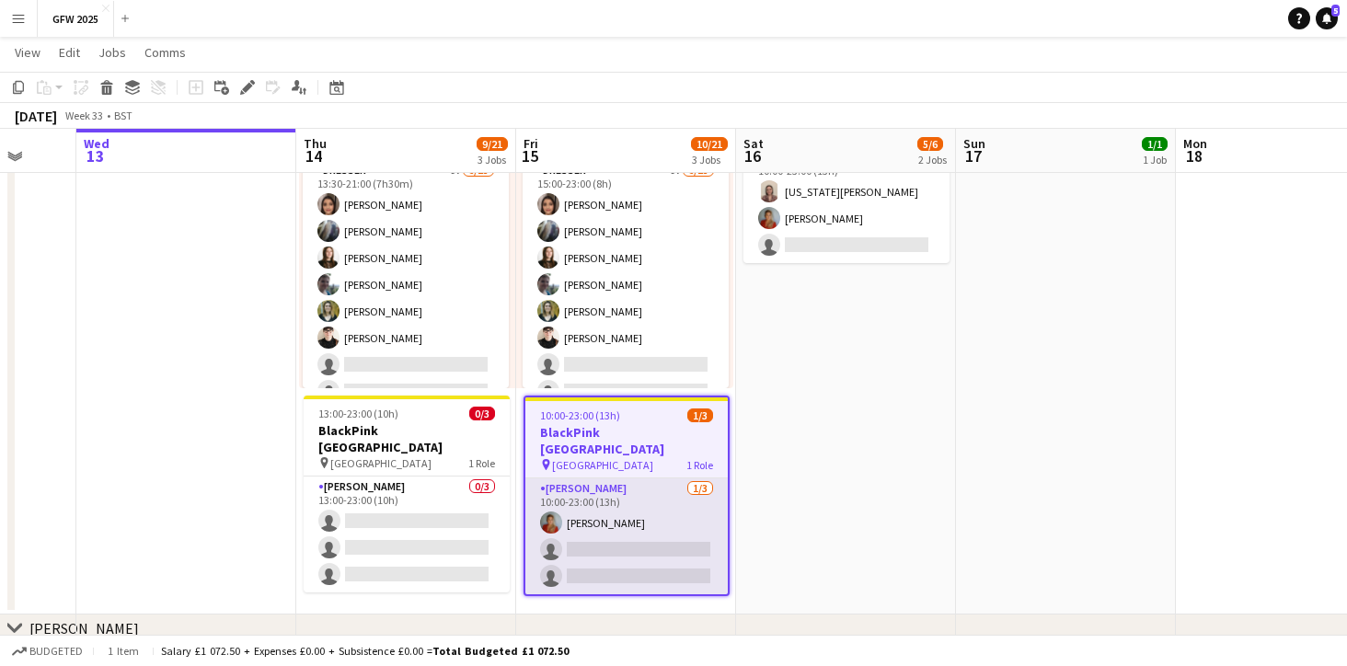
click at [663, 497] on app-card-role "[PERSON_NAME] [DATE] 10:00-23:00 (13h) [PERSON_NAME] single-neutral-actions sin…" at bounding box center [626, 536] width 202 height 116
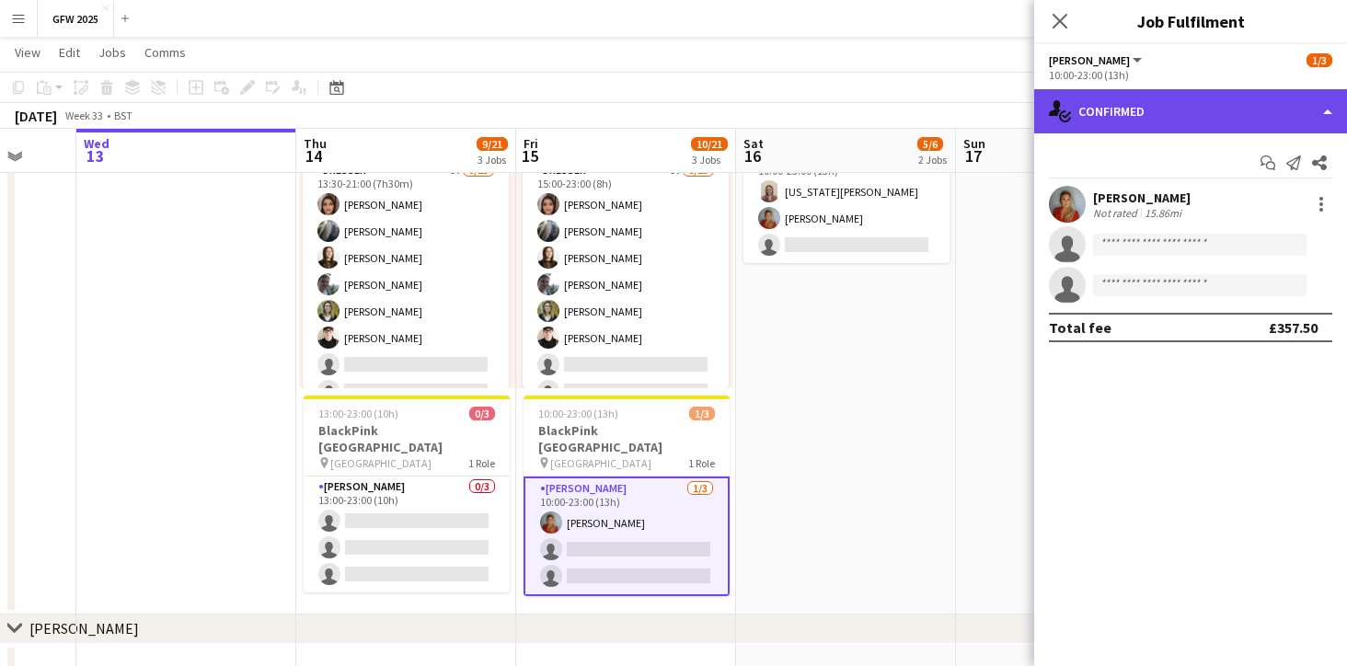
click at [1317, 109] on div "single-neutral-actions-check-2 Confirmed" at bounding box center [1190, 111] width 313 height 44
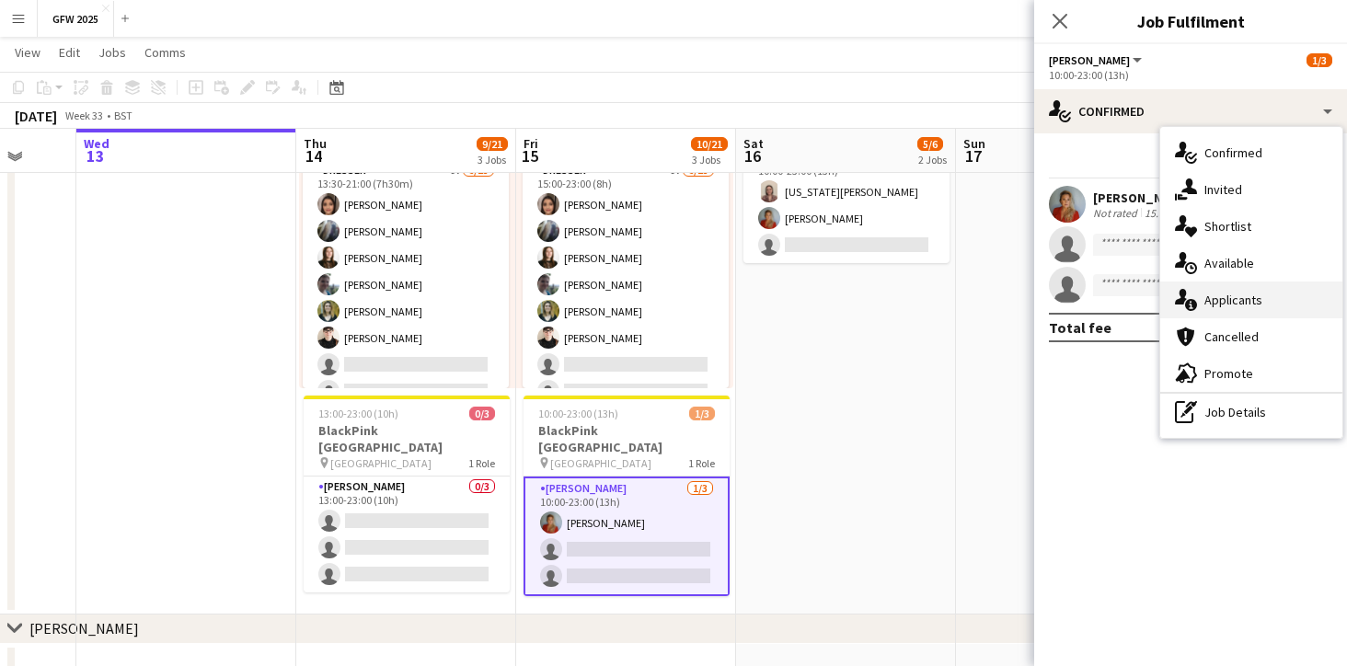
click at [1230, 300] on div "single-neutral-actions-information Applicants" at bounding box center [1251, 299] width 182 height 37
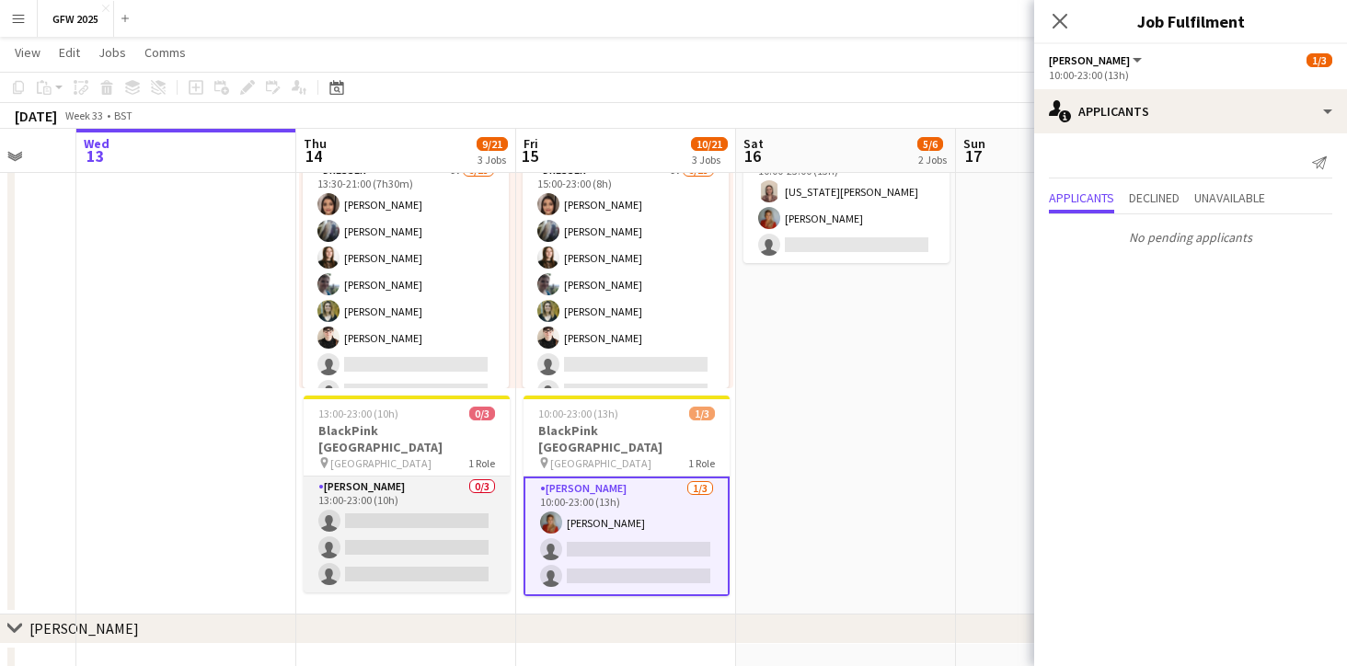
click at [441, 491] on app-card-role "[PERSON_NAME] 0/3 13:00-23:00 (10h) single-neutral-actions single-neutral-actio…" at bounding box center [407, 534] width 206 height 116
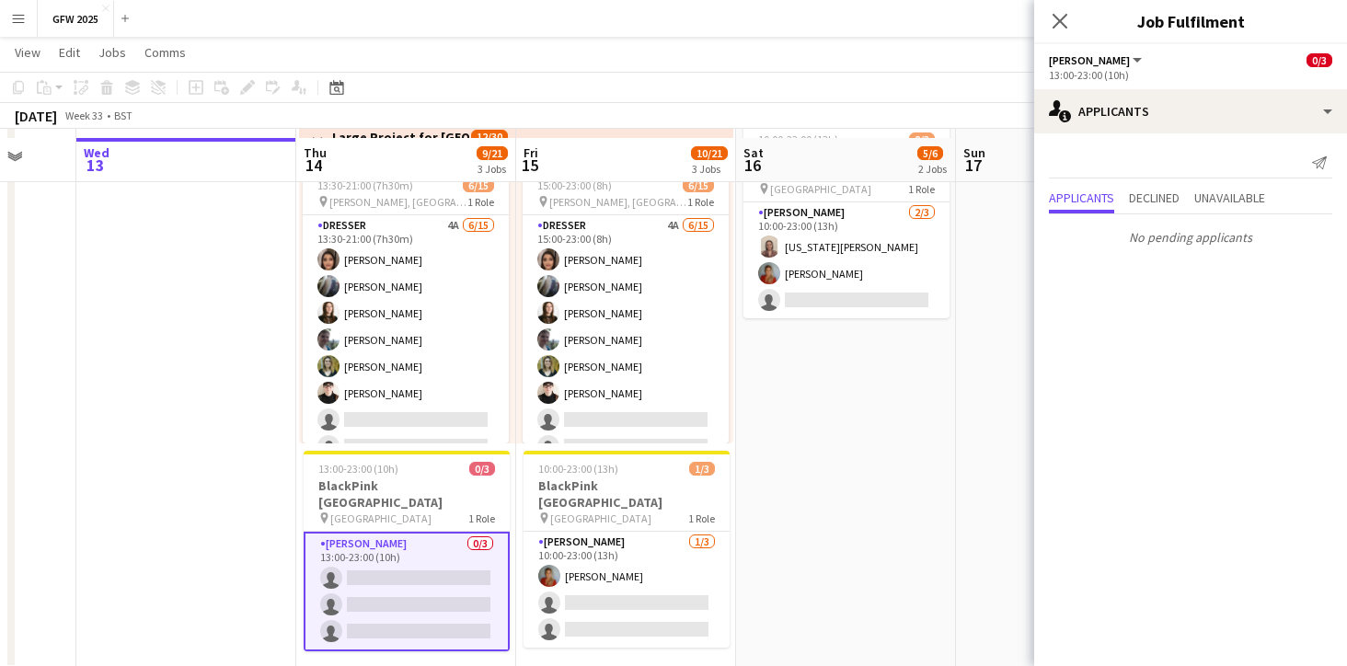
scroll to position [419, 0]
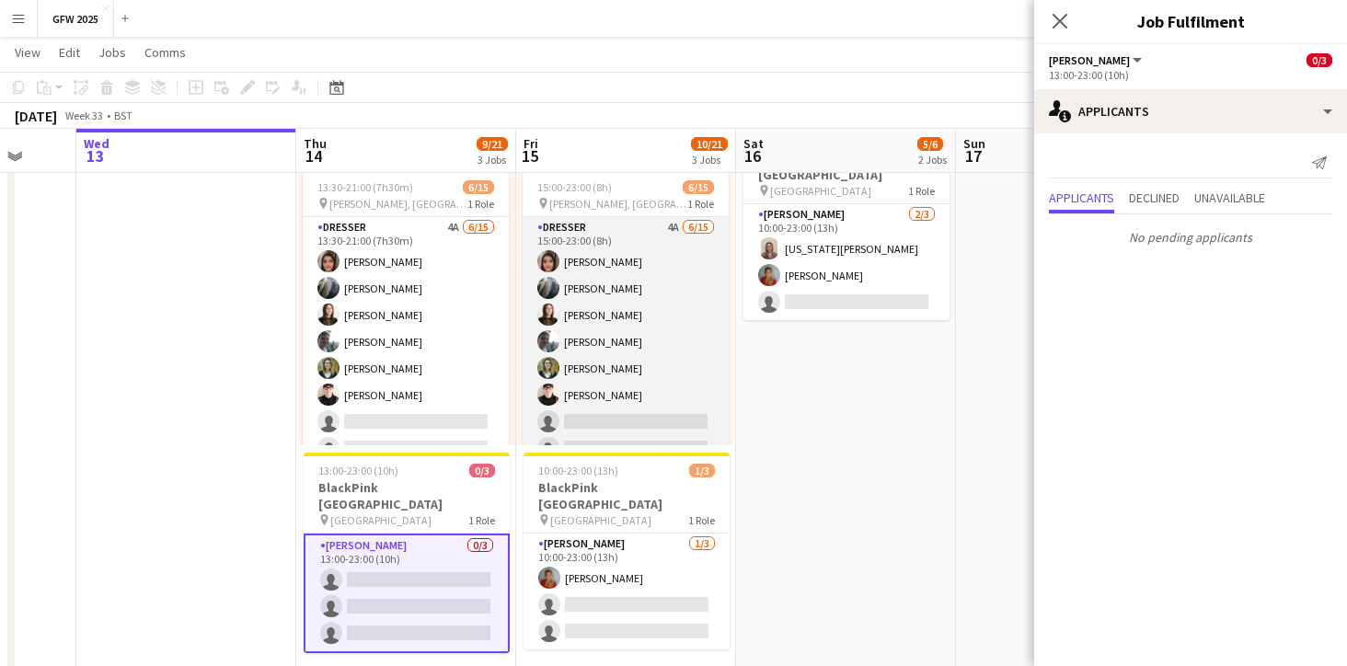
click at [652, 336] on app-card-role "Dresser 4A [DATE] 15:00-23:00 (8h) [PERSON_NAME] [PERSON_NAME] [PERSON_NAME] [P…" at bounding box center [625, 435] width 206 height 436
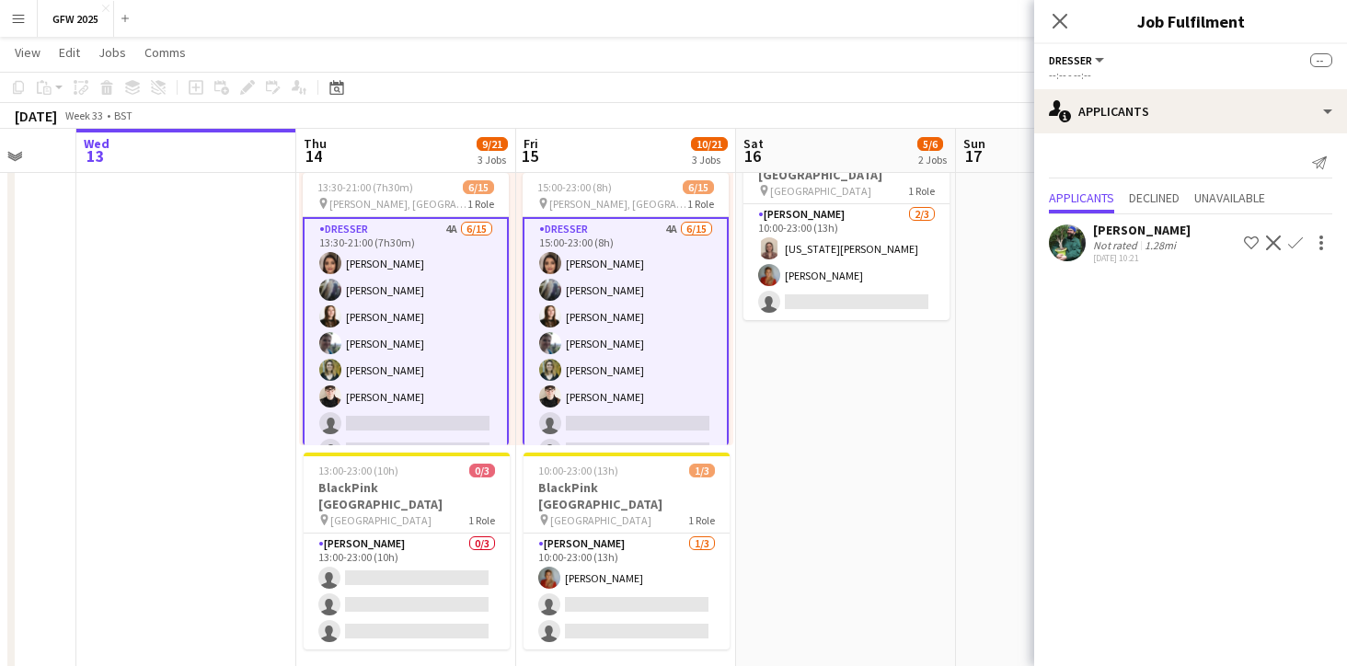
click at [463, 336] on app-card-role "Dresser 4A [DATE] 13:30-21:00 (7h30m) [PERSON_NAME] [PERSON_NAME] [PERSON_NAME]…" at bounding box center [406, 437] width 206 height 440
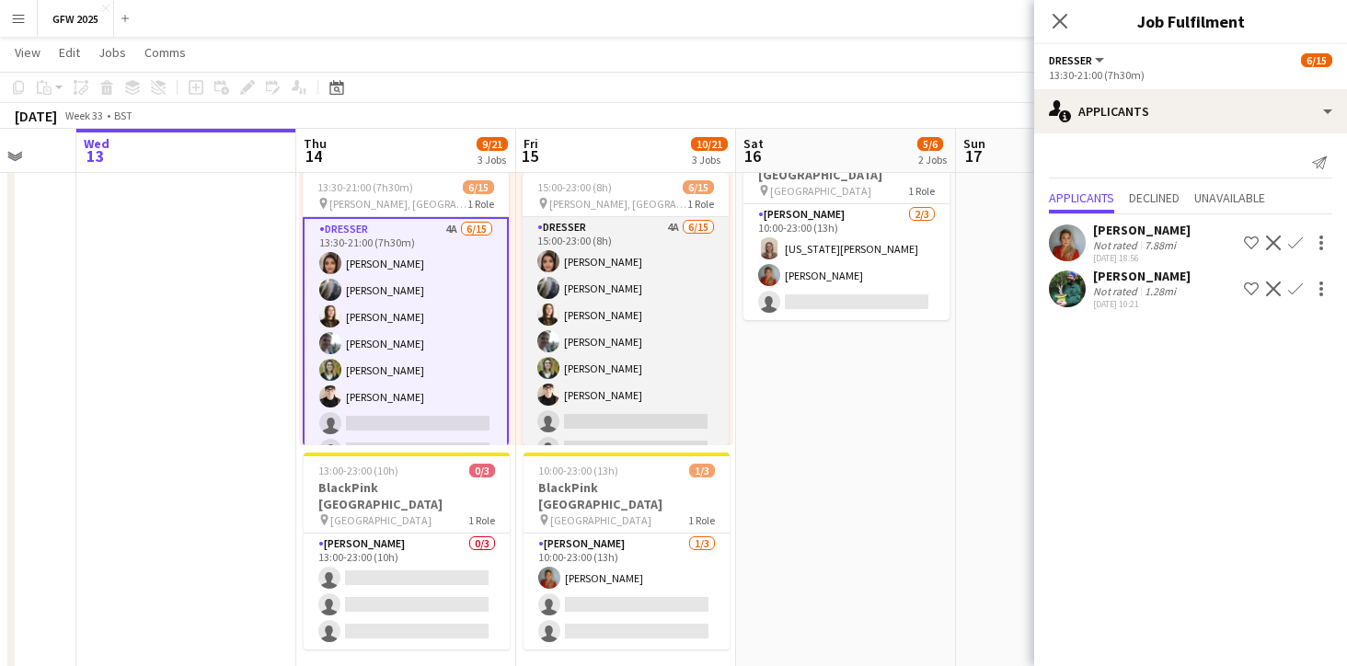
click at [672, 355] on app-card-role "Dresser 4A [DATE] 15:00-23:00 (8h) [PERSON_NAME] [PERSON_NAME] [PERSON_NAME] [P…" at bounding box center [625, 435] width 206 height 436
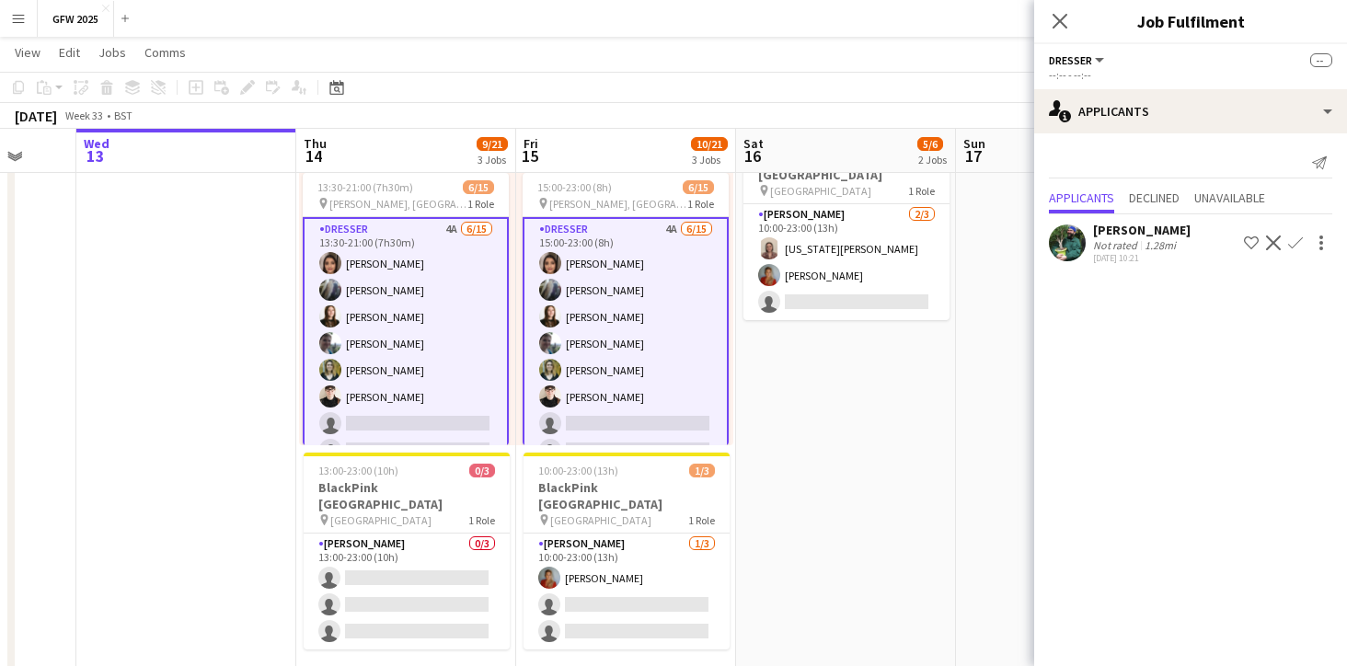
click at [455, 368] on app-card-role "Dresser 4A [DATE] 13:30-21:00 (7h30m) [PERSON_NAME] [PERSON_NAME] [PERSON_NAME]…" at bounding box center [406, 437] width 206 height 440
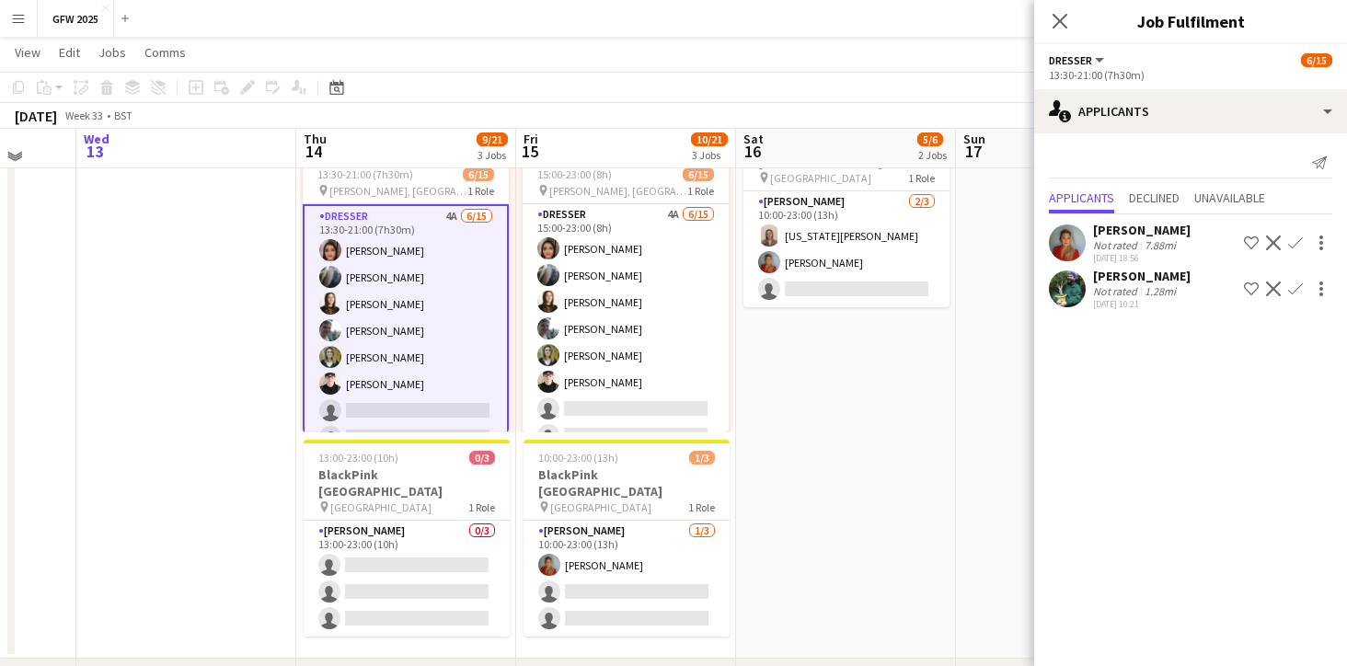
scroll to position [421, 0]
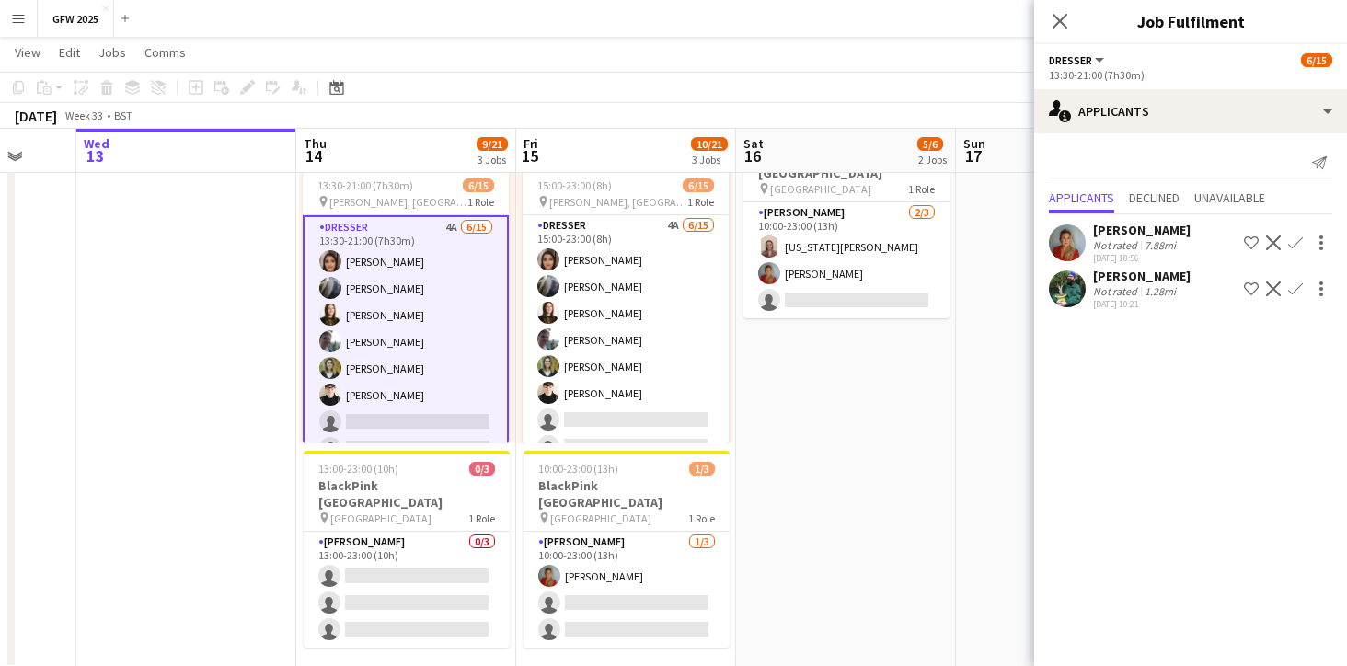
click at [1118, 246] on div "Not rated" at bounding box center [1117, 245] width 48 height 14
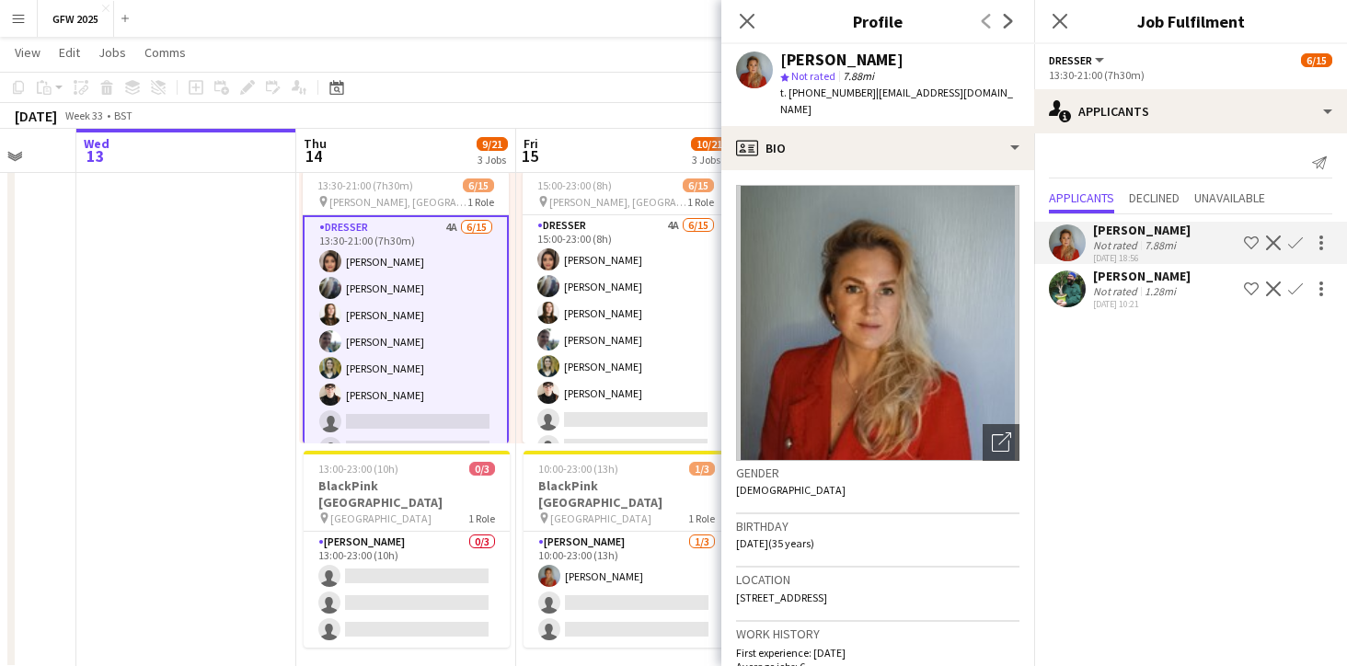
scroll to position [0, 0]
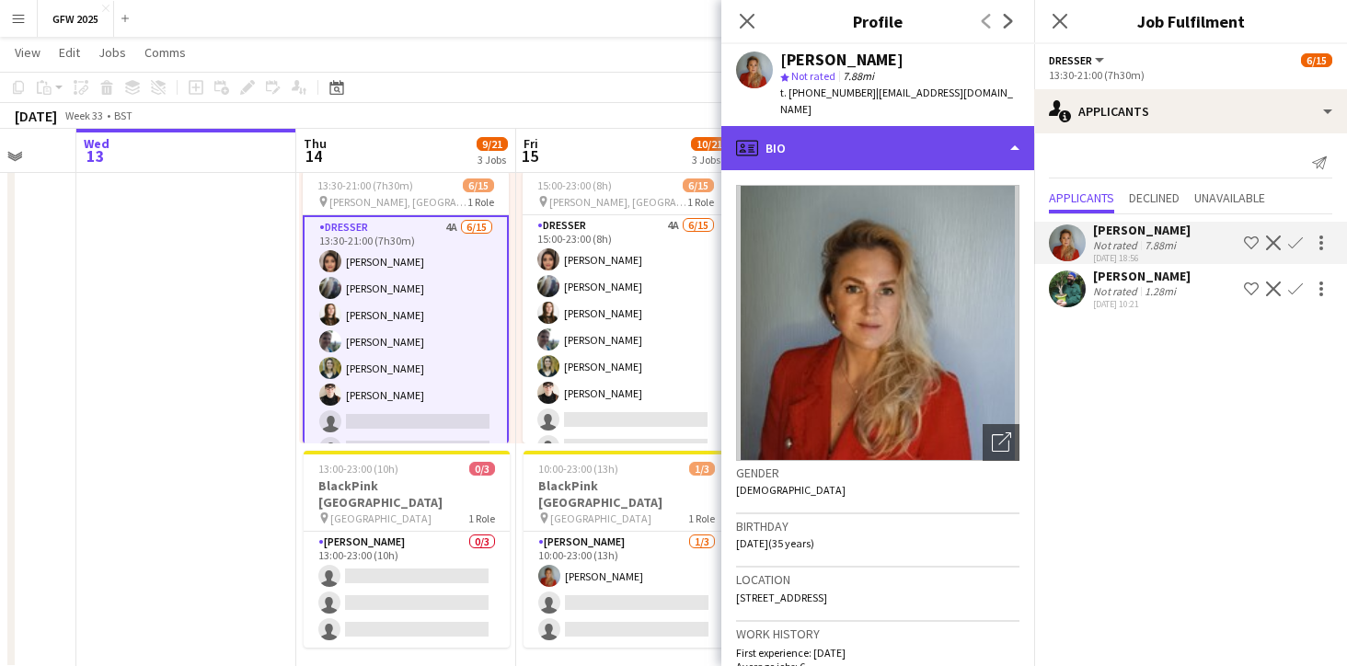
click at [1007, 132] on div "profile Bio" at bounding box center [877, 148] width 313 height 44
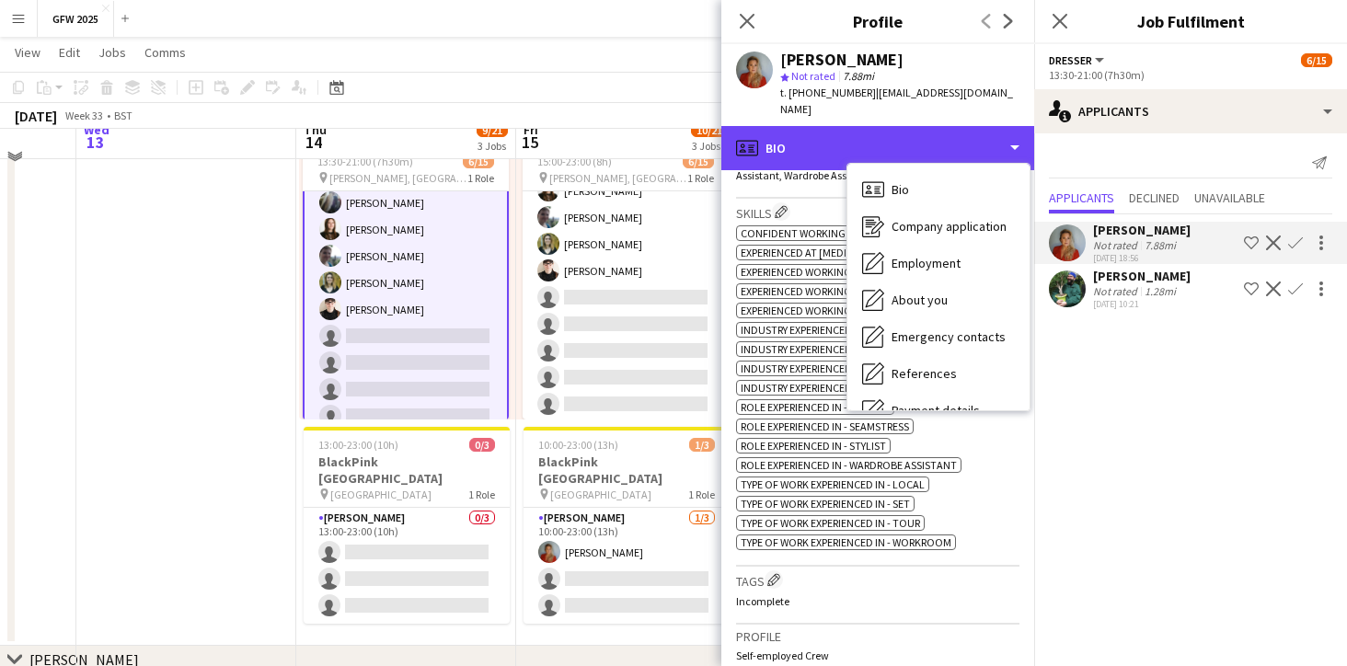
scroll to position [468, 0]
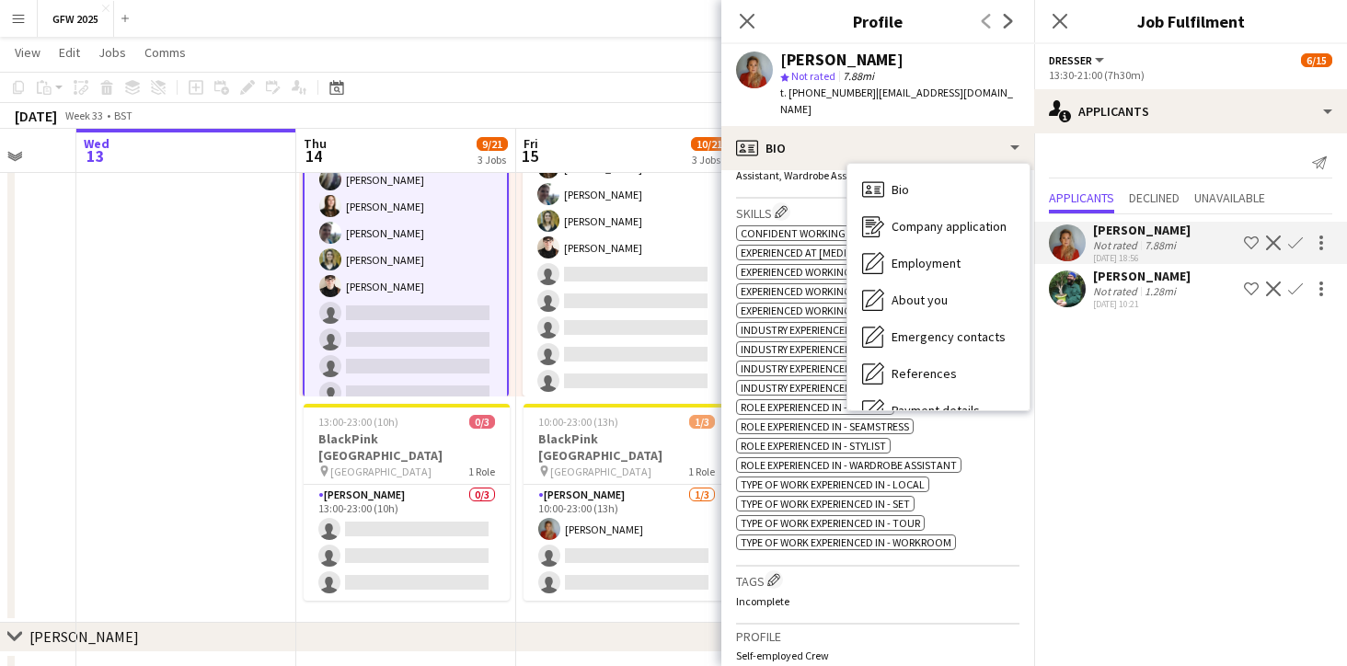
click at [745, 8] on div "Close pop-in" at bounding box center [747, 21] width 52 height 42
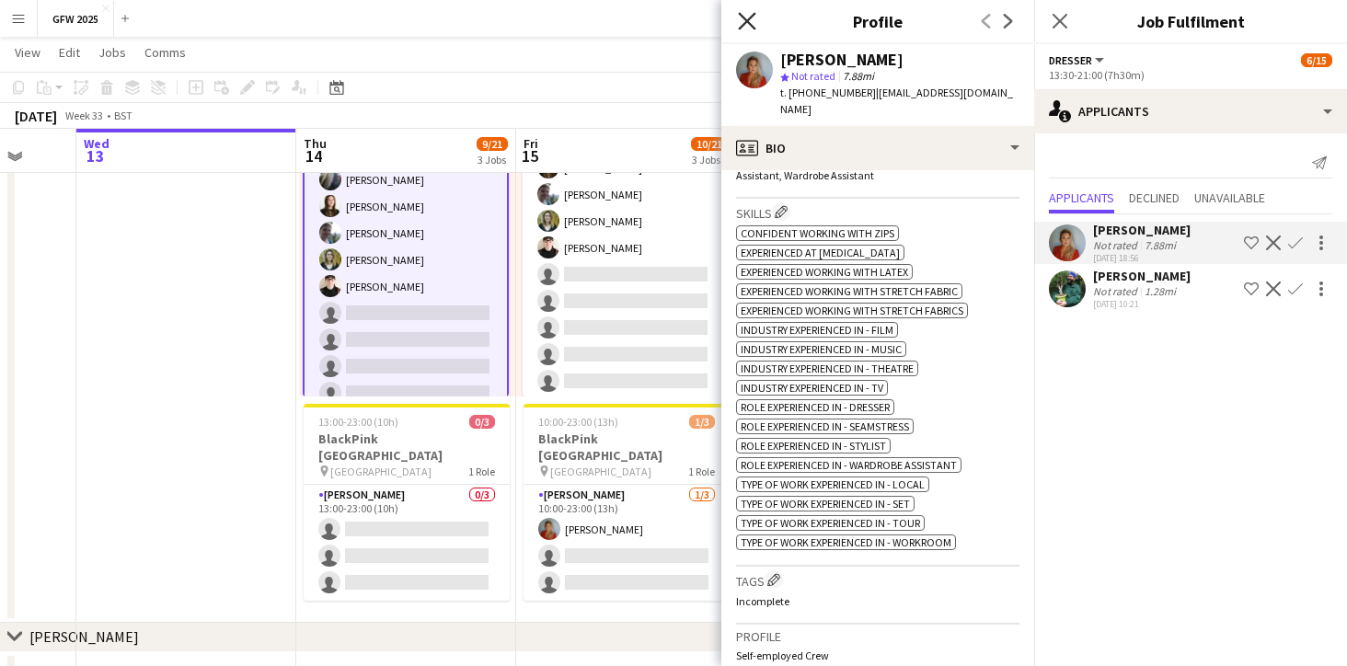
click at [749, 16] on icon "Close pop-in" at bounding box center [746, 20] width 17 height 17
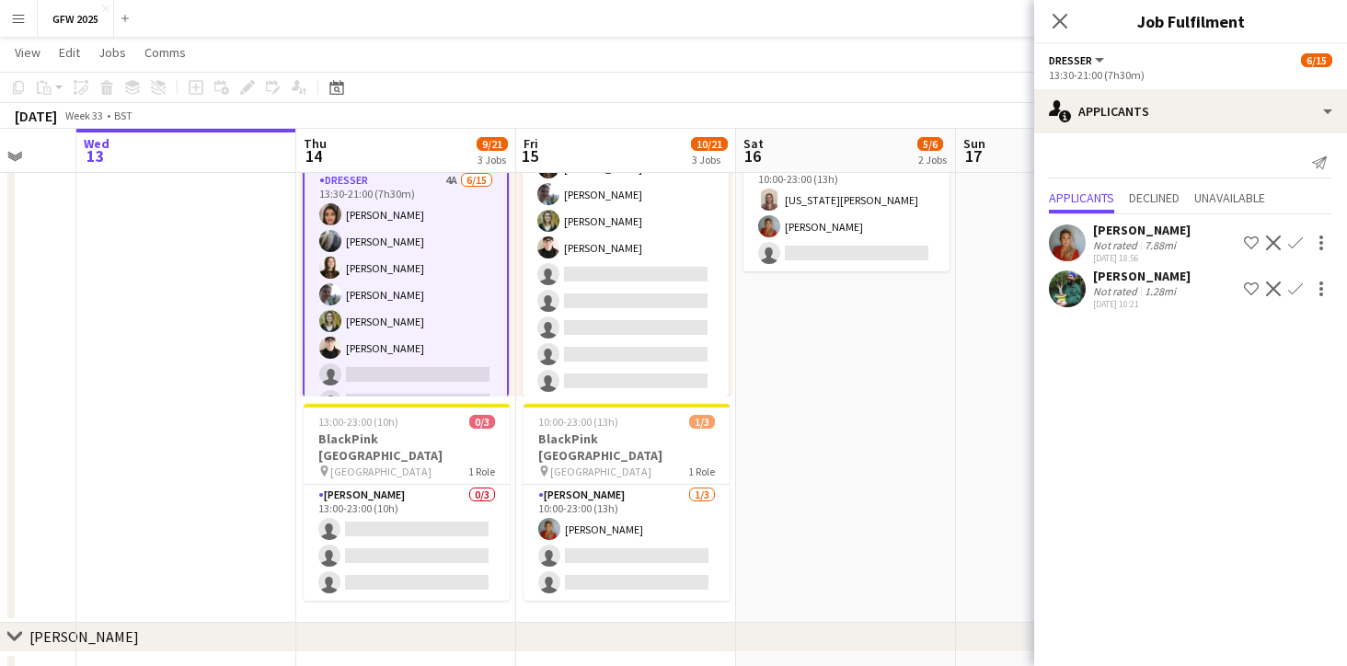
scroll to position [0, 0]
click at [1318, 241] on div at bounding box center [1321, 243] width 22 height 22
click at [1318, 241] on div at bounding box center [673, 333] width 1347 height 666
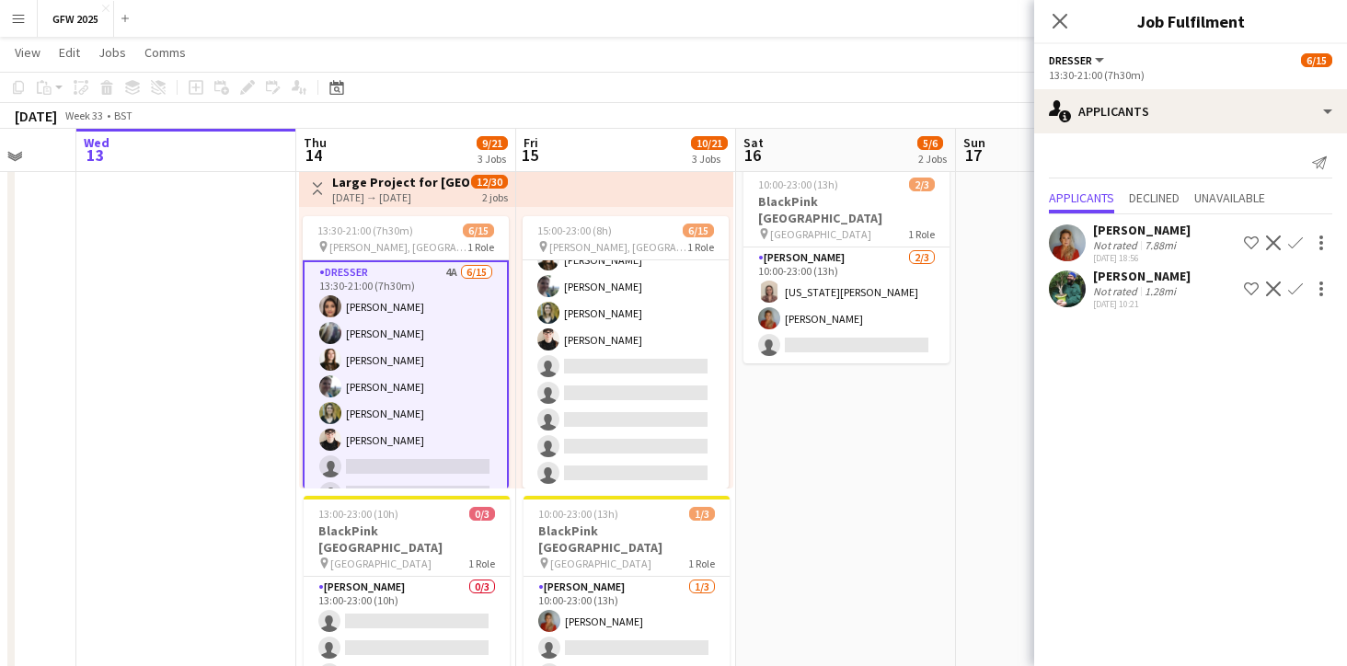
scroll to position [375, 0]
click at [1272, 240] on app-icon "Decline" at bounding box center [1273, 242] width 15 height 15
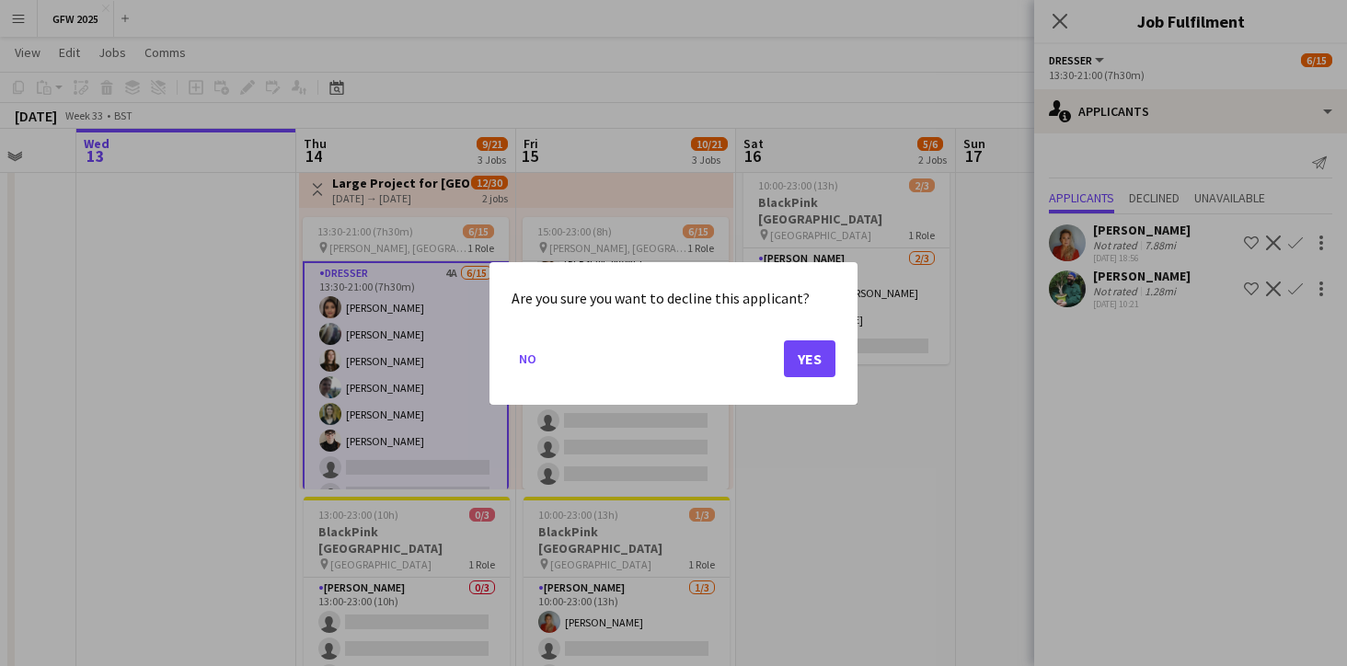
click at [815, 355] on button "Yes" at bounding box center [810, 357] width 52 height 37
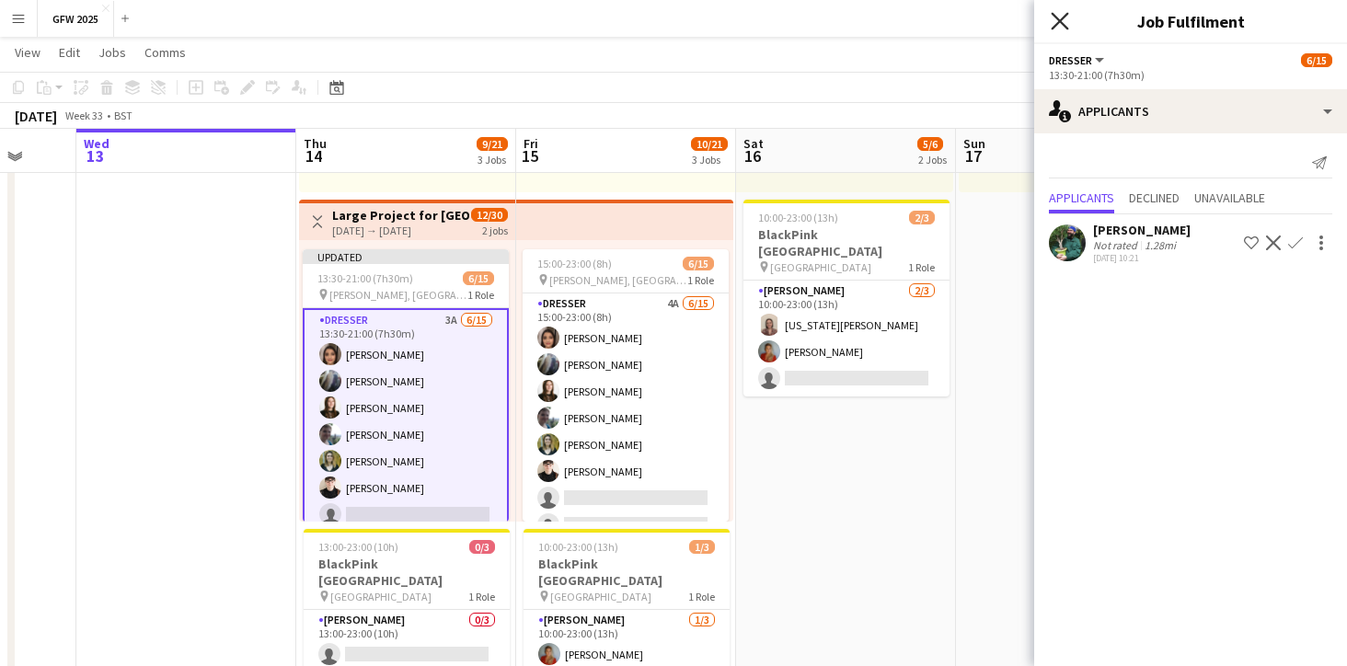
click at [1061, 16] on icon "Close pop-in" at bounding box center [1058, 20] width 17 height 17
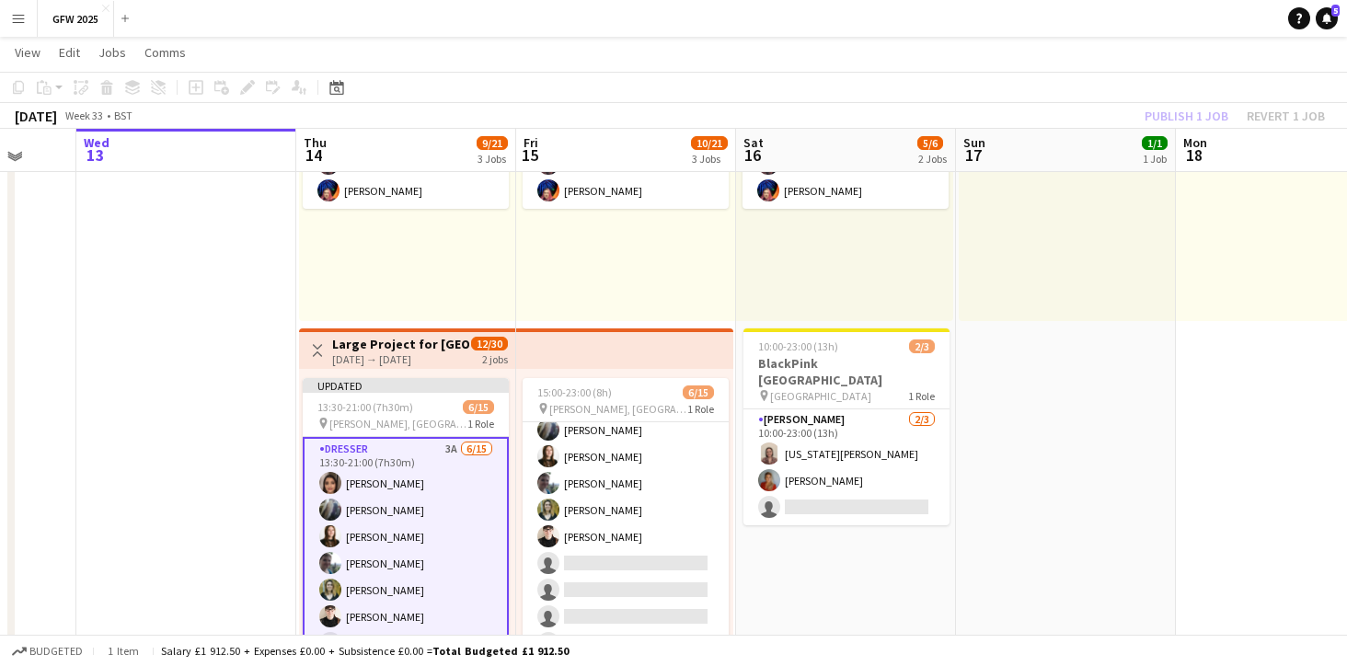
scroll to position [212, 0]
click at [1037, 452] on app-date-cell "Toggle View [PERSON_NAME], [PERSON_NAME] [DATE] → [DATE] 3/3 3 jobs 11:00-19:00…" at bounding box center [1066, 436] width 220 height 885
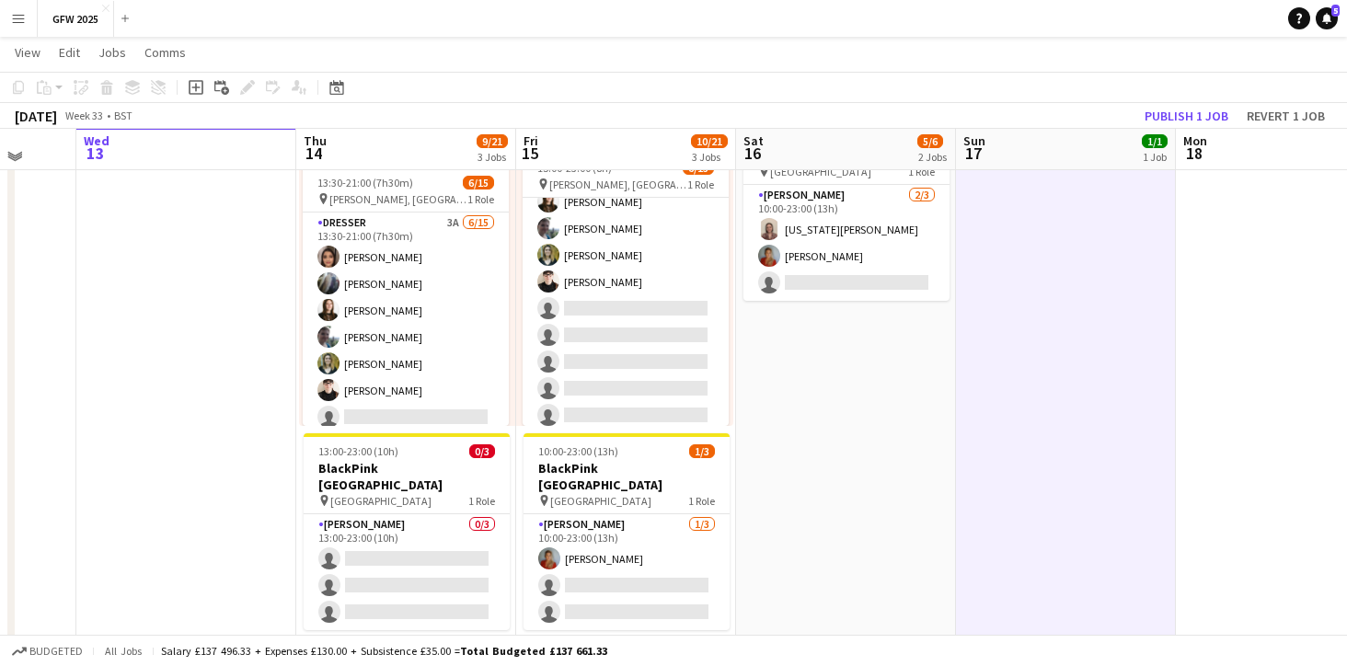
scroll to position [440, 0]
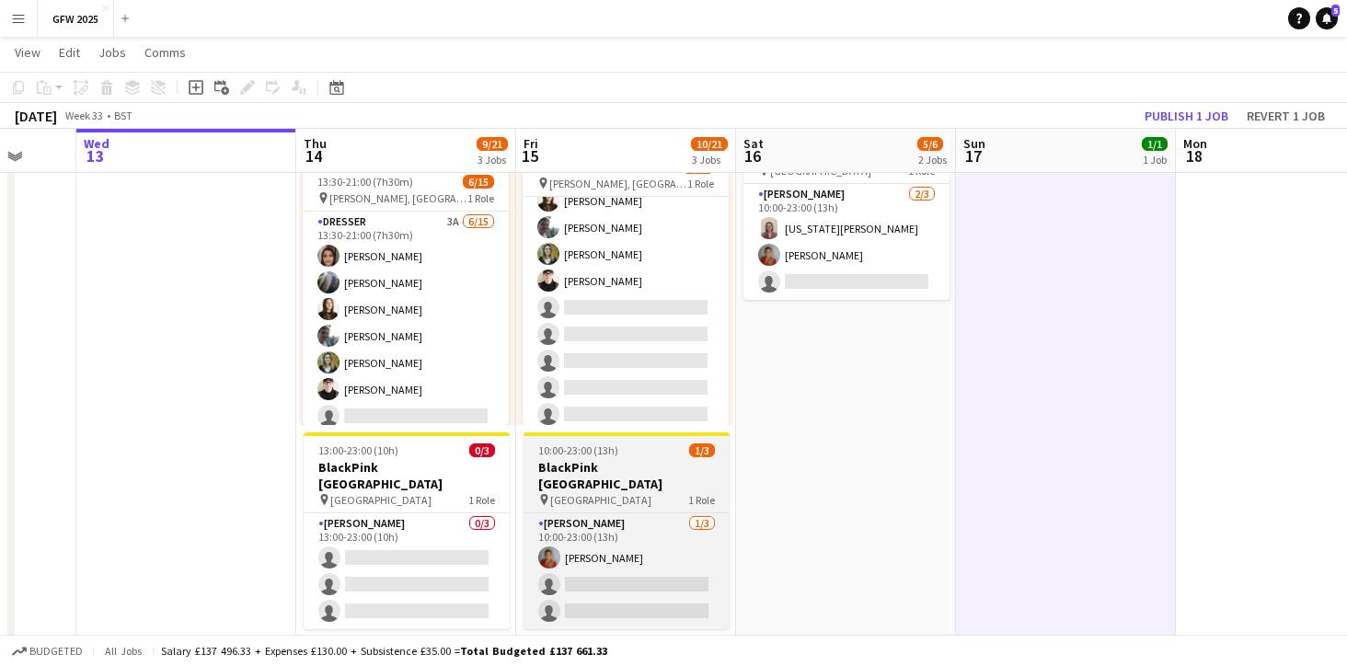
click at [634, 442] on app-job-card "10:00-23:00 (13h) 1/3 BlackPink [GEOGRAPHIC_DATA] pin [GEOGRAPHIC_DATA] 1 Role …" at bounding box center [626, 530] width 206 height 197
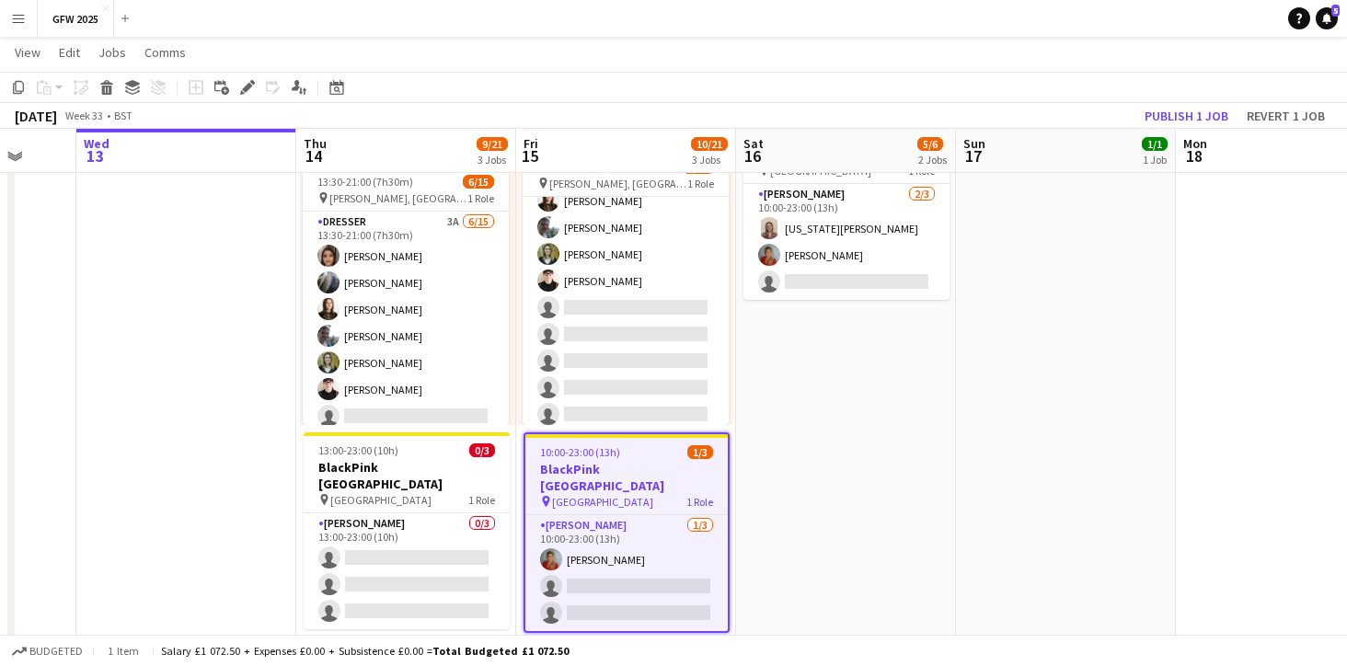
click at [840, 429] on app-date-cell "10:00-23:00 (13h) 3/3 pin [GEOGRAPHIC_DATA] 1 Role [PERSON_NAME] [DATE] 10:00-2…" at bounding box center [846, 208] width 220 height 885
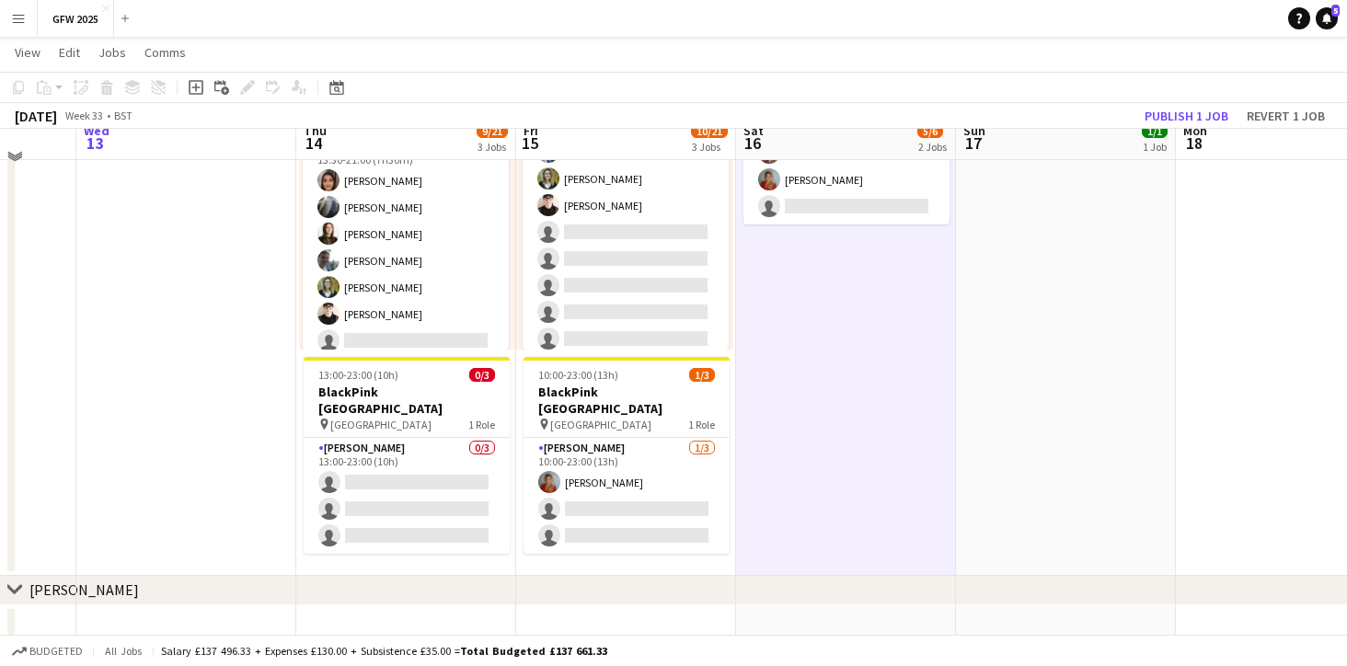
scroll to position [493, 0]
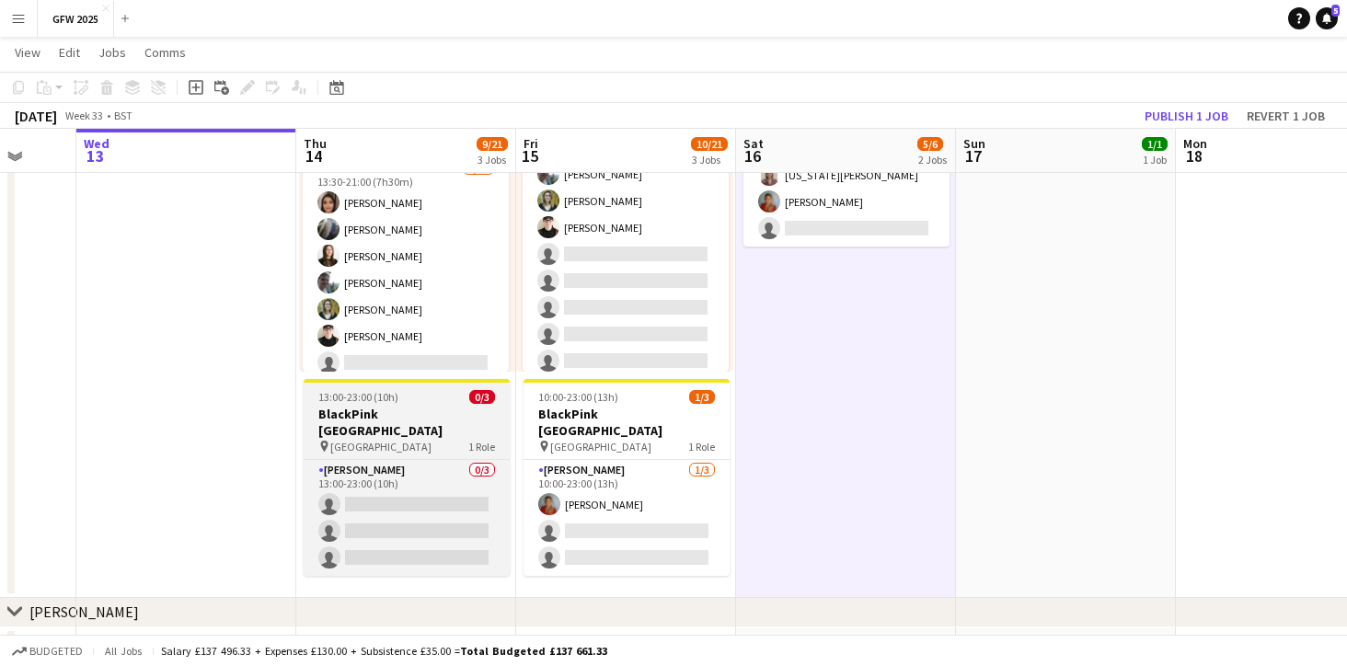
click at [441, 395] on div "13:00-23:00 (10h) 0/3" at bounding box center [407, 397] width 206 height 14
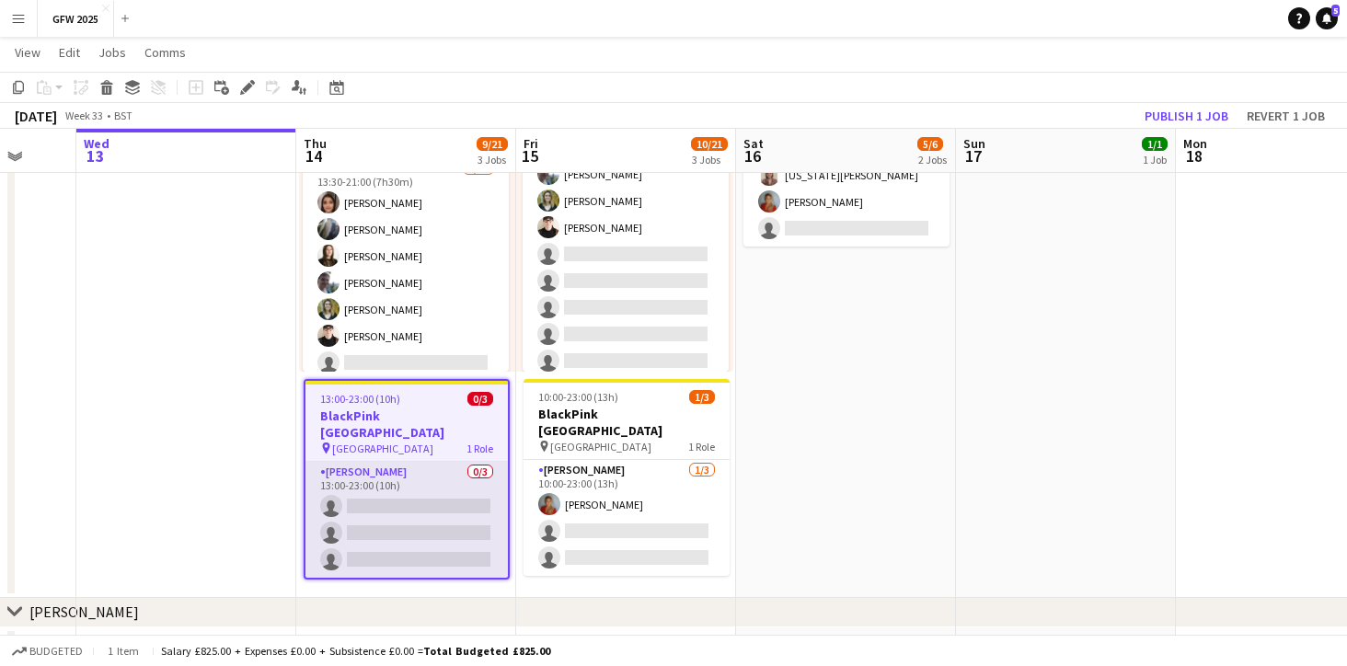
click at [424, 466] on app-card-role "[PERSON_NAME] 0/3 13:00-23:00 (10h) single-neutral-actions single-neutral-actio…" at bounding box center [406, 520] width 202 height 116
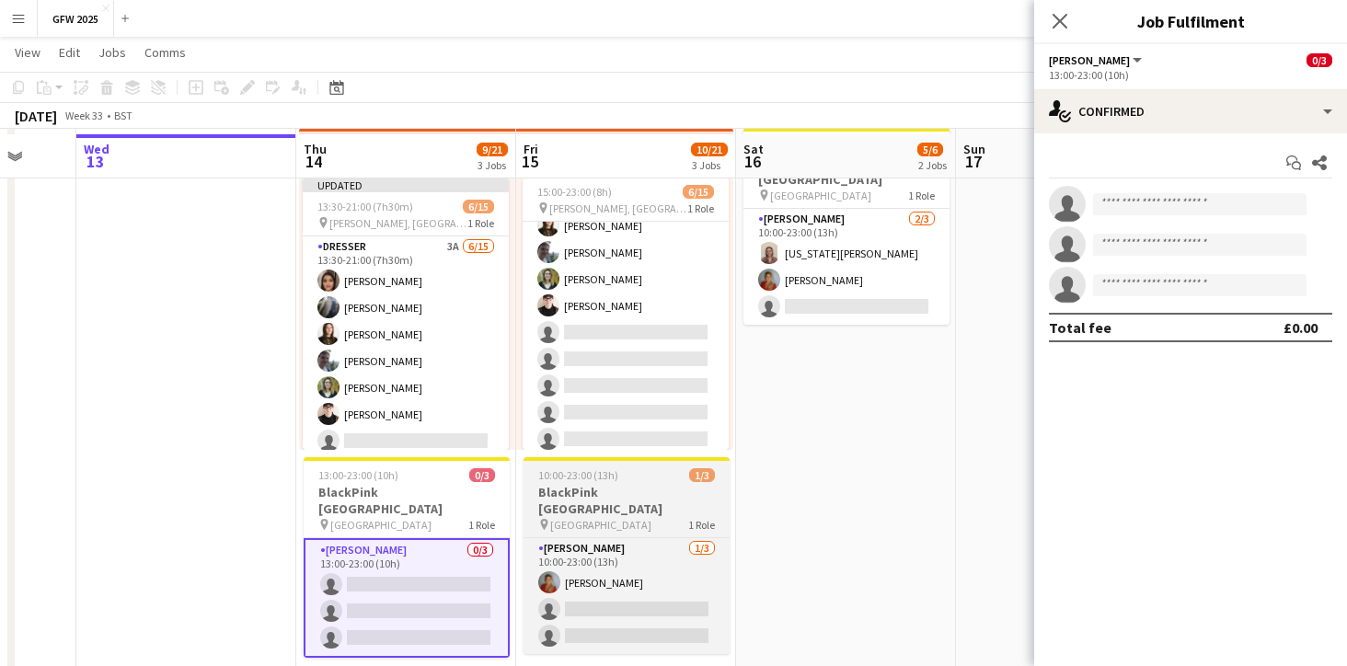
scroll to position [399, 0]
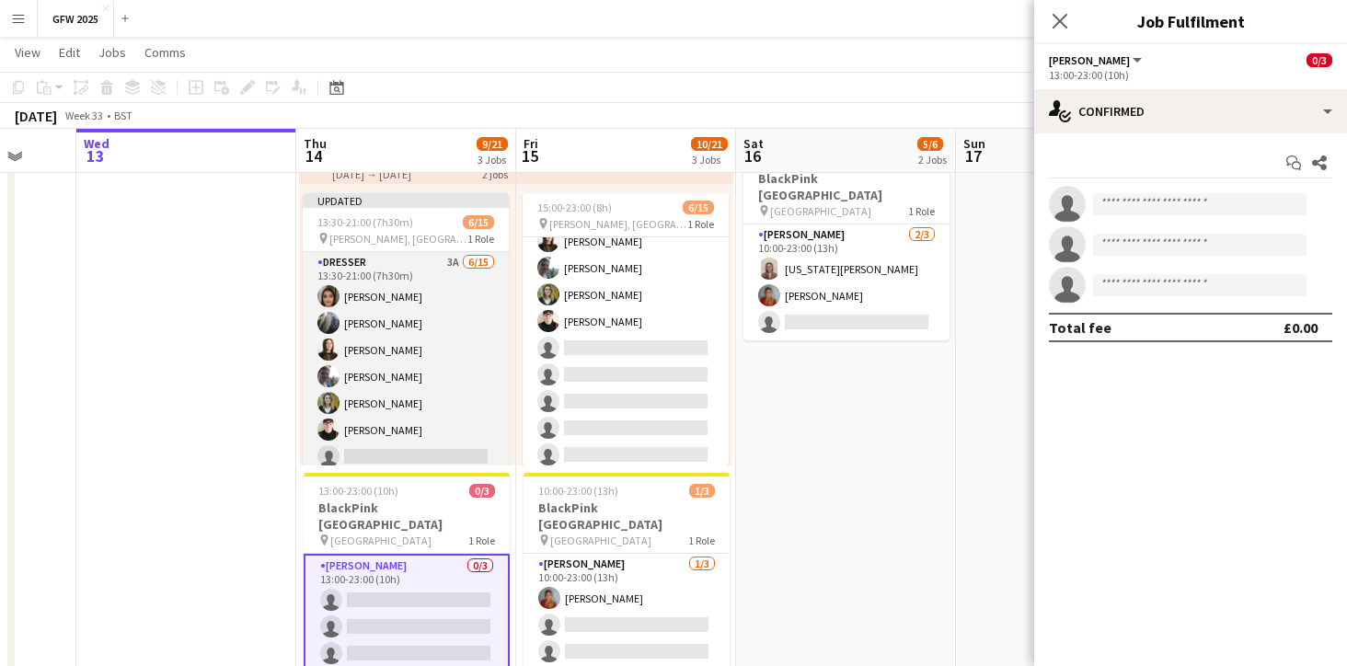
click at [443, 311] on app-card-role "Dresser 3A [DATE] 13:30-21:00 (7h30m) [PERSON_NAME] [PERSON_NAME] [PERSON_NAME]…" at bounding box center [406, 470] width 206 height 436
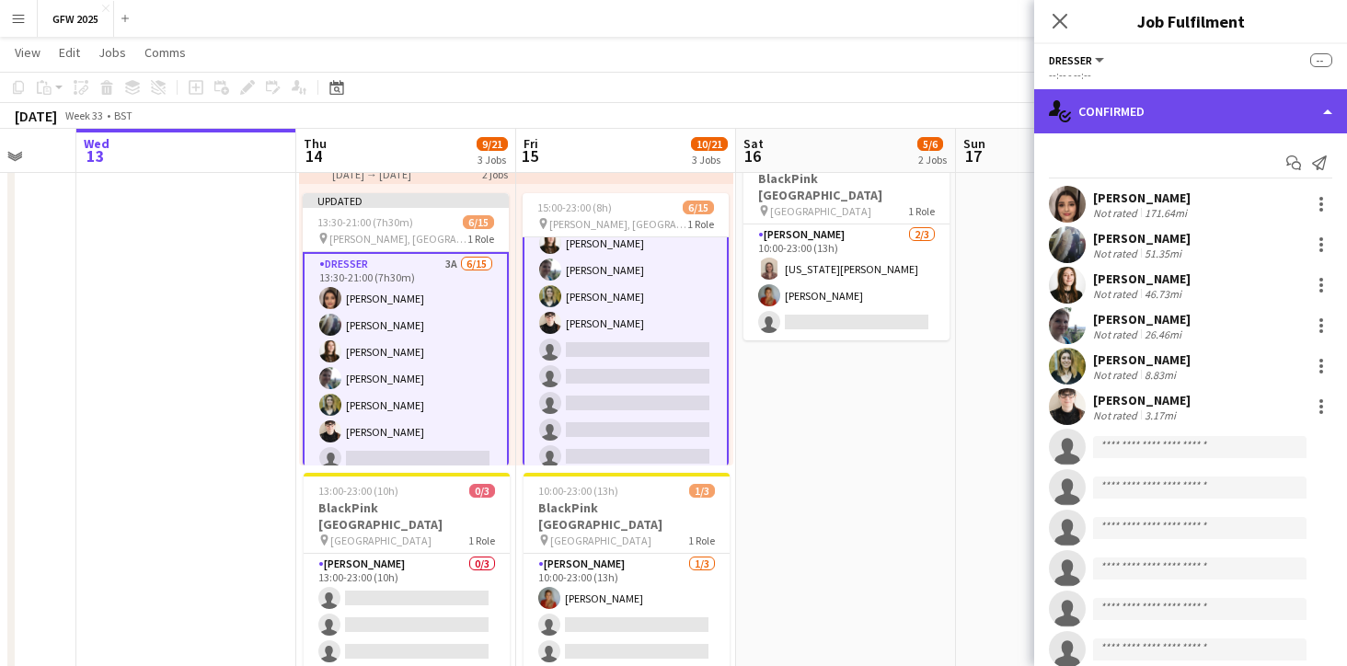
click at [1321, 113] on div "single-neutral-actions-check-2 Confirmed" at bounding box center [1190, 111] width 313 height 44
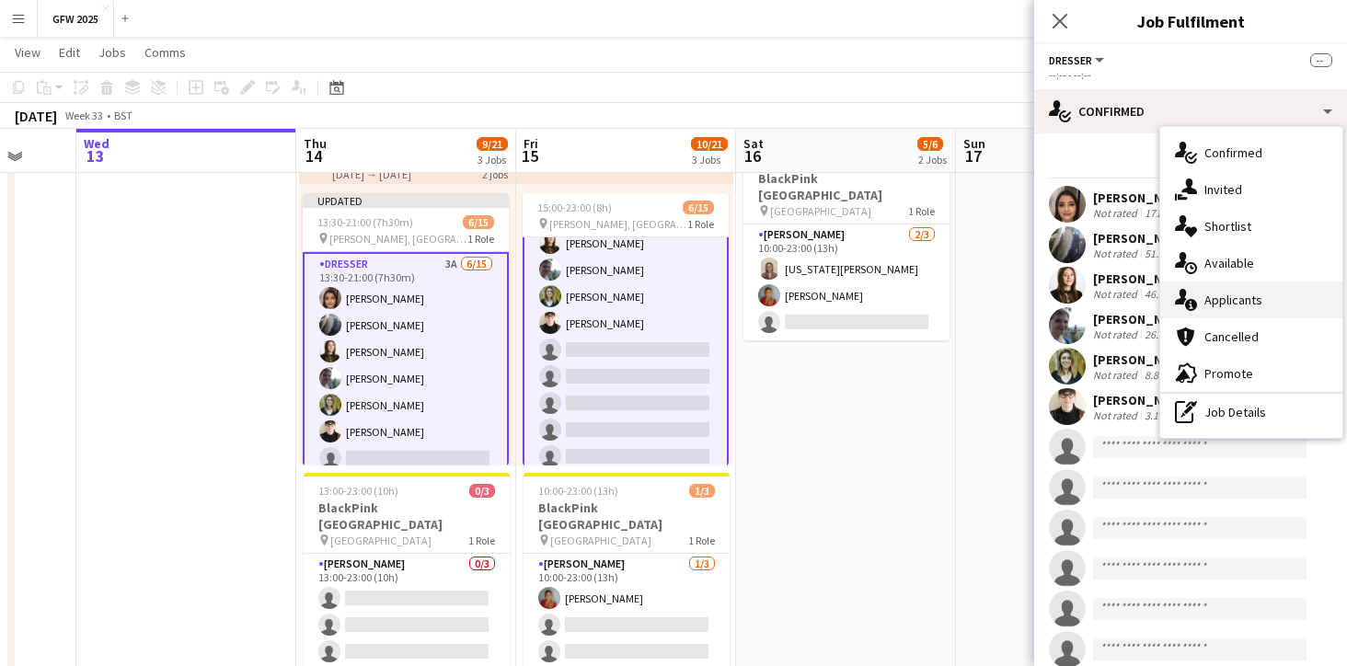
click at [1264, 297] on div "single-neutral-actions-information Applicants" at bounding box center [1251, 299] width 182 height 37
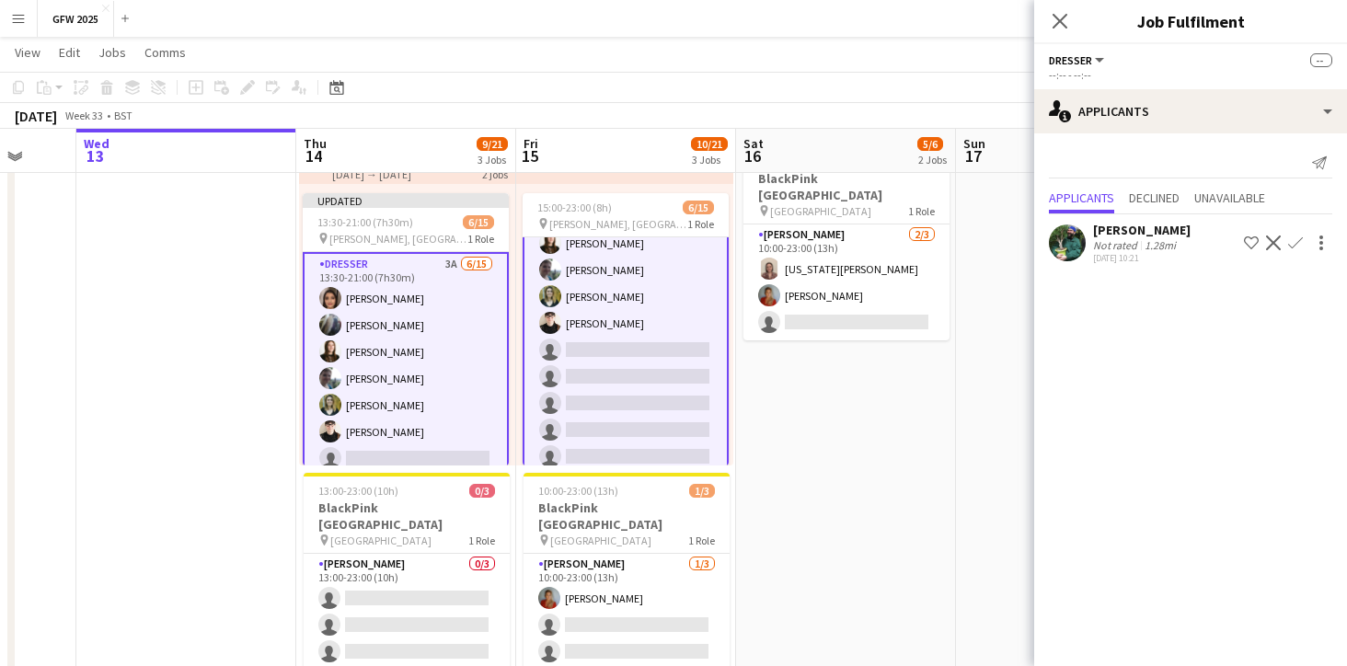
click at [1155, 242] on div "1.28mi" at bounding box center [1160, 245] width 39 height 14
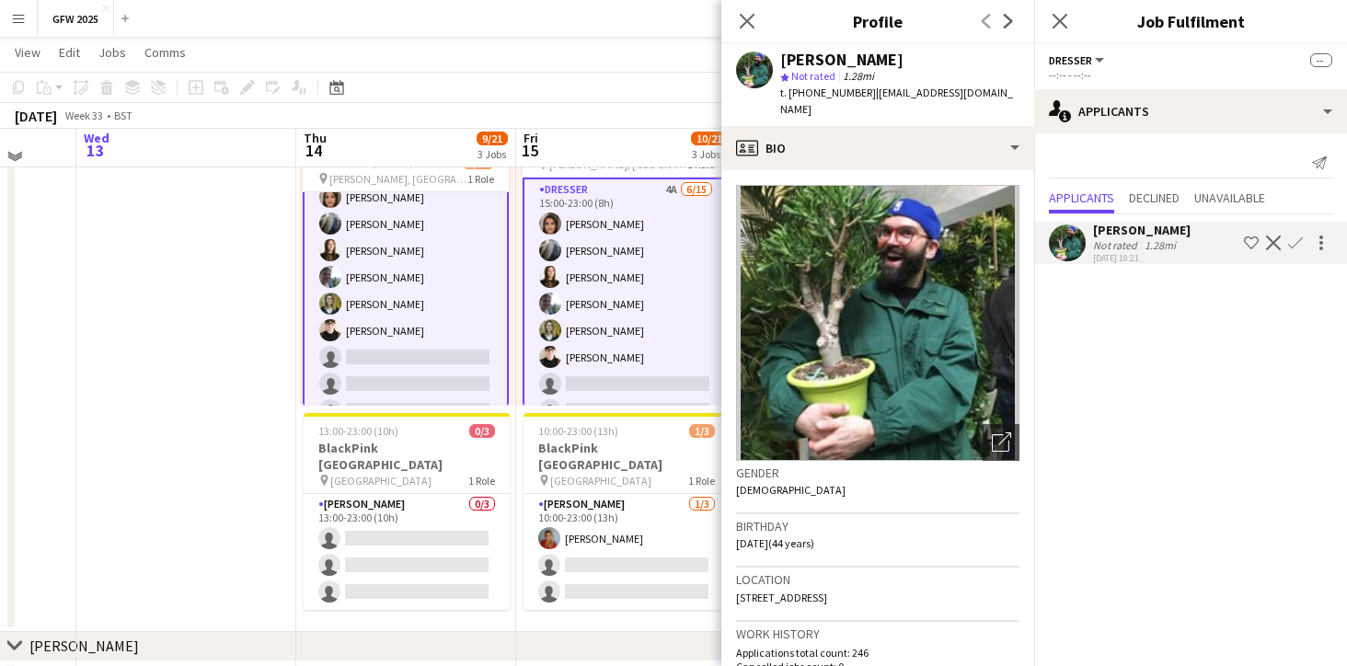
scroll to position [462, 0]
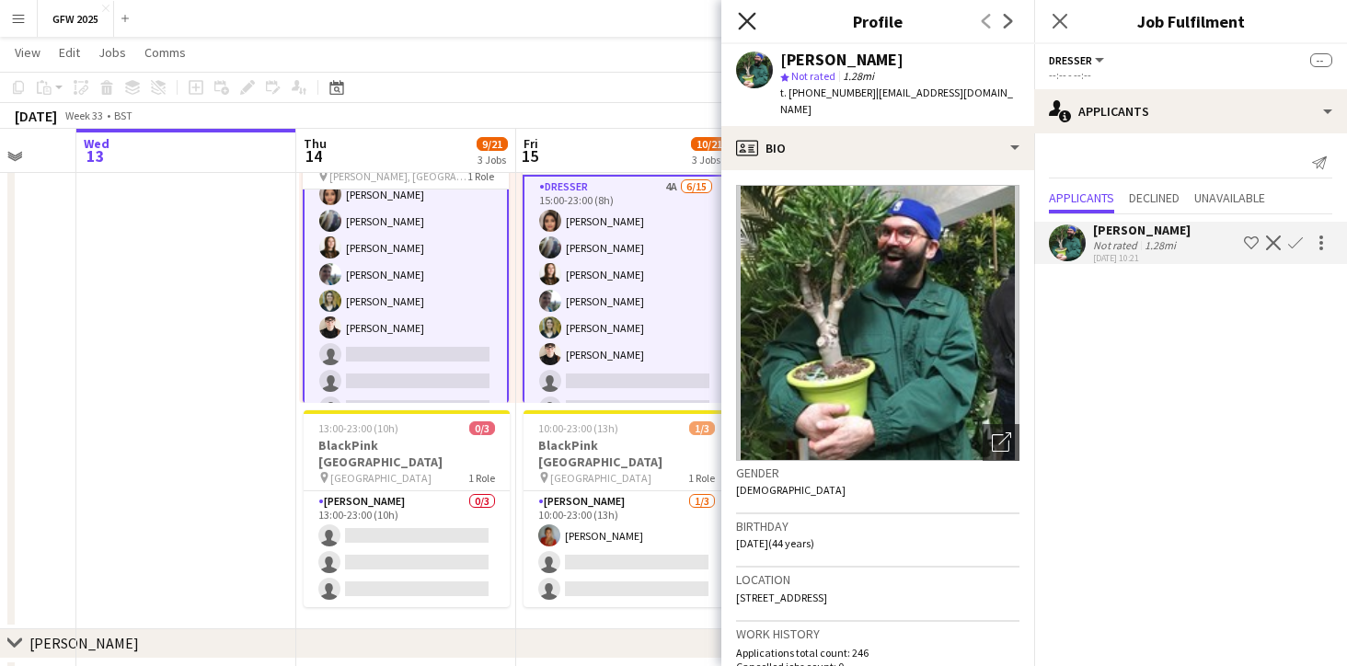
click at [747, 17] on icon "Close pop-in" at bounding box center [746, 20] width 17 height 17
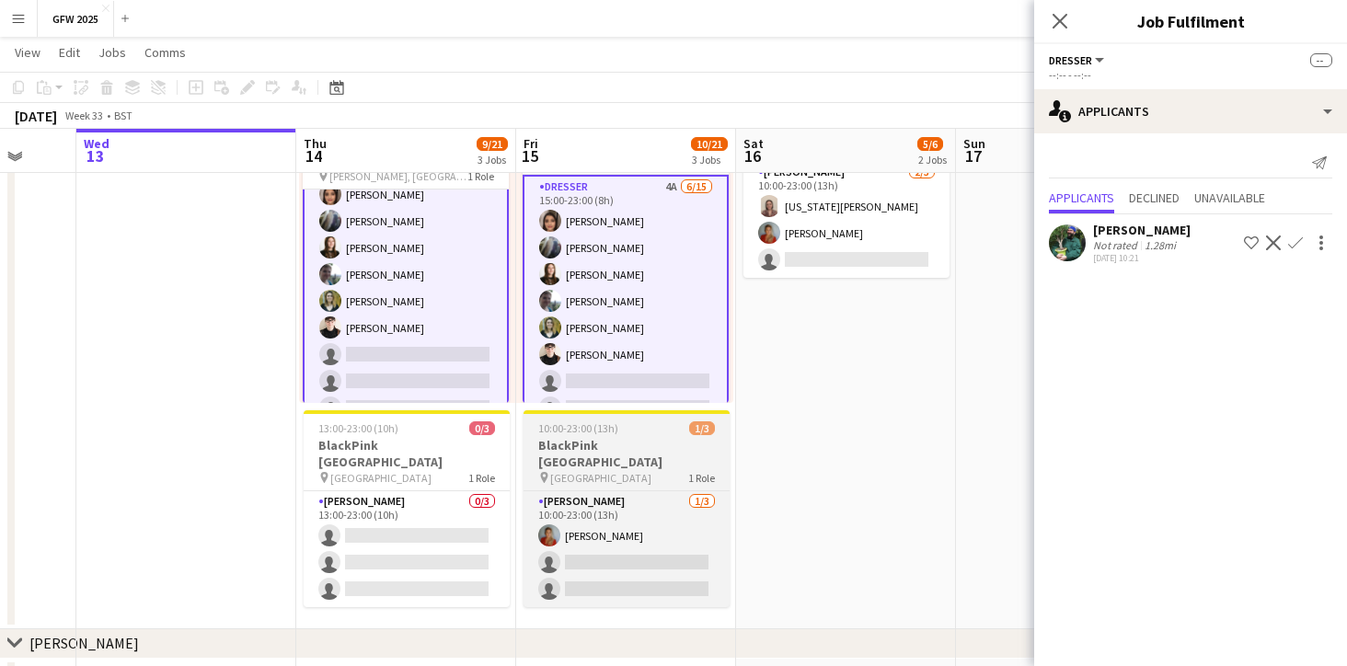
click at [665, 444] on h3 "BlackPink [GEOGRAPHIC_DATA]" at bounding box center [626, 453] width 206 height 33
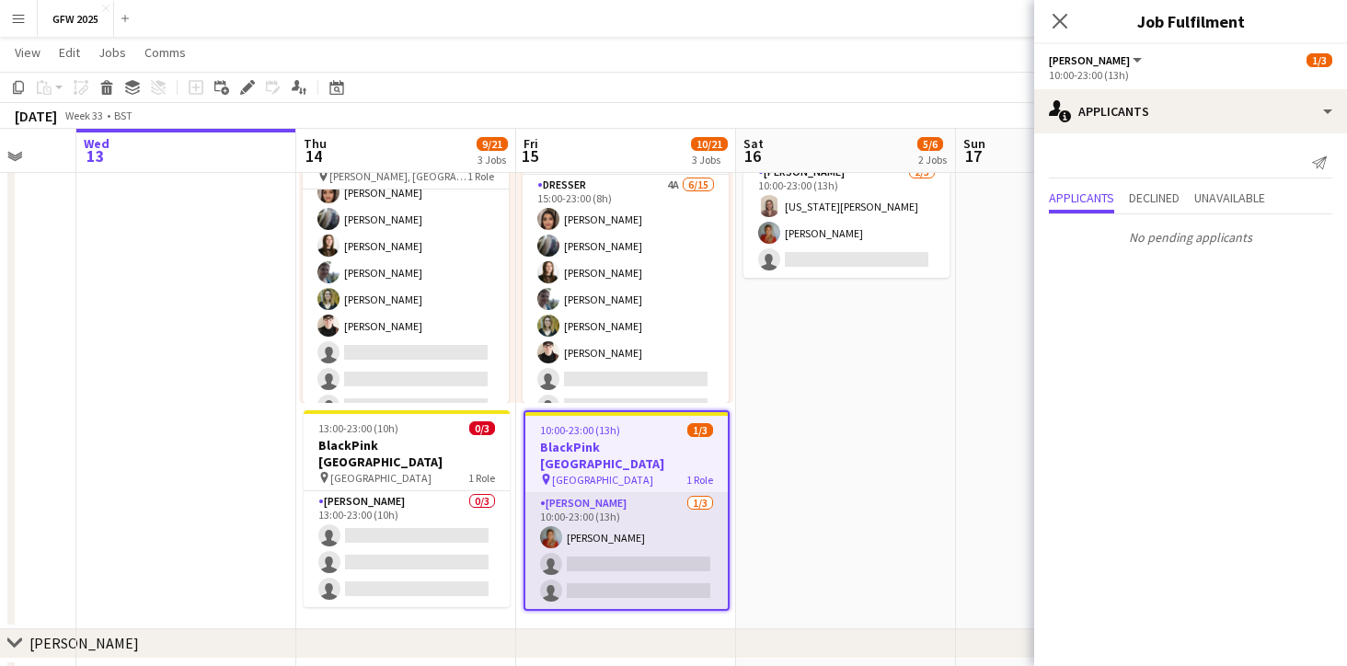
click at [648, 494] on app-card-role "[PERSON_NAME] [DATE] 10:00-23:00 (13h) [PERSON_NAME] single-neutral-actions sin…" at bounding box center [626, 551] width 202 height 116
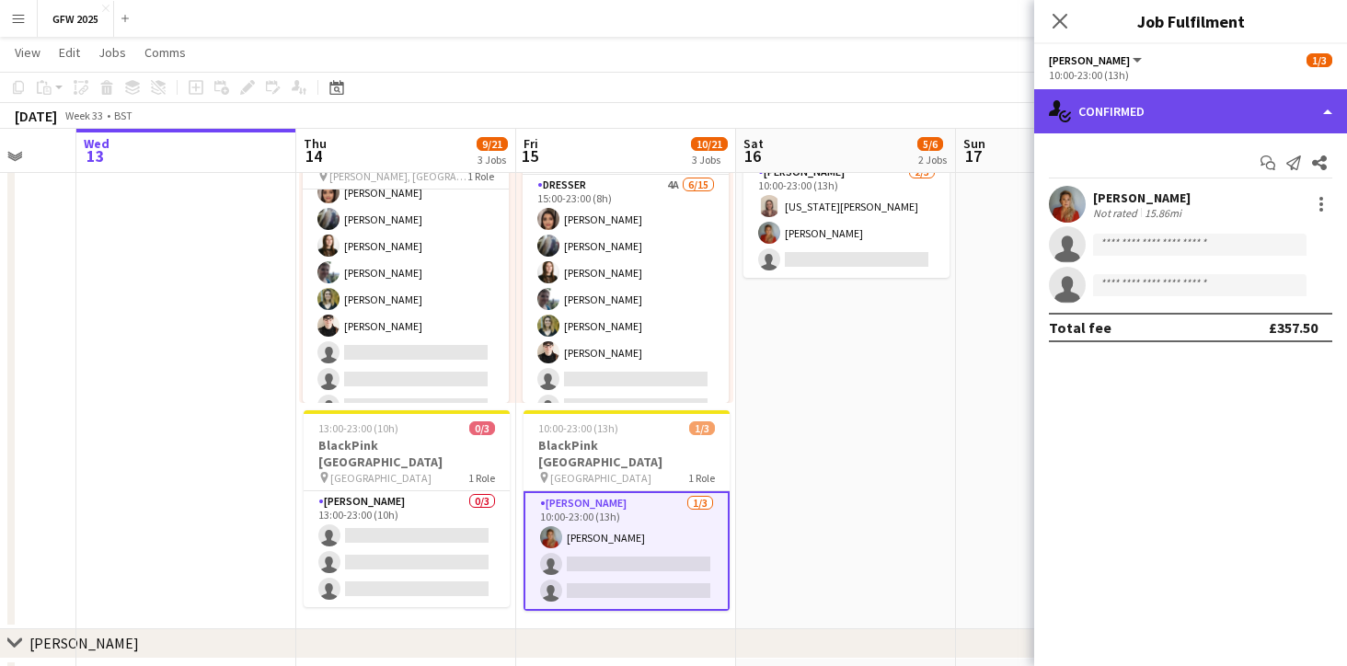
click at [1331, 123] on div "single-neutral-actions-check-2 Confirmed" at bounding box center [1190, 111] width 313 height 44
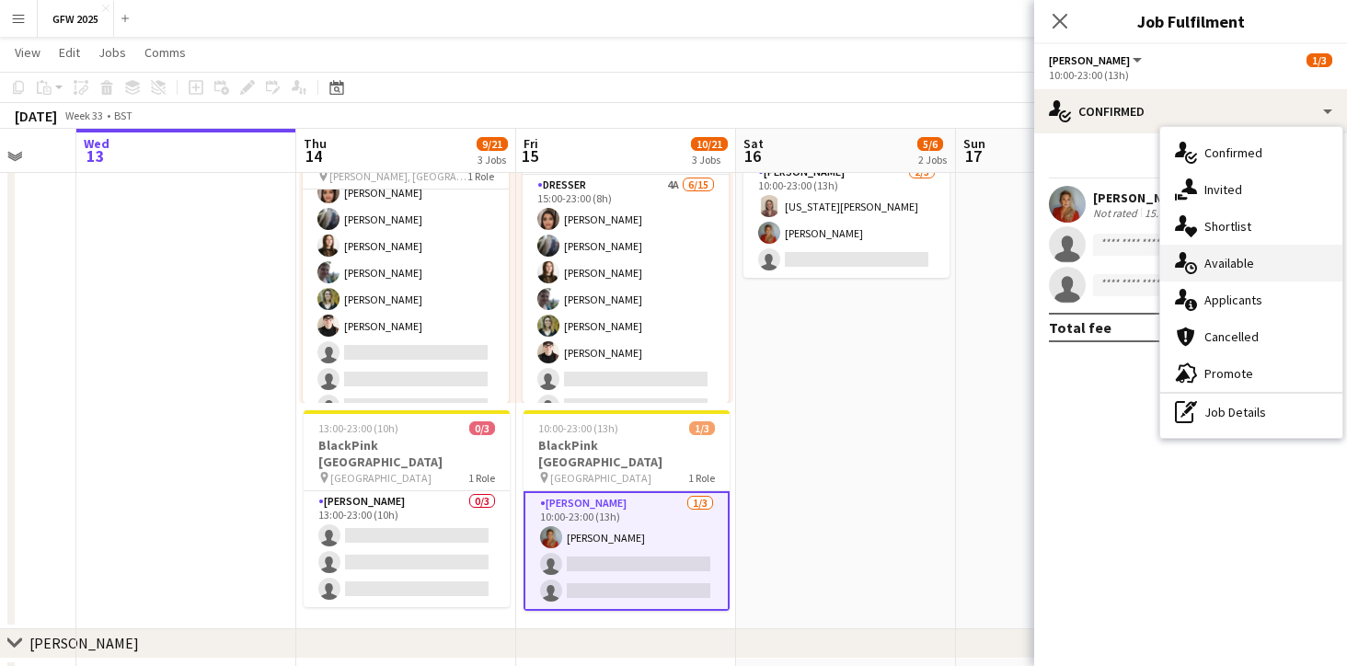
click at [1255, 263] on div "single-neutral-actions-upload Available" at bounding box center [1251, 263] width 182 height 37
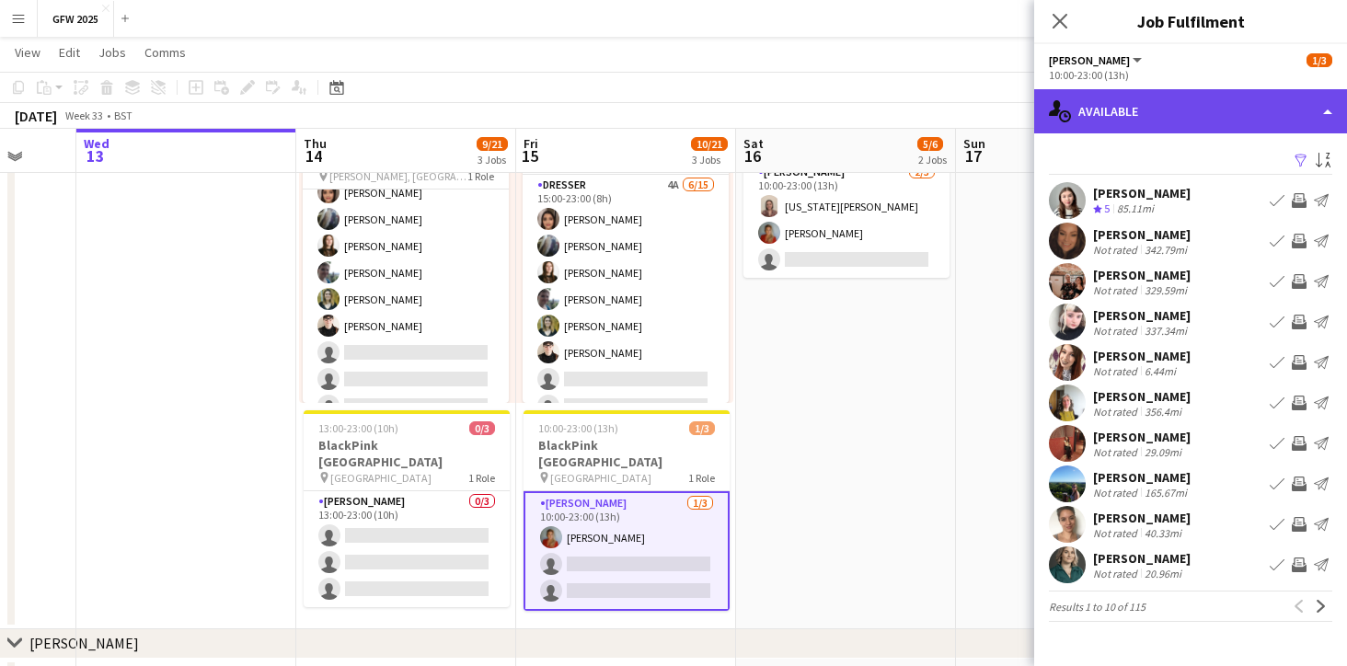
click at [1324, 107] on div "single-neutral-actions-upload Available" at bounding box center [1190, 111] width 313 height 44
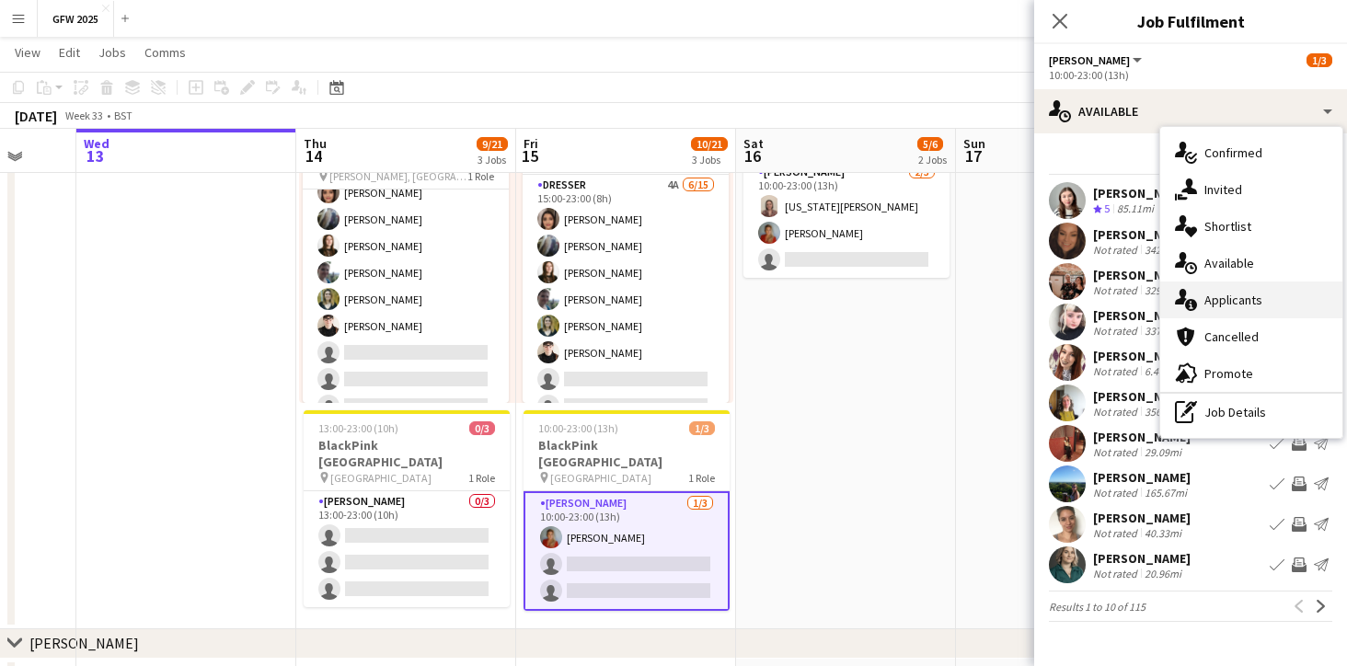
click at [1238, 294] on div "single-neutral-actions-information Applicants" at bounding box center [1251, 299] width 182 height 37
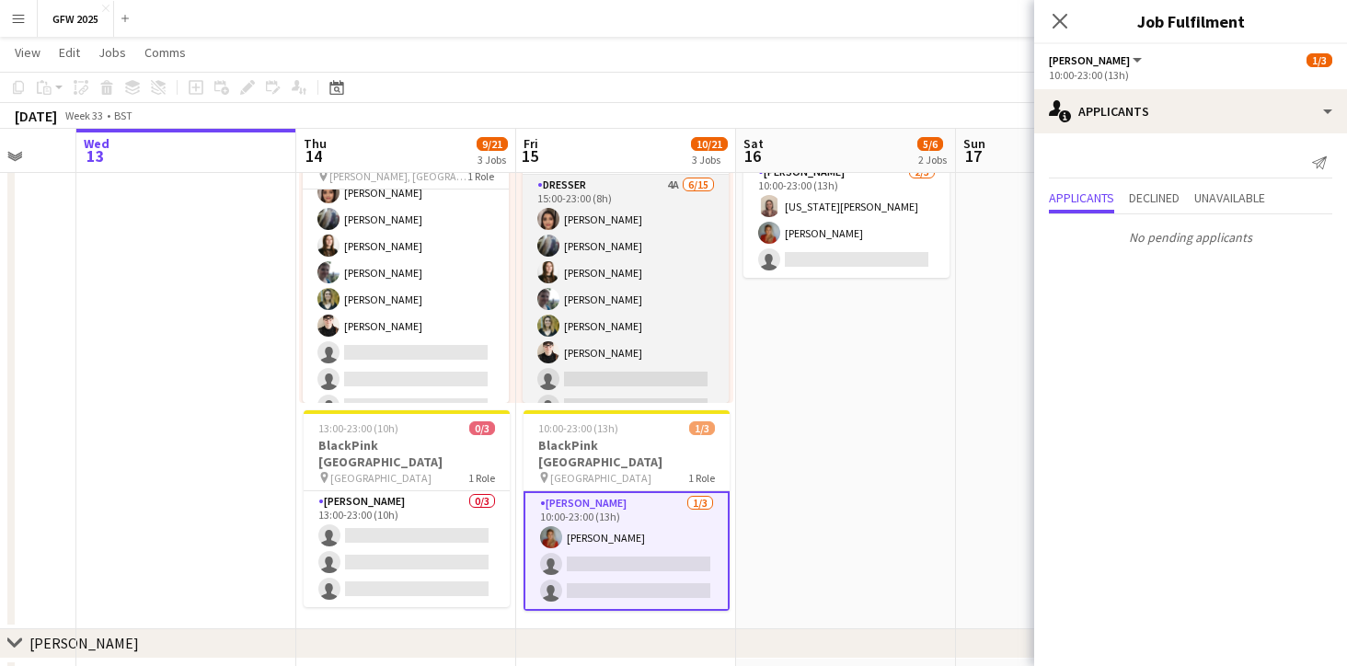
click at [678, 307] on app-card-role "Dresser 4A [DATE] 15:00-23:00 (8h) [PERSON_NAME] [PERSON_NAME] [PERSON_NAME] [P…" at bounding box center [625, 393] width 206 height 436
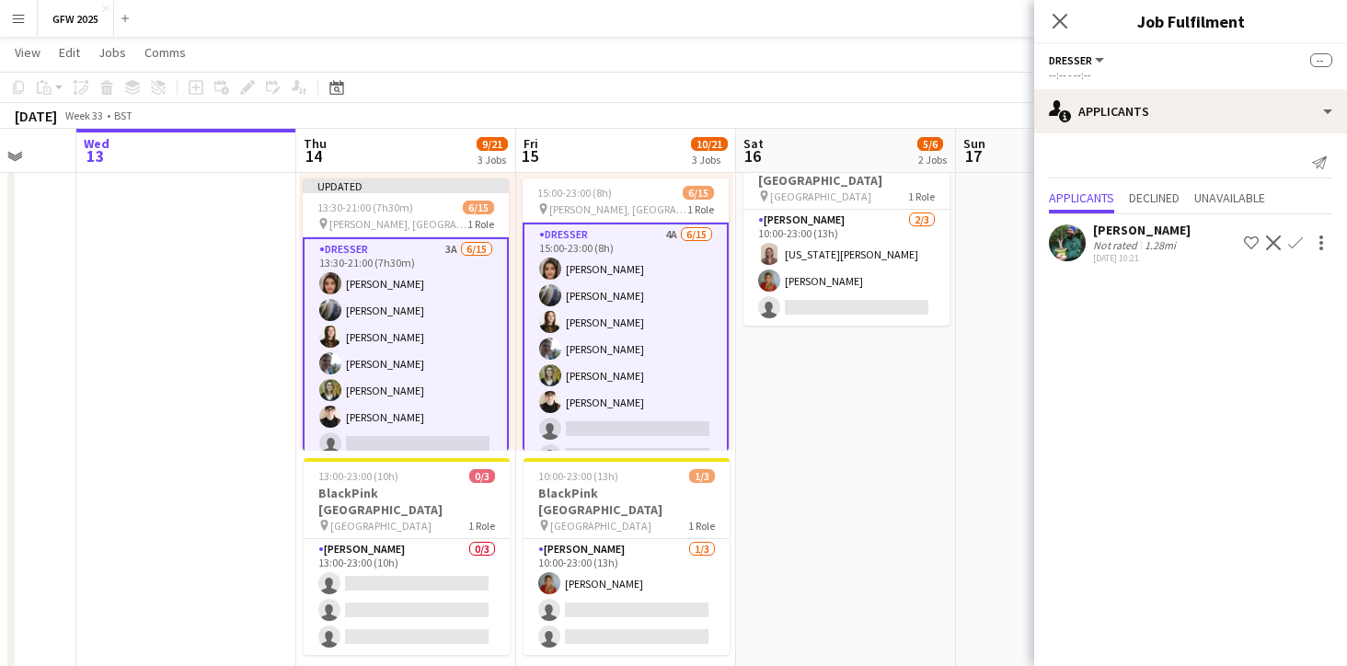
scroll to position [0, 0]
click at [831, 377] on app-date-cell "10:00-23:00 (13h) 3/3 pin [GEOGRAPHIC_DATA] 1 Role [PERSON_NAME] [DATE] 10:00-2…" at bounding box center [846, 234] width 220 height 885
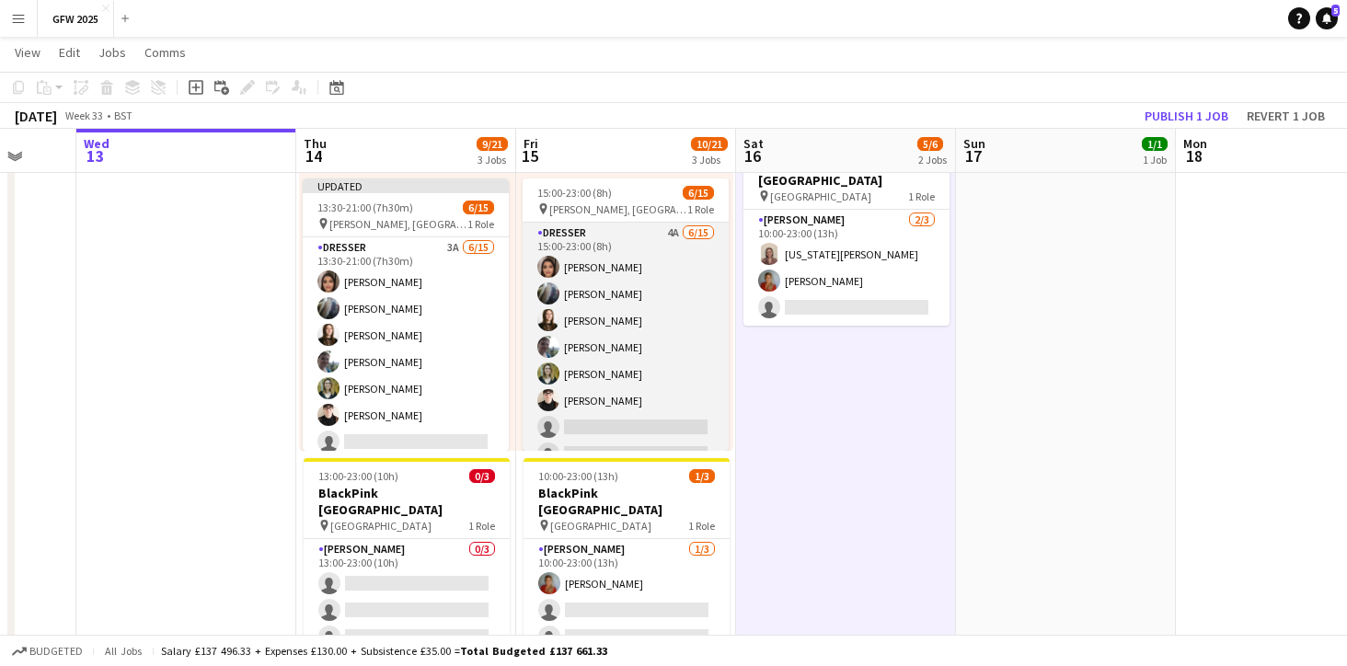
click at [681, 309] on app-card-role "Dresser 4A [DATE] 15:00-23:00 (8h) [PERSON_NAME] [PERSON_NAME] [PERSON_NAME] [P…" at bounding box center [625, 441] width 206 height 436
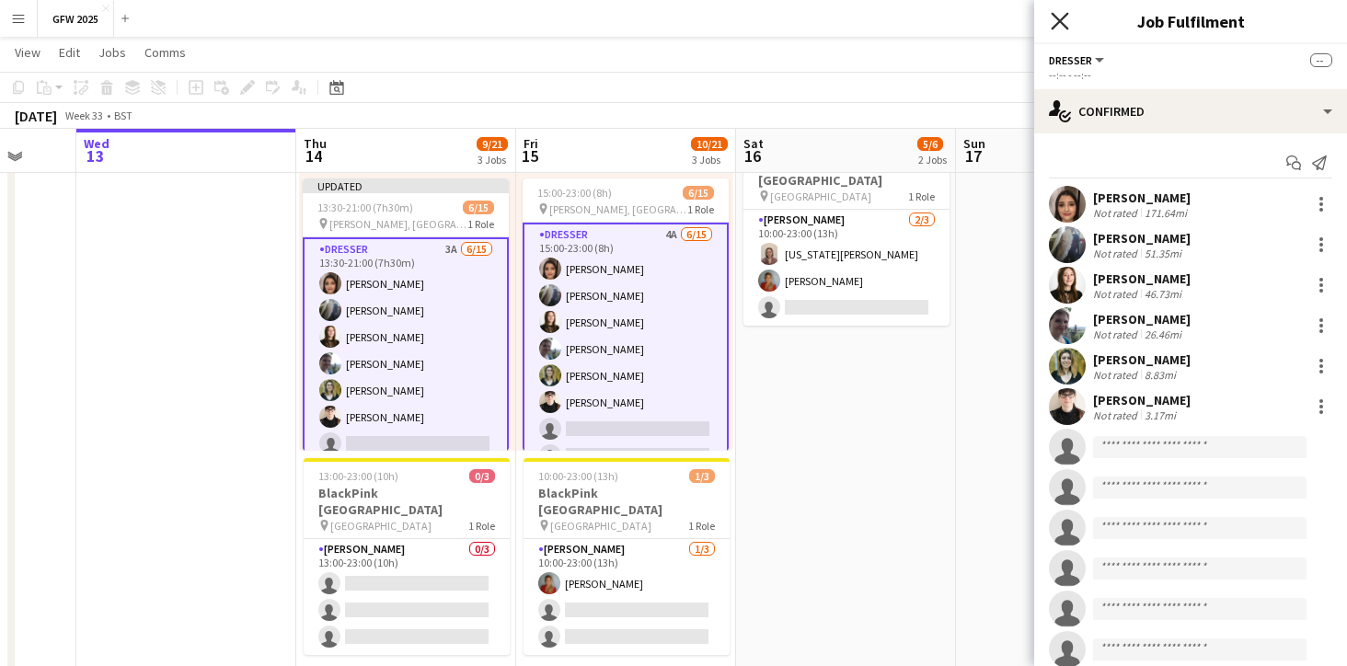
click at [1052, 22] on icon "Close pop-in" at bounding box center [1058, 20] width 17 height 17
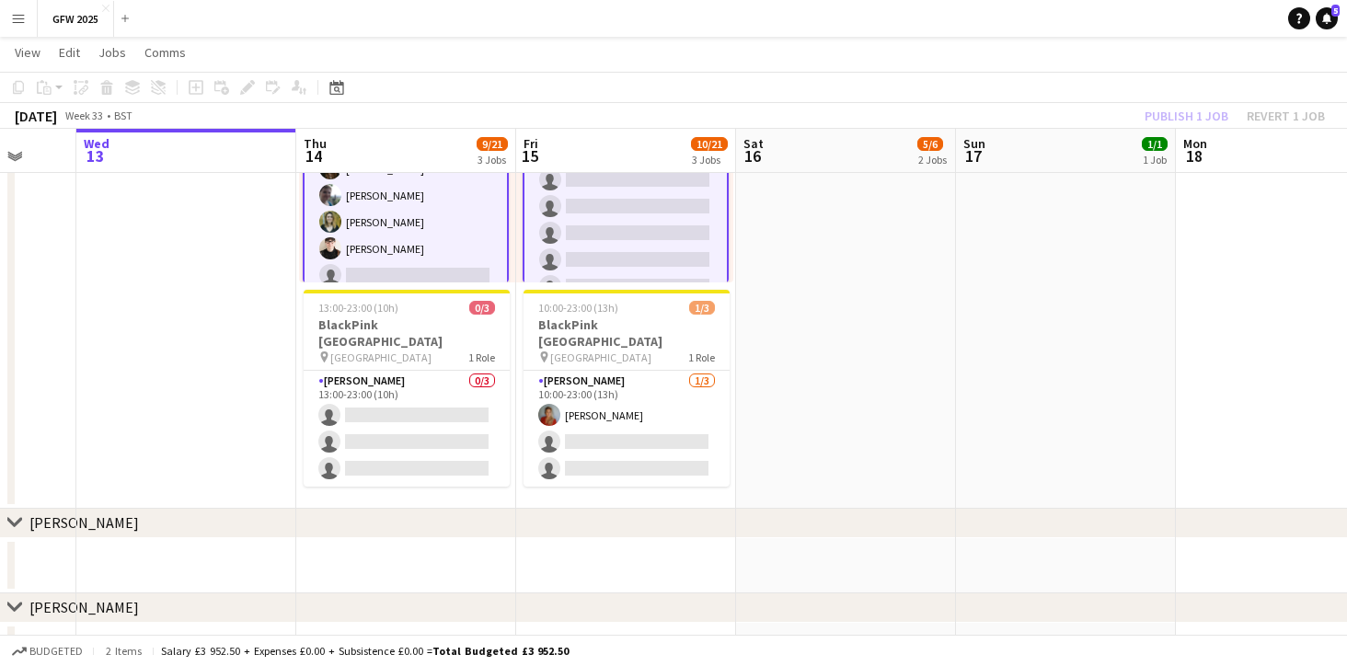
scroll to position [583, 0]
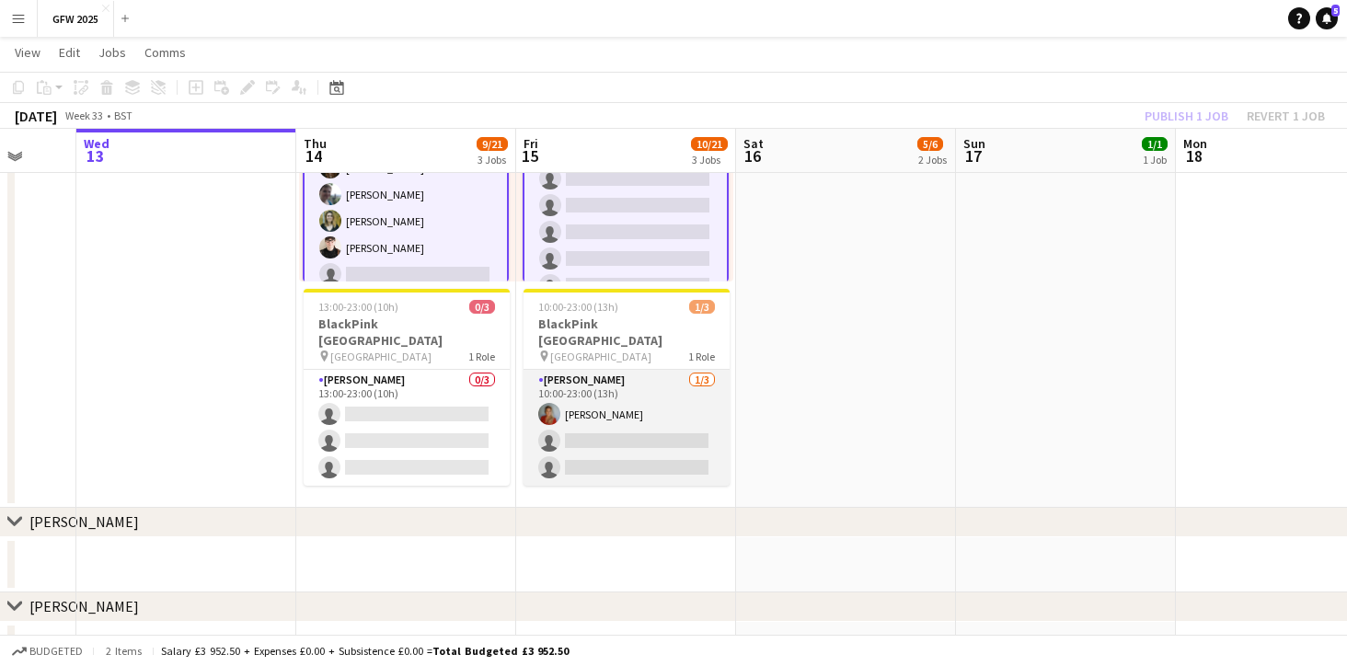
click at [644, 372] on app-card-role "[PERSON_NAME] [DATE] 10:00-23:00 (13h) [PERSON_NAME] single-neutral-actions sin…" at bounding box center [626, 428] width 206 height 116
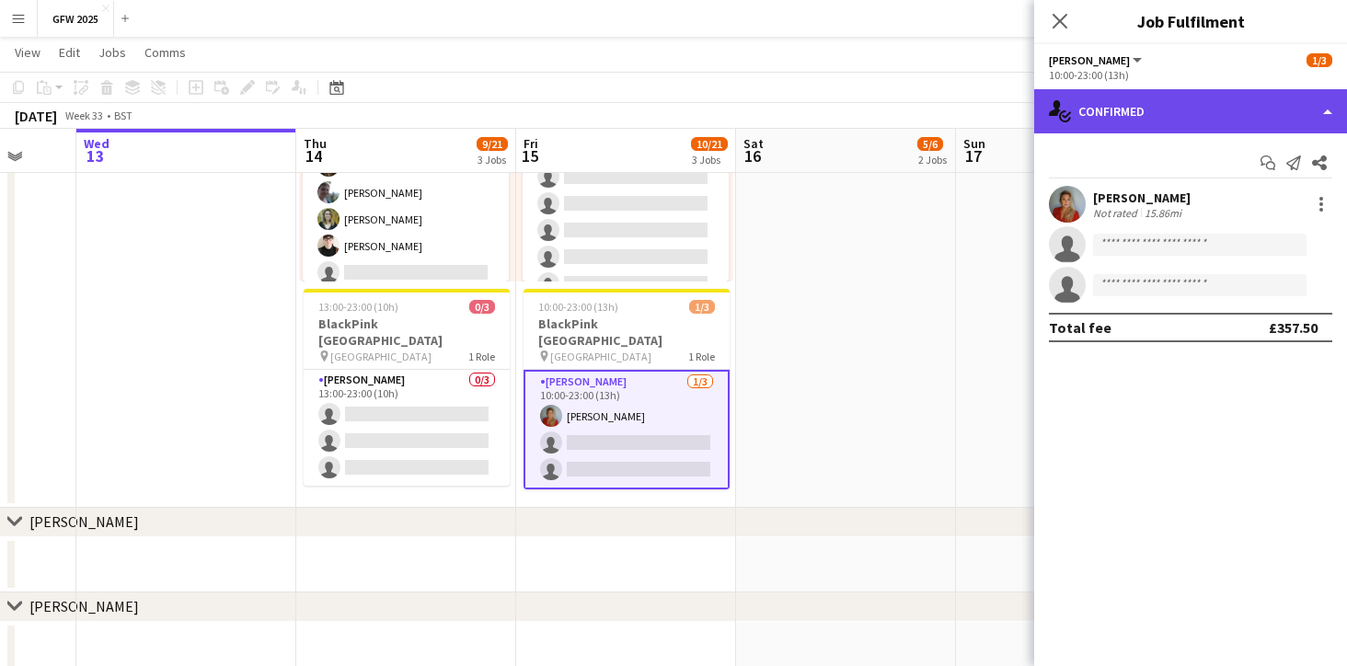
click at [1304, 109] on div "single-neutral-actions-check-2 Confirmed" at bounding box center [1190, 111] width 313 height 44
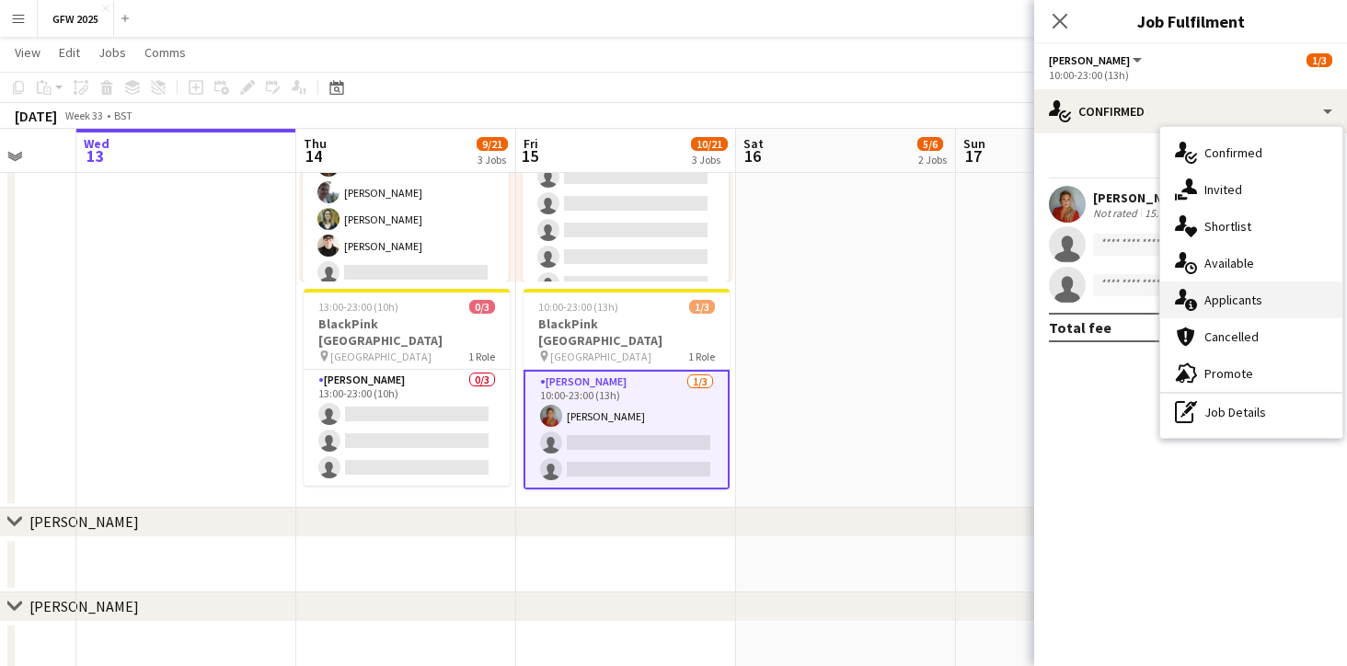
click at [1255, 295] on div "single-neutral-actions-information Applicants" at bounding box center [1251, 299] width 182 height 37
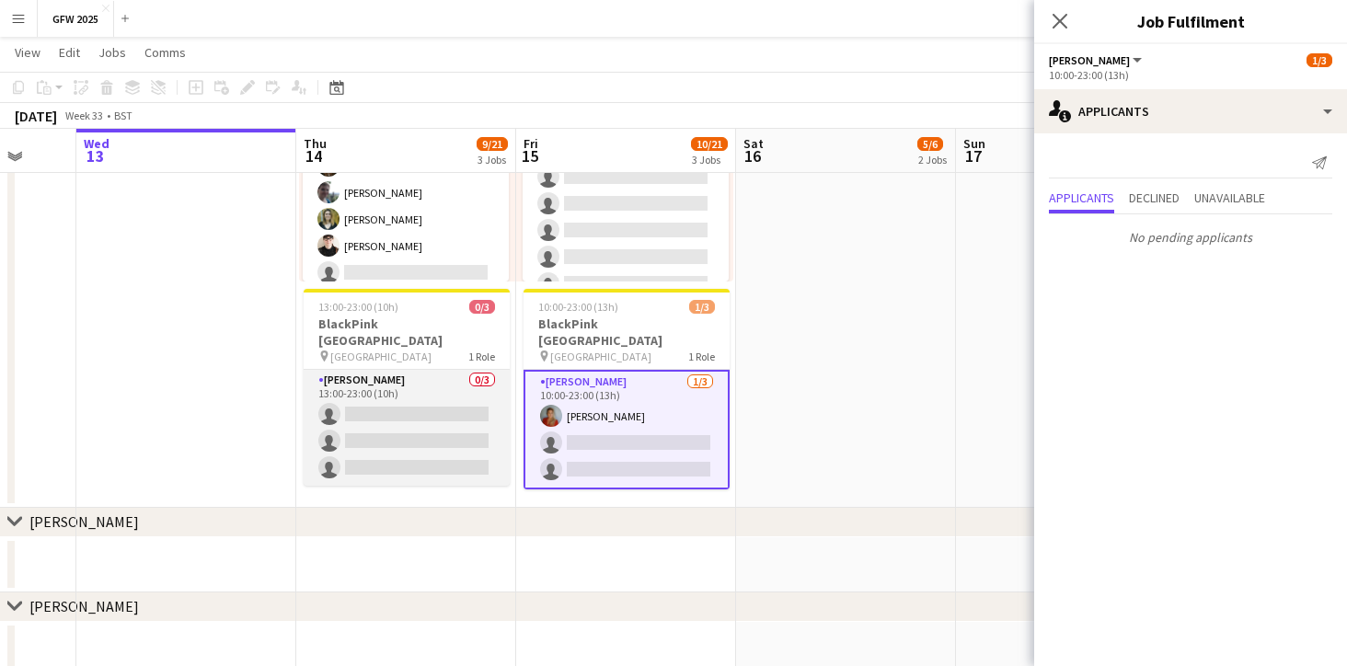
click at [421, 374] on app-card-role "[PERSON_NAME] 0/3 13:00-23:00 (10h) single-neutral-actions single-neutral-actio…" at bounding box center [407, 428] width 206 height 116
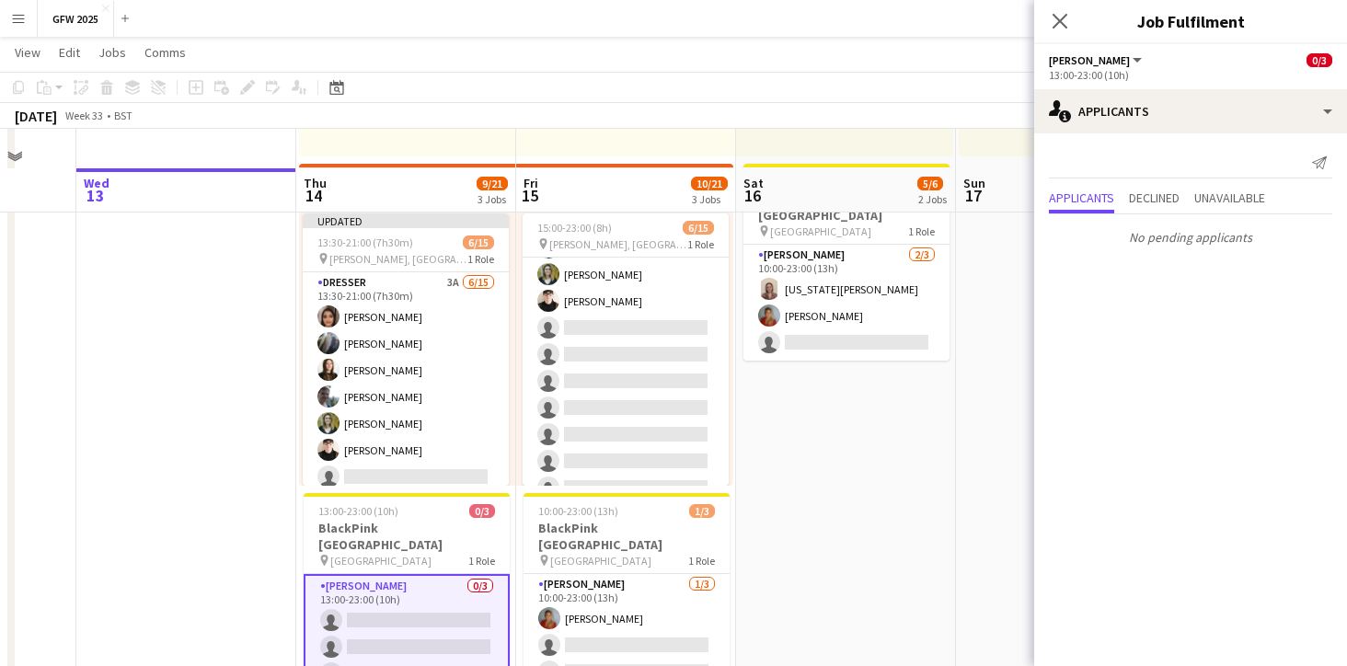
scroll to position [363, 0]
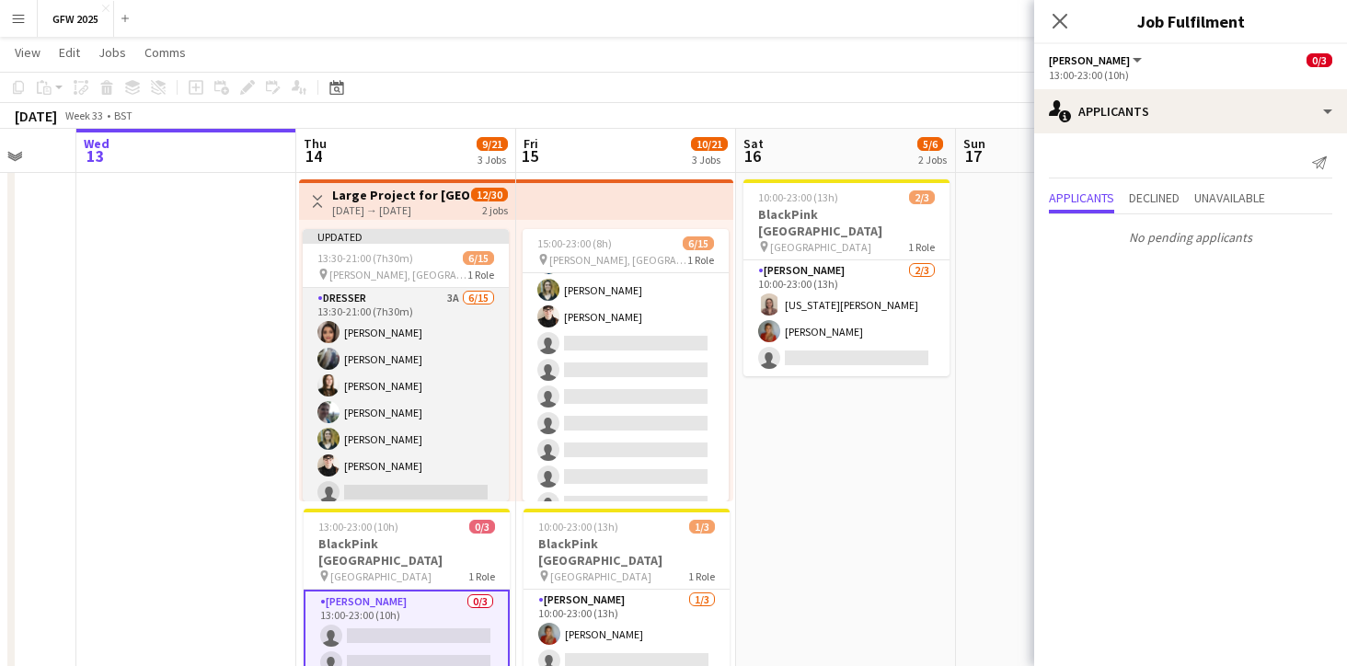
click at [446, 373] on app-card-role "Dresser 3A [DATE] 13:30-21:00 (7h30m) [PERSON_NAME] [PERSON_NAME] [PERSON_NAME]…" at bounding box center [406, 506] width 206 height 436
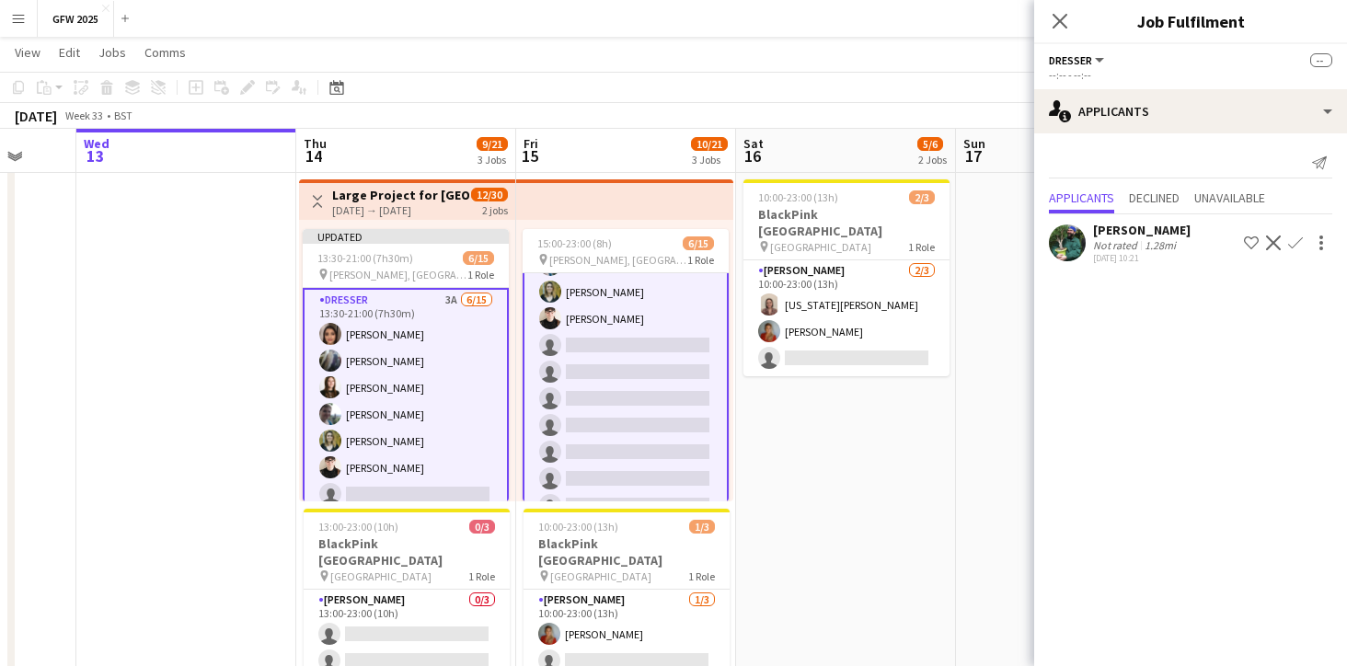
click at [638, 383] on app-card-role "Dresser 4A [DATE] 15:00-23:00 (8h) [PERSON_NAME] [PERSON_NAME] [PERSON_NAME] [P…" at bounding box center [625, 359] width 206 height 440
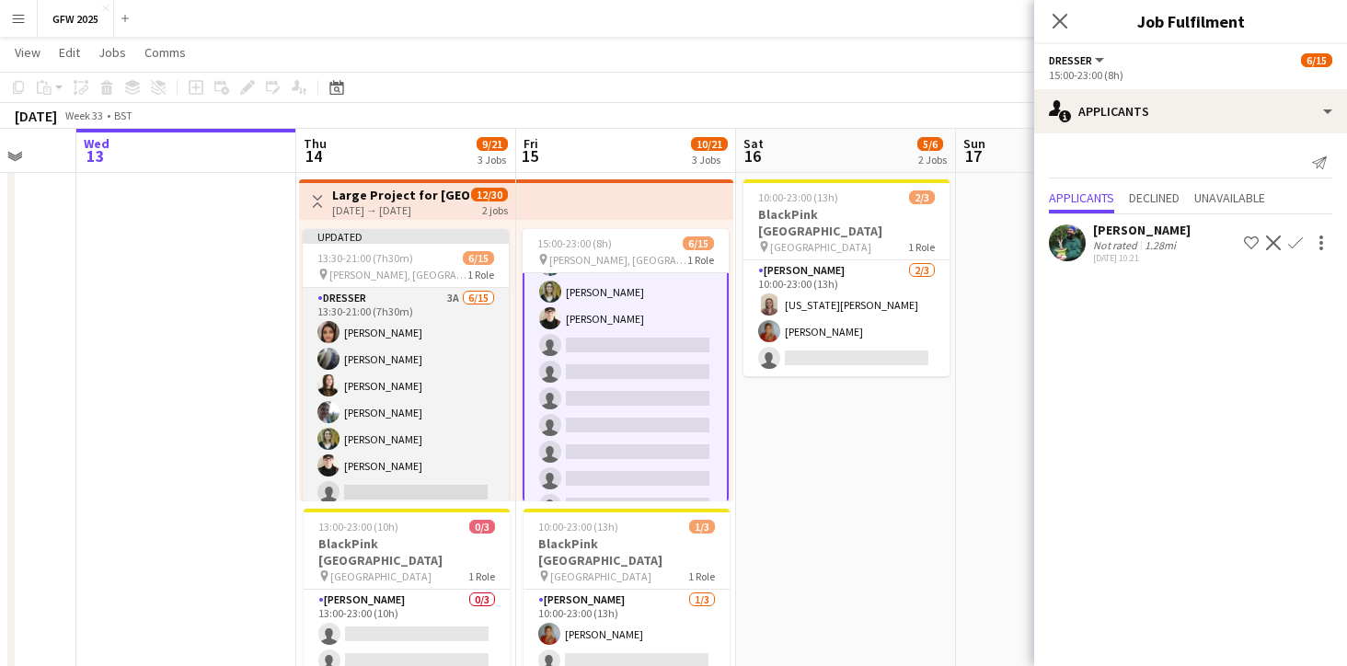
click at [418, 427] on app-card-role "Dresser 3A [DATE] 13:30-21:00 (7h30m) [PERSON_NAME] [PERSON_NAME] [PERSON_NAME]…" at bounding box center [406, 506] width 206 height 436
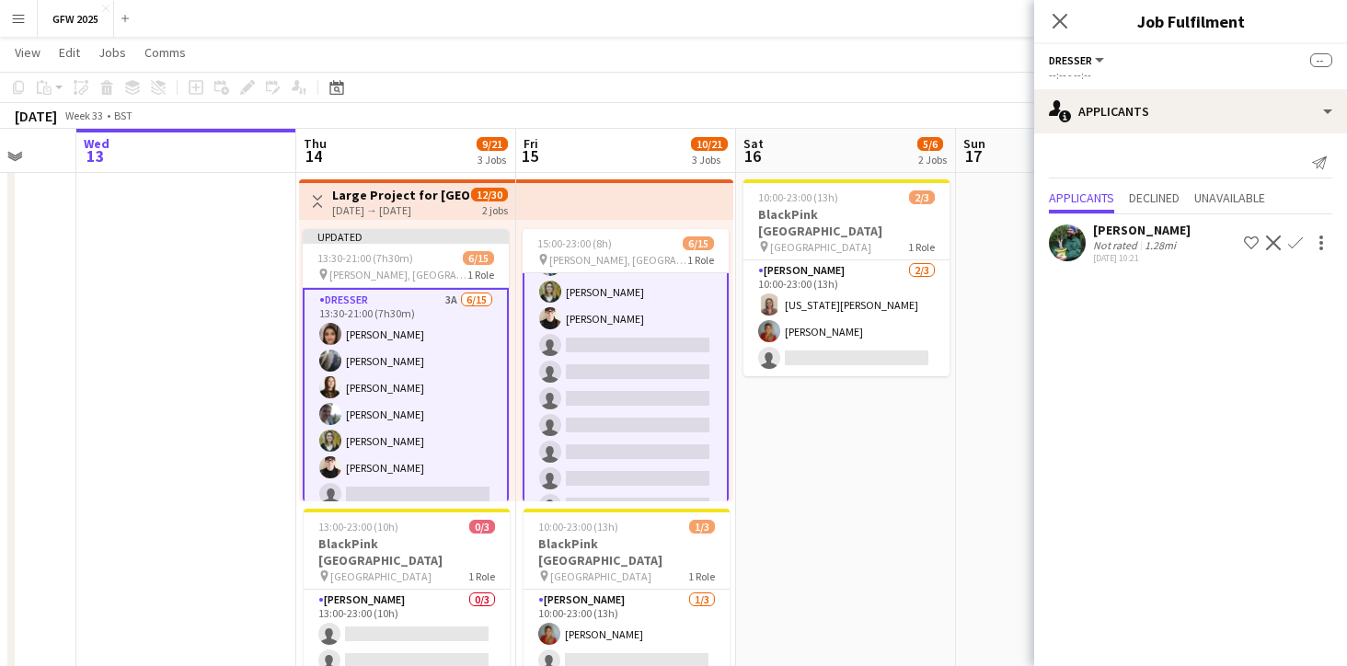
click at [598, 411] on app-card-role "Dresser 4A [DATE] 15:00-23:00 (8h) [PERSON_NAME] [PERSON_NAME] [PERSON_NAME] [P…" at bounding box center [625, 359] width 206 height 440
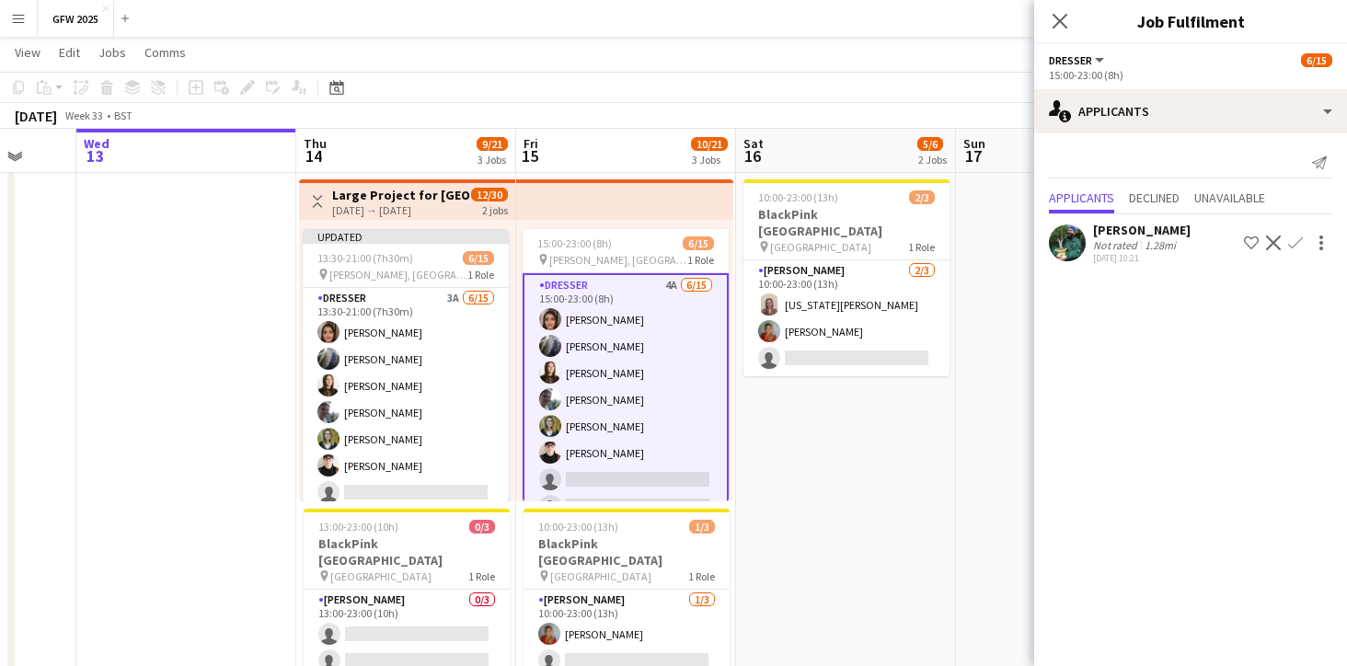
scroll to position [0, 0]
click at [1272, 246] on app-icon "Decline" at bounding box center [1273, 242] width 15 height 15
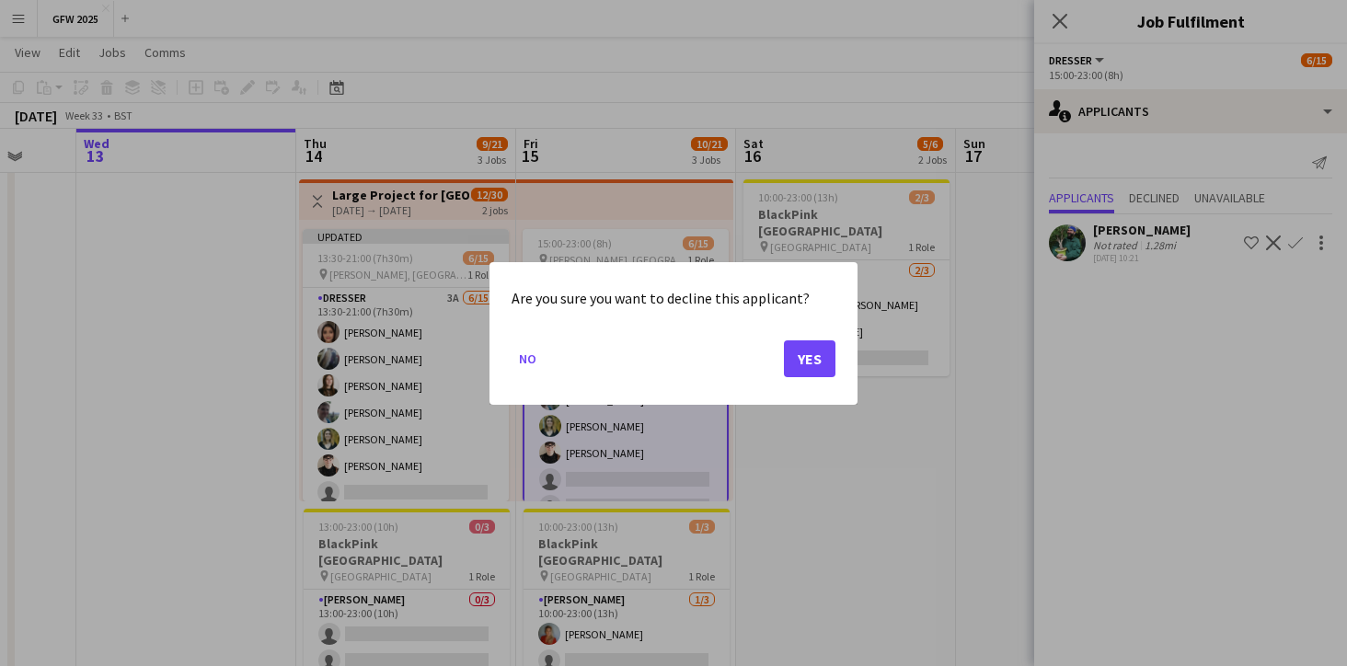
click at [815, 358] on button "Yes" at bounding box center [810, 357] width 52 height 37
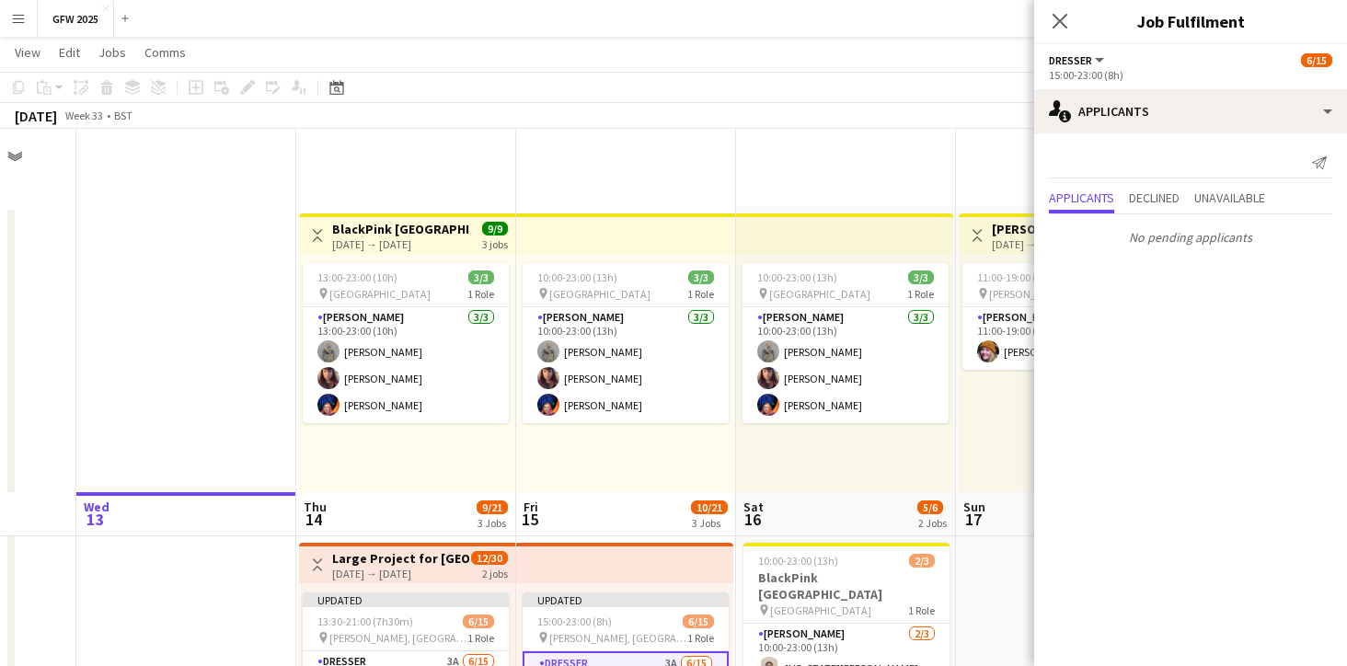
scroll to position [363, 0]
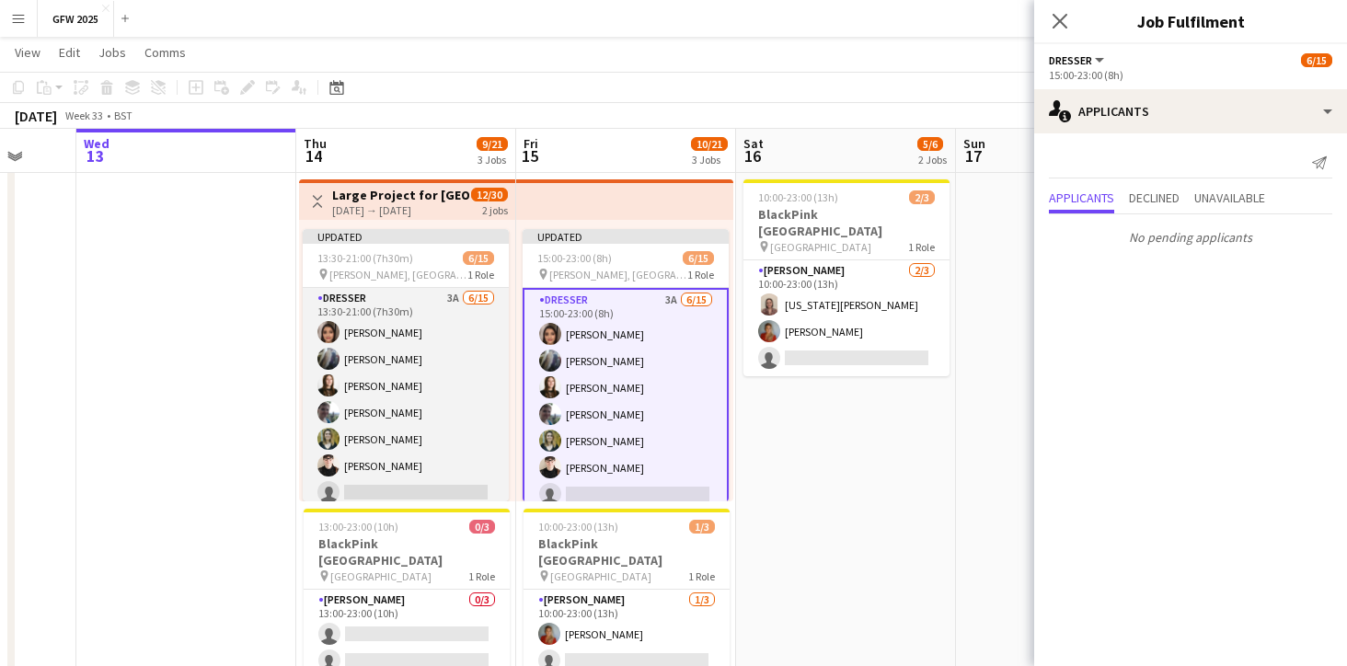
click at [437, 388] on app-card-role "Dresser 3A [DATE] 13:30-21:00 (7h30m) [PERSON_NAME] [PERSON_NAME] [PERSON_NAME]…" at bounding box center [406, 506] width 206 height 436
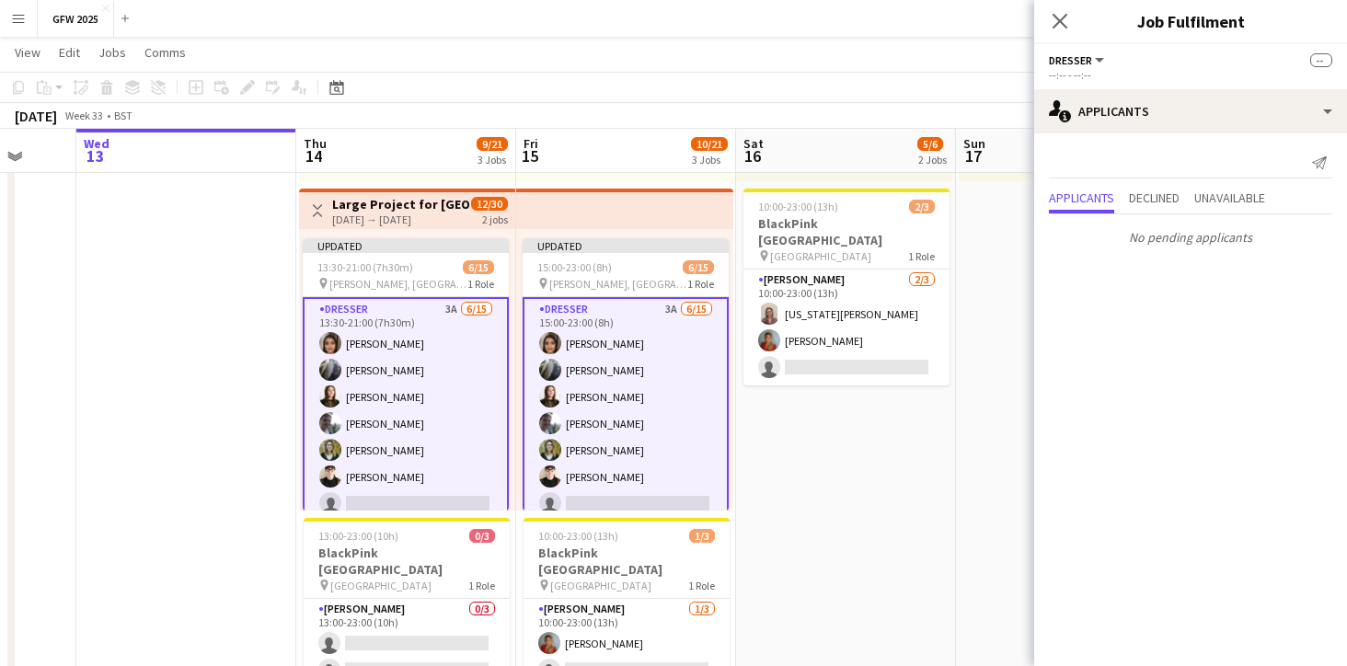
scroll to position [356, 0]
click at [649, 420] on app-card-role "Dresser 3A [DATE] 15:00-23:00 (8h) [PERSON_NAME] [PERSON_NAME] [PERSON_NAME] [P…" at bounding box center [625, 515] width 206 height 440
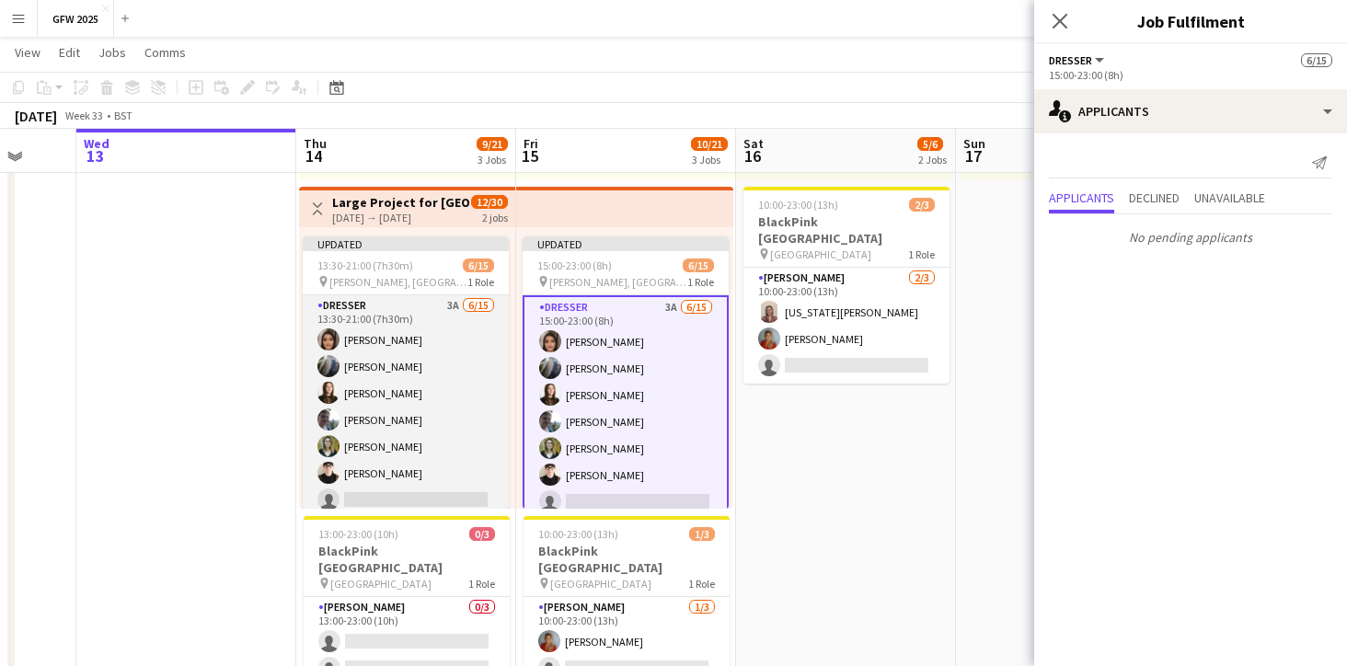
click at [451, 394] on app-card-role "Dresser 3A [DATE] 13:30-21:00 (7h30m) [PERSON_NAME] [PERSON_NAME] [PERSON_NAME]…" at bounding box center [406, 513] width 206 height 436
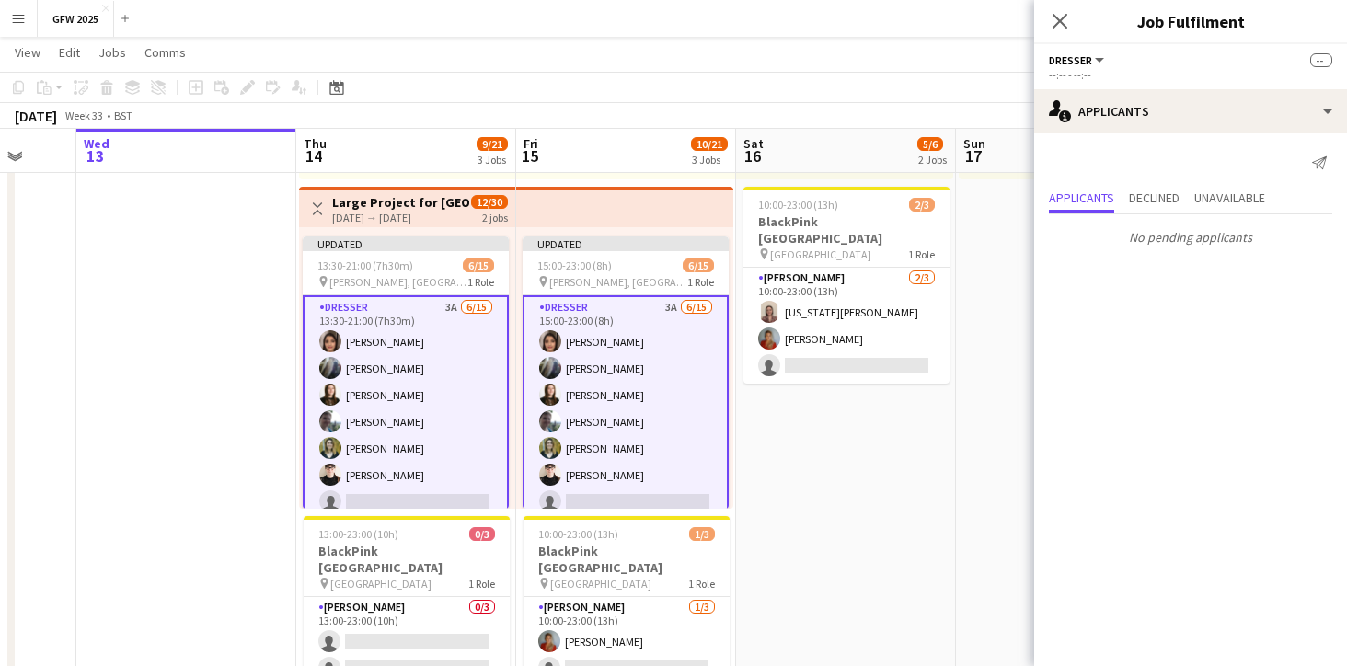
scroll to position [0, 0]
click at [165, 47] on span "Comms" at bounding box center [164, 52] width 41 height 17
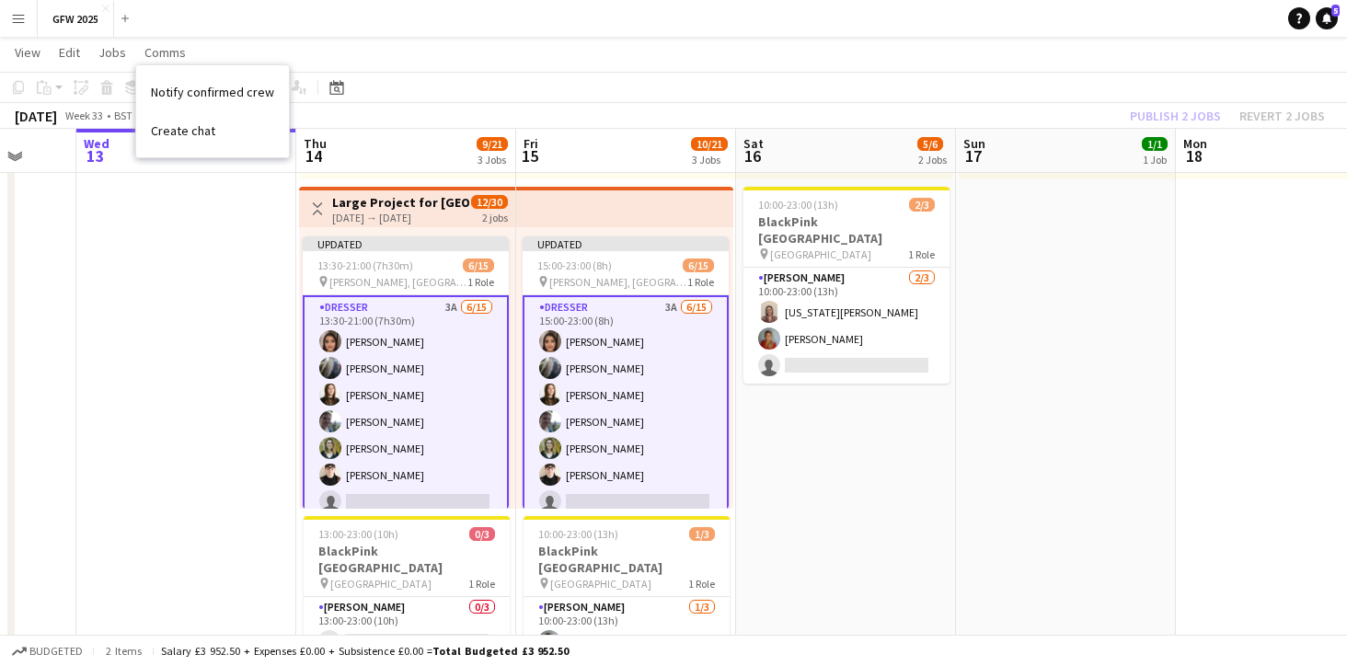
click at [161, 224] on app-date-cell at bounding box center [186, 292] width 220 height 885
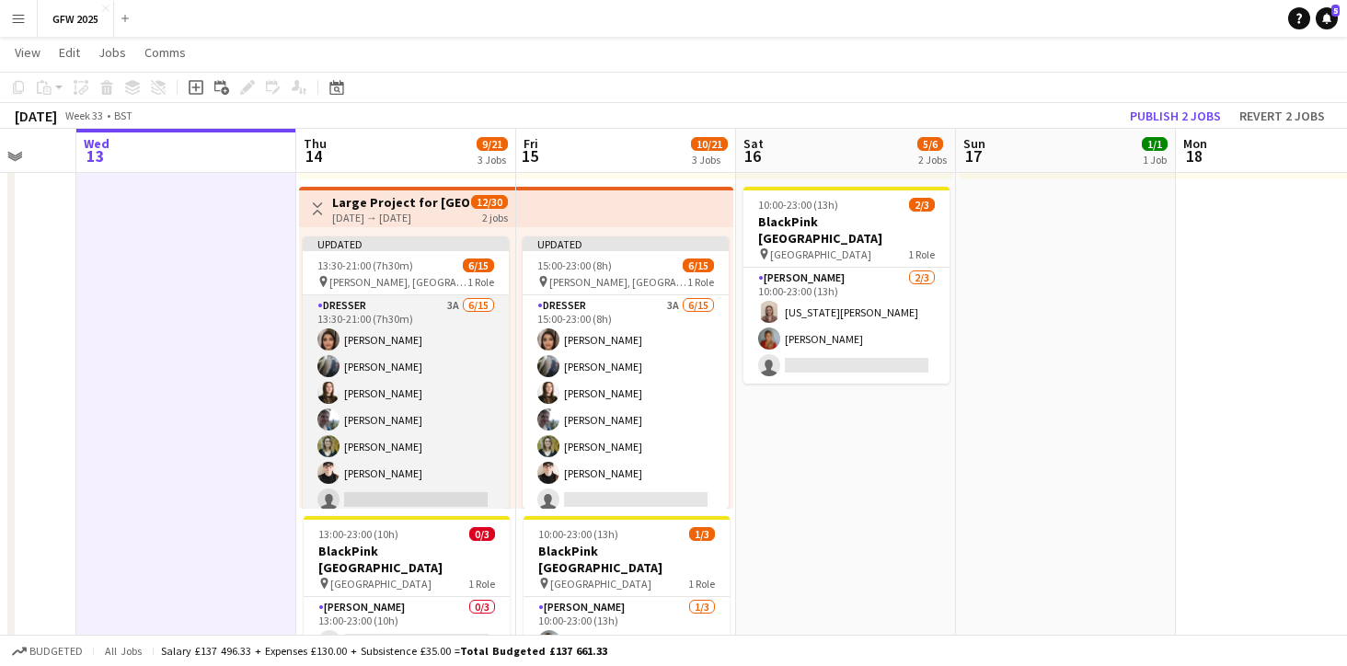
click at [421, 350] on app-card-role "Dresser 3A [DATE] 13:30-21:00 (7h30m) [PERSON_NAME] [PERSON_NAME] [PERSON_NAME]…" at bounding box center [406, 513] width 206 height 436
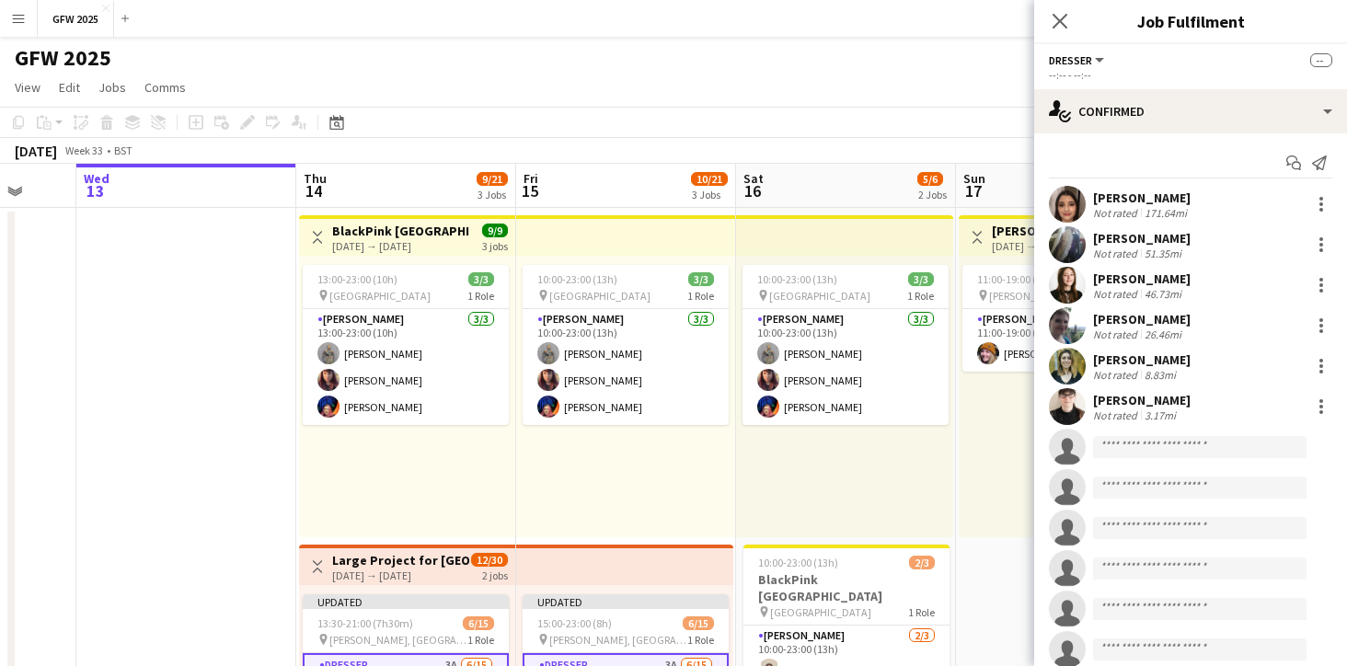
click at [1102, 54] on button "Dresser" at bounding box center [1078, 60] width 58 height 14
click at [1180, 61] on div "Dresser All roles Dresser --" at bounding box center [1190, 60] width 283 height 17
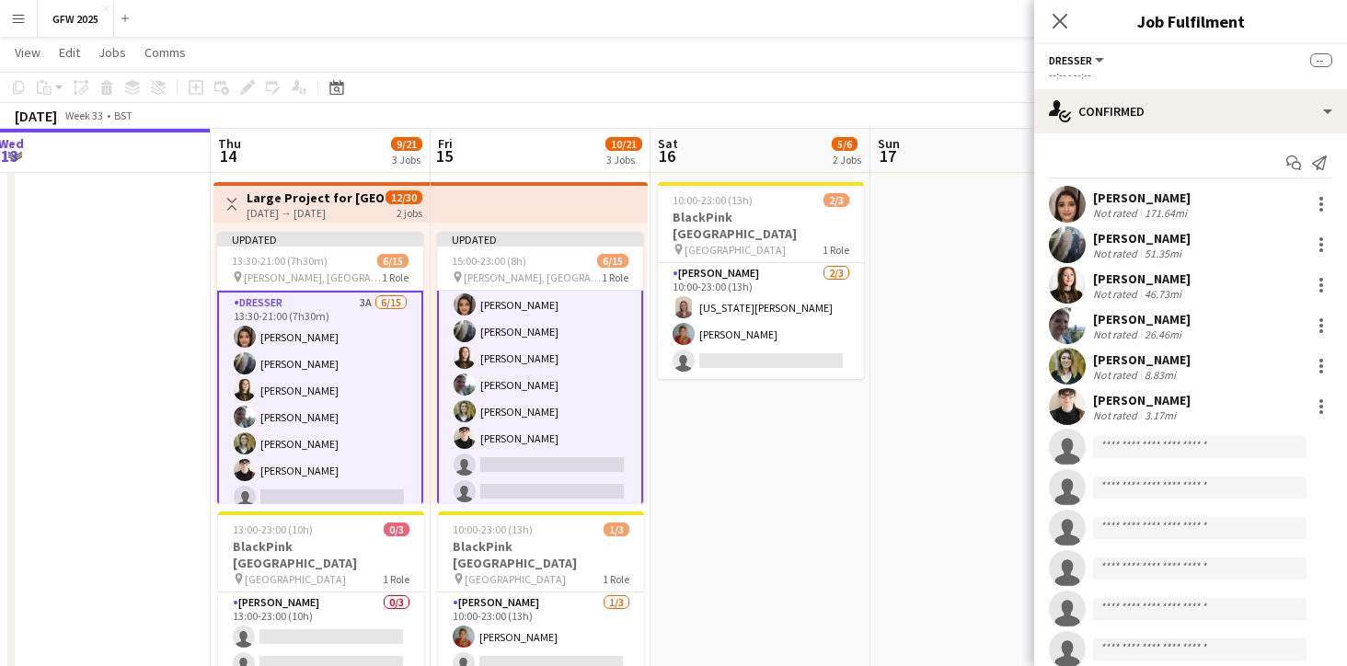
scroll to position [34, 0]
click at [350, 409] on app-card-role "Dresser 3A [DATE] 13:30-21:00 (7h30m) [PERSON_NAME] [PERSON_NAME] [PERSON_NAME]…" at bounding box center [320, 511] width 206 height 440
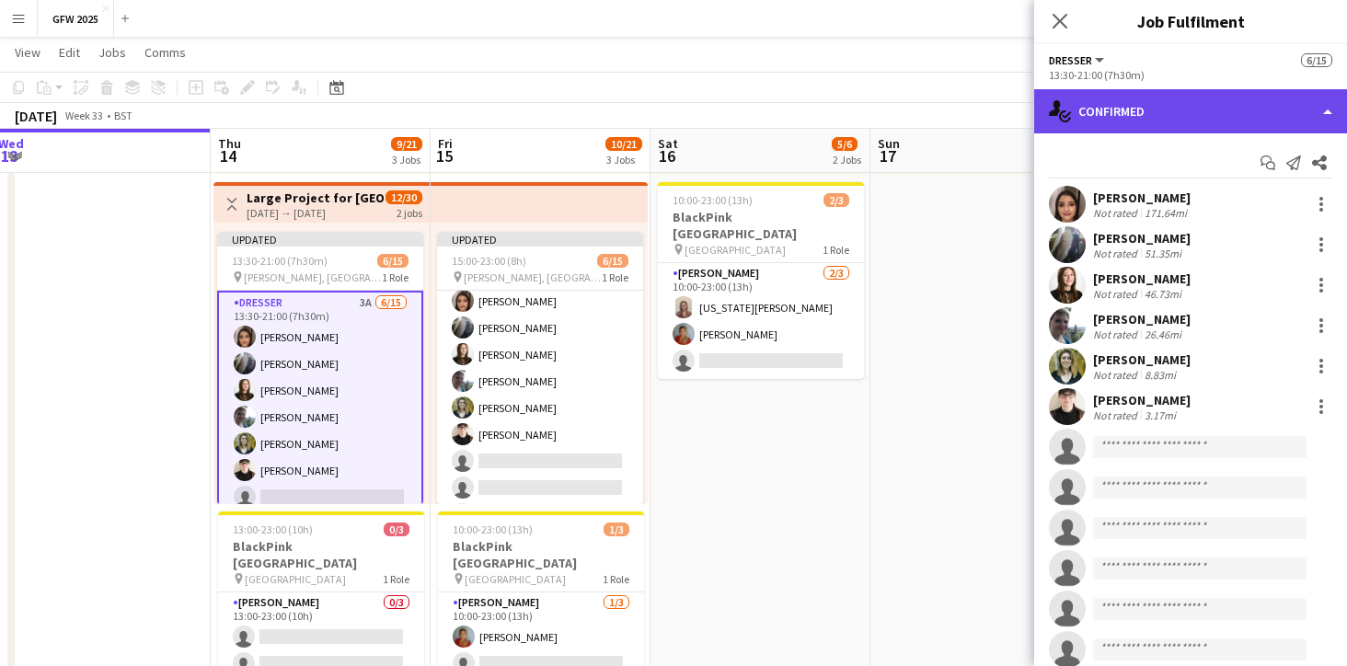
click at [1183, 98] on div "single-neutral-actions-check-2 Confirmed" at bounding box center [1190, 111] width 313 height 44
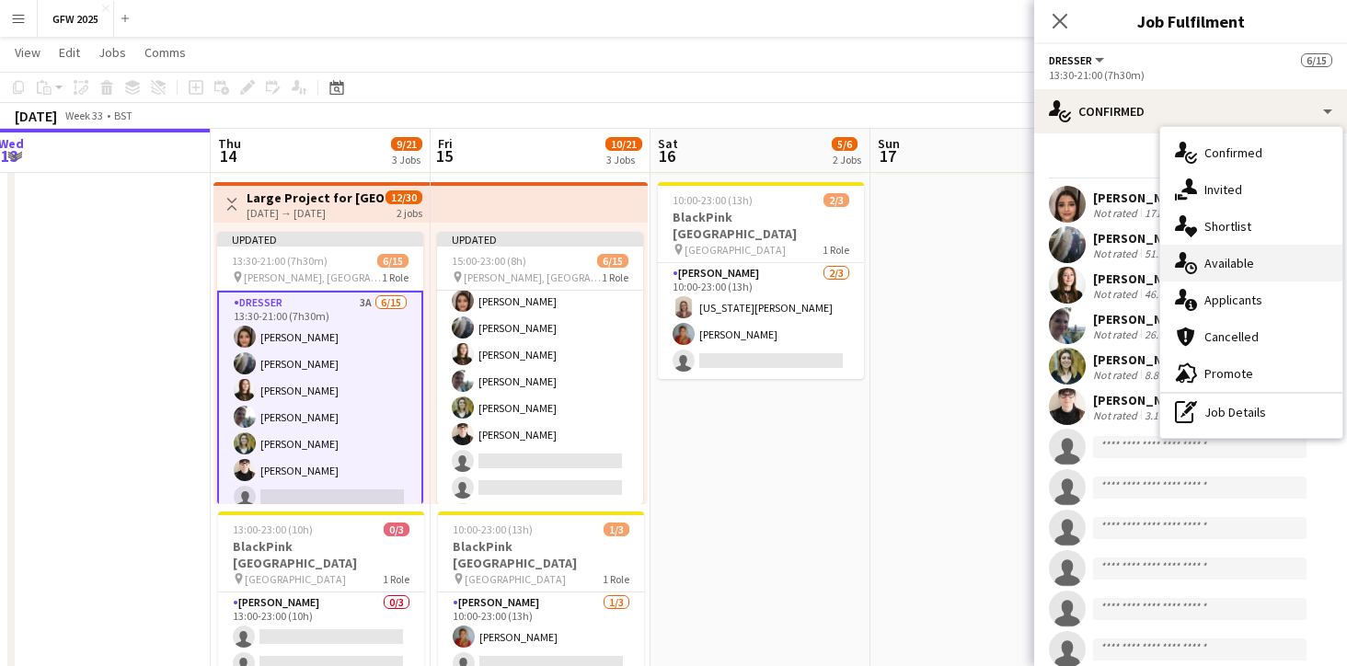
click at [1214, 253] on div "single-neutral-actions-upload Available" at bounding box center [1251, 263] width 182 height 37
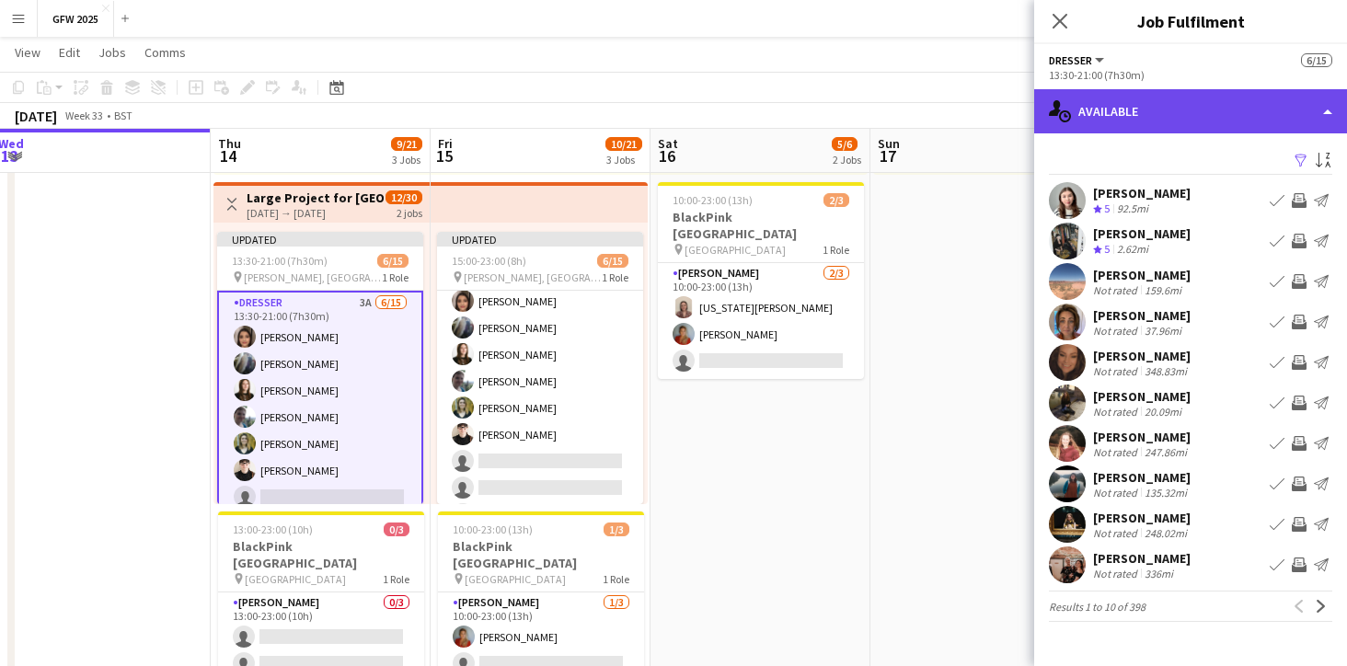
click at [1233, 111] on div "single-neutral-actions-upload Available" at bounding box center [1190, 111] width 313 height 44
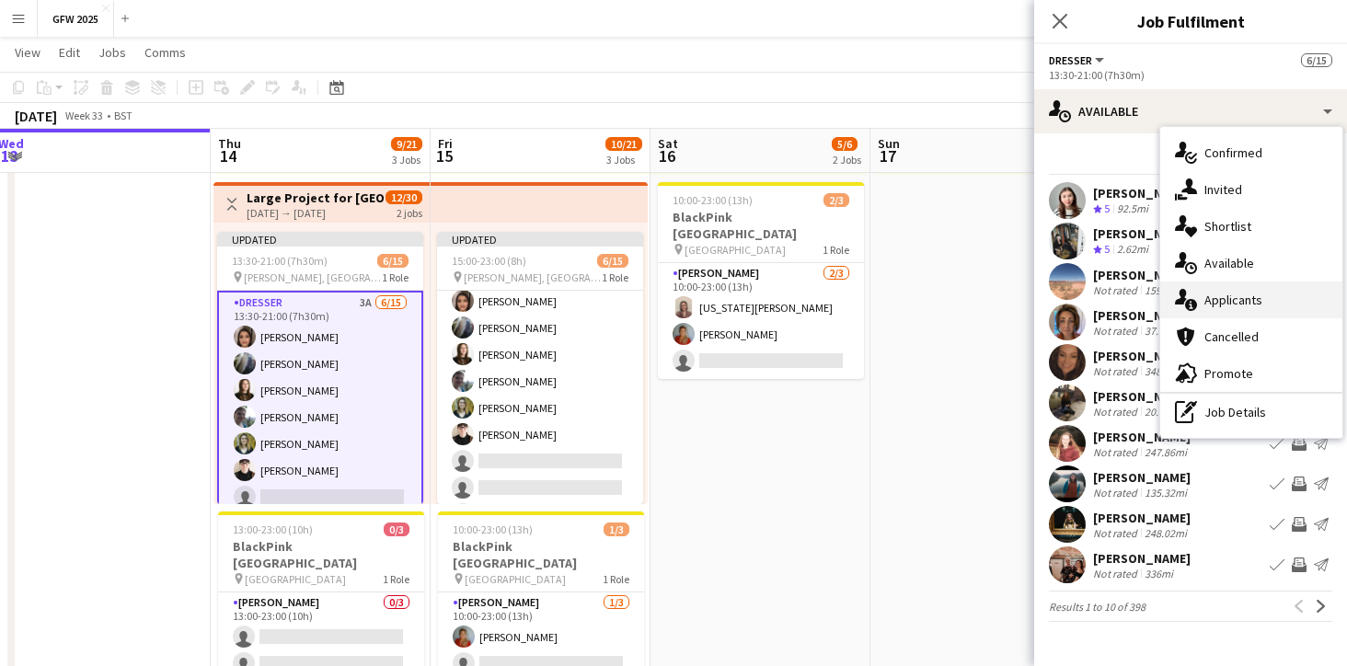
click at [1228, 292] on div "single-neutral-actions-information Applicants" at bounding box center [1251, 299] width 182 height 37
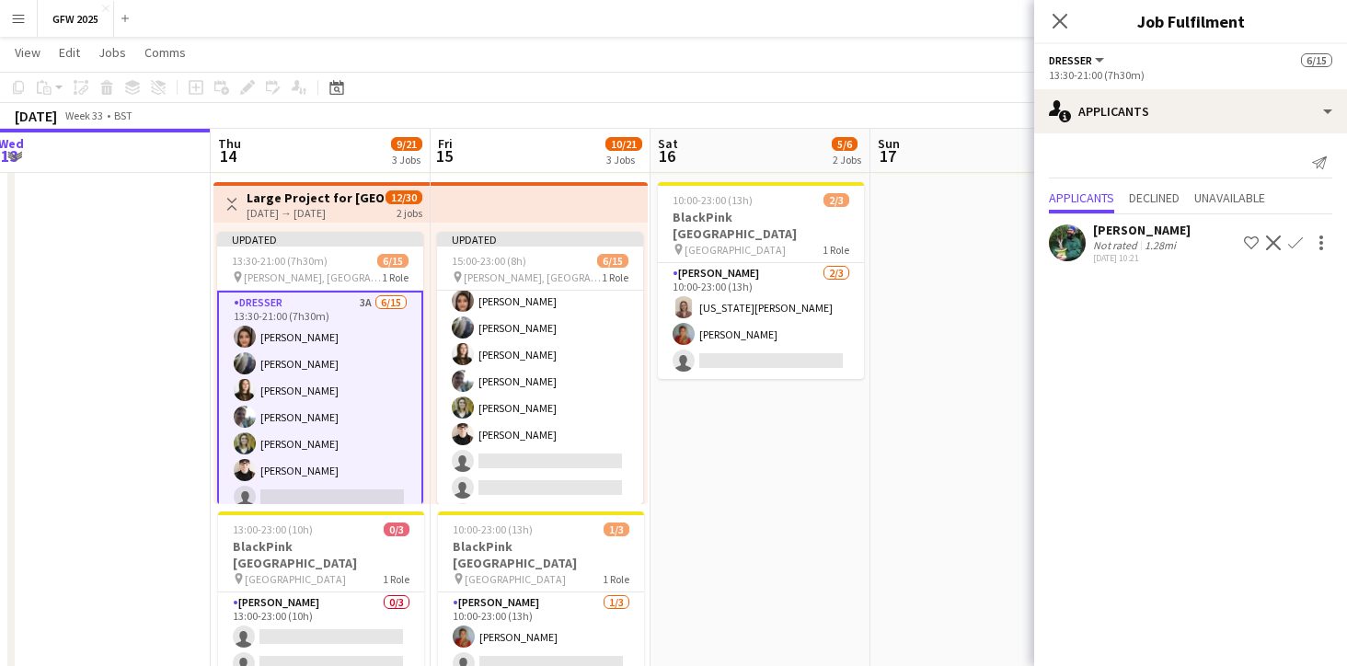
scroll to position [0, 0]
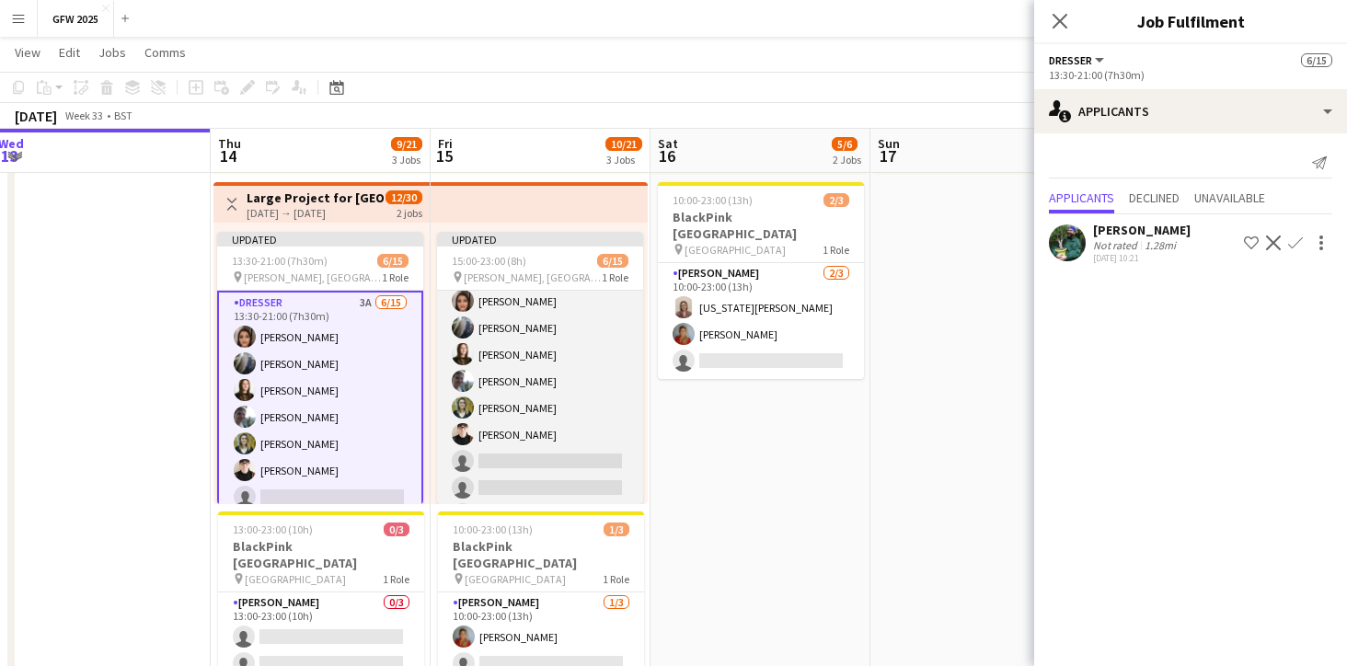
click at [556, 376] on app-card-role "Dresser 3A [DATE] 15:00-23:00 (8h) [PERSON_NAME] [PERSON_NAME] [PERSON_NAME] [P…" at bounding box center [540, 475] width 206 height 436
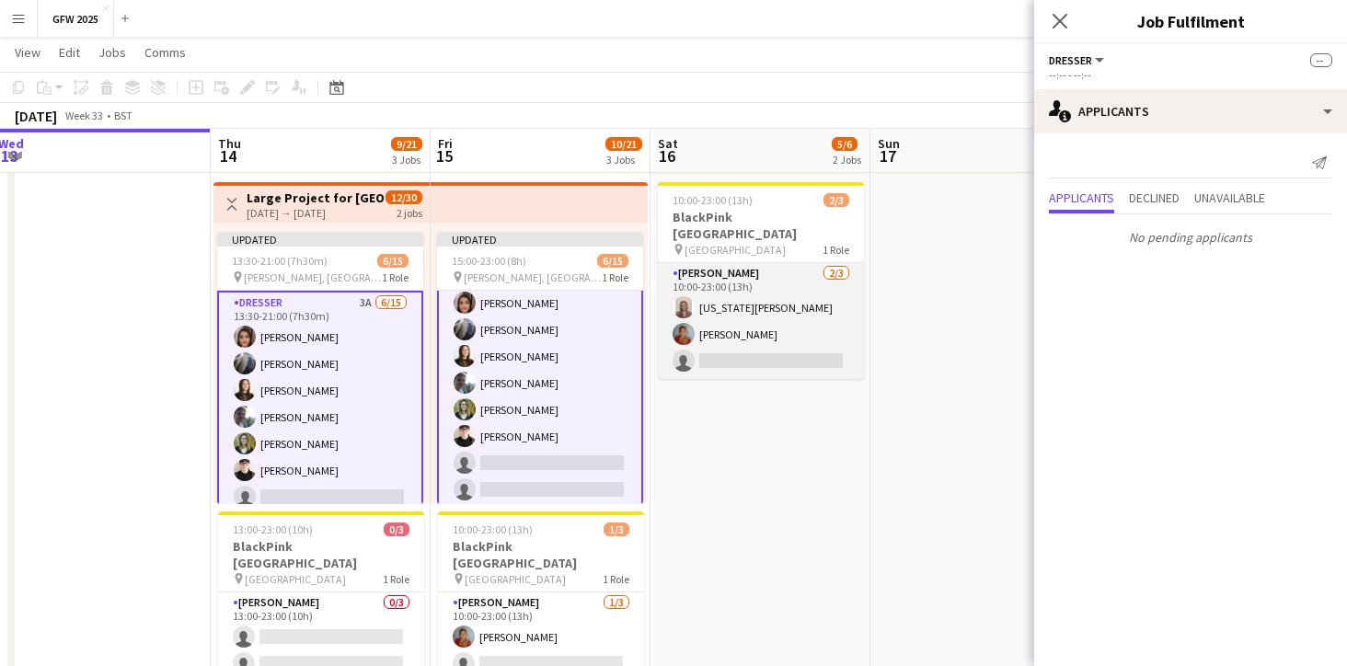
click at [732, 305] on app-card-role "[PERSON_NAME] [DATE] 10:00-23:00 (13h) [US_STATE][PERSON_NAME] [PERSON_NAME] si…" at bounding box center [761, 321] width 206 height 116
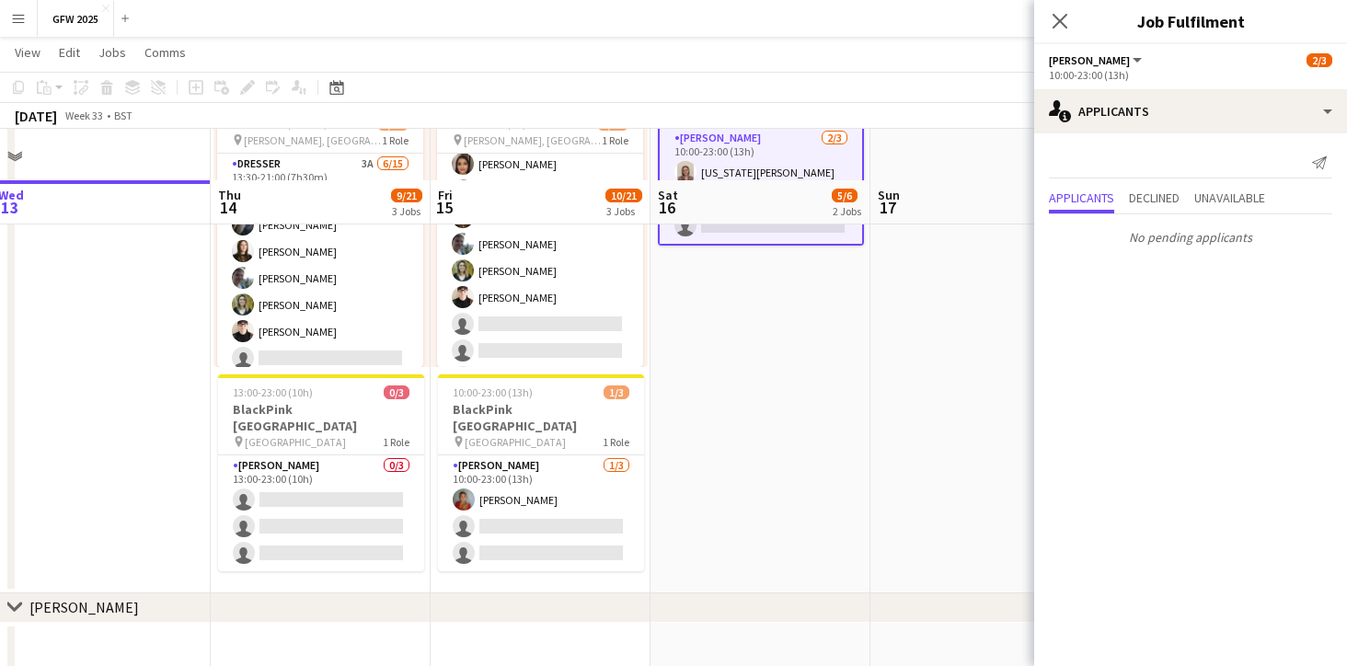
scroll to position [571, 0]
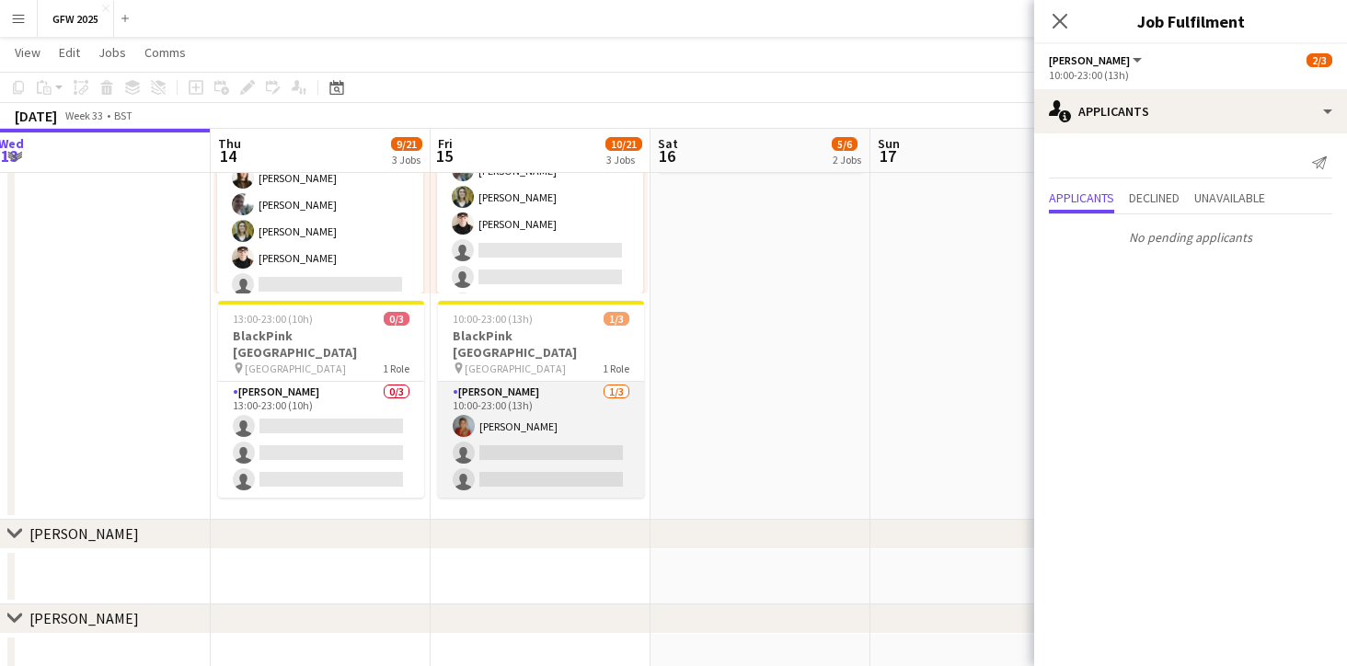
click at [578, 434] on app-card-role "[PERSON_NAME] [DATE] 10:00-23:00 (13h) [PERSON_NAME] single-neutral-actions sin…" at bounding box center [541, 440] width 206 height 116
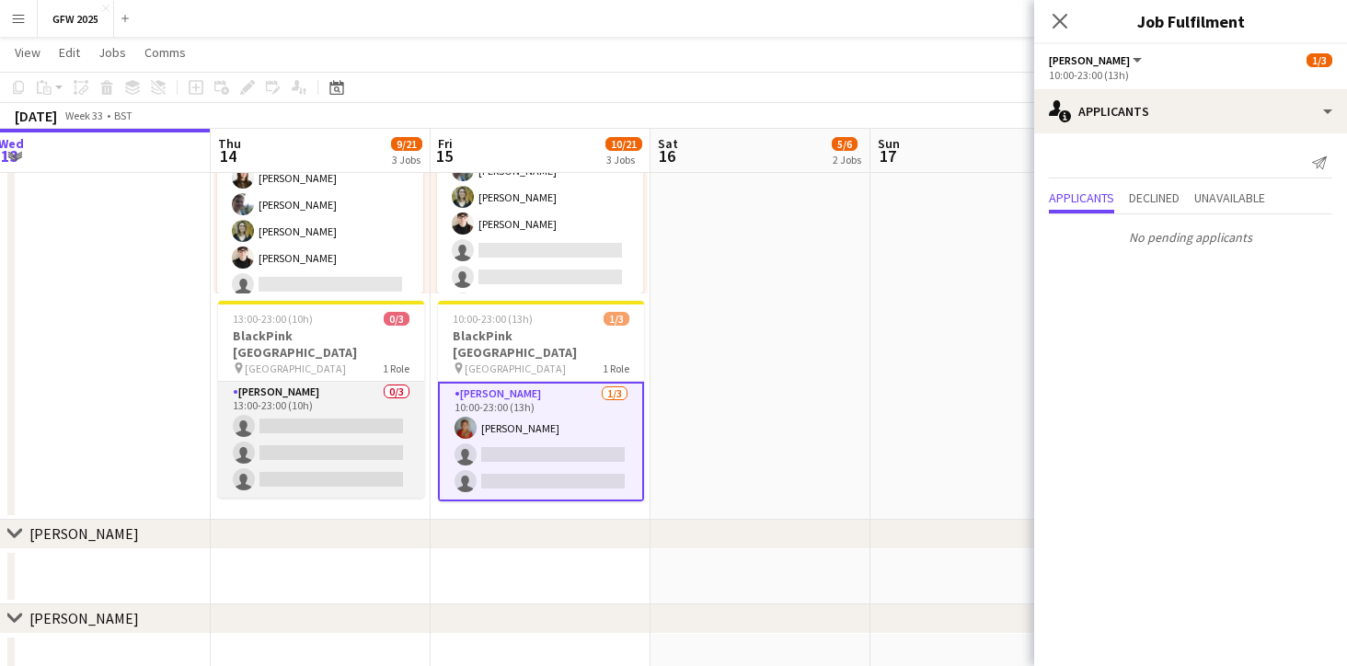
click at [356, 423] on app-card-role "[PERSON_NAME] 0/3 13:00-23:00 (10h) single-neutral-actions single-neutral-actio…" at bounding box center [321, 440] width 206 height 116
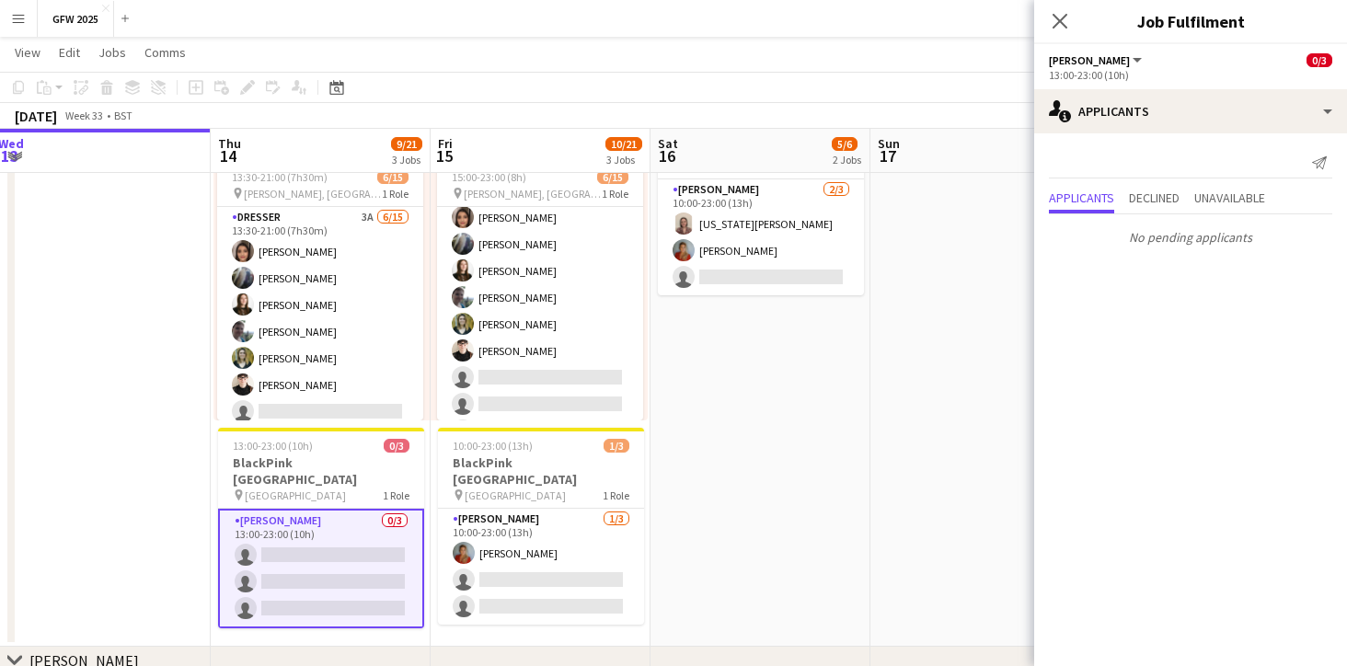
scroll to position [445, 0]
